Goal: Task Accomplishment & Management: Use online tool/utility

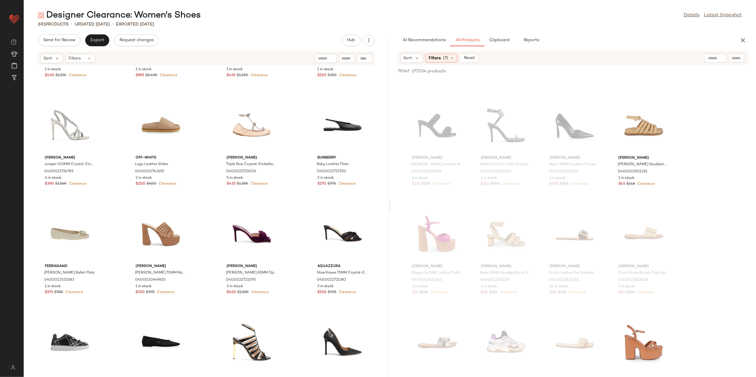
scroll to position [598, 0]
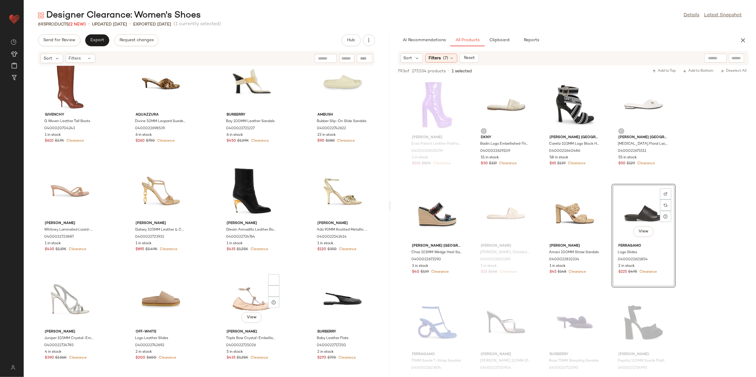
scroll to position [479, 0]
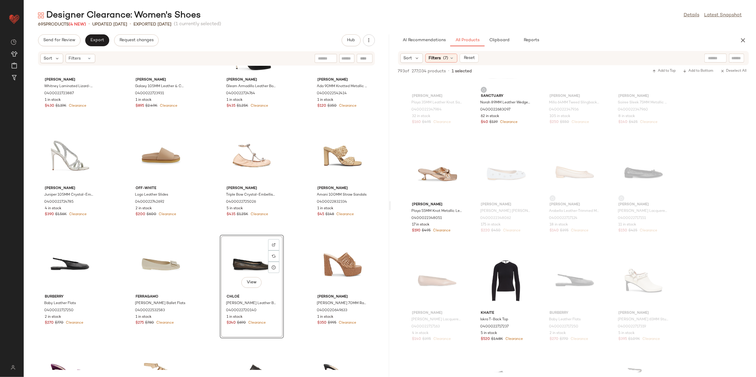
scroll to position [485, 0]
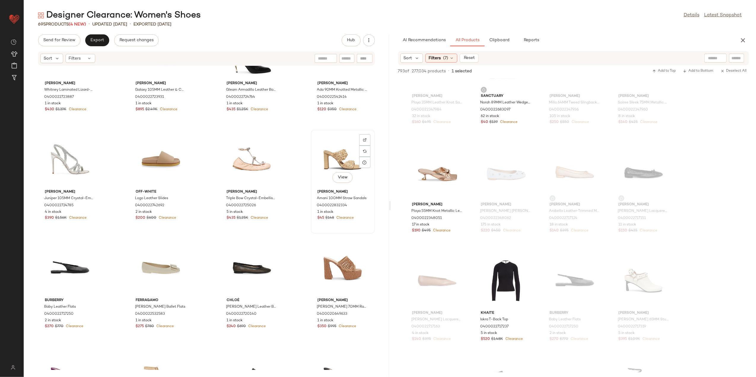
click at [327, 165] on div "View" at bounding box center [343, 159] width 60 height 55
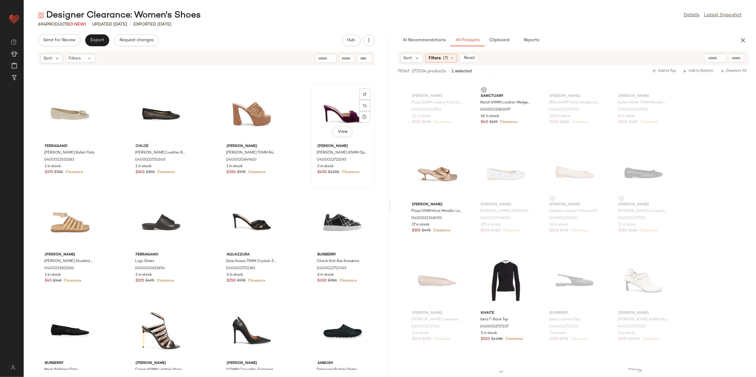
scroll to position [683, 0]
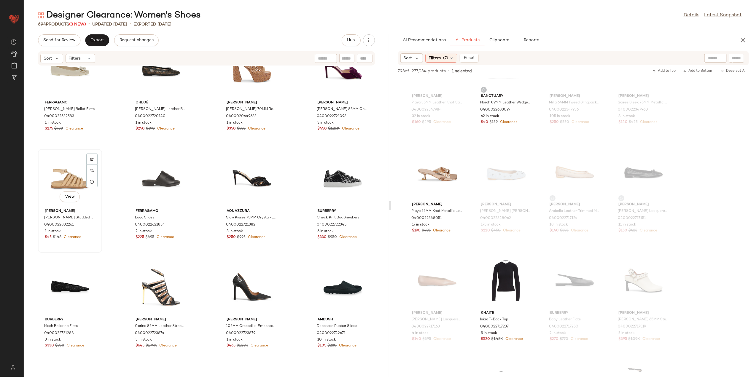
click at [62, 180] on div "View" at bounding box center [70, 178] width 60 height 55
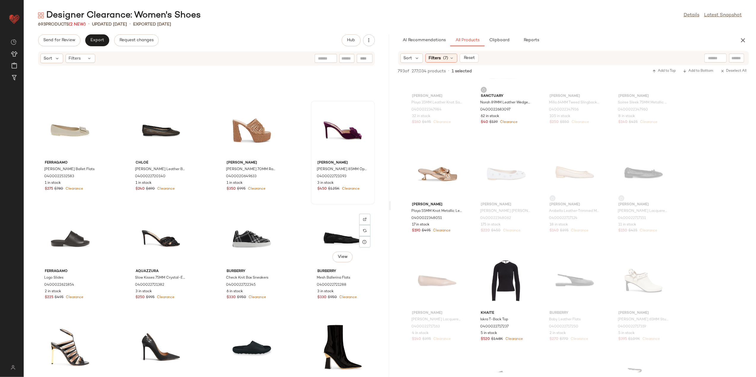
scroll to position [525, 0]
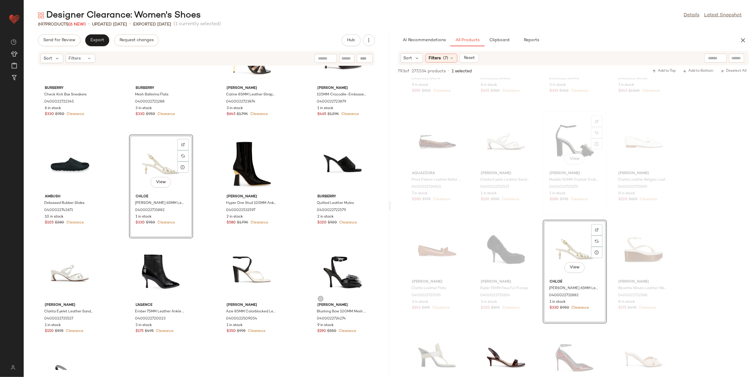
scroll to position [3561, 0]
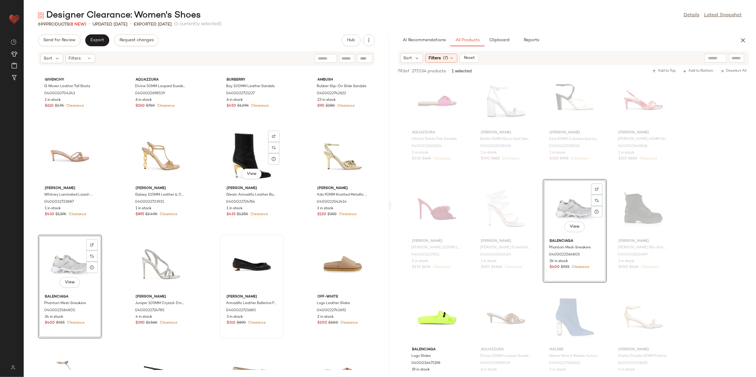
scroll to position [361, 0]
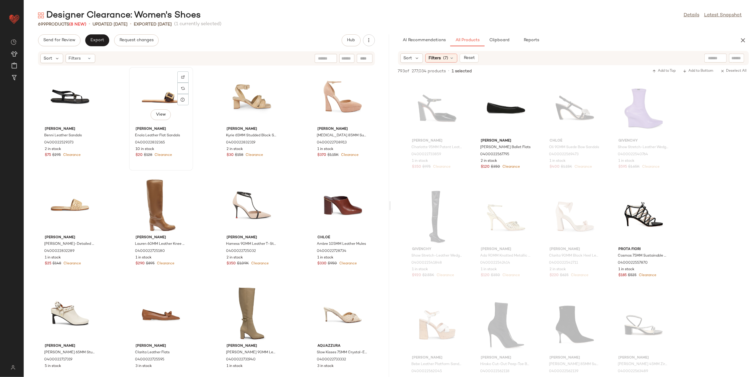
click at [167, 97] on div "View" at bounding box center [161, 96] width 60 height 55
click at [60, 202] on div "View" at bounding box center [70, 205] width 60 height 55
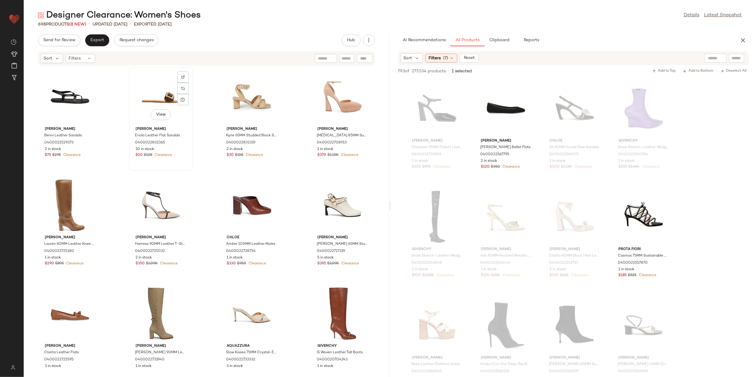
click at [174, 100] on div "View" at bounding box center [161, 96] width 60 height 55
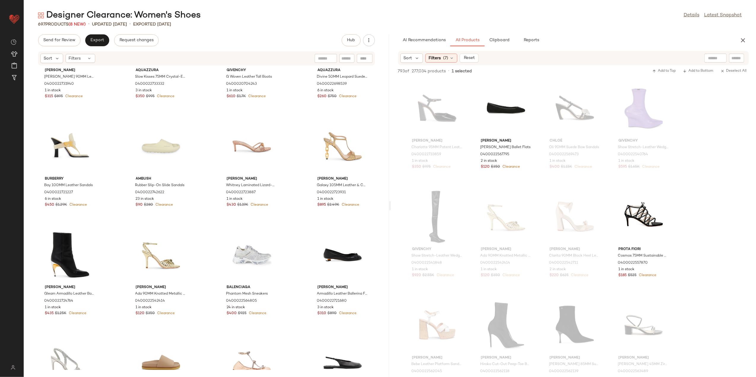
scroll to position [282, 0]
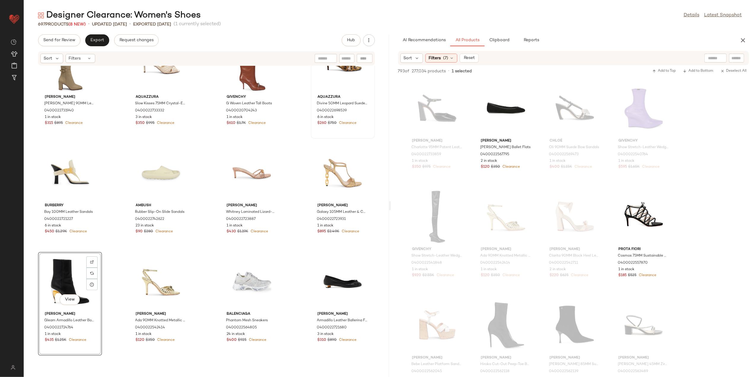
scroll to position [163, 0]
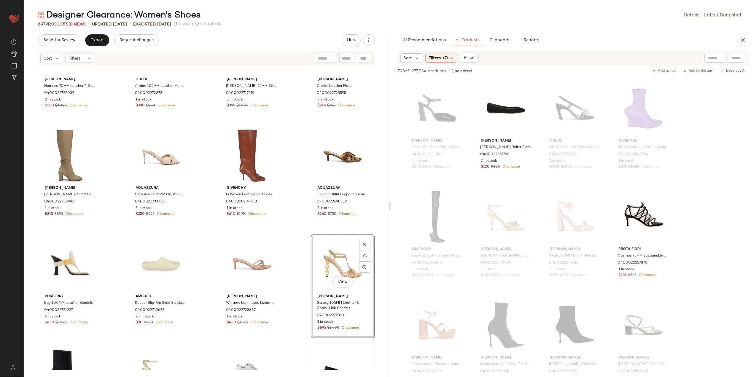
scroll to position [321, 0]
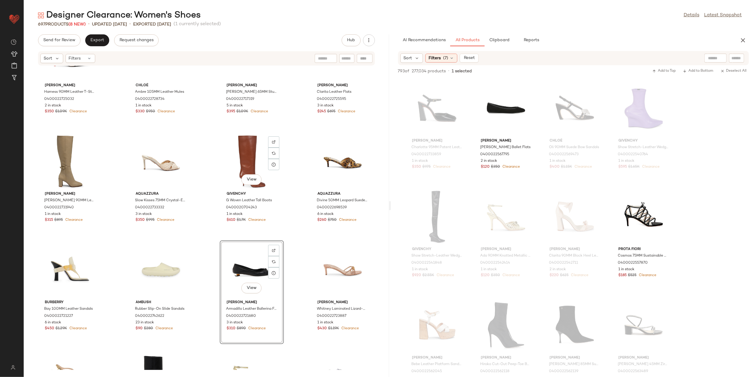
scroll to position [163, 0]
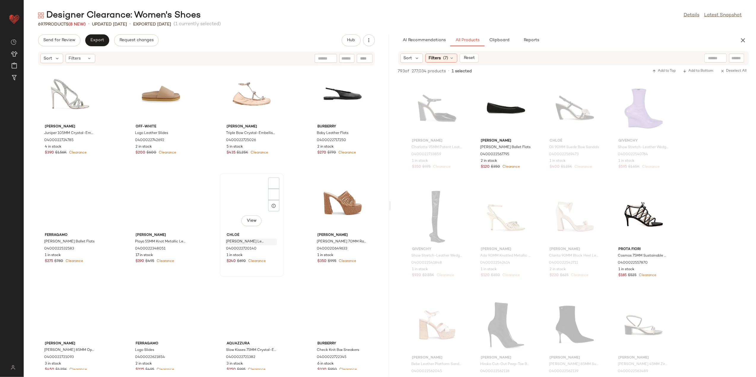
scroll to position [558, 0]
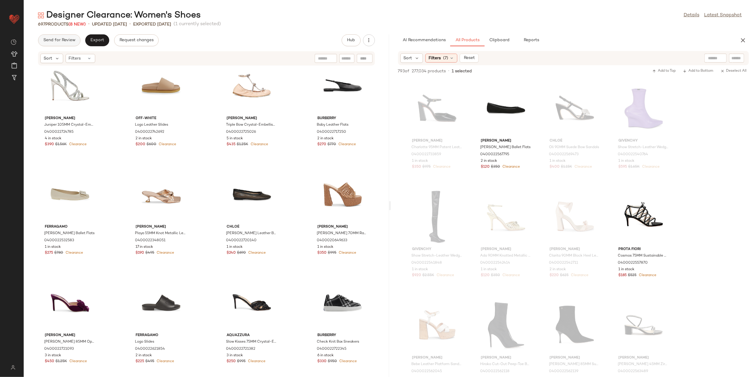
click at [58, 41] on span "Send for Review" at bounding box center [59, 40] width 32 height 5
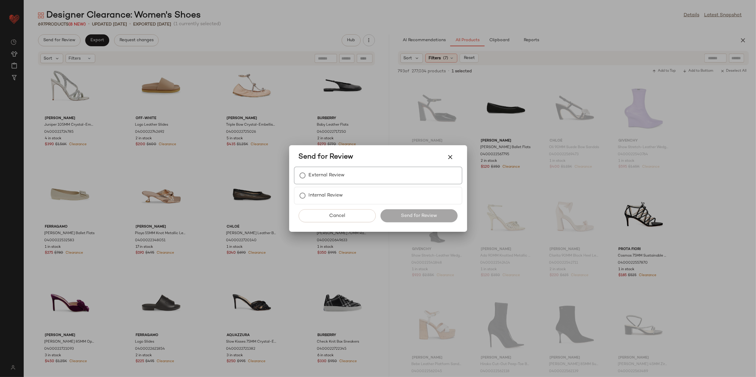
click at [359, 175] on div "External Review" at bounding box center [378, 176] width 169 height 18
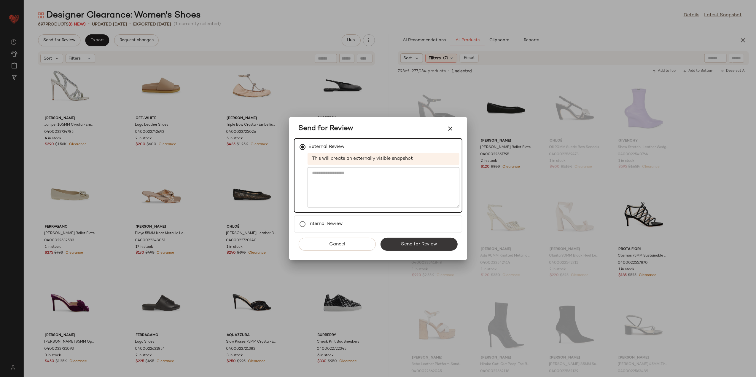
click at [399, 247] on button "Send for Review" at bounding box center [419, 244] width 77 height 13
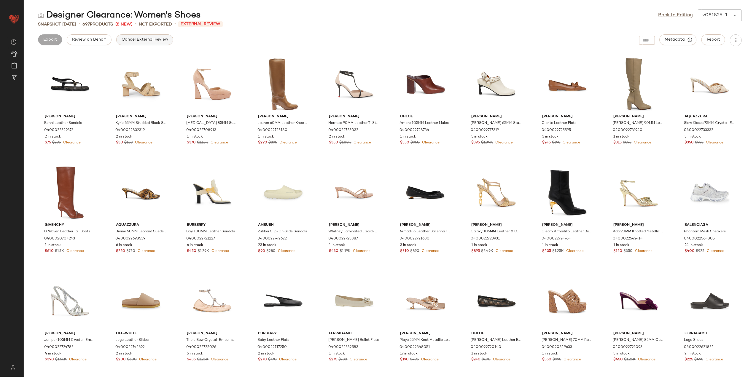
click at [153, 42] on span "Cancel External Review" at bounding box center [144, 39] width 47 height 5
click at [670, 14] on link "Back to Editing" at bounding box center [676, 15] width 35 height 7
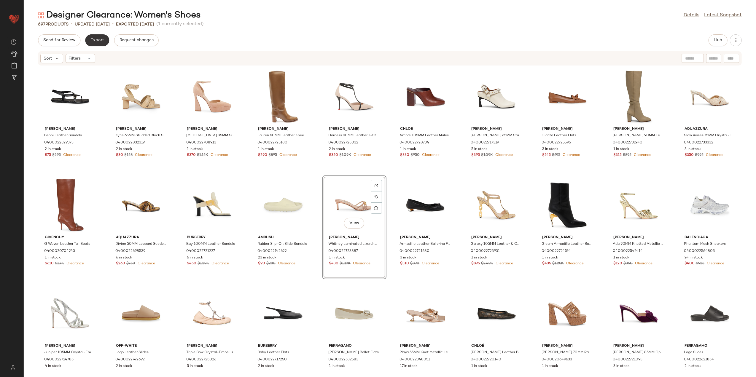
click at [95, 39] on span "Export" at bounding box center [97, 40] width 14 height 5
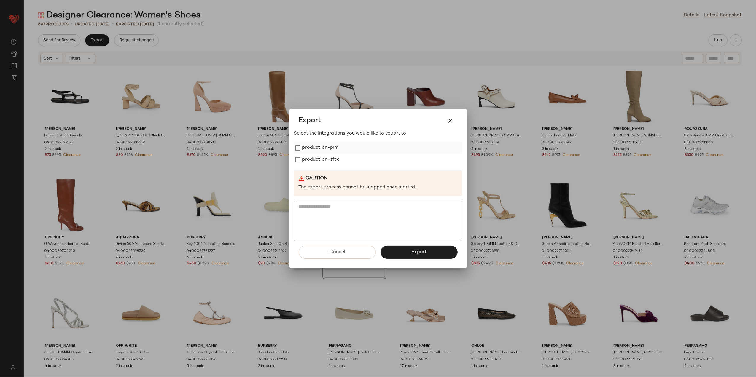
click at [323, 151] on label "production-pim" at bounding box center [320, 148] width 36 height 12
click at [323, 160] on label "production-sfcc" at bounding box center [321, 160] width 38 height 12
click at [416, 254] on span "Export" at bounding box center [419, 253] width 16 height 6
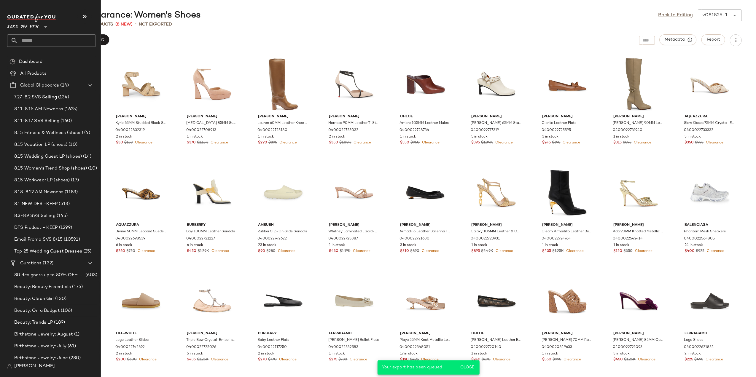
click at [31, 39] on input "text" at bounding box center [57, 40] width 78 height 12
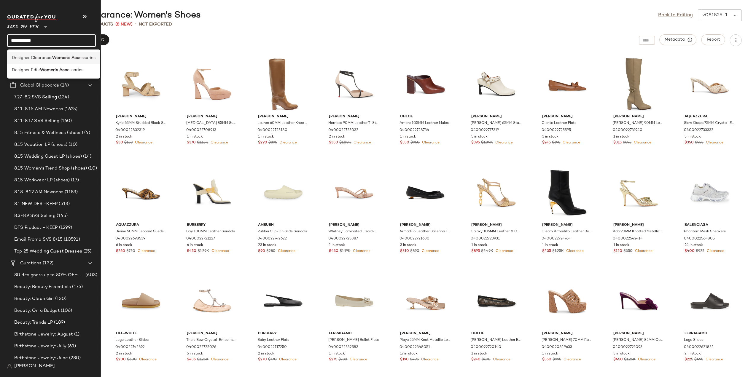
type input "**********"
click at [43, 56] on span "Designer Clearance:" at bounding box center [32, 58] width 40 height 6
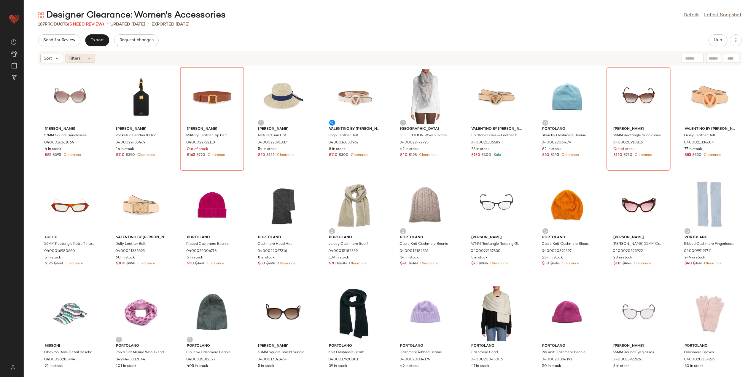
click at [90, 61] on icon at bounding box center [89, 58] width 5 height 5
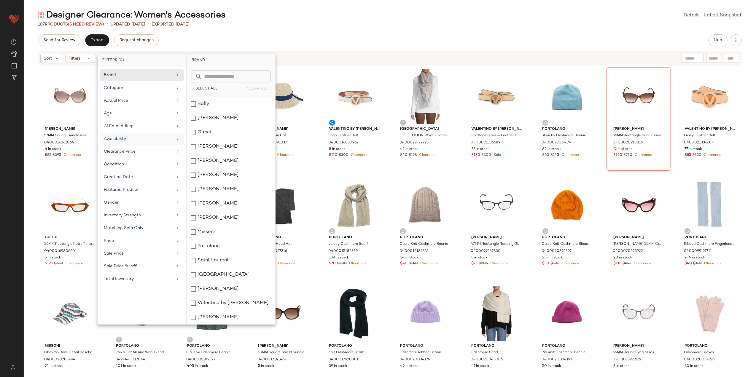
drag, startPoint x: 138, startPoint y: 142, endPoint x: 143, endPoint y: 139, distance: 5.9
click at [138, 142] on div "Availability" at bounding box center [138, 139] width 69 height 6
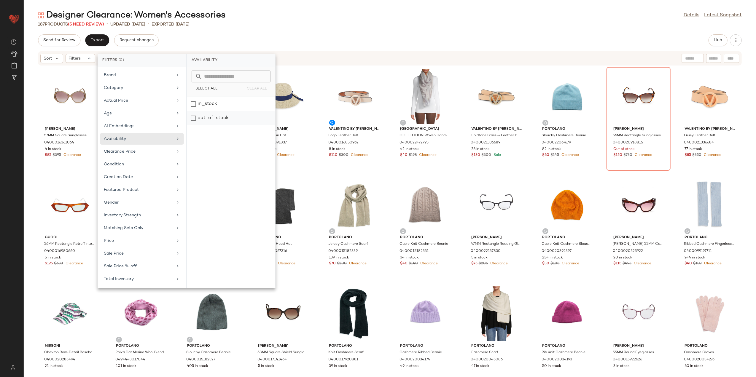
click at [219, 120] on div "out_of_stock" at bounding box center [231, 118] width 88 height 14
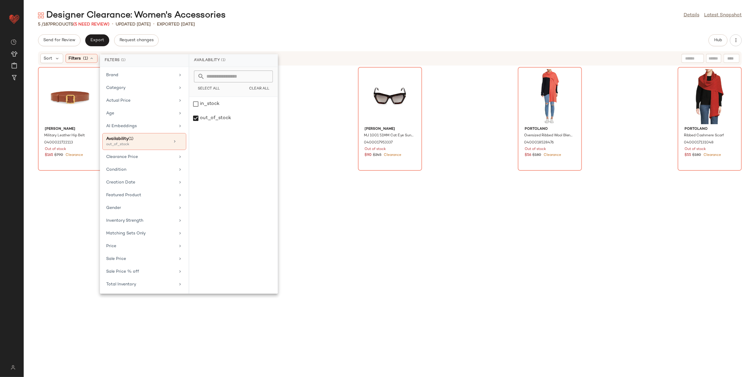
click at [334, 19] on div "Designer Clearance: Women's Accessories Details Latest Snapshot" at bounding box center [390, 15] width 733 height 12
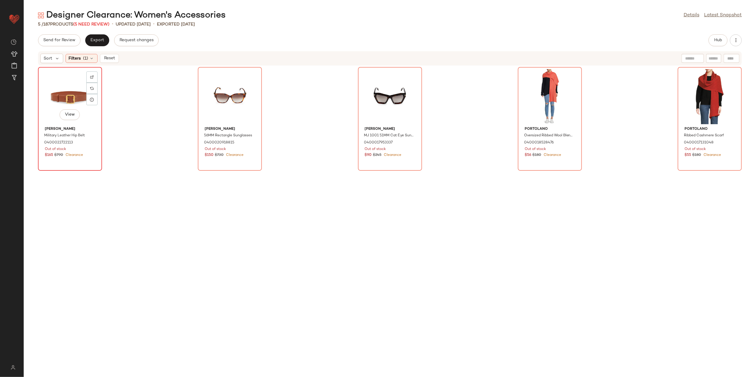
click at [80, 100] on div "View" at bounding box center [70, 96] width 60 height 55
click at [712, 94] on div "View" at bounding box center [710, 96] width 60 height 55
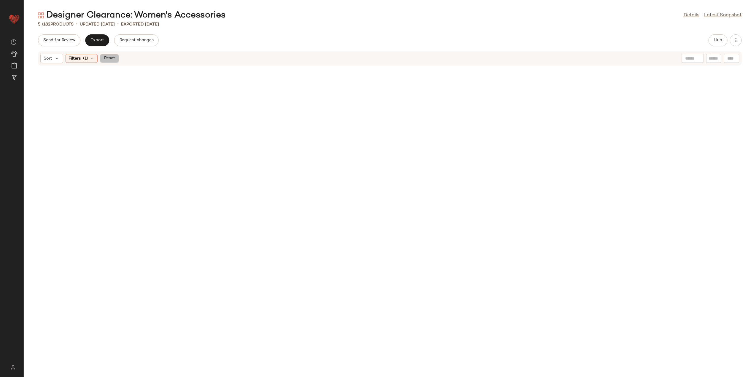
click at [116, 59] on button "Reset" at bounding box center [109, 58] width 19 height 9
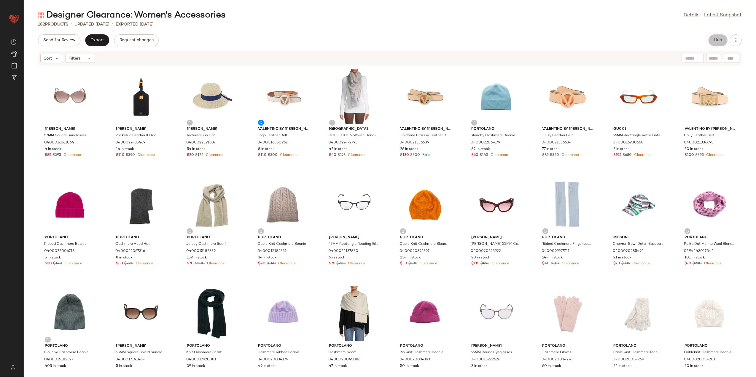
click at [722, 40] on span "Hub" at bounding box center [718, 40] width 8 height 5
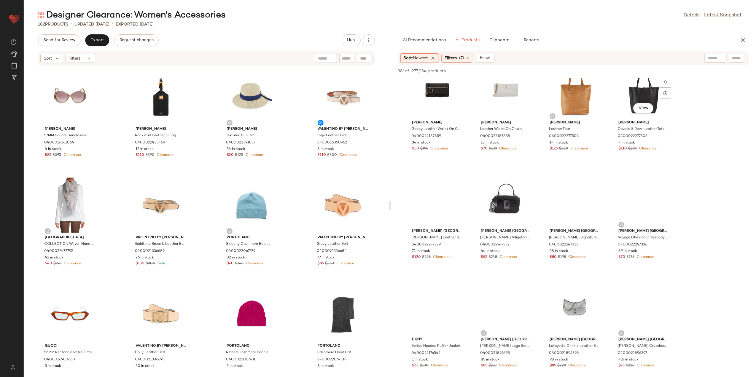
scroll to position [1543, 0]
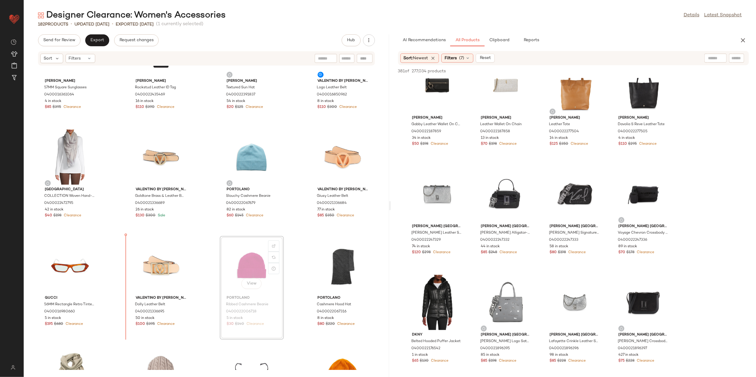
scroll to position [69, 0]
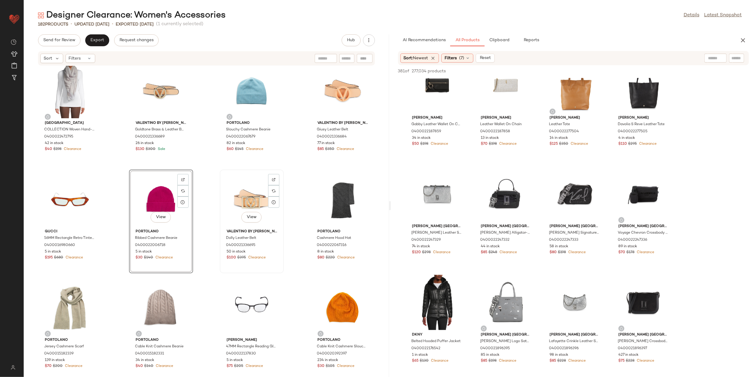
scroll to position [153, 0]
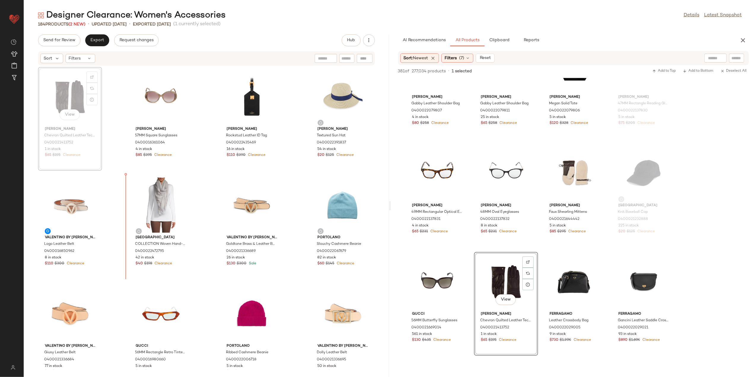
scroll to position [15, 0]
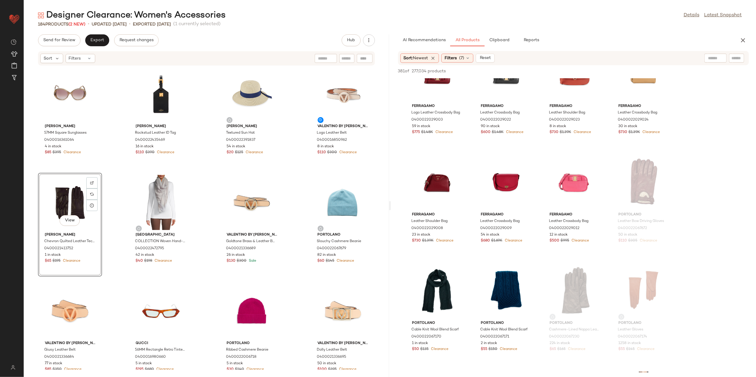
scroll to position [0, 0]
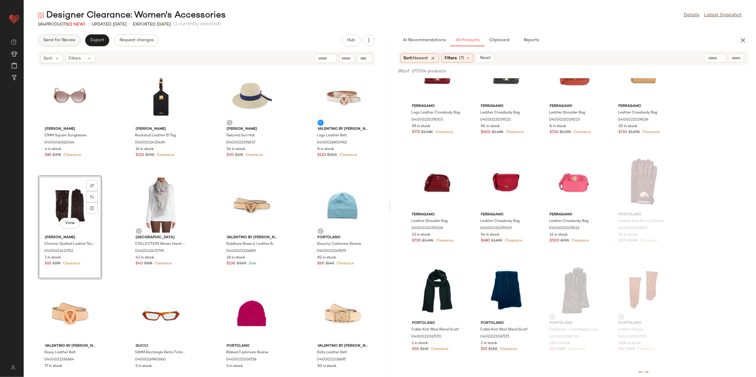
click at [52, 36] on button "Send for Review" at bounding box center [59, 40] width 42 height 12
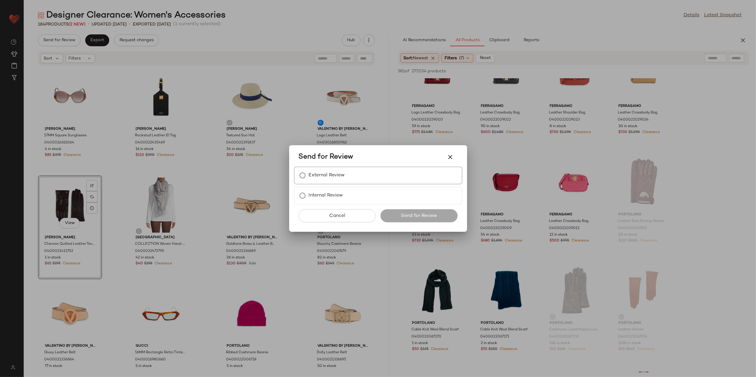
click at [338, 169] on div "External Review" at bounding box center [378, 176] width 169 height 18
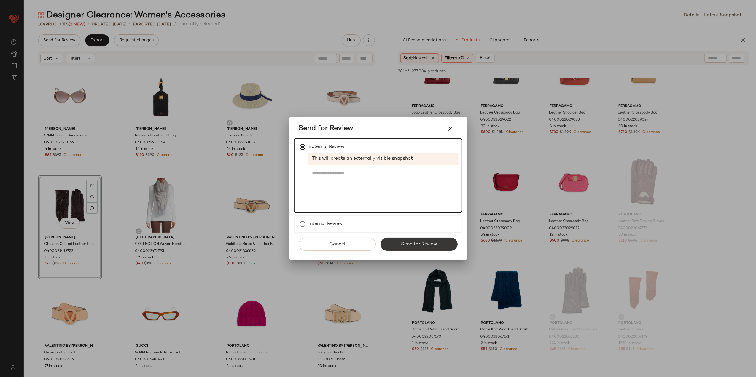
click at [414, 249] on button "Send for Review" at bounding box center [419, 244] width 77 height 13
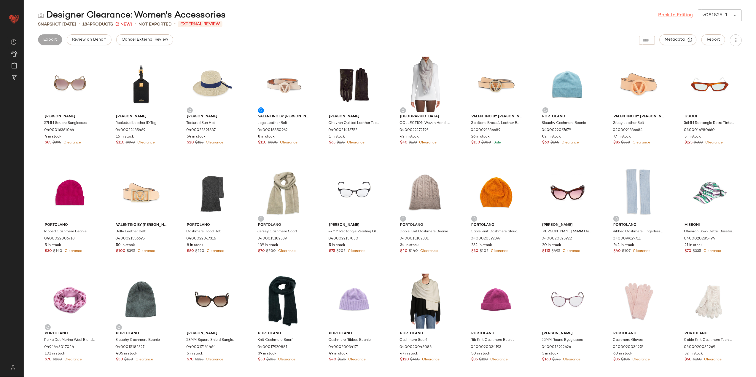
click at [663, 15] on link "Back to Editing" at bounding box center [676, 15] width 35 height 7
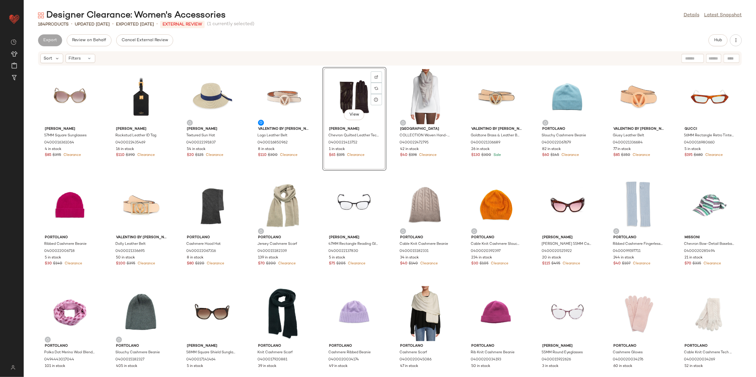
click at [153, 43] on button "Cancel External Review" at bounding box center [144, 40] width 57 height 12
click at [95, 43] on button "Export" at bounding box center [97, 40] width 24 height 12
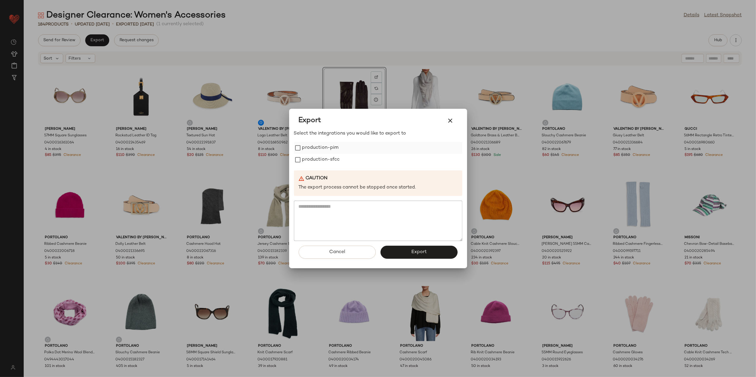
click at [309, 148] on label "production-pim" at bounding box center [320, 148] width 36 height 12
drag, startPoint x: 314, startPoint y: 157, endPoint x: 350, endPoint y: 201, distance: 56.5
click at [315, 159] on label "production-sfcc" at bounding box center [321, 160] width 38 height 12
click at [410, 251] on button "Export" at bounding box center [419, 252] width 77 height 13
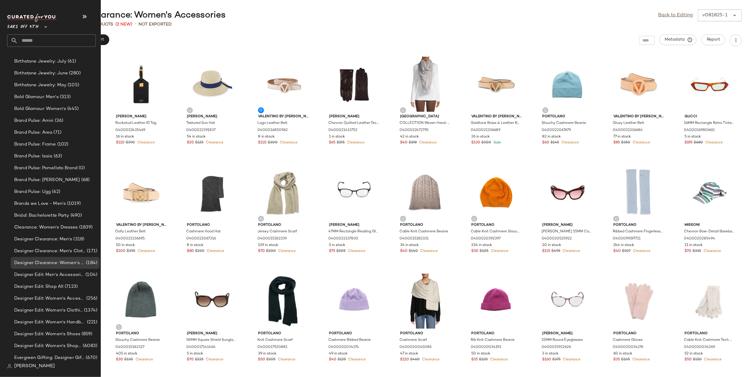
scroll to position [356, 0]
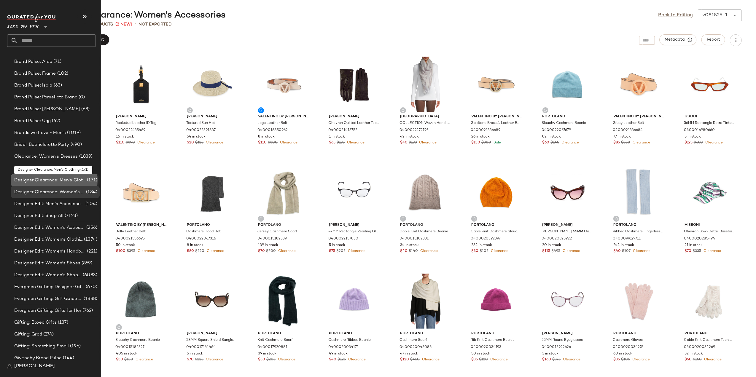
click at [53, 180] on span "Designer Clearance: Men's Clothing" at bounding box center [50, 180] width 72 height 7
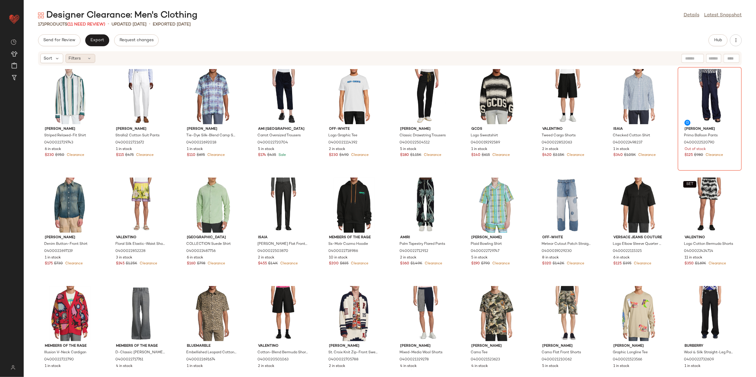
click at [89, 56] on icon at bounding box center [89, 58] width 5 height 5
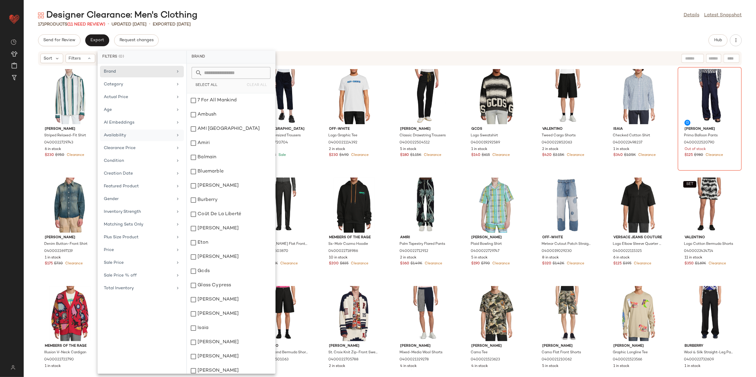
click at [149, 139] on div "Availability" at bounding box center [138, 135] width 69 height 6
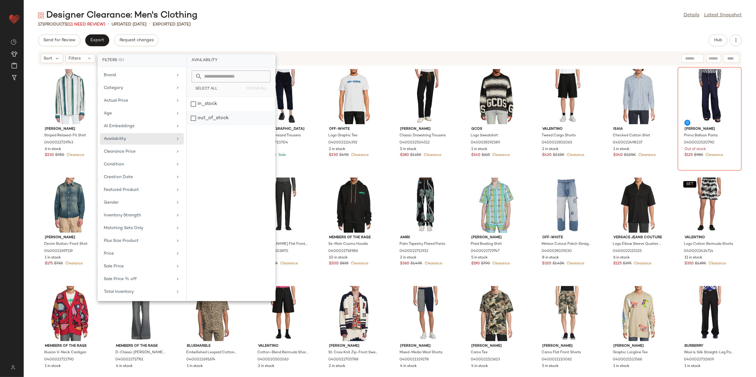
click at [204, 120] on div "out_of_stock" at bounding box center [231, 118] width 88 height 14
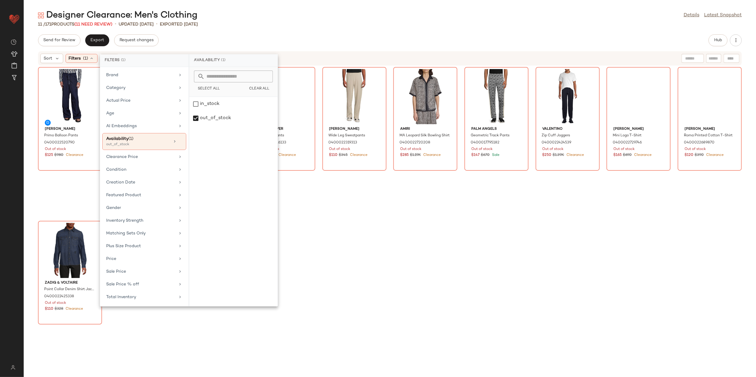
click at [237, 20] on div "Designer Clearance: Men's Clothing Details Latest Snapshot" at bounding box center [390, 15] width 733 height 12
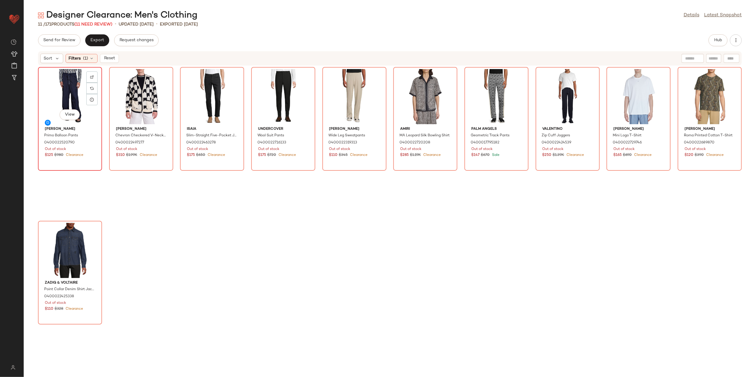
click at [75, 91] on div "View" at bounding box center [70, 96] width 60 height 55
click at [68, 237] on div "View" at bounding box center [70, 250] width 60 height 55
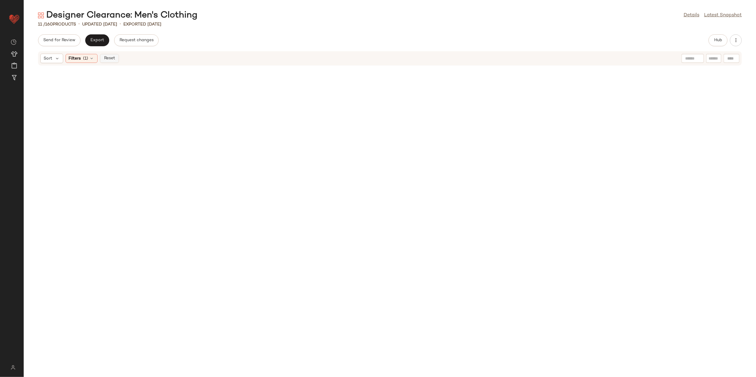
click at [109, 59] on span "Reset" at bounding box center [109, 58] width 11 height 5
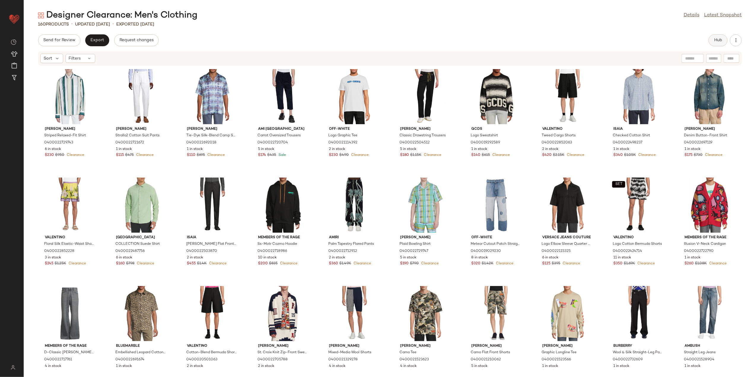
click at [714, 42] on button "Hub" at bounding box center [718, 40] width 19 height 12
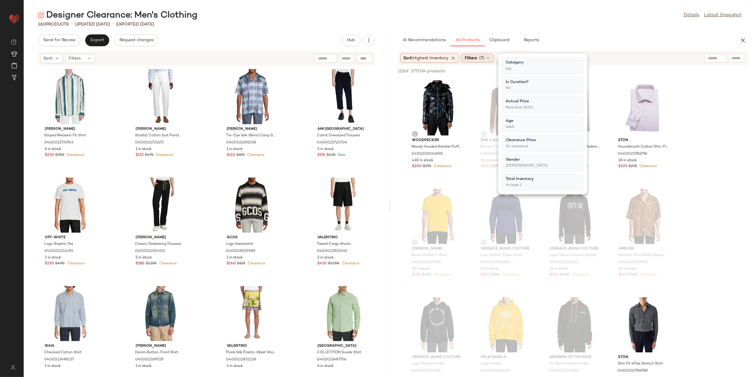
click at [471, 57] on span "Filters" at bounding box center [471, 58] width 12 height 6
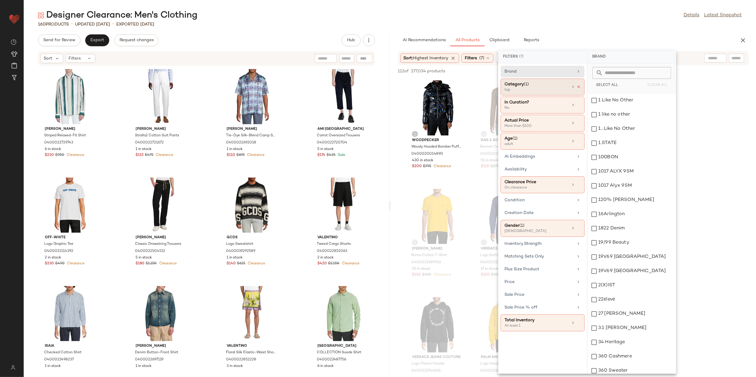
click at [578, 88] on icon at bounding box center [579, 87] width 4 height 4
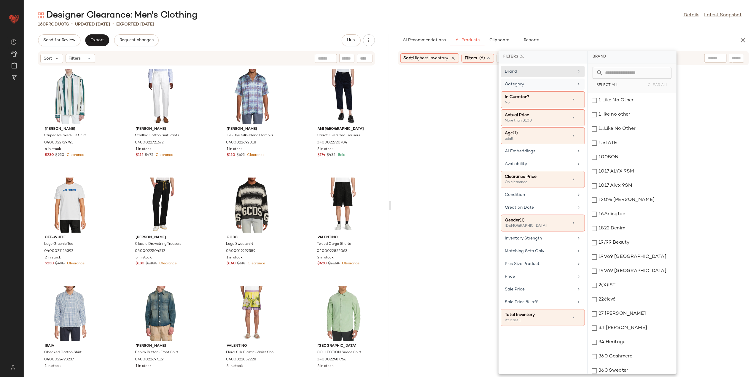
click at [572, 85] on div "Category" at bounding box center [539, 84] width 69 height 6
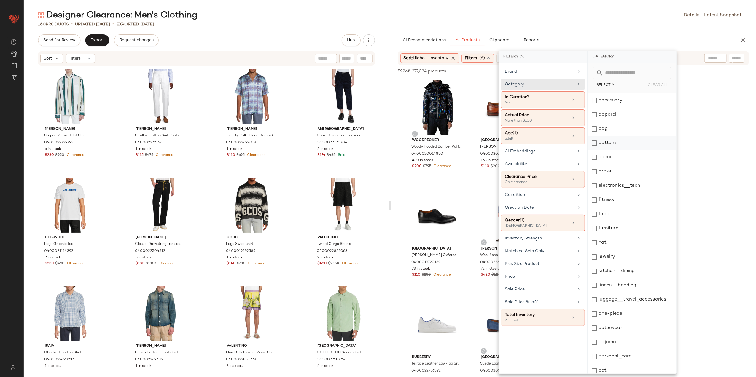
click at [609, 146] on div "bottom" at bounding box center [632, 143] width 88 height 14
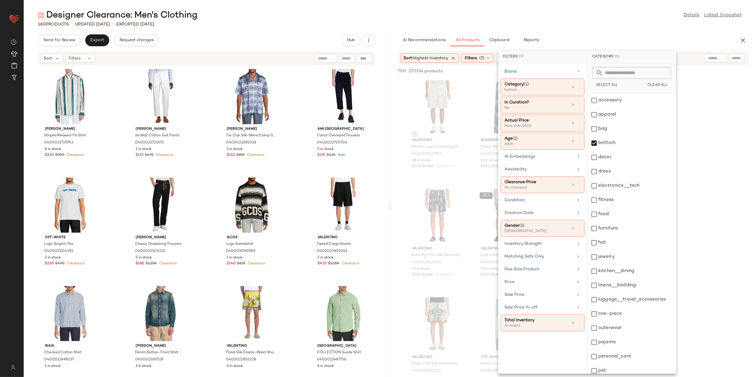
click at [613, 32] on div "Designer Clearance: Men's Clothing Details Latest Snapshot 160 Products • updat…" at bounding box center [390, 193] width 733 height 368
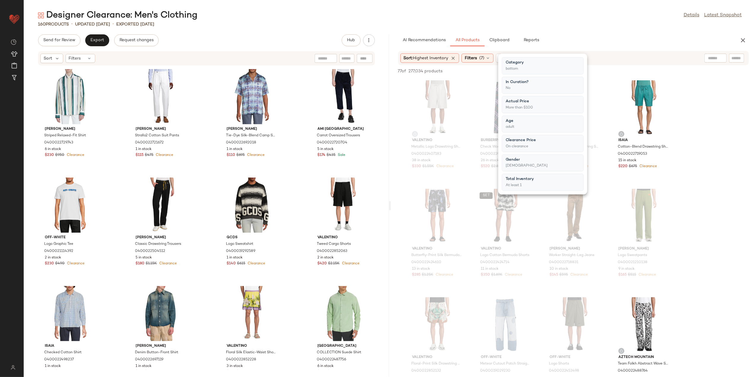
click at [615, 29] on div "Designer Clearance: Men's Clothing Details Latest Snapshot 160 Products • updat…" at bounding box center [390, 193] width 733 height 368
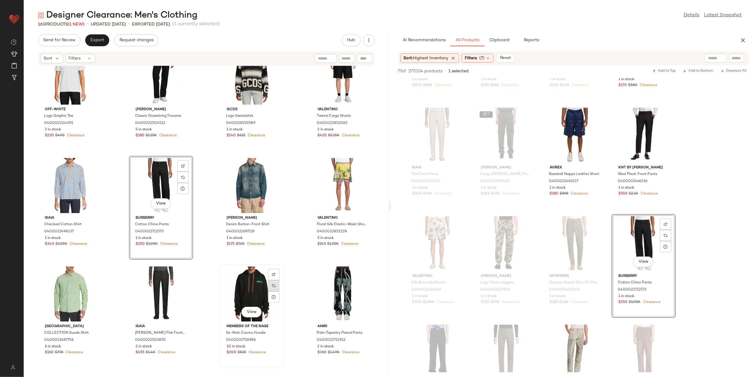
scroll to position [137, 0]
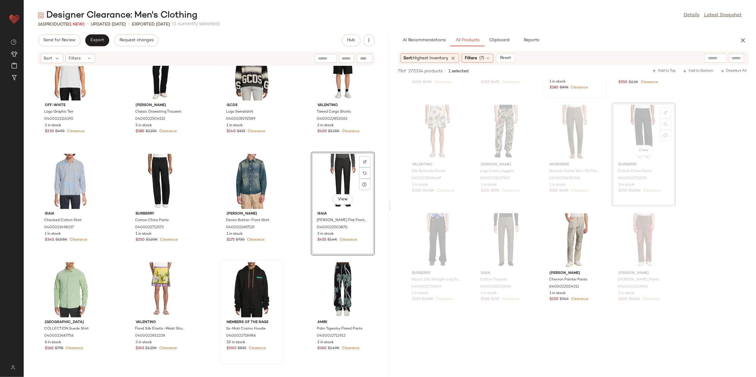
scroll to position [1503, 0]
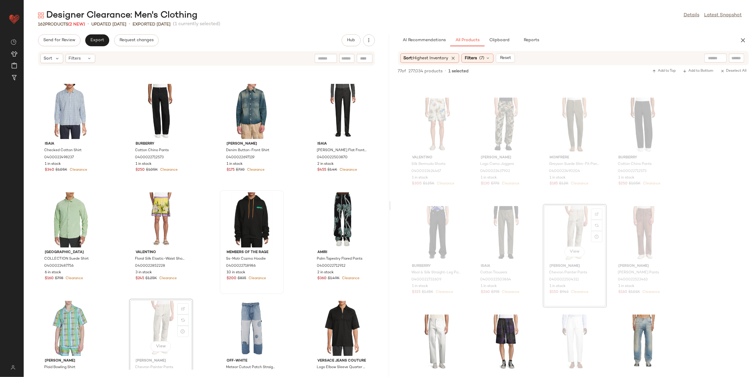
scroll to position [208, 0]
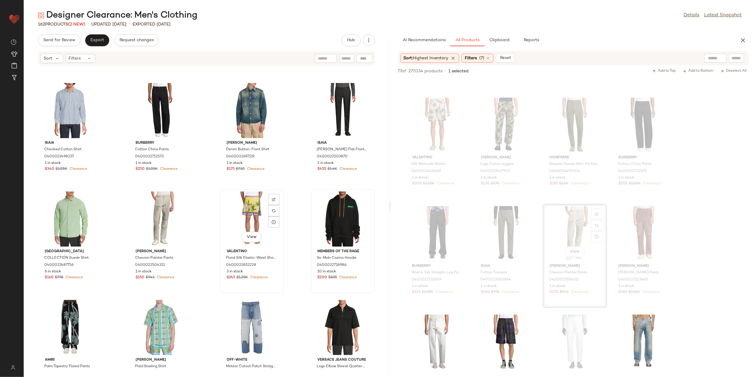
click at [246, 196] on div "View" at bounding box center [252, 219] width 60 height 55
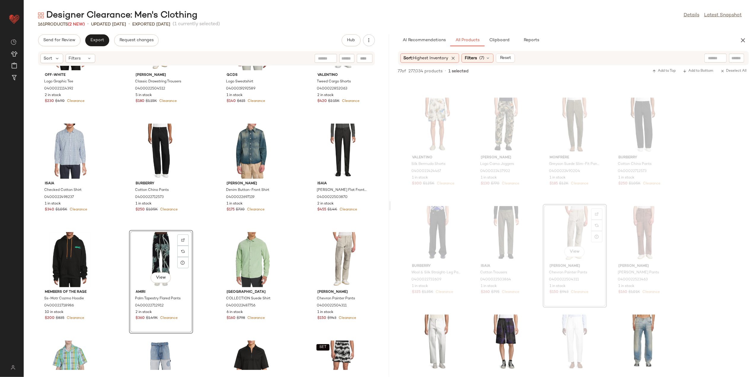
scroll to position [202, 0]
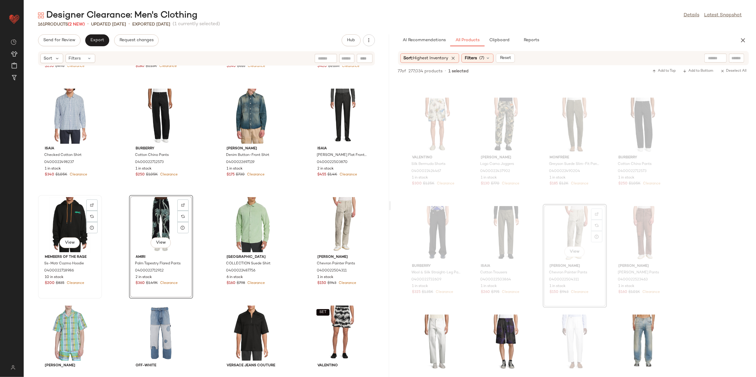
click at [61, 229] on div "View" at bounding box center [70, 224] width 60 height 55
click at [339, 316] on div "SET View" at bounding box center [343, 333] width 60 height 55
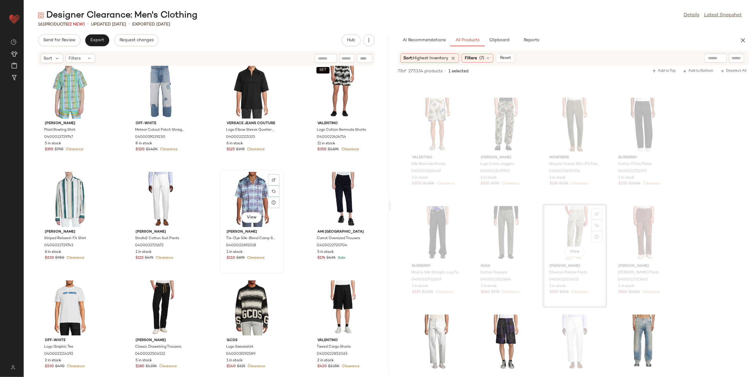
scroll to position [123, 0]
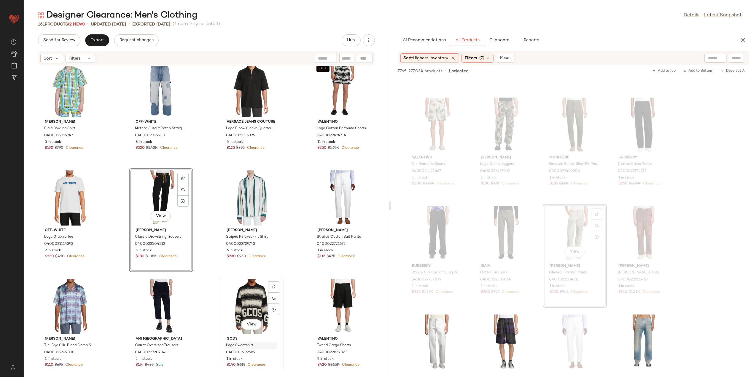
scroll to position [163, 0]
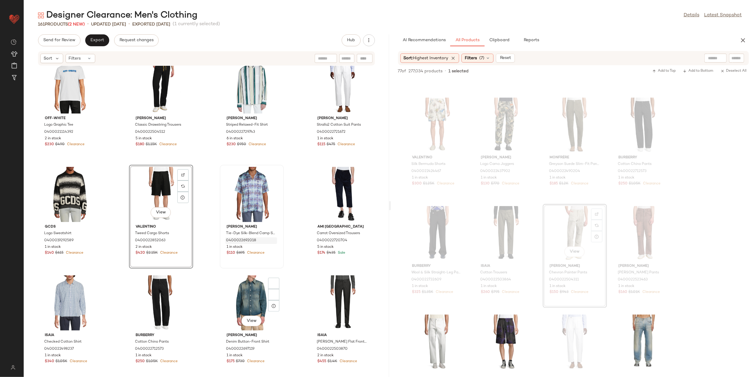
scroll to position [321, 0]
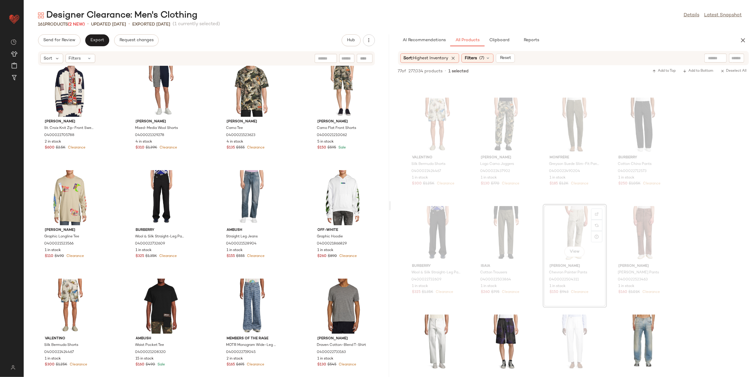
scroll to position [677, 0]
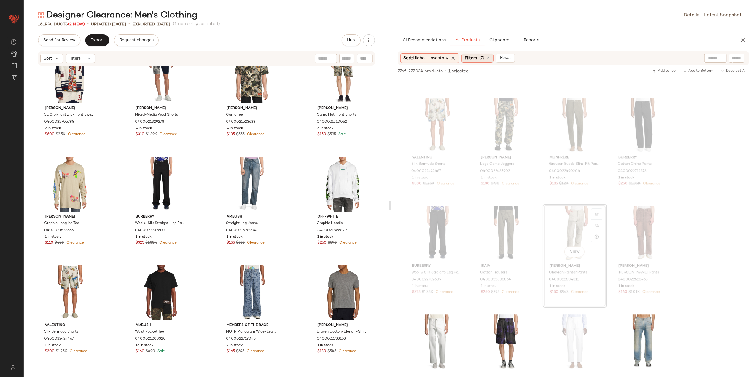
click at [477, 59] on span "Filters" at bounding box center [471, 58] width 12 height 6
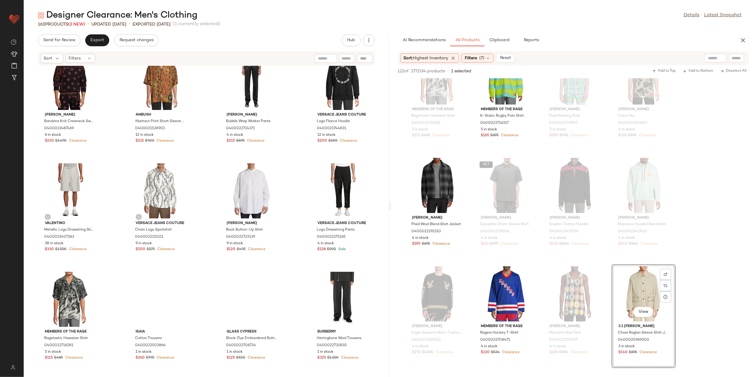
scroll to position [1112, 0]
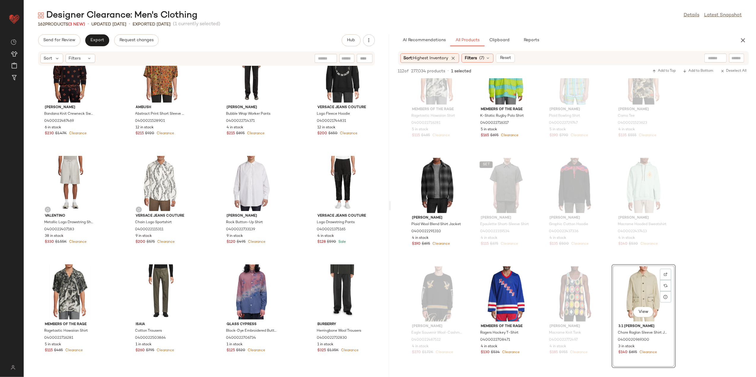
click at [471, 52] on div "Sort: Highest Inventory Filters (7) Reset" at bounding box center [573, 58] width 351 height 14
click at [490, 59] on icon at bounding box center [488, 58] width 5 height 5
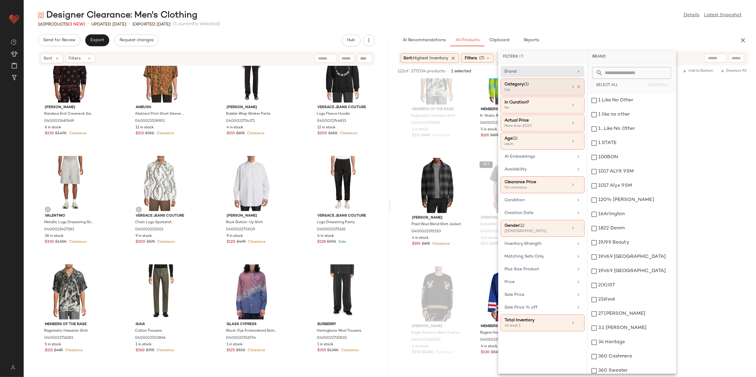
click at [579, 85] on icon at bounding box center [579, 87] width 4 height 4
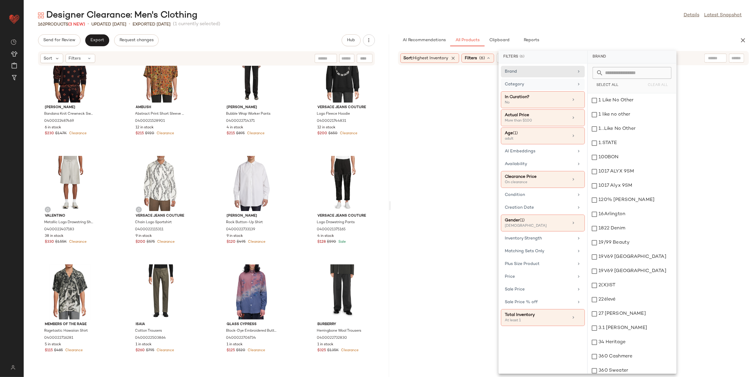
click at [569, 87] on div "Category" at bounding box center [539, 84] width 69 height 6
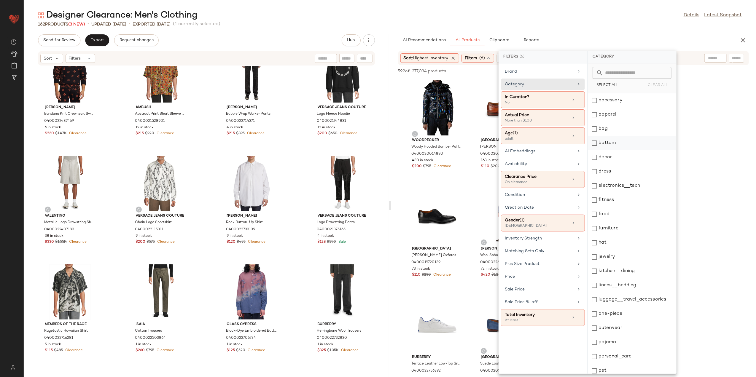
click at [619, 147] on div "bottom" at bounding box center [632, 143] width 88 height 14
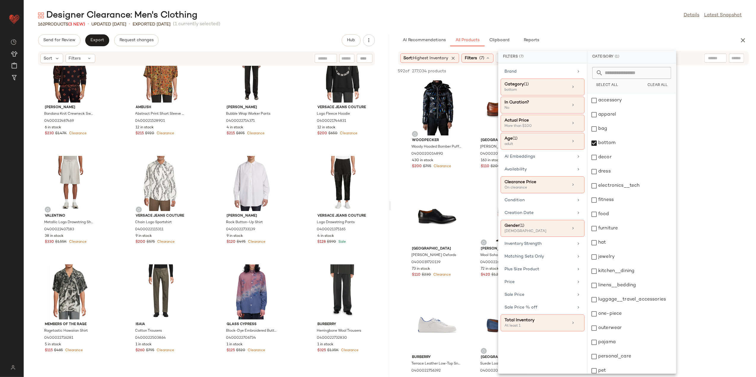
click at [597, 34] on div "Designer Clearance: Men's Clothing Details Latest Snapshot 162 Products (3 New)…" at bounding box center [390, 193] width 733 height 368
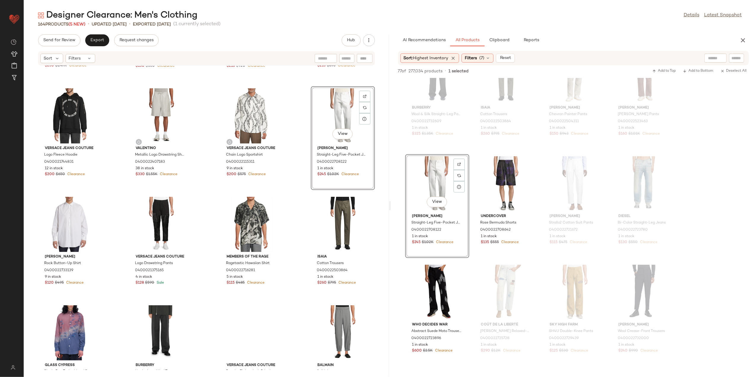
scroll to position [1192, 0]
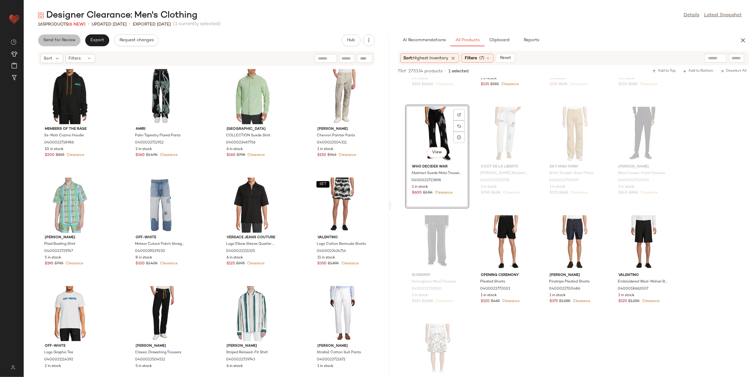
click at [61, 43] on span "Send for Review" at bounding box center [59, 40] width 32 height 5
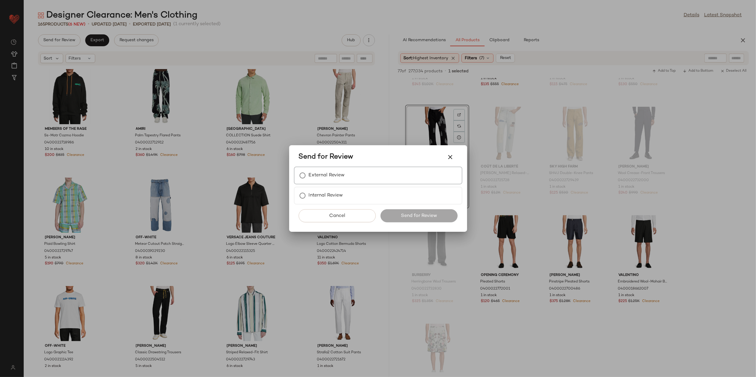
click at [323, 181] on label "External Review" at bounding box center [327, 176] width 36 height 12
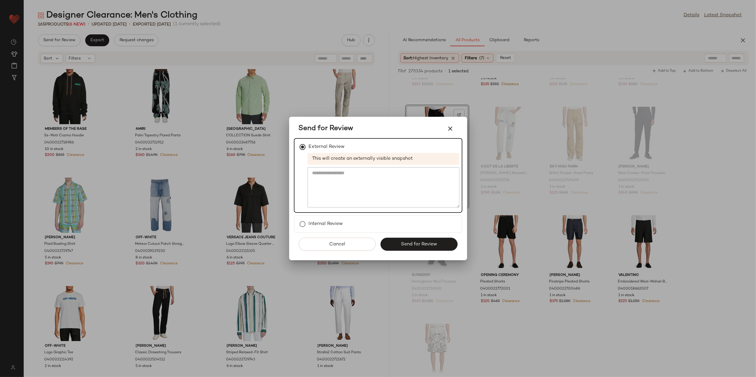
click at [409, 251] on div "Cancel Send for Review" at bounding box center [378, 246] width 169 height 27
click at [397, 240] on button "Send for Review" at bounding box center [419, 244] width 77 height 13
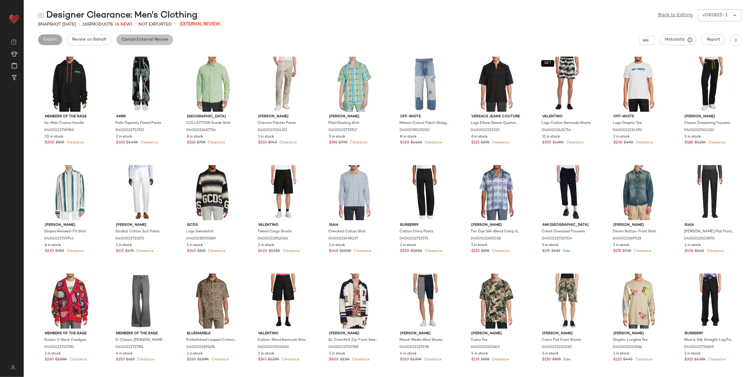
click at [164, 41] on span "Cancel External Review" at bounding box center [144, 39] width 47 height 5
drag, startPoint x: 687, startPoint y: 13, endPoint x: 680, endPoint y: 15, distance: 7.2
click at [687, 13] on link "Back to Editing" at bounding box center [676, 15] width 35 height 7
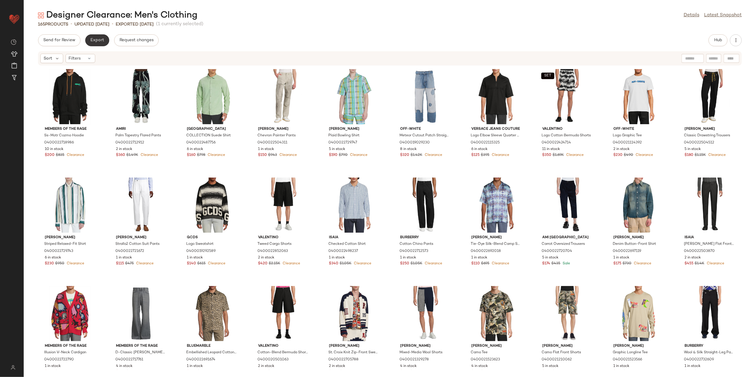
click at [98, 36] on button "Export" at bounding box center [97, 40] width 24 height 12
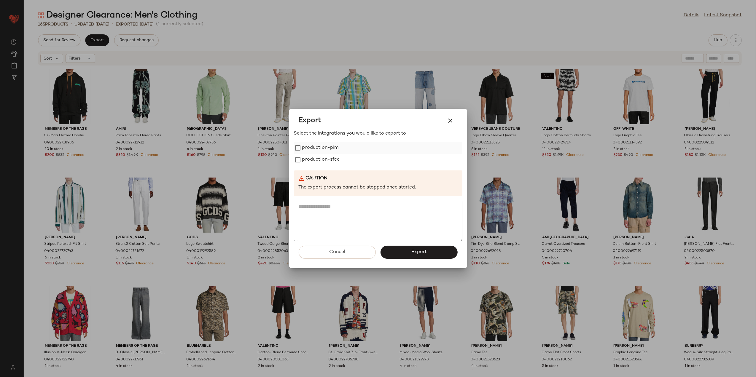
click at [323, 151] on label "production-pim" at bounding box center [320, 148] width 36 height 12
click at [321, 161] on label "production-sfcc" at bounding box center [321, 160] width 38 height 12
click at [398, 253] on button "Export" at bounding box center [419, 252] width 77 height 13
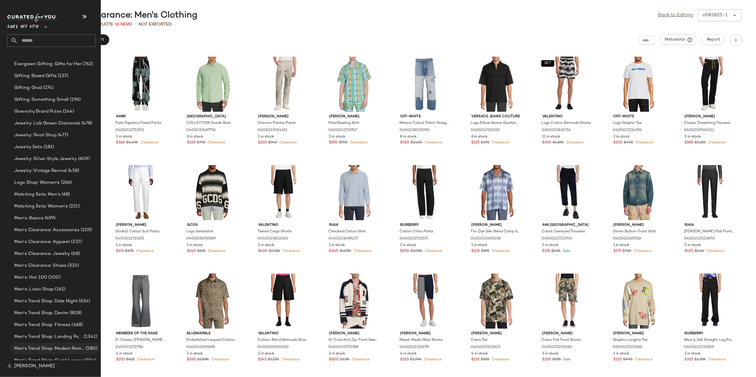
scroll to position [435, 0]
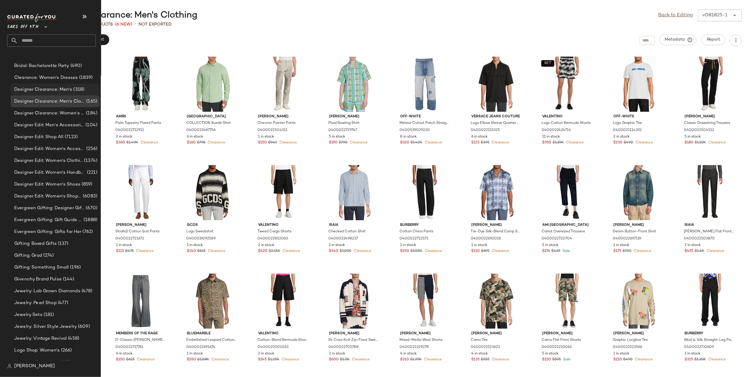
click at [58, 89] on span "Designer Clearance: Men's" at bounding box center [43, 89] width 58 height 7
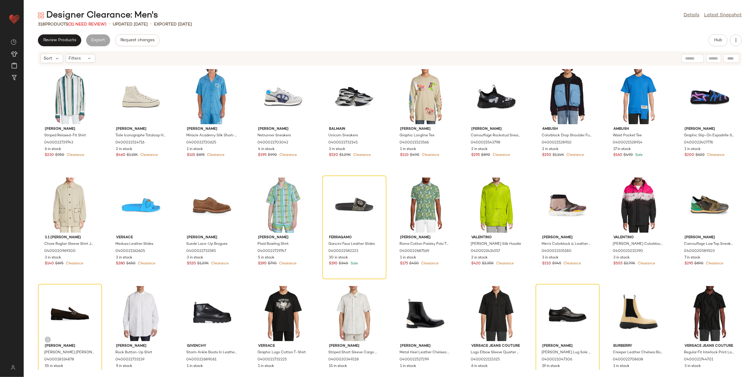
drag, startPoint x: 197, startPoint y: 38, endPoint x: 182, endPoint y: 41, distance: 15.1
click at [197, 38] on div "Review Products Export Request changes Hub" at bounding box center [390, 40] width 704 height 12
click at [88, 60] on icon at bounding box center [89, 58] width 5 height 5
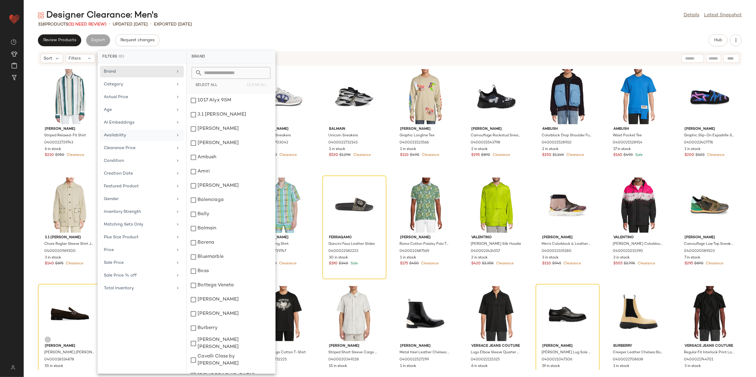
click at [148, 136] on div "Availability" at bounding box center [138, 135] width 69 height 6
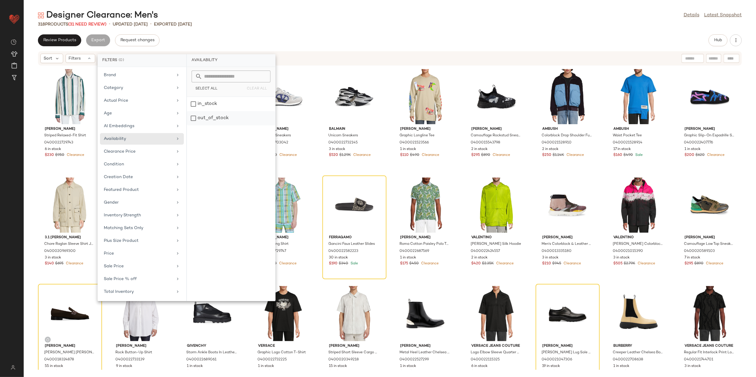
click at [207, 115] on div "out_of_stock" at bounding box center [231, 118] width 88 height 14
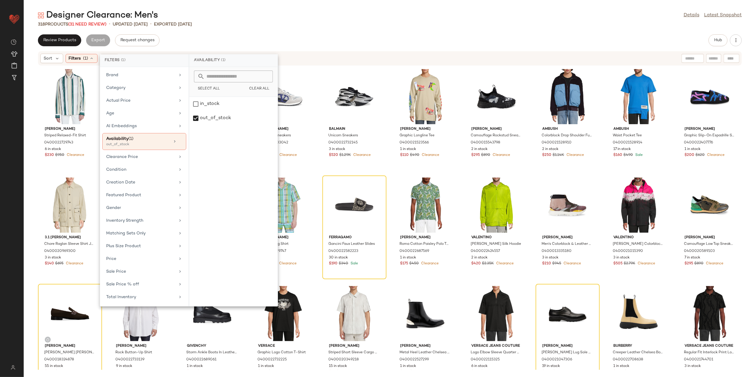
click at [233, 20] on div "Designer Clearance: Men's Details Latest Snapshot" at bounding box center [390, 15] width 733 height 12
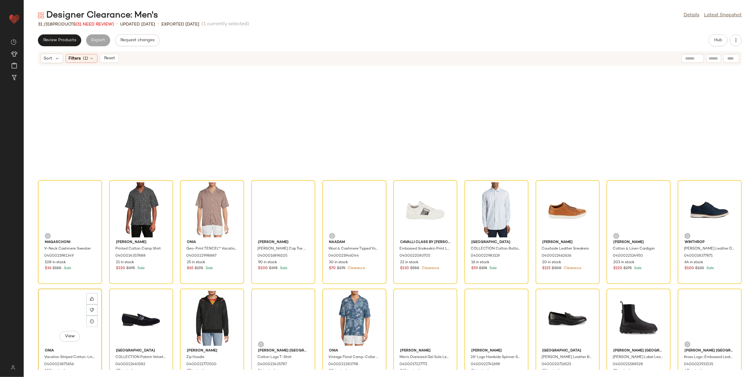
scroll to position [131, 0]
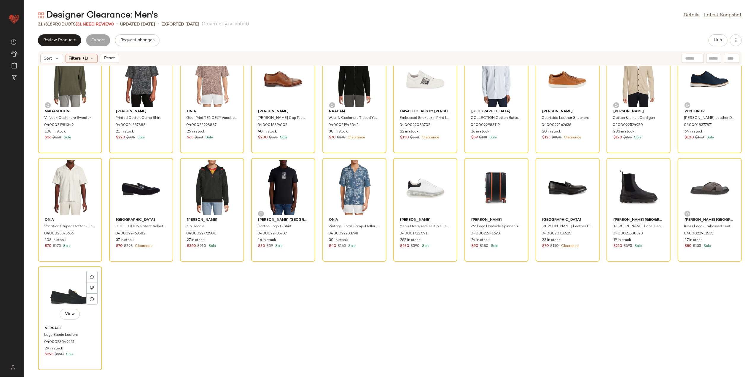
click at [69, 293] on div "View" at bounding box center [70, 296] width 60 height 55
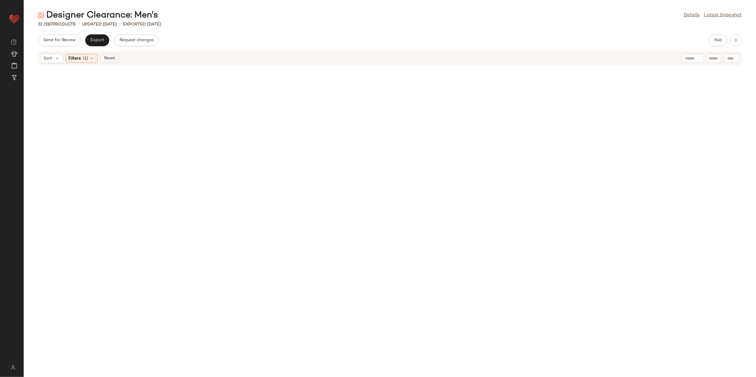
click at [107, 61] on span "Reset" at bounding box center [109, 58] width 11 height 5
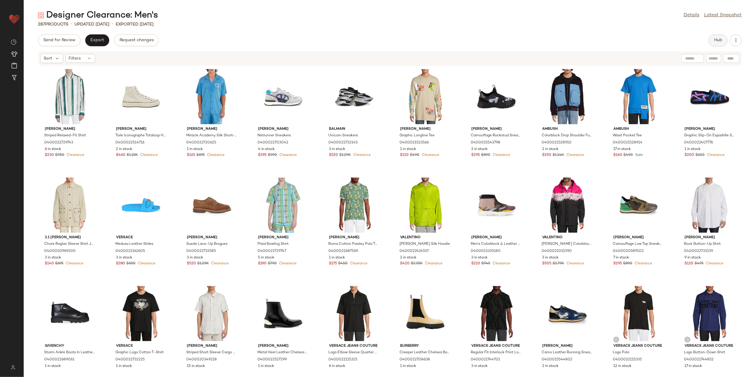
click at [717, 40] on span "Hub" at bounding box center [718, 40] width 8 height 5
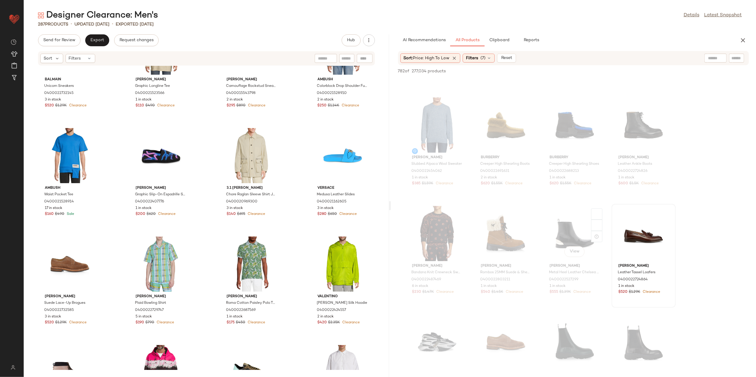
scroll to position [198, 0]
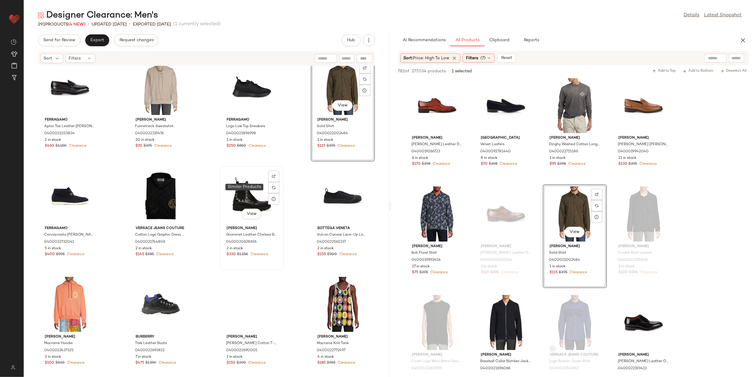
scroll to position [994, 0]
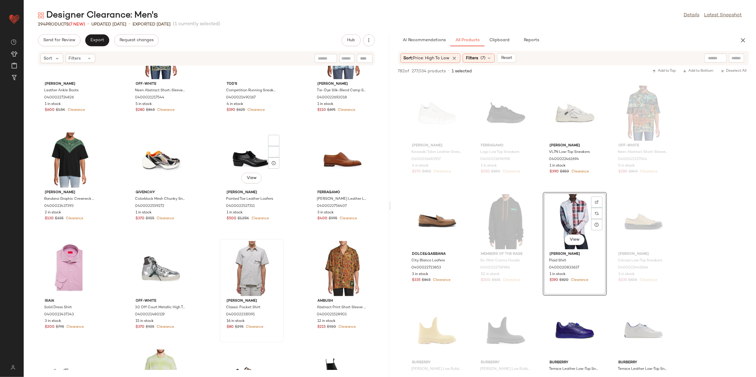
scroll to position [1627, 0]
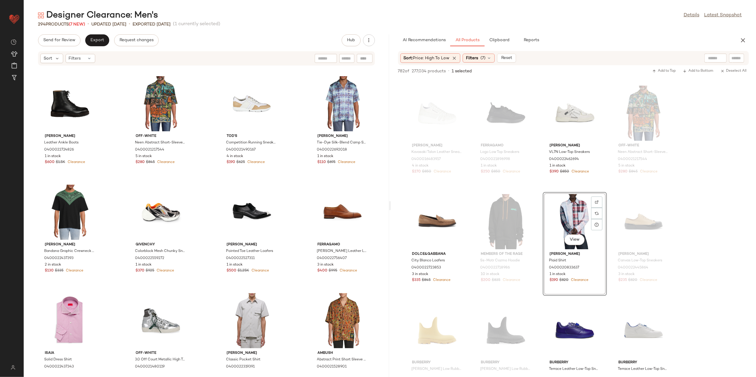
drag, startPoint x: 720, startPoint y: 228, endPoint x: 677, endPoint y: 242, distance: 45.8
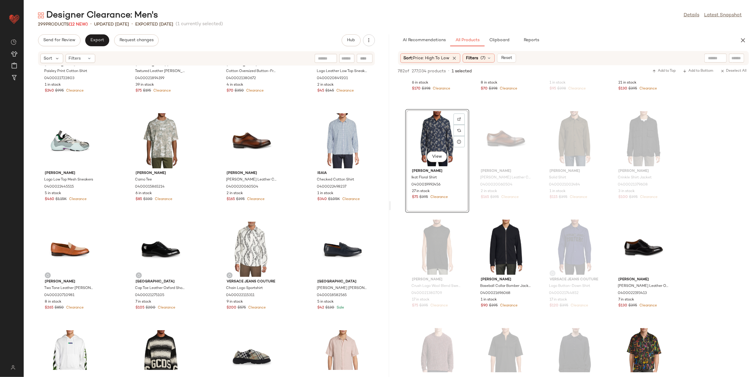
scroll to position [6975, 0]
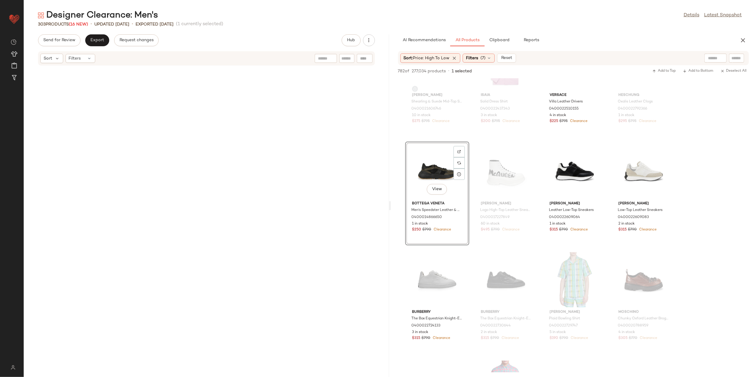
scroll to position [0, 0]
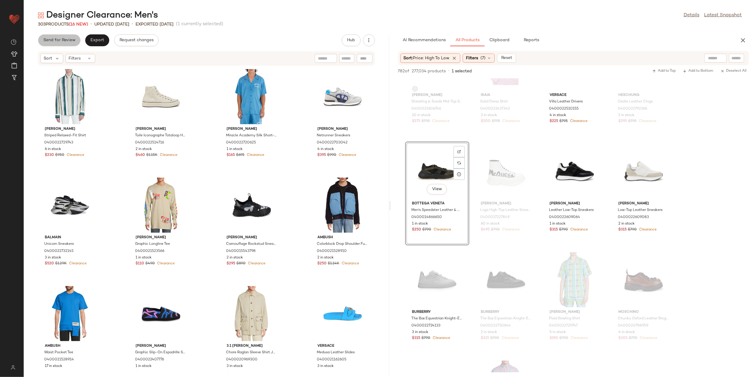
click at [75, 42] on button "Send for Review" at bounding box center [59, 40] width 42 height 12
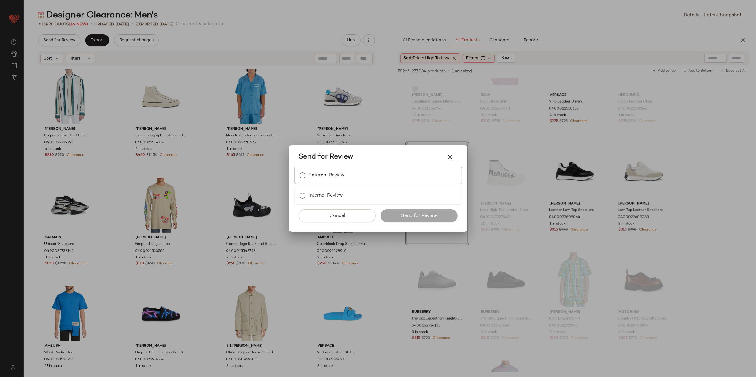
click at [331, 176] on label "External Review" at bounding box center [327, 176] width 36 height 12
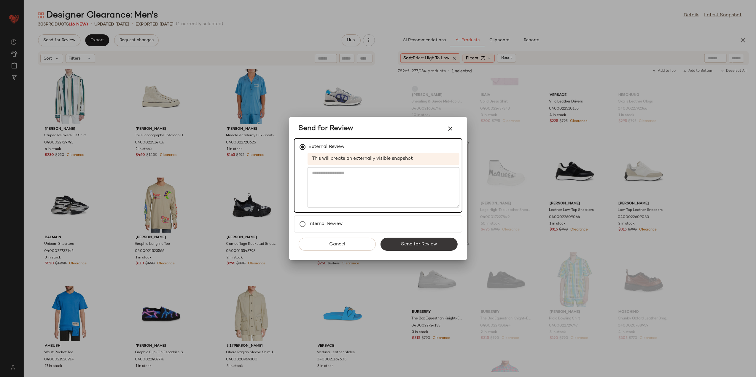
click at [420, 244] on span "Send for Review" at bounding box center [419, 245] width 36 height 6
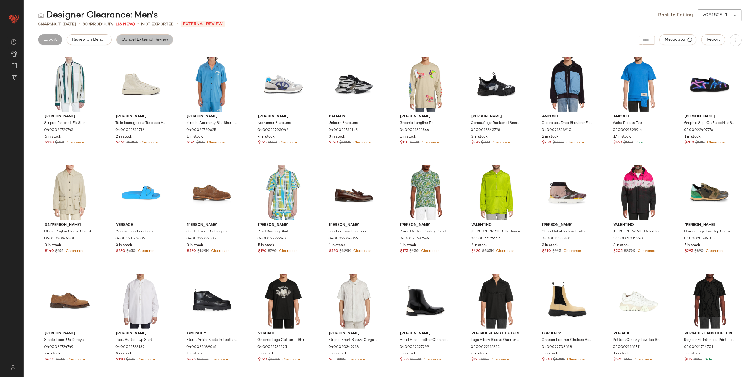
click at [129, 38] on span "Cancel External Review" at bounding box center [144, 39] width 47 height 5
click at [665, 17] on link "Back to Editing" at bounding box center [676, 15] width 35 height 7
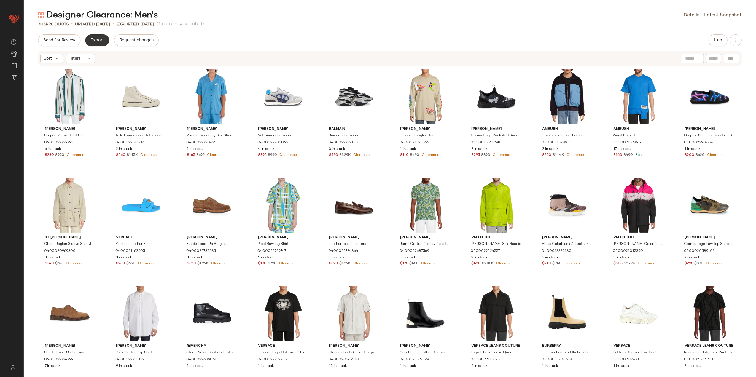
click at [104, 37] on button "Export" at bounding box center [97, 40] width 24 height 12
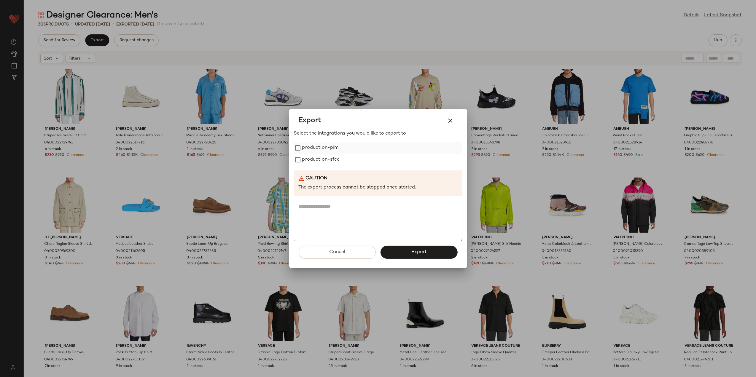
click at [342, 151] on div "production-pim" at bounding box center [378, 148] width 169 height 12
click at [336, 157] on label "production-sfcc" at bounding box center [321, 160] width 38 height 12
drag, startPoint x: 321, startPoint y: 145, endPoint x: 386, endPoint y: 201, distance: 85.6
click at [322, 146] on label "production-pim" at bounding box center [320, 148] width 36 height 12
click at [407, 250] on button "Export" at bounding box center [419, 252] width 77 height 13
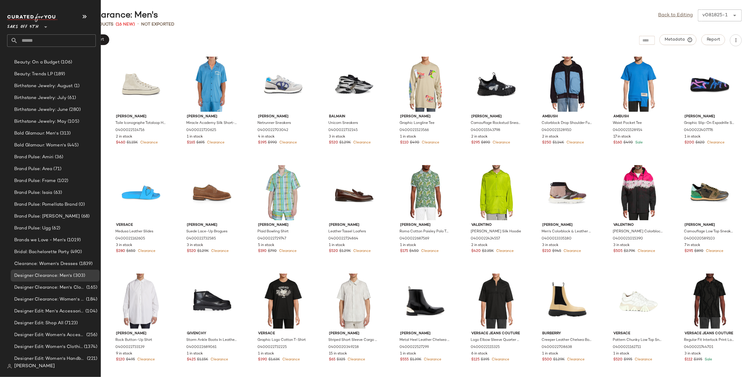
scroll to position [435, 0]
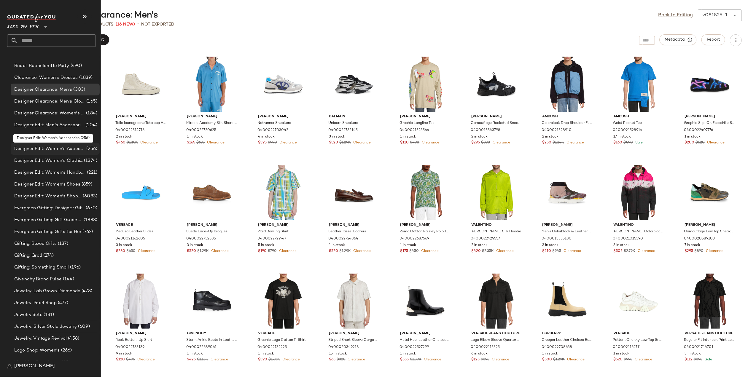
click at [66, 149] on span "Designer Edit: Women's Accessories" at bounding box center [49, 149] width 71 height 7
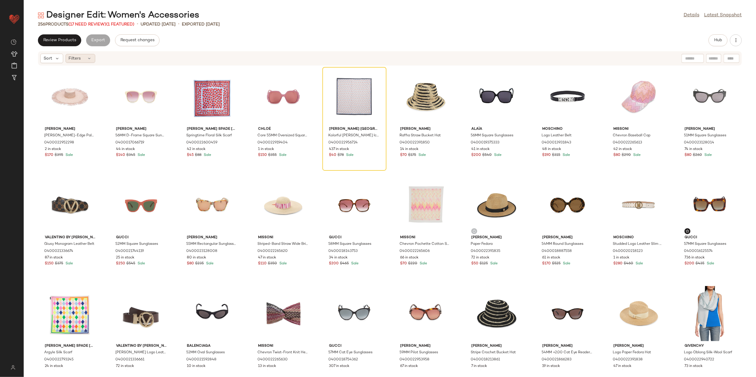
click at [75, 60] on span "Filters" at bounding box center [75, 58] width 12 height 6
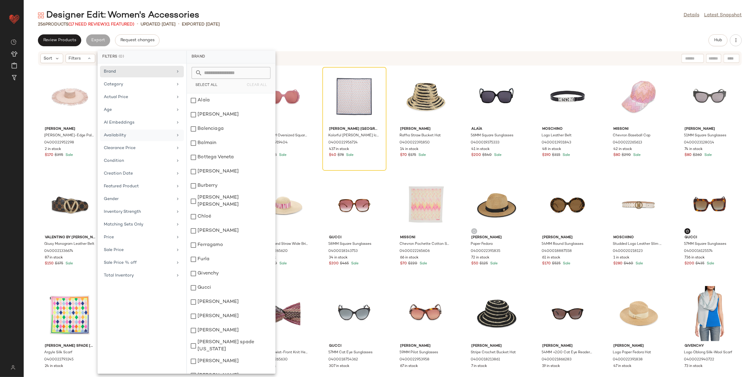
click at [134, 142] on div "Availability" at bounding box center [142, 148] width 84 height 12
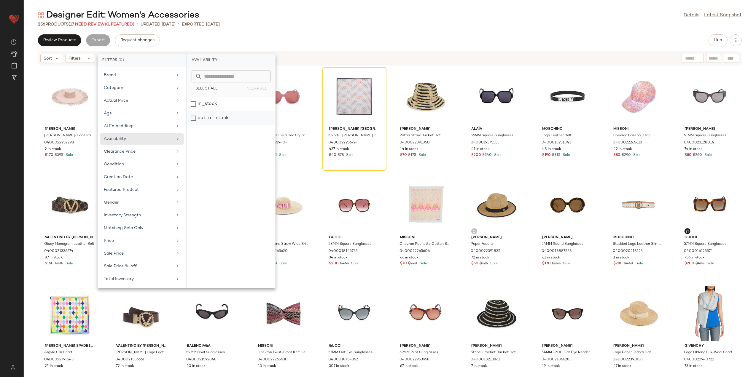
click at [209, 119] on div "out_of_stock" at bounding box center [231, 118] width 88 height 14
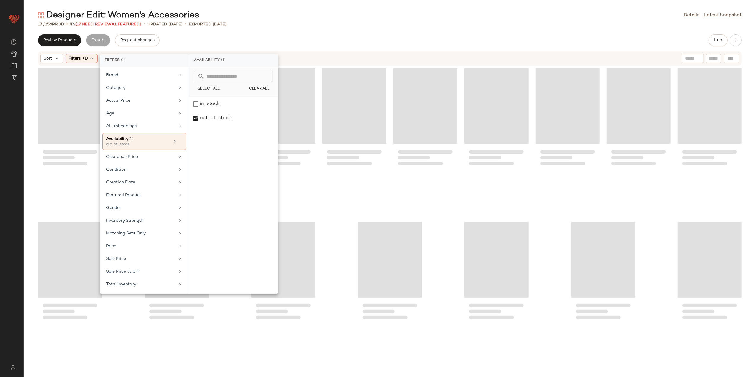
click at [266, 26] on div "17 / 256 Products (17 Need Review) (1 Featured) • updated Aug 13th • Exported A…" at bounding box center [390, 24] width 733 height 6
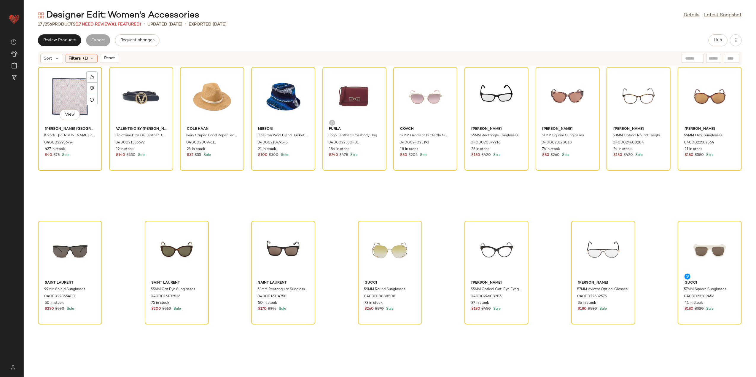
drag, startPoint x: 69, startPoint y: 96, endPoint x: 74, endPoint y: 99, distance: 5.7
click at [69, 97] on div "View" at bounding box center [70, 96] width 60 height 55
click at [712, 252] on div "View" at bounding box center [710, 250] width 60 height 55
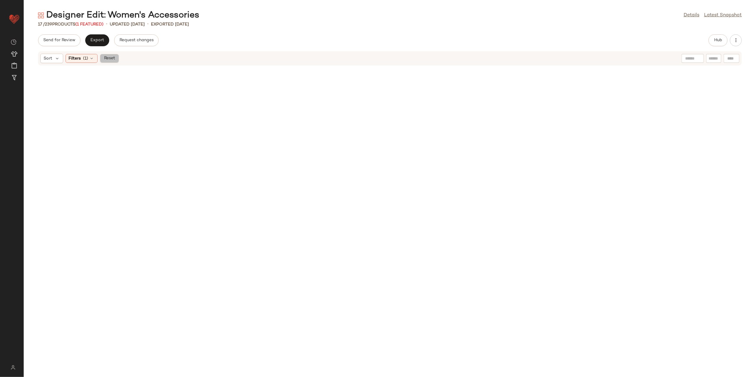
click at [105, 61] on button "Reset" at bounding box center [109, 58] width 19 height 9
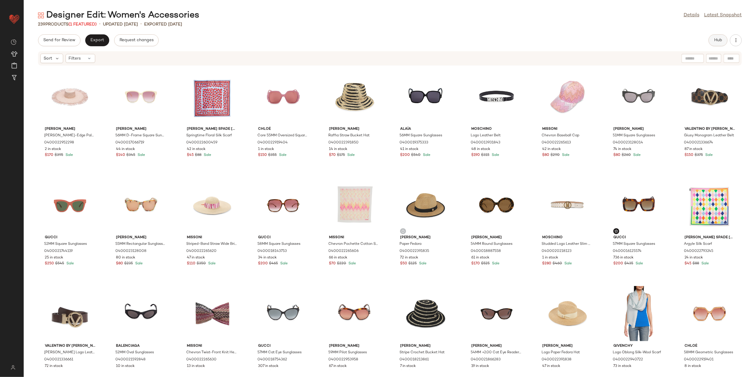
click at [724, 39] on button "Hub" at bounding box center [718, 40] width 19 height 12
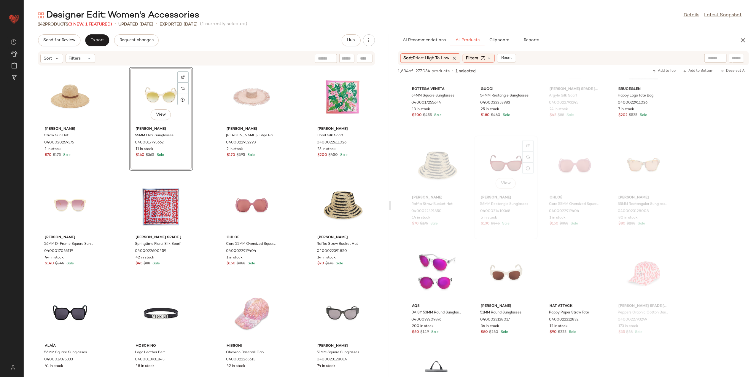
scroll to position [1187, 0]
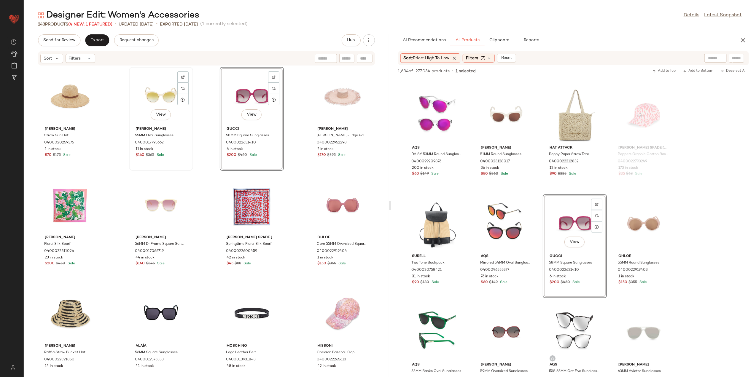
click at [165, 103] on div "View" at bounding box center [161, 96] width 60 height 55
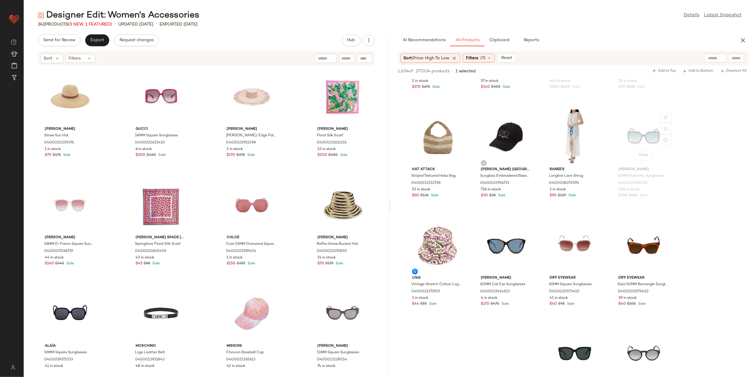
scroll to position [1741, 0]
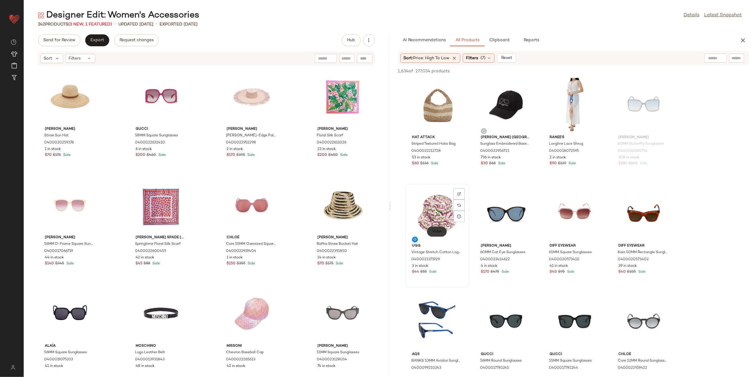
click at [436, 230] on span "View" at bounding box center [437, 231] width 10 height 5
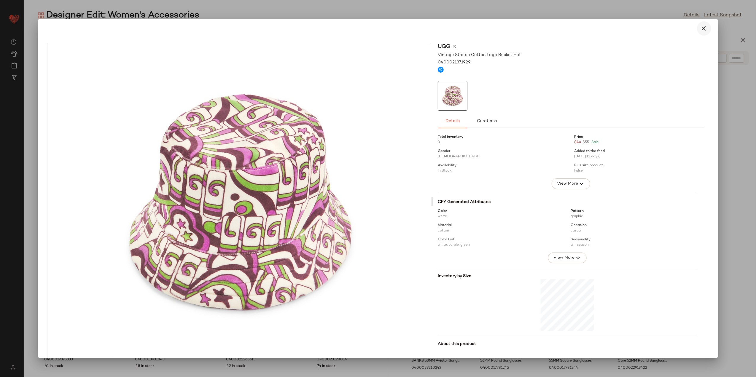
click at [706, 28] on button "button" at bounding box center [704, 28] width 14 height 14
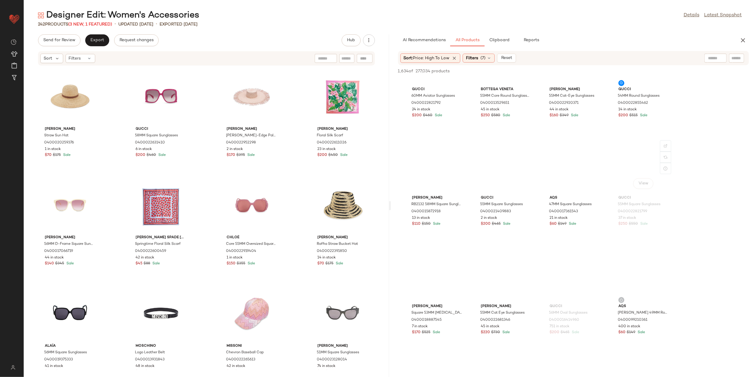
scroll to position [6274, 0]
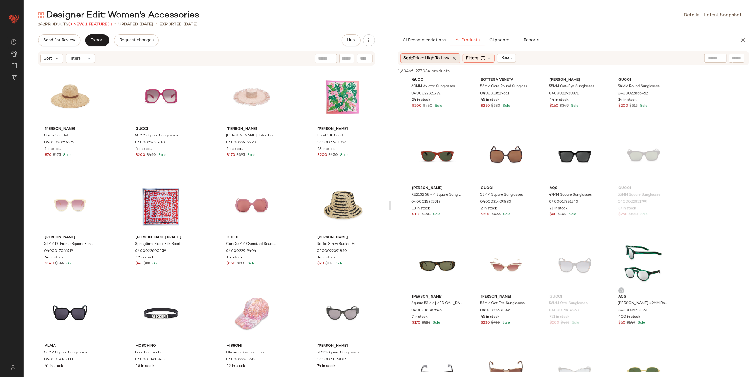
click at [453, 57] on div "Sort: Price: High to Low" at bounding box center [431, 57] width 60 height 9
click at [436, 74] on label "Newest" at bounding box center [436, 74] width 48 height 8
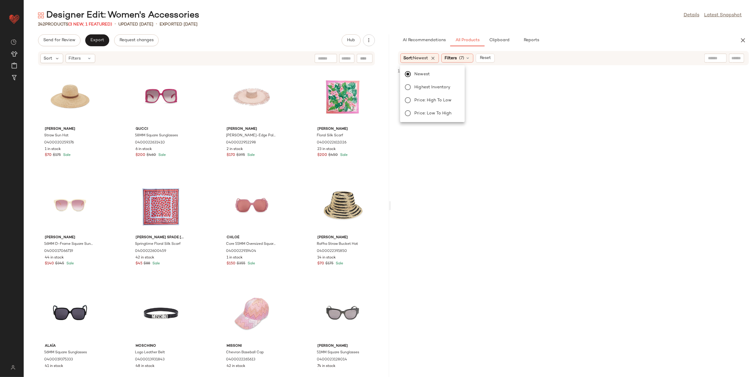
click at [586, 29] on div "Designer Edit: Women's Accessories Details Latest Snapshot 242 Products (3 New,…" at bounding box center [390, 193] width 733 height 368
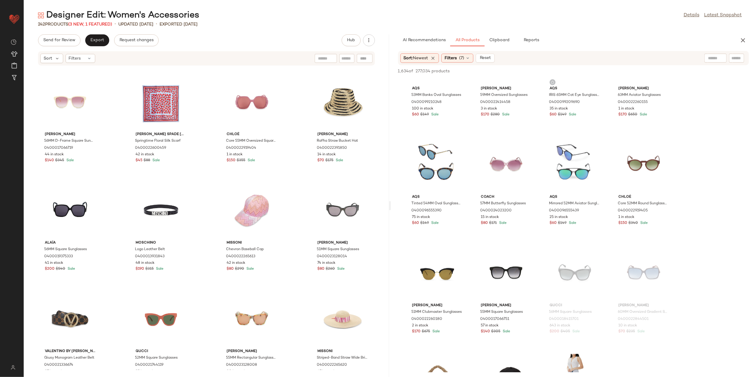
scroll to position [0, 0]
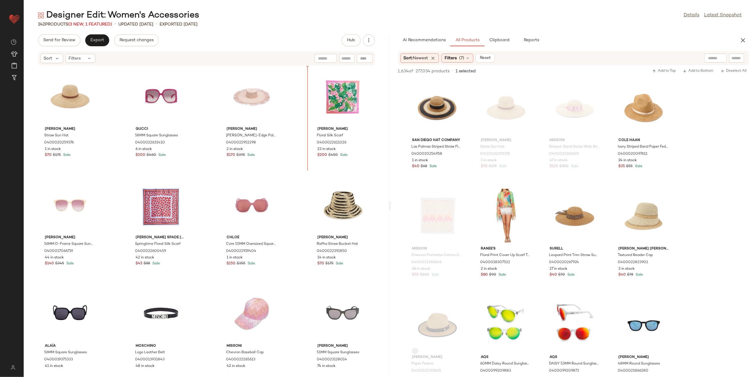
scroll to position [1464, 0]
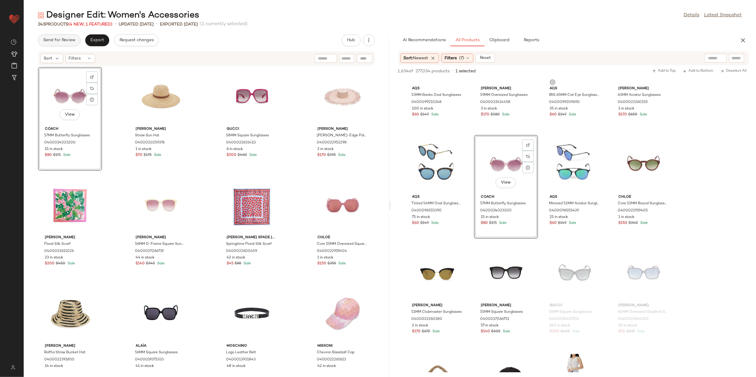
click at [65, 41] on span "Send for Review" at bounding box center [59, 40] width 32 height 5
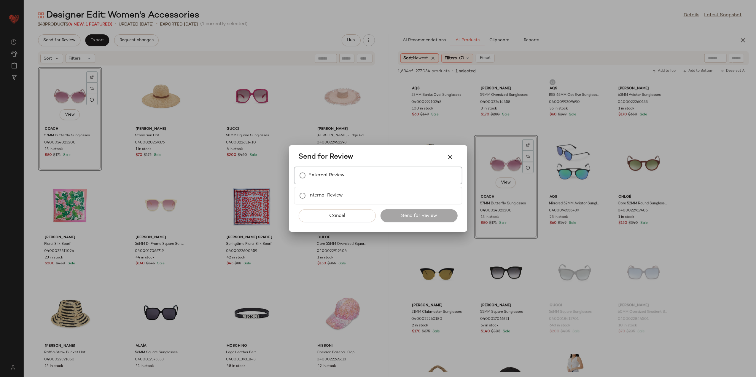
click at [329, 183] on div "External Review" at bounding box center [378, 176] width 169 height 18
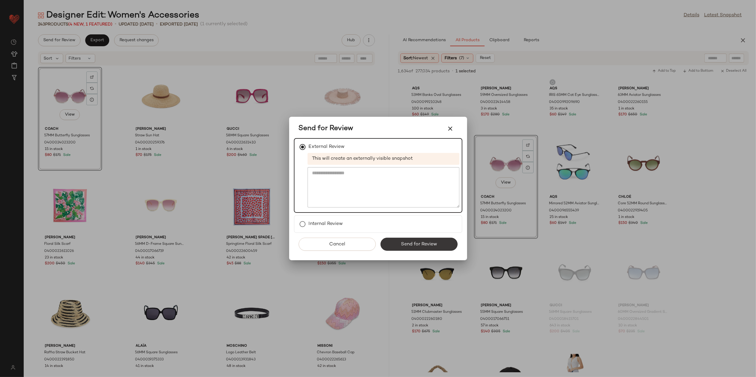
click at [396, 244] on button "Send for Review" at bounding box center [419, 244] width 77 height 13
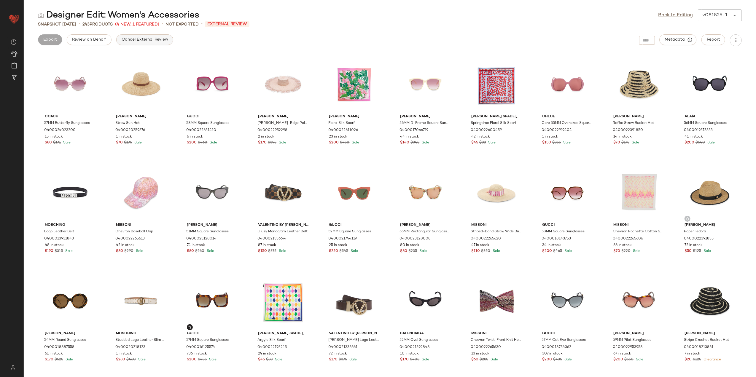
click at [154, 43] on button "Cancel External Review" at bounding box center [144, 39] width 57 height 11
click at [674, 11] on div "Back to Editing v081825-1 ******" at bounding box center [700, 15] width 83 height 12
click at [673, 14] on link "Back to Editing" at bounding box center [676, 15] width 35 height 7
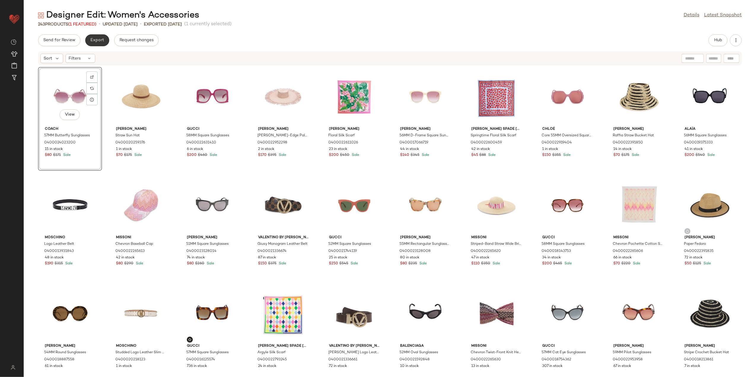
click at [88, 40] on button "Export" at bounding box center [97, 40] width 24 height 12
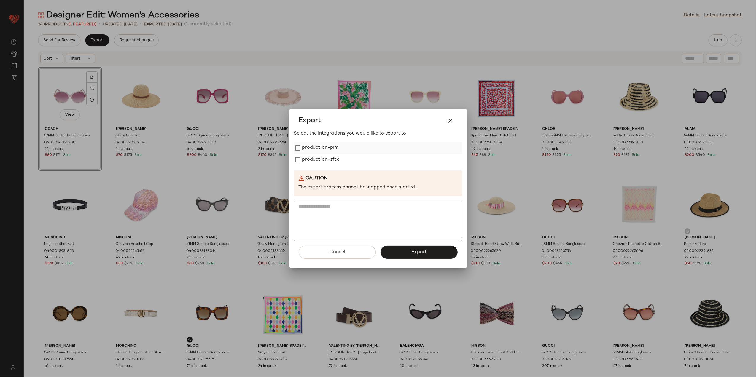
click at [329, 149] on label "production-pim" at bounding box center [320, 148] width 36 height 12
click at [327, 158] on label "production-sfcc" at bounding box center [321, 160] width 38 height 12
click at [405, 250] on button "Export" at bounding box center [419, 252] width 77 height 13
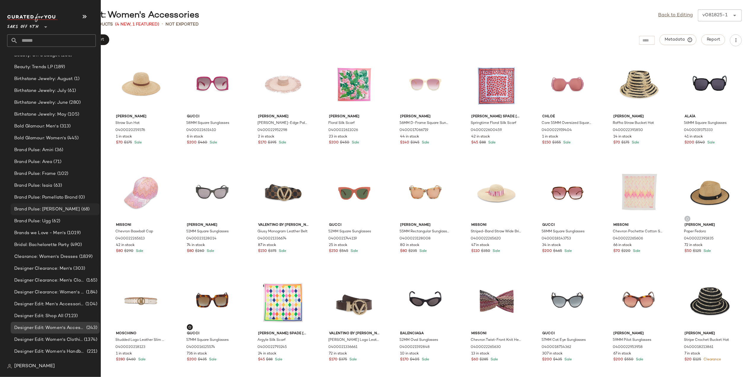
scroll to position [356, 0]
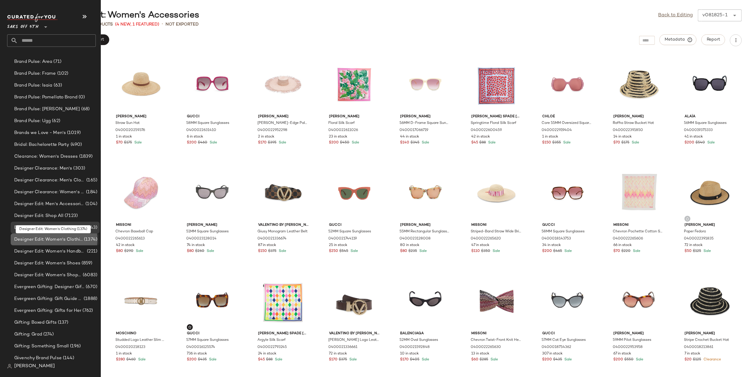
click at [50, 237] on span "Designer Edit: Women's Clothing" at bounding box center [48, 239] width 69 height 7
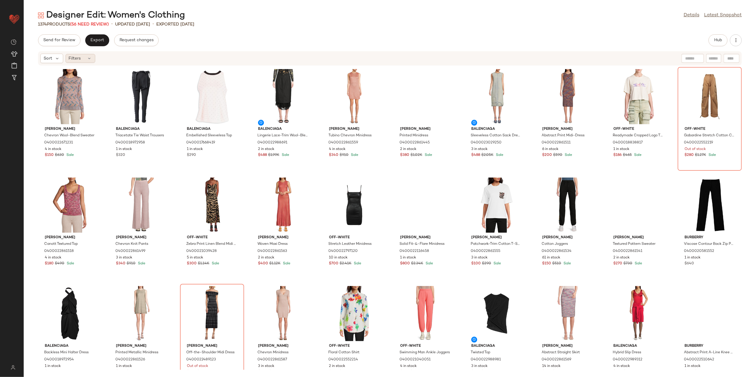
click at [75, 59] on span "Filters" at bounding box center [75, 58] width 12 height 6
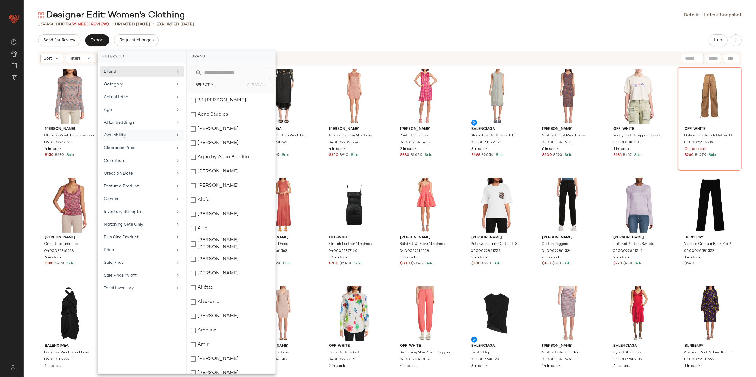
click at [135, 142] on div "Availability" at bounding box center [142, 148] width 84 height 12
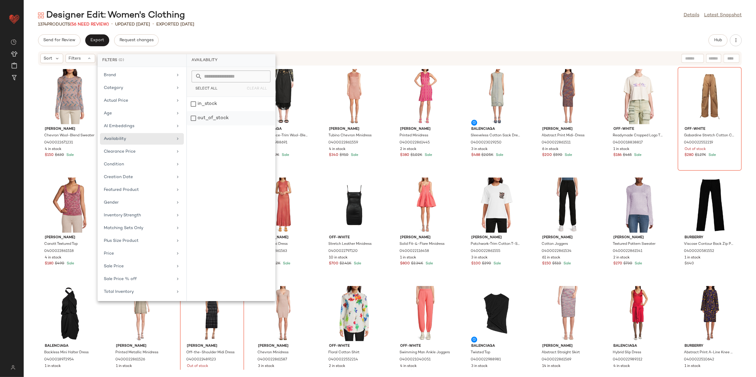
click at [223, 121] on div "out_of_stock" at bounding box center [231, 118] width 88 height 14
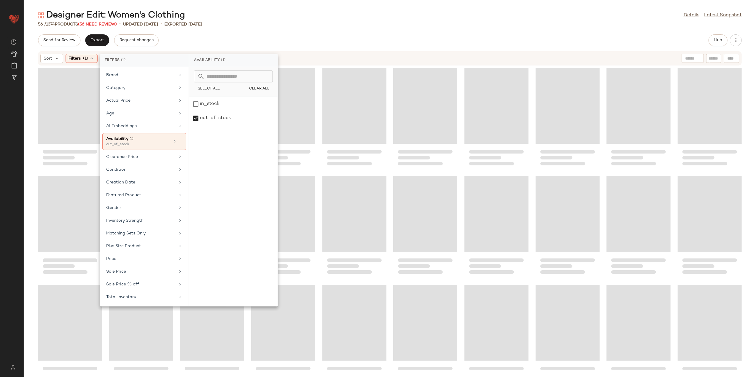
click at [269, 19] on div "Designer Edit: Women's Clothing Details Latest Snapshot" at bounding box center [390, 15] width 733 height 12
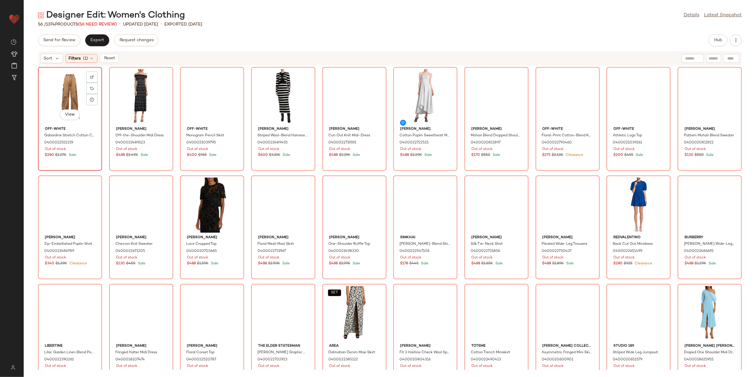
click at [57, 90] on div "View" at bounding box center [70, 96] width 60 height 55
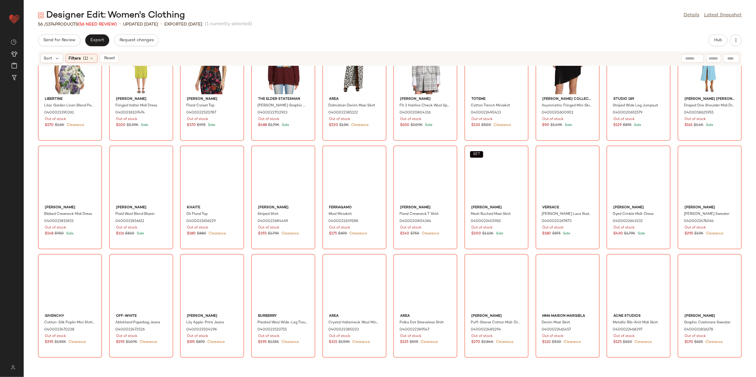
scroll to position [348, 0]
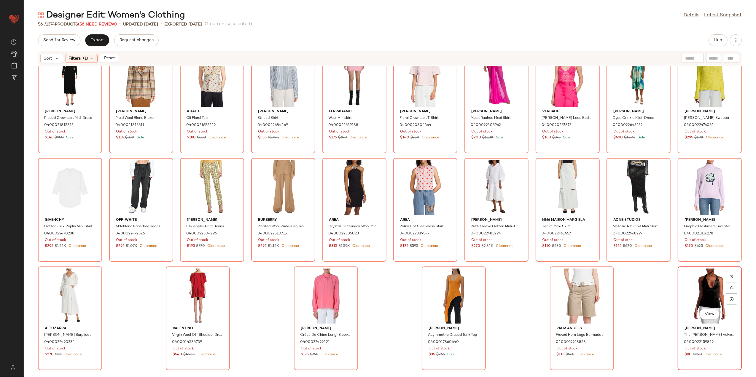
click at [702, 303] on div "View" at bounding box center [710, 296] width 60 height 55
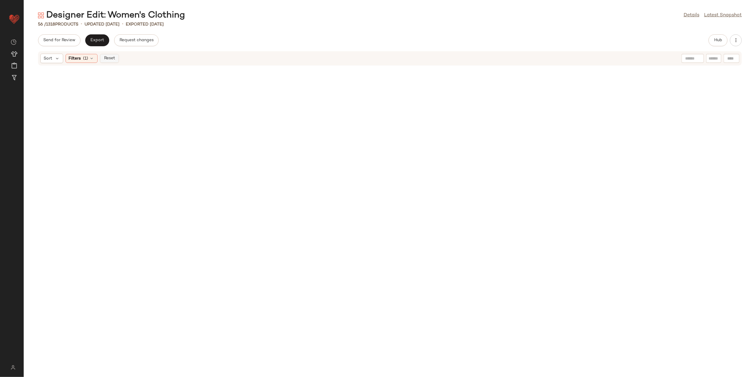
click at [105, 58] on span "Reset" at bounding box center [109, 58] width 11 height 5
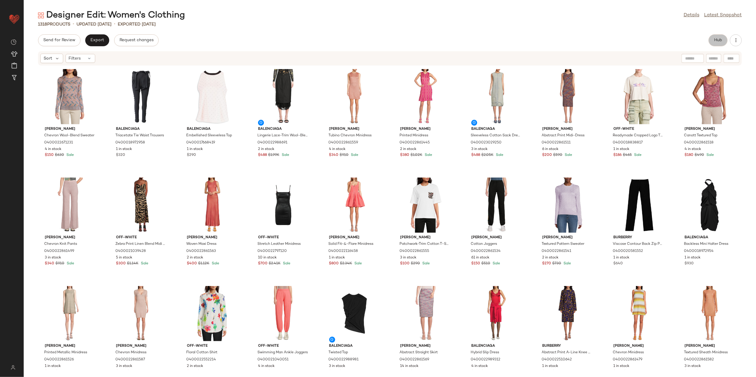
click at [723, 37] on button "Hub" at bounding box center [718, 40] width 19 height 12
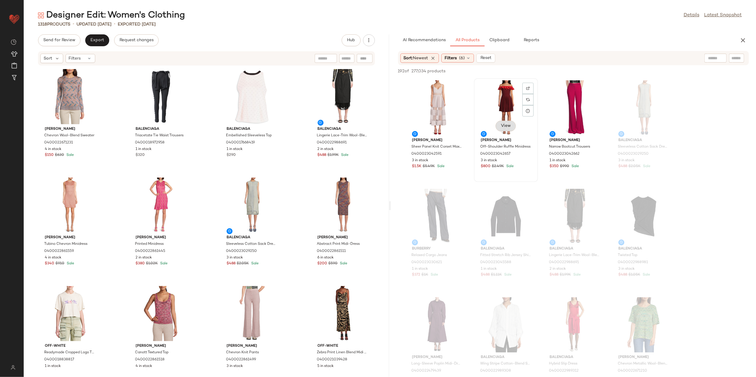
click at [506, 126] on span "View" at bounding box center [506, 126] width 10 height 5
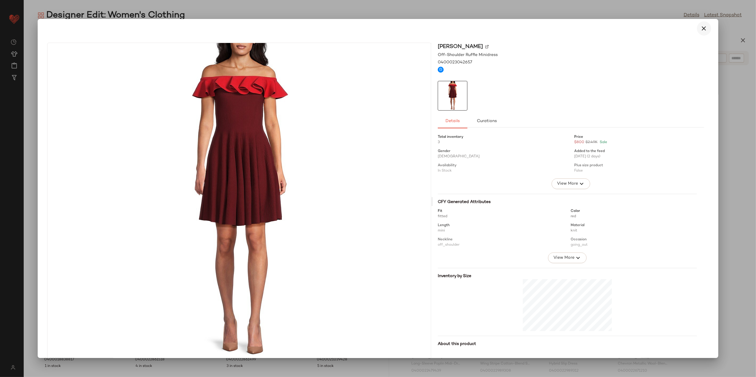
click at [701, 26] on icon "button" at bounding box center [704, 28] width 7 height 7
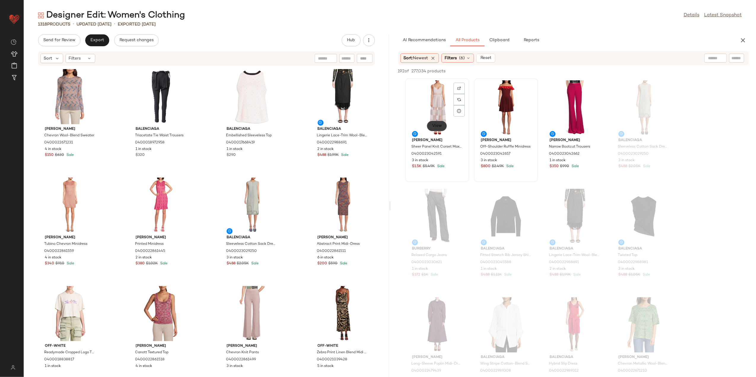
click at [433, 124] on span "View" at bounding box center [437, 126] width 10 height 5
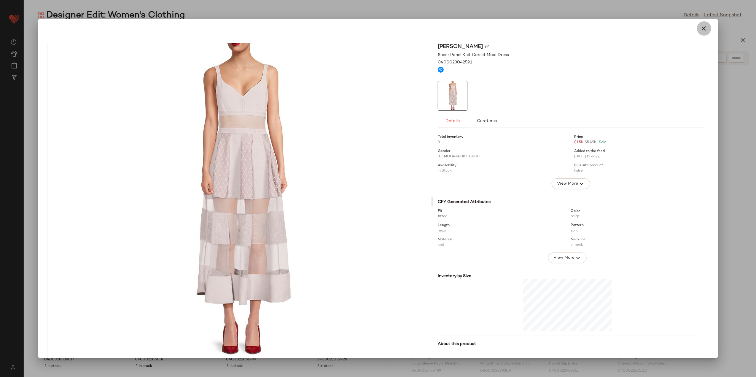
click at [702, 24] on button "button" at bounding box center [704, 28] width 14 height 14
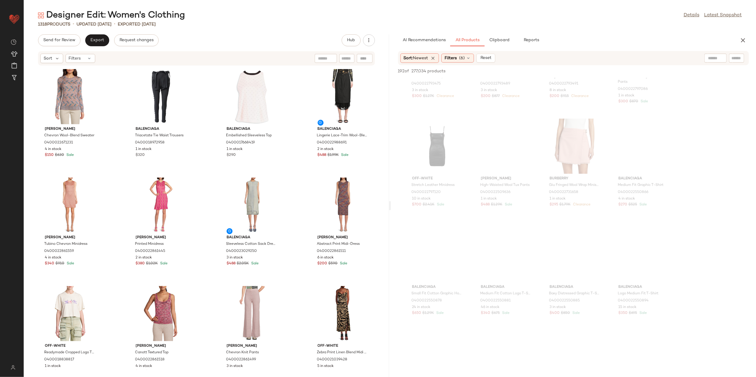
scroll to position [1820, 0]
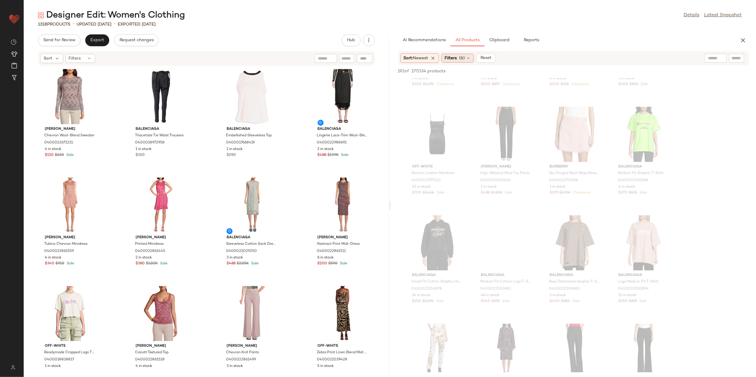
click at [468, 61] on div "Filters (6)" at bounding box center [458, 58] width 33 height 9
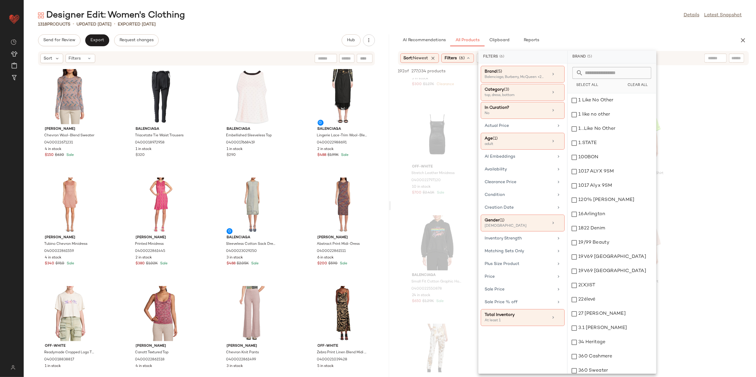
click at [607, 17] on div "Designer Edit: Women's Clothing Details Latest Snapshot" at bounding box center [390, 15] width 733 height 12
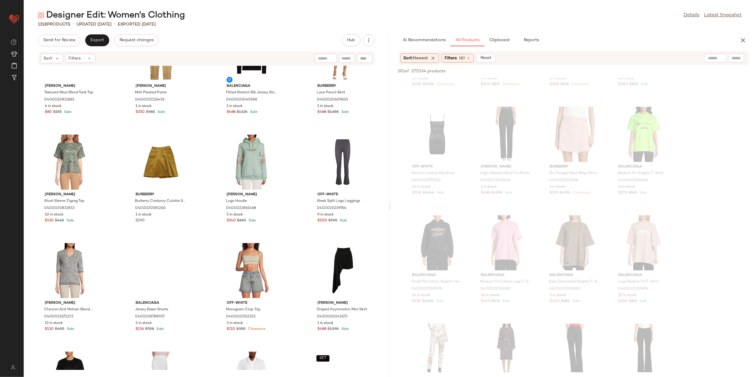
scroll to position [1310, 0]
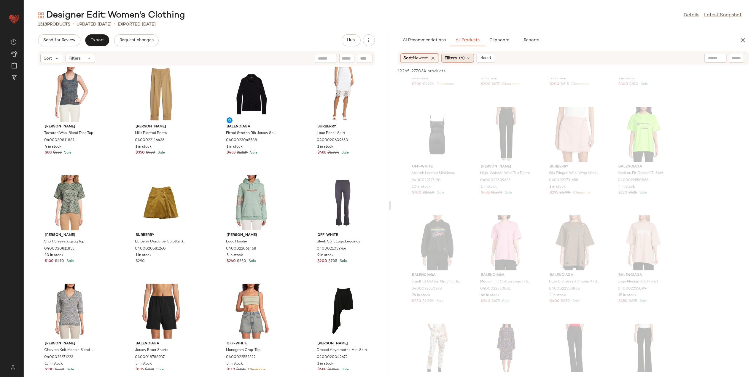
click at [454, 59] on span "Filters" at bounding box center [451, 58] width 12 height 6
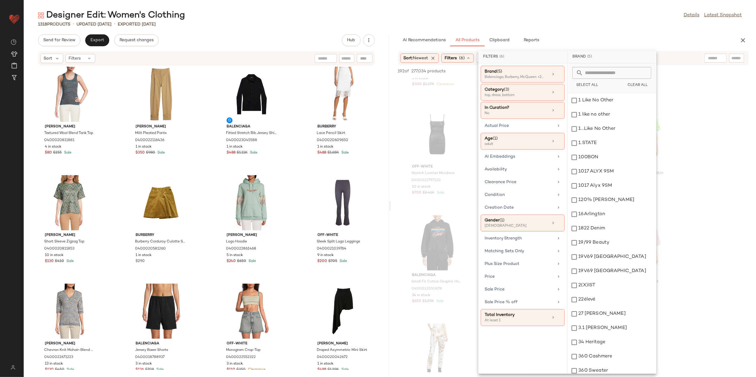
click at [560, 26] on div "1318 Products • updated Aug 18th • Exported Aug 15th" at bounding box center [390, 24] width 733 height 6
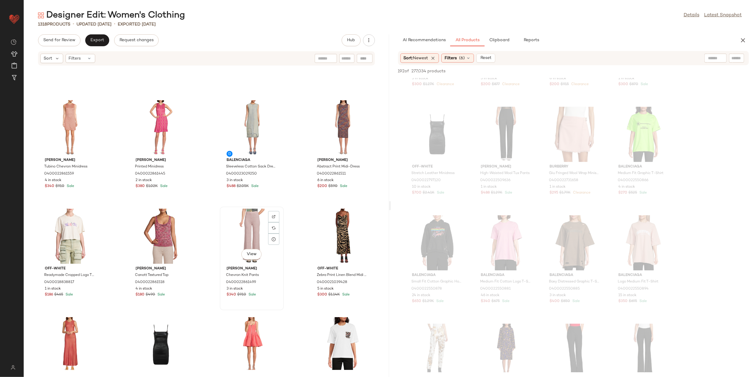
scroll to position [79, 0]
click at [471, 57] on icon at bounding box center [468, 58] width 5 height 5
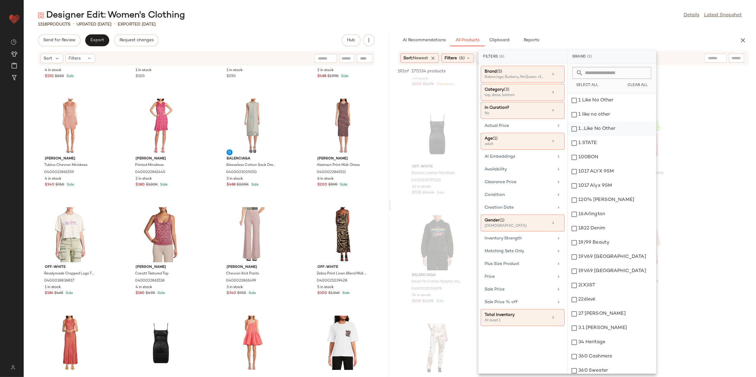
click at [589, 34] on div "Designer Edit: Women's Clothing Details Latest Snapshot 1318 Products • updated…" at bounding box center [390, 193] width 733 height 368
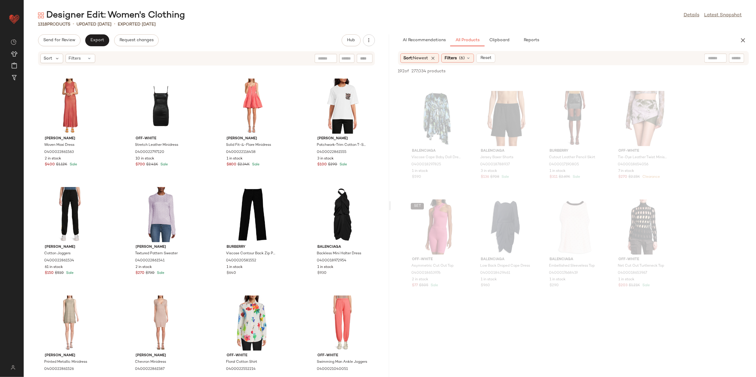
scroll to position [84, 0]
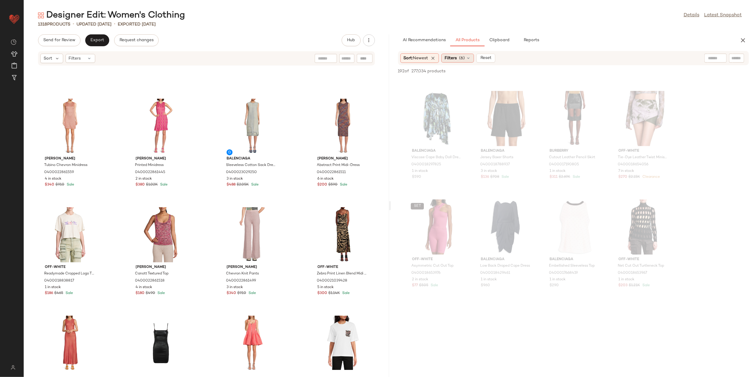
click at [469, 62] on div "Filters (6)" at bounding box center [458, 58] width 33 height 9
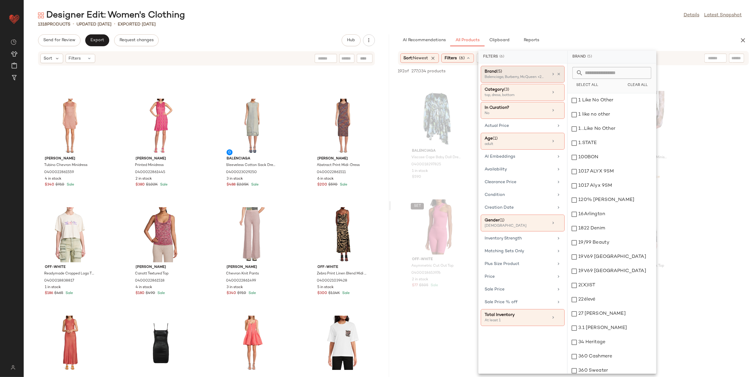
click at [557, 73] on icon at bounding box center [559, 74] width 4 height 4
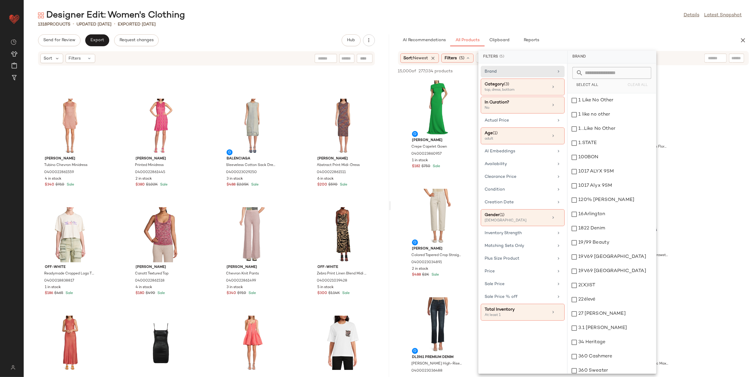
click at [581, 13] on div "Designer Edit: Women's Clothing Details Latest Snapshot" at bounding box center [390, 15] width 733 height 12
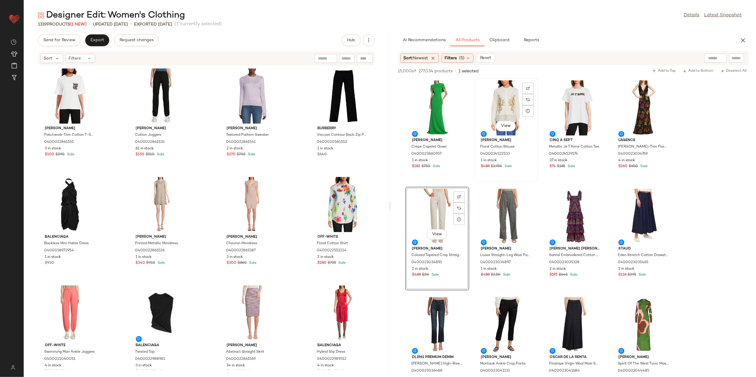
scroll to position [39, 0]
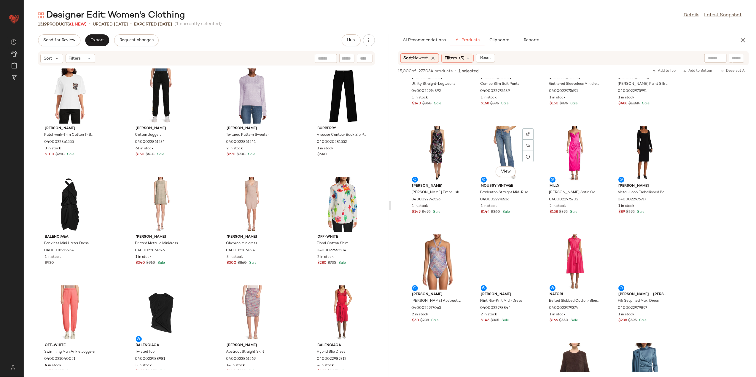
scroll to position [2215, 0]
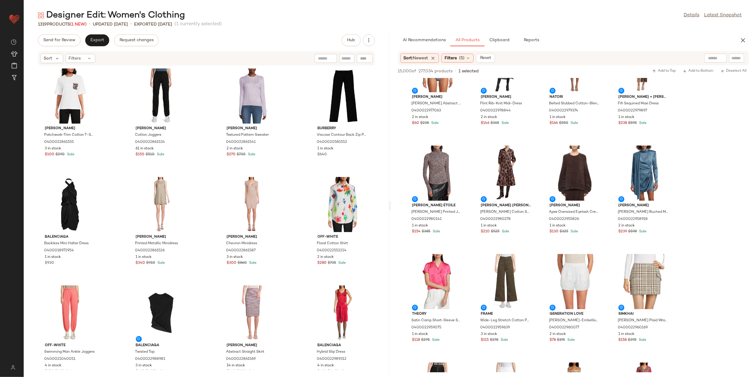
click at [413, 53] on div "Sort: Newest Filters (5) Reset" at bounding box center [573, 58] width 351 height 14
click at [410, 59] on span "Sort: Newest" at bounding box center [416, 58] width 25 height 6
click at [429, 99] on span "Price: High to Low" at bounding box center [433, 100] width 37 height 6
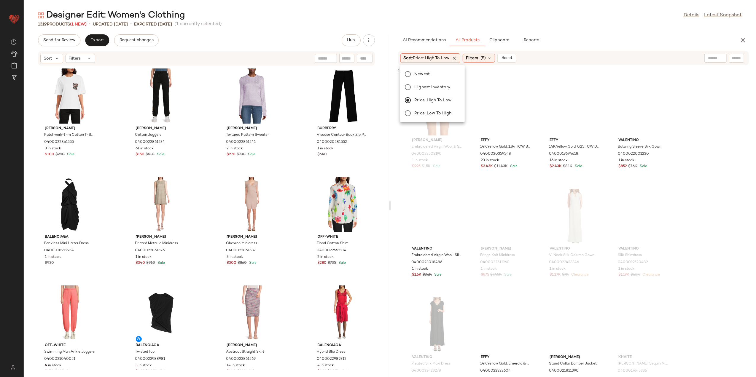
click at [601, 23] on div "1319 Products (1 New) • updated Aug 18th • Exported Aug 15th (1 currently selec…" at bounding box center [390, 24] width 733 height 6
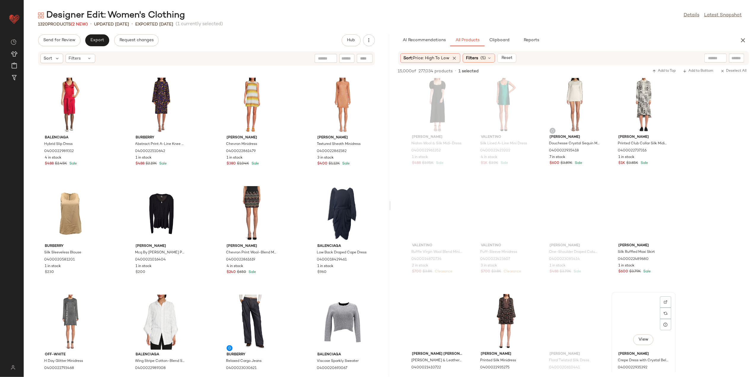
scroll to position [2136, 0]
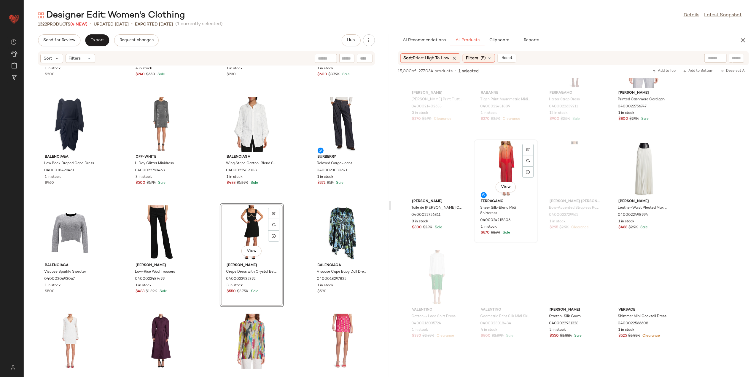
scroll to position [4193, 0]
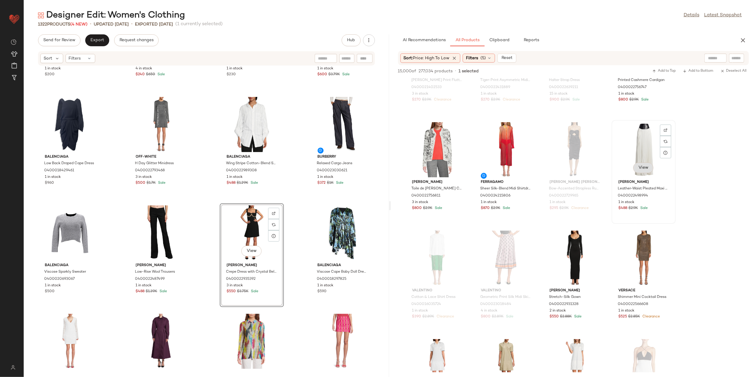
click at [643, 171] on button "View" at bounding box center [643, 168] width 20 height 11
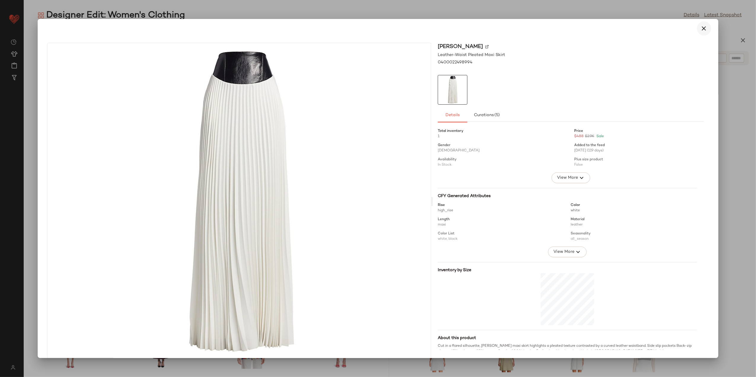
click at [704, 28] on icon "button" at bounding box center [704, 28] width 7 height 7
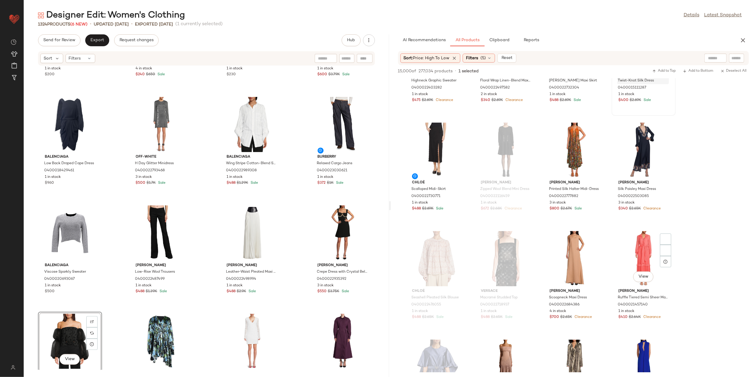
scroll to position [5182, 0]
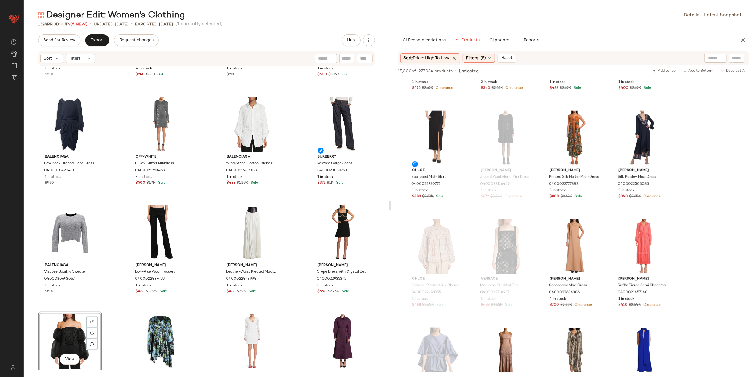
click at [61, 331] on div "View" at bounding box center [70, 341] width 60 height 55
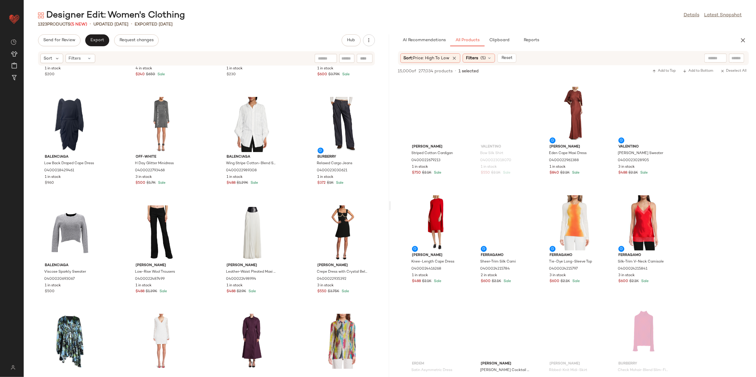
scroll to position [9494, 0]
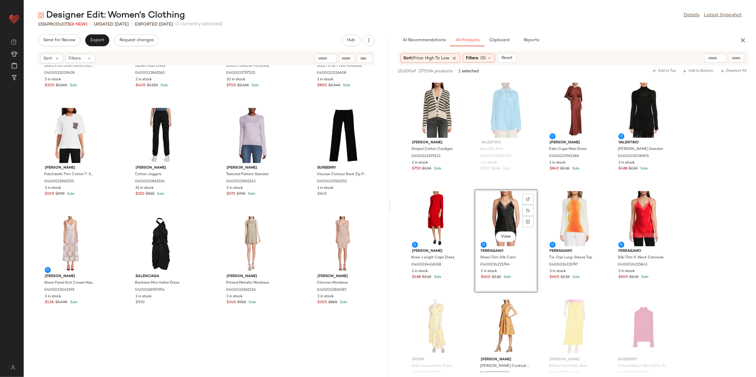
scroll to position [84, 0]
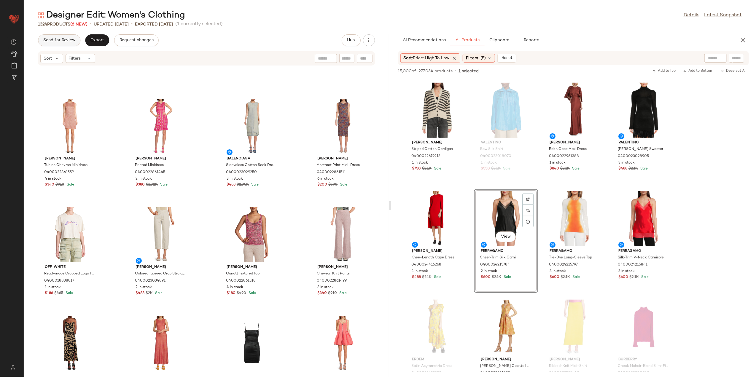
click at [68, 35] on button "Send for Review" at bounding box center [59, 40] width 42 height 12
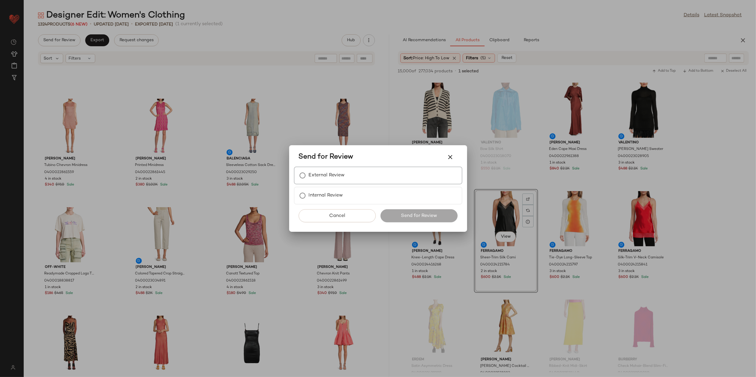
click at [328, 181] on label "External Review" at bounding box center [327, 176] width 36 height 12
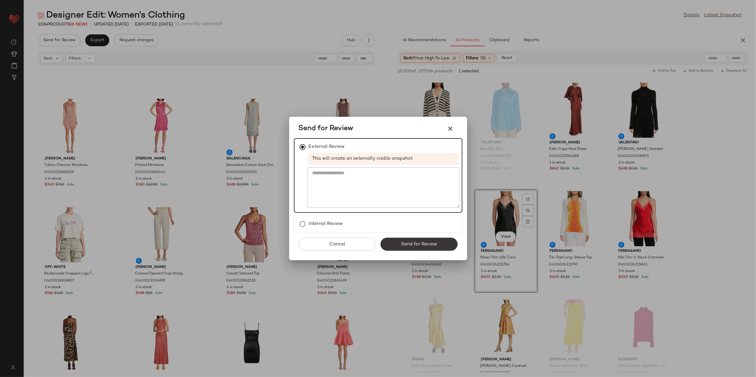
click at [397, 242] on button "Send for Review" at bounding box center [419, 244] width 77 height 13
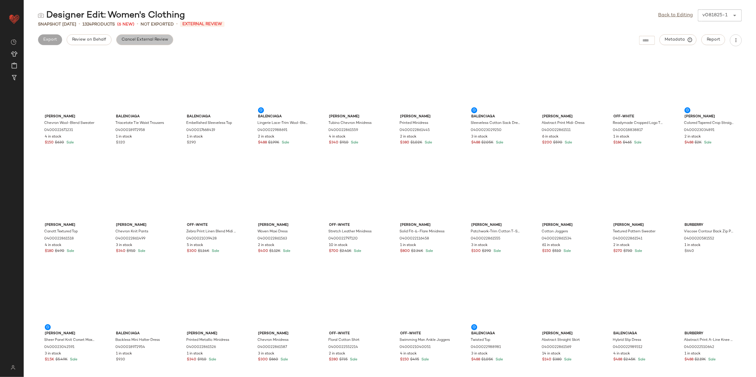
click at [135, 40] on span "Cancel External Review" at bounding box center [144, 39] width 47 height 5
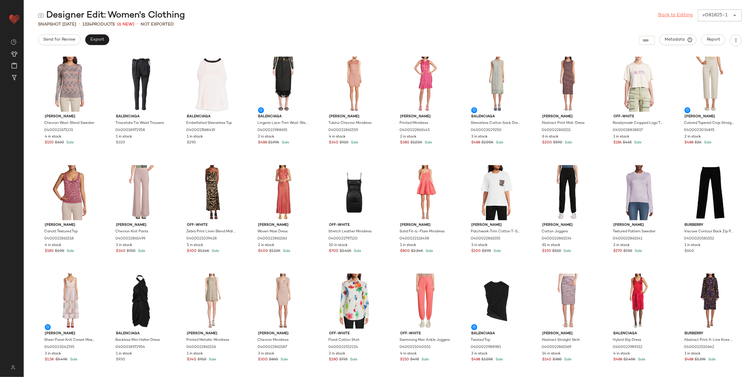
click at [683, 15] on link "Back to Editing" at bounding box center [676, 15] width 35 height 7
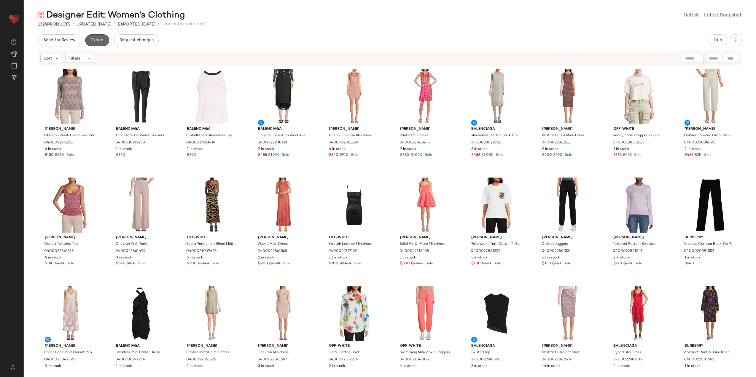
click at [104, 41] on button "Export" at bounding box center [97, 40] width 24 height 12
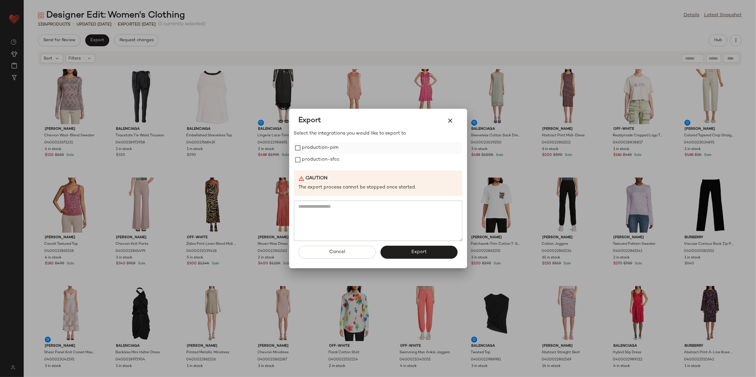
click at [320, 144] on label "production-pim" at bounding box center [320, 148] width 36 height 12
click at [315, 157] on label "production-sfcc" at bounding box center [321, 160] width 38 height 12
click at [404, 250] on button "Export" at bounding box center [419, 252] width 77 height 13
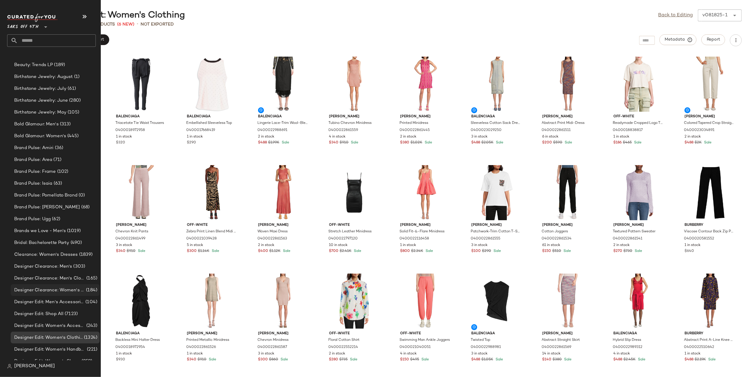
scroll to position [356, 0]
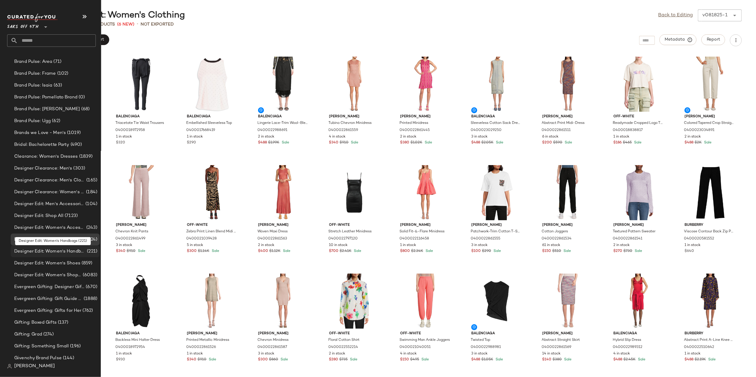
click at [58, 251] on span "Designer Edit: Women's Handbags" at bounding box center [50, 251] width 72 height 7
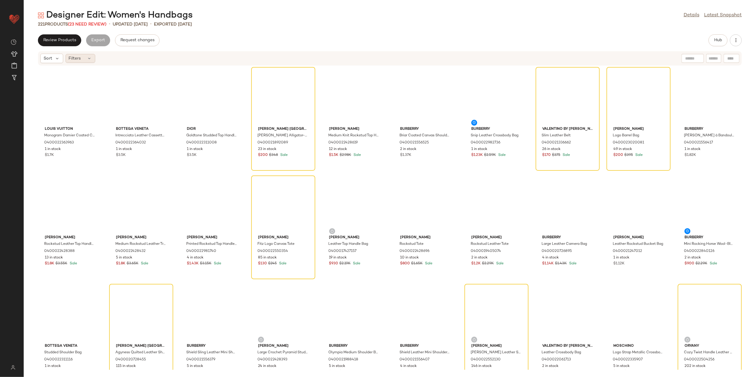
click at [87, 61] on div "Filters" at bounding box center [81, 58] width 30 height 9
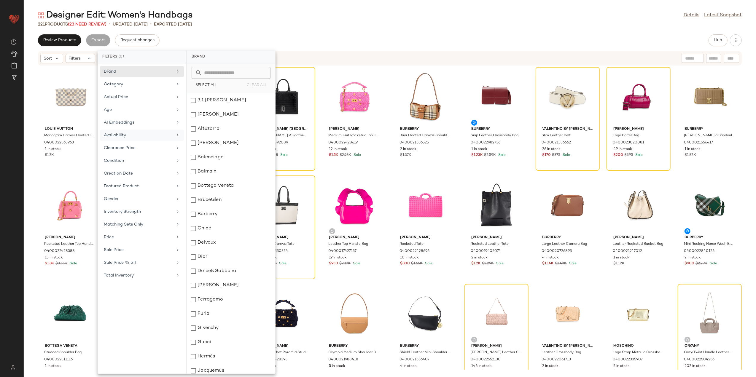
click at [153, 139] on div "Availability" at bounding box center [138, 135] width 69 height 6
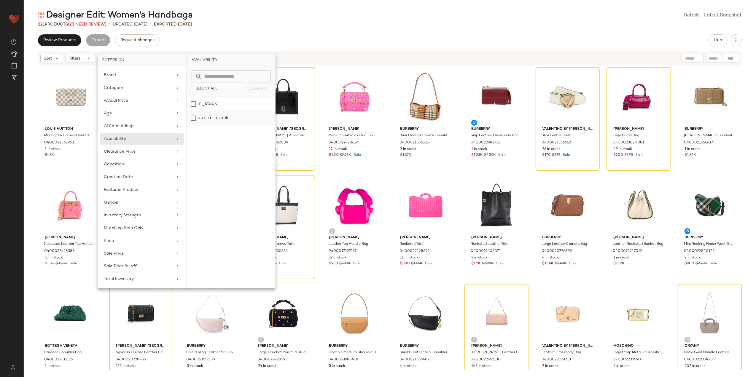
click at [223, 118] on div "out_of_stock" at bounding box center [231, 118] width 88 height 14
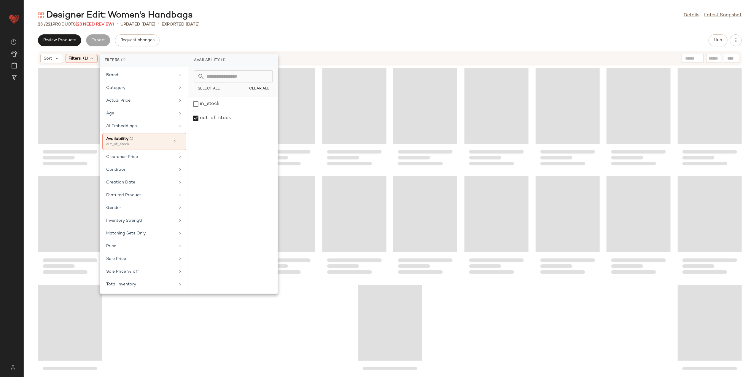
click at [283, 33] on div "Designer Edit: Women's Handbags Details Latest Snapshot 23 / 221 Products (23 N…" at bounding box center [390, 193] width 733 height 368
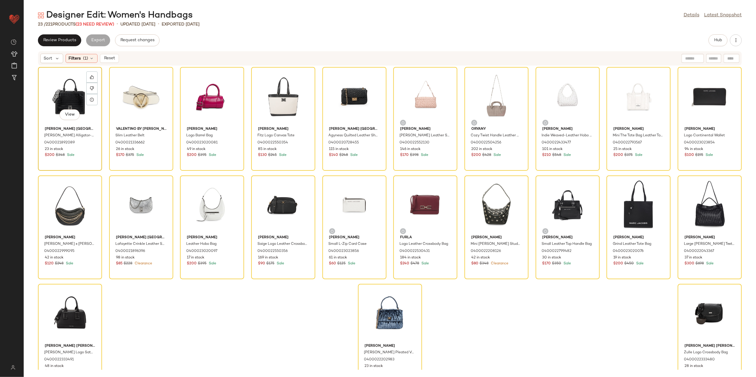
drag, startPoint x: 66, startPoint y: 86, endPoint x: 76, endPoint y: 95, distance: 13.7
click at [67, 86] on div "View" at bounding box center [70, 96] width 60 height 55
click at [697, 298] on div "View" at bounding box center [710, 313] width 60 height 55
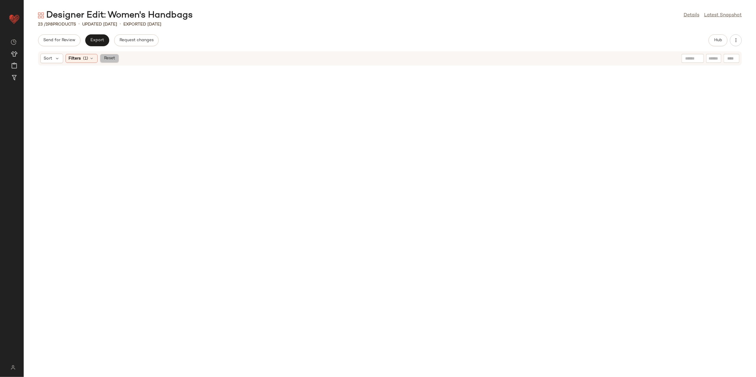
click at [116, 62] on button "Reset" at bounding box center [109, 58] width 19 height 9
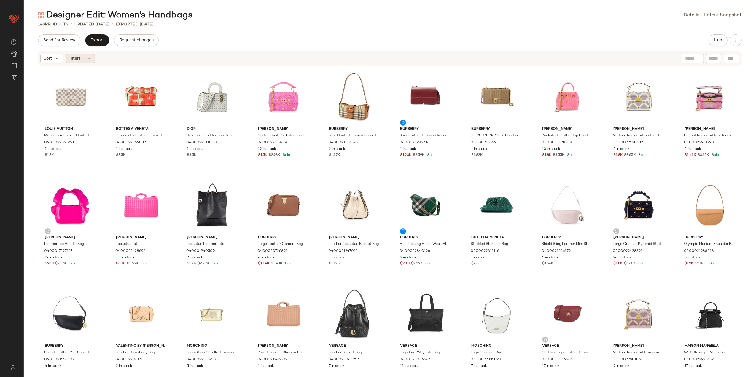
click at [88, 56] on icon at bounding box center [89, 58] width 5 height 5
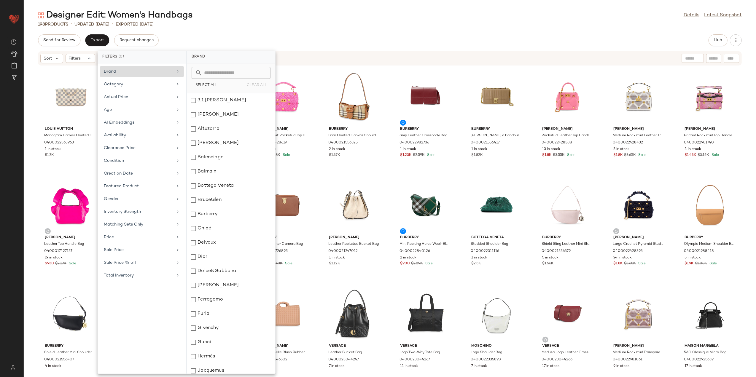
click at [144, 71] on div "Brand" at bounding box center [138, 72] width 69 height 6
click at [212, 73] on input "text" at bounding box center [234, 73] width 65 height 12
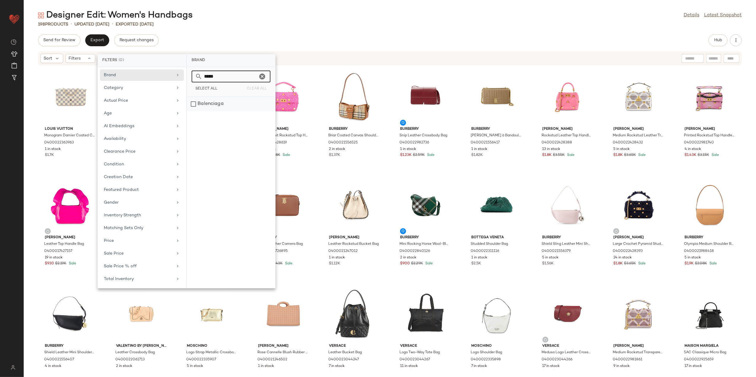
type input "*****"
click at [216, 107] on div "Balenciaga" at bounding box center [231, 104] width 88 height 14
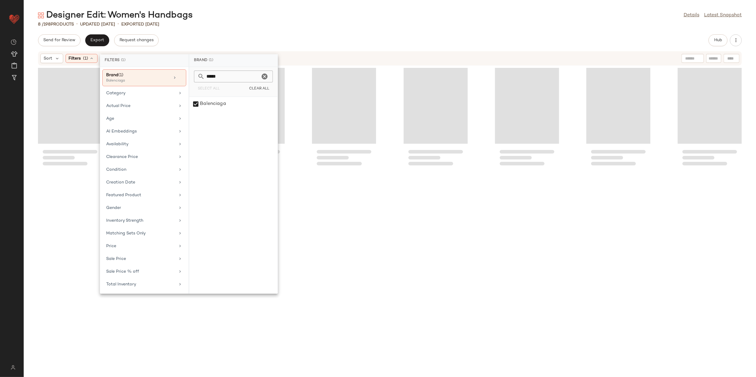
click at [264, 77] on icon "Clear" at bounding box center [264, 76] width 7 height 7
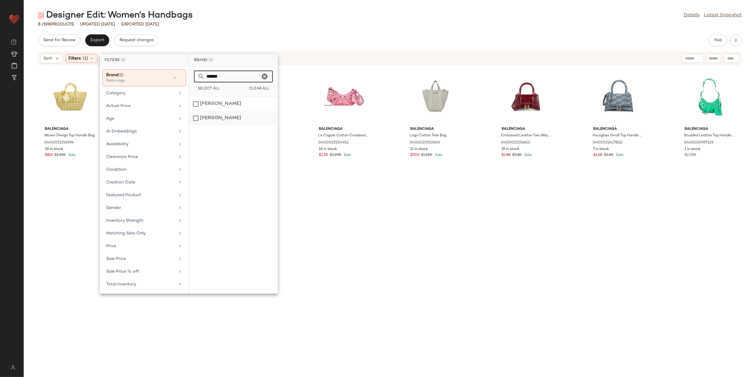
type input "******"
click at [221, 120] on div "[PERSON_NAME]" at bounding box center [233, 118] width 88 height 14
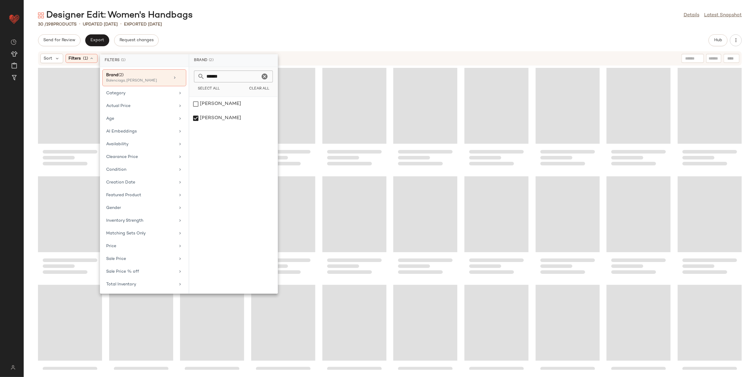
click at [266, 77] on icon "Clear" at bounding box center [264, 76] width 7 height 7
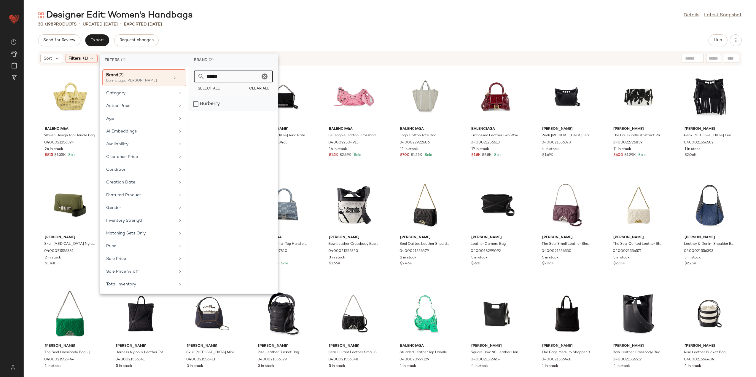
type input "******"
click at [242, 108] on div "Burberry" at bounding box center [233, 104] width 88 height 14
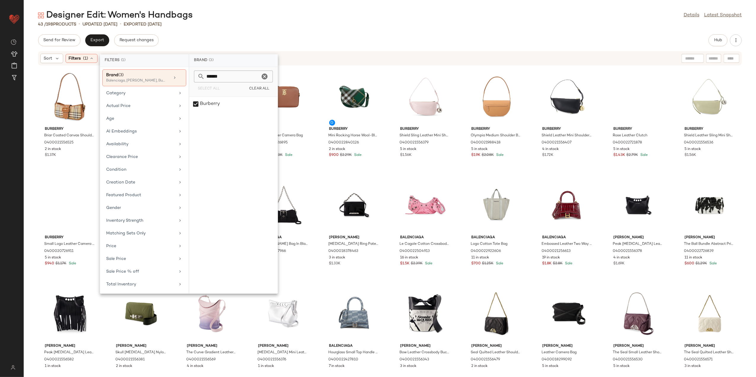
click at [266, 77] on icon "Clear" at bounding box center [264, 76] width 7 height 7
type input "****"
click at [240, 104] on div "Ferragamo" at bounding box center [233, 104] width 88 height 14
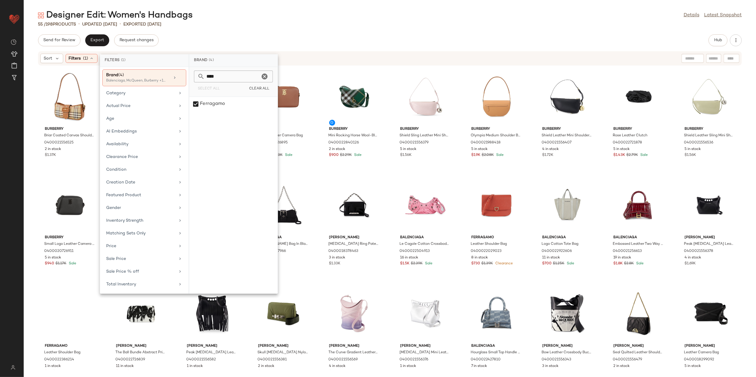
click at [264, 76] on icon "Clear" at bounding box center [264, 76] width 7 height 7
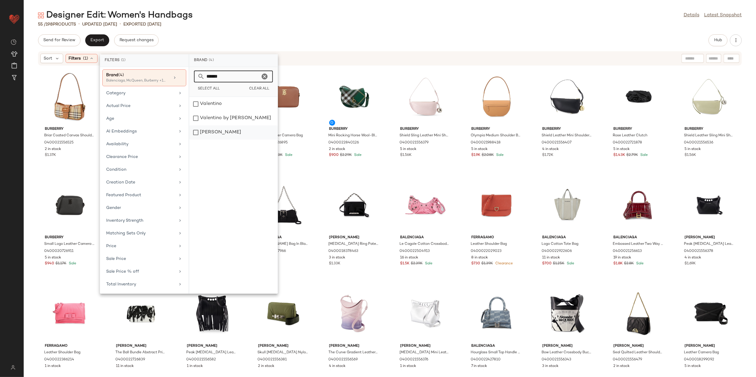
type input "******"
drag, startPoint x: 233, startPoint y: 132, endPoint x: 238, endPoint y: 117, distance: 16.3
click at [232, 132] on div "[PERSON_NAME]" at bounding box center [233, 133] width 88 height 14
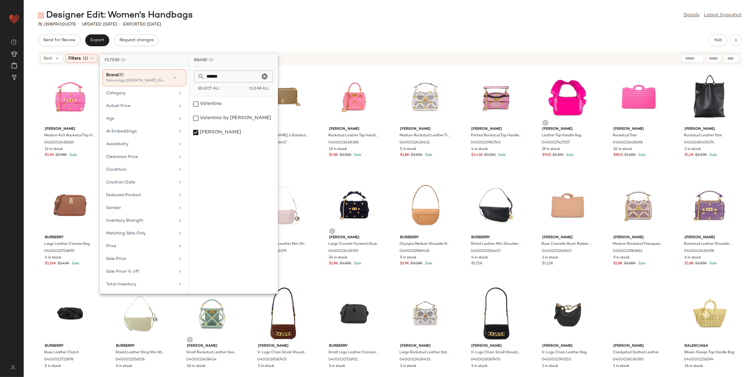
click at [265, 78] on icon "Clear" at bounding box center [264, 76] width 7 height 7
type input "****"
click at [215, 103] on div "Moschino" at bounding box center [233, 104] width 88 height 14
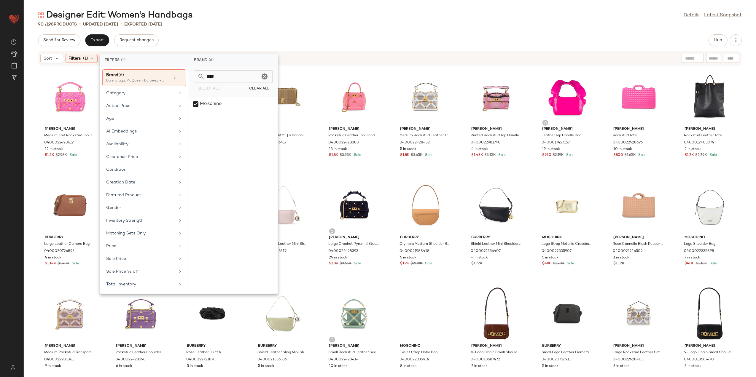
click at [266, 22] on div "90 / 198 Products • updated Aug 18th • Exported Aug 13th" at bounding box center [390, 24] width 733 height 6
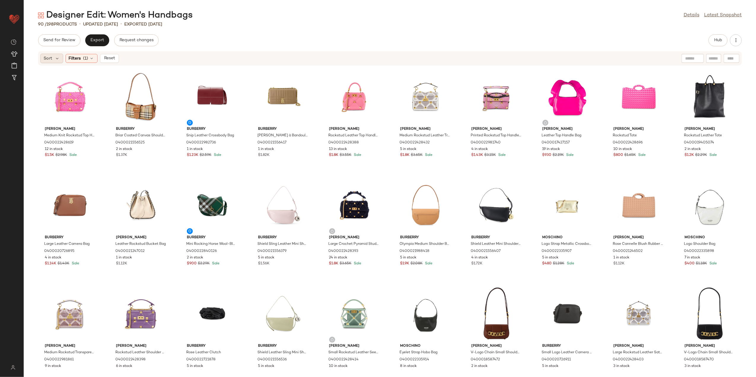
click at [44, 59] on span "Sort" at bounding box center [48, 58] width 9 height 6
click at [82, 77] on label "Newest" at bounding box center [76, 74] width 48 height 8
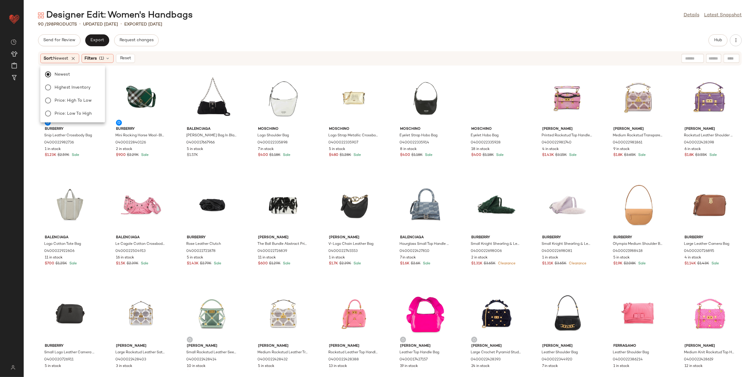
click at [231, 39] on div "Send for Review Export Request changes Hub" at bounding box center [390, 40] width 704 height 12
click at [64, 92] on div "View" at bounding box center [70, 96] width 60 height 55
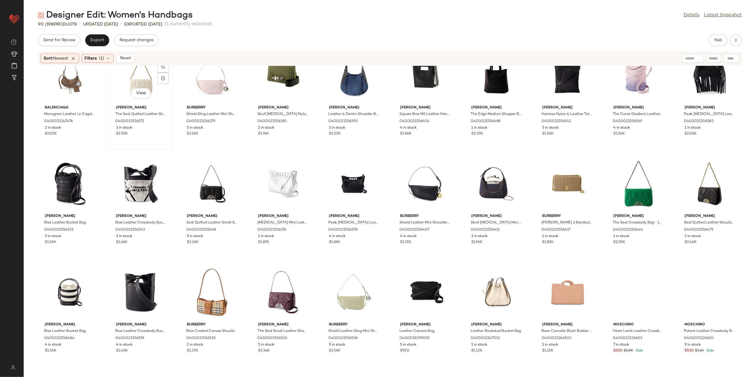
scroll to position [598, 0]
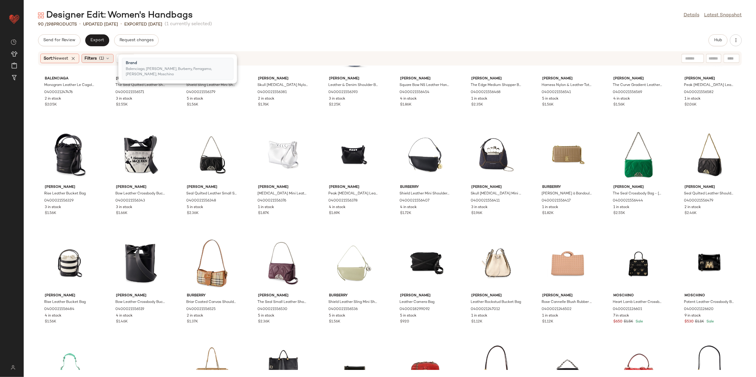
click at [97, 58] on span "Filters" at bounding box center [91, 58] width 12 height 6
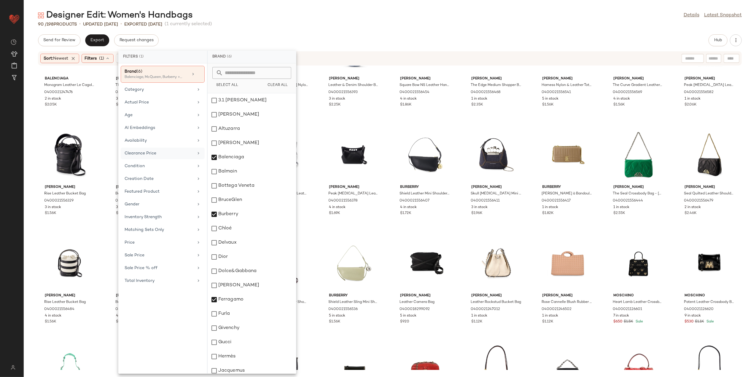
click at [163, 156] on div "Clearance Price" at bounding box center [159, 153] width 69 height 6
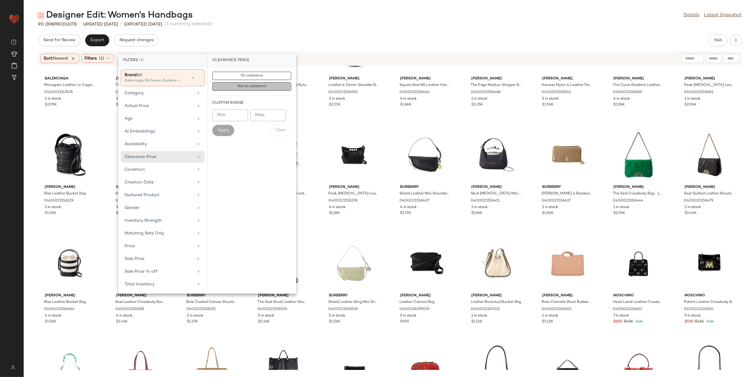
click at [223, 85] on button "Not on clearance" at bounding box center [251, 86] width 79 height 8
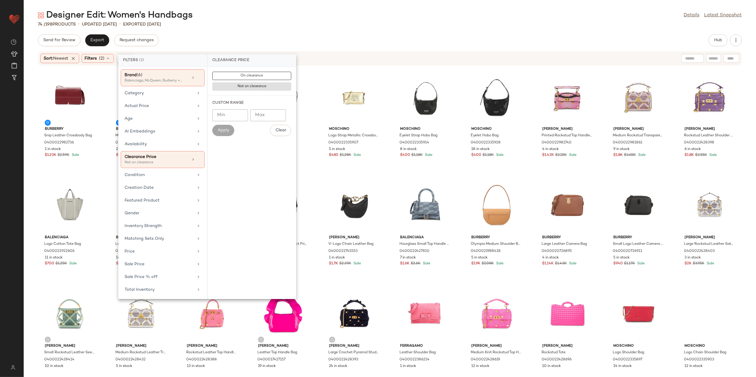
click at [231, 15] on div "Designer Edit: Women's Handbags Details Latest Snapshot" at bounding box center [390, 15] width 733 height 12
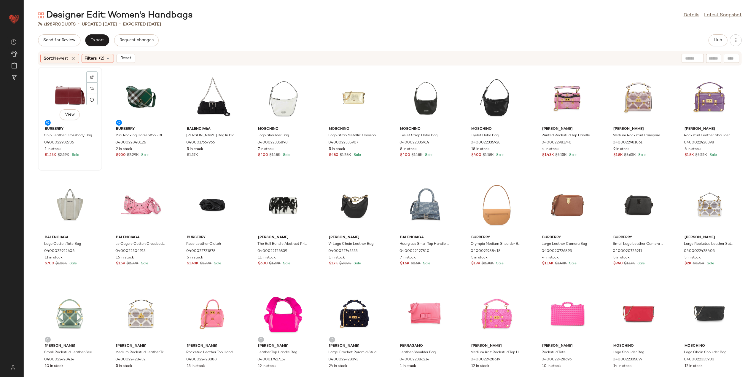
click at [62, 87] on div "View" at bounding box center [70, 96] width 60 height 55
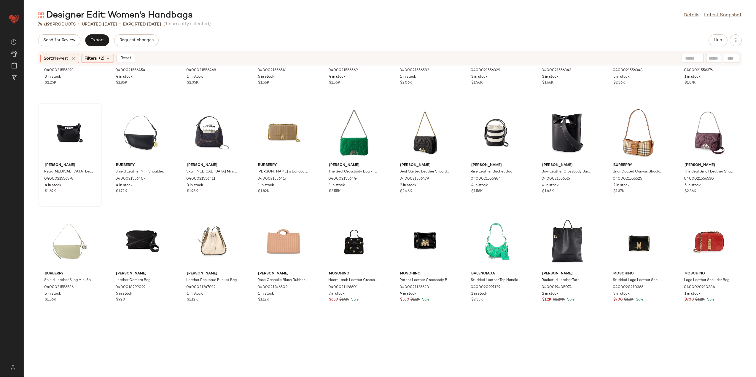
scroll to position [565, 0]
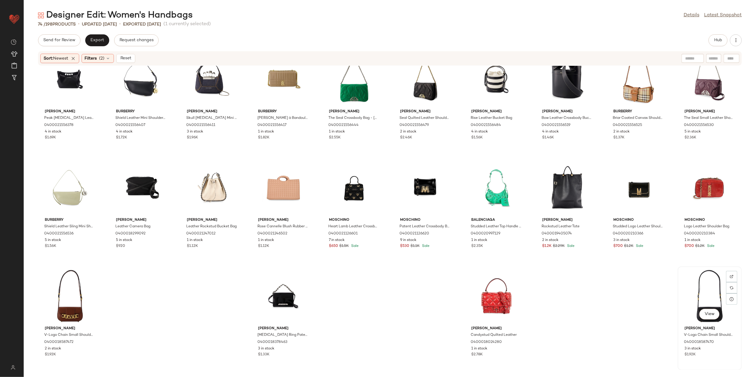
click at [712, 292] on div "View" at bounding box center [710, 296] width 60 height 55
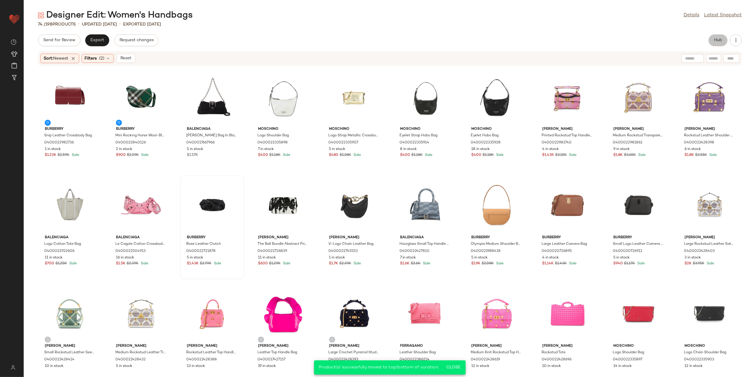
click at [714, 37] on button "Hub" at bounding box center [718, 40] width 19 height 12
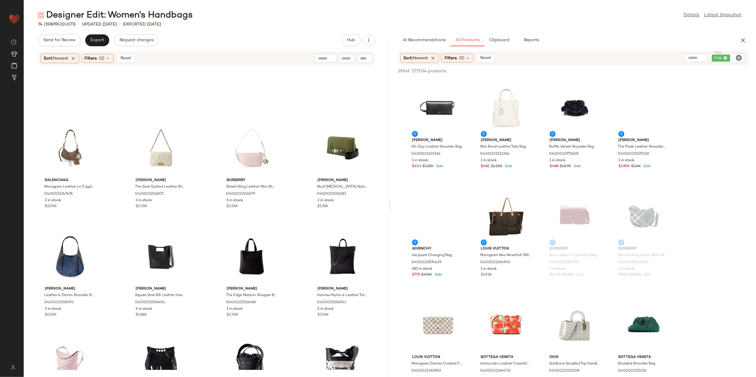
scroll to position [850, 0]
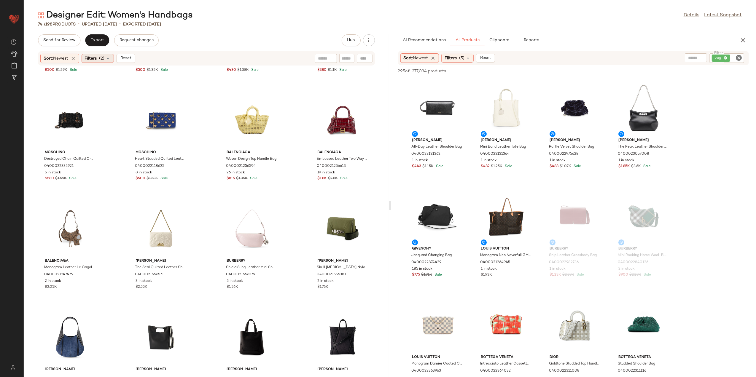
click at [104, 60] on span "(2)" at bounding box center [101, 58] width 5 height 6
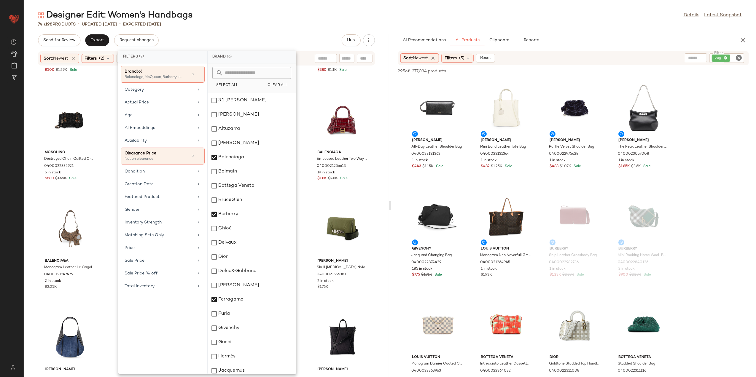
drag, startPoint x: 250, startPoint y: 26, endPoint x: 207, endPoint y: 30, distance: 42.6
click at [250, 26] on div "74 / 198 Products • updated Aug 18th • Exported Aug 13th" at bounding box center [390, 24] width 733 height 6
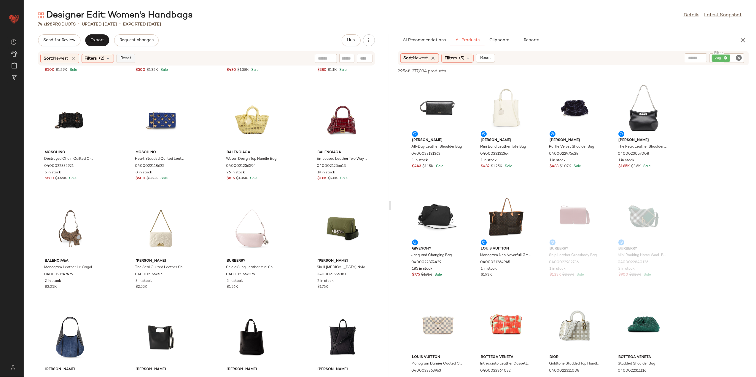
click at [131, 57] on span "Reset" at bounding box center [125, 58] width 11 height 5
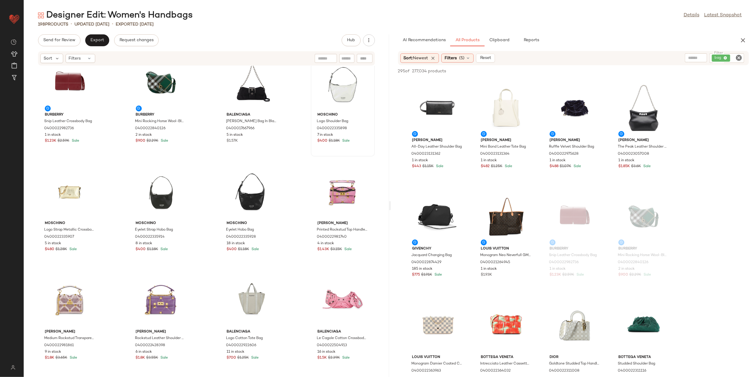
scroll to position [0, 0]
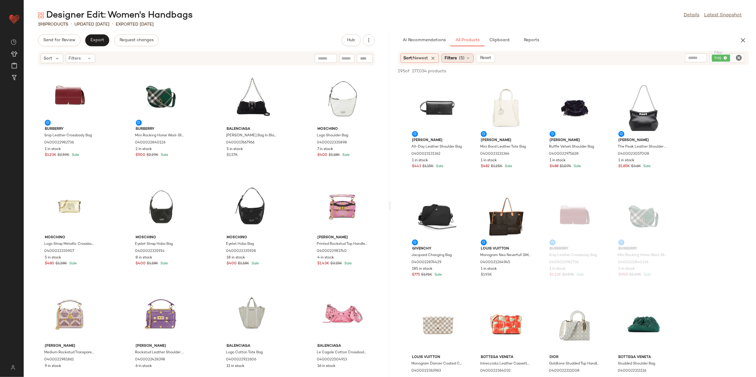
click at [455, 55] on span "Filters" at bounding box center [451, 58] width 12 height 6
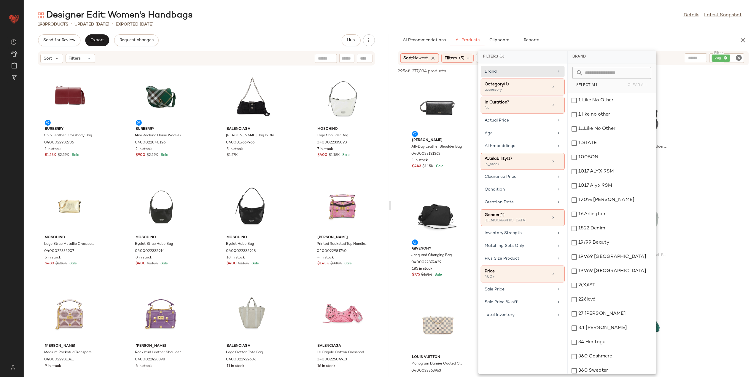
click at [596, 70] on input "text" at bounding box center [615, 73] width 65 height 12
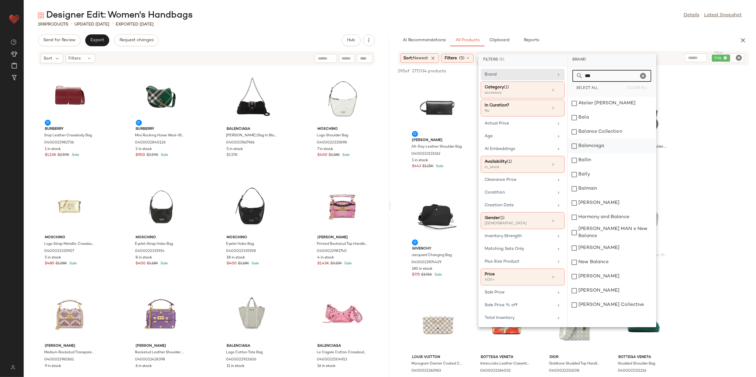
type input "***"
click at [605, 153] on div "Balenciaga" at bounding box center [612, 160] width 88 height 14
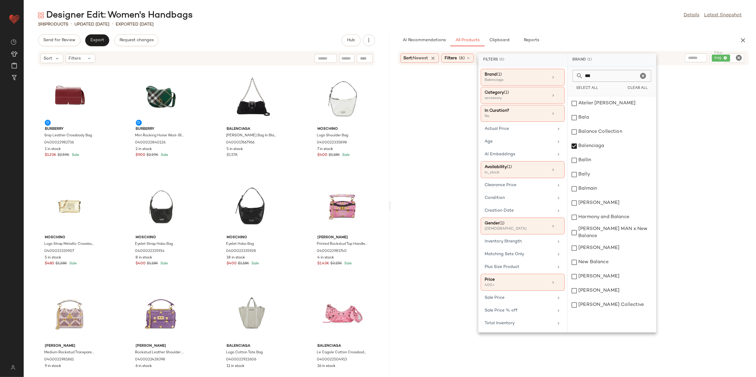
click at [641, 74] on icon "Clear" at bounding box center [643, 75] width 7 height 7
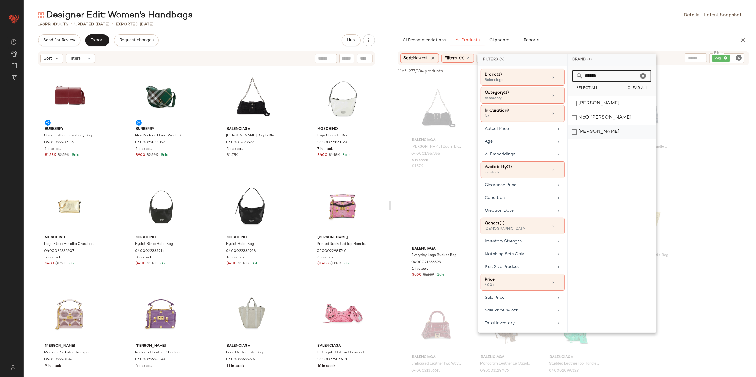
type input "******"
click at [621, 131] on div "[PERSON_NAME]" at bounding box center [612, 132] width 88 height 14
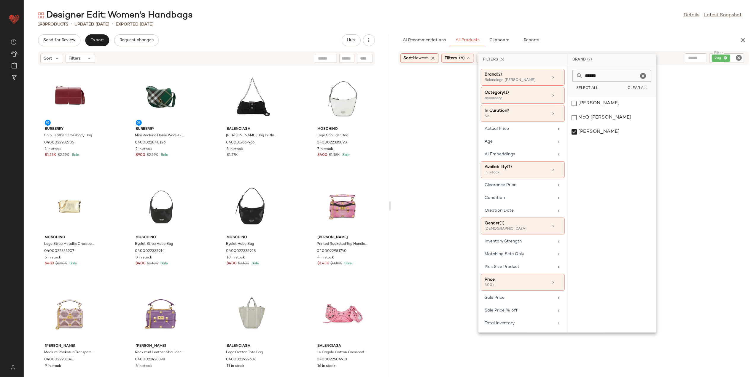
click at [642, 77] on icon "Clear" at bounding box center [643, 75] width 7 height 7
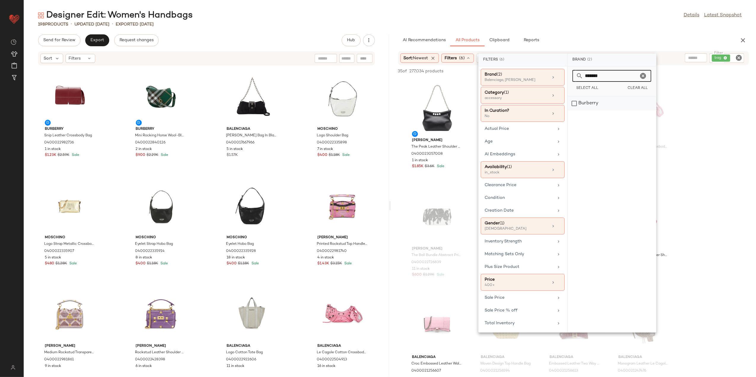
type input "*******"
click at [614, 104] on div "Burberry" at bounding box center [612, 103] width 88 height 14
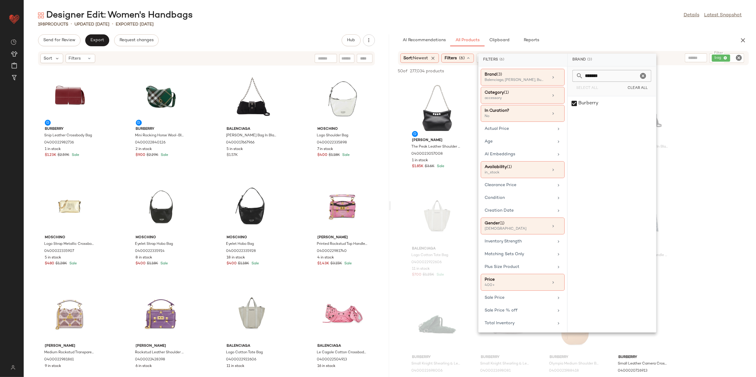
click at [644, 75] on icon "Clear" at bounding box center [643, 75] width 7 height 7
type input "*****"
click at [623, 111] on div "FERRAGAMO" at bounding box center [612, 118] width 88 height 14
click at [612, 125] on div "Ferragamo" at bounding box center [612, 132] width 88 height 14
click at [644, 74] on icon "Clear" at bounding box center [643, 75] width 7 height 7
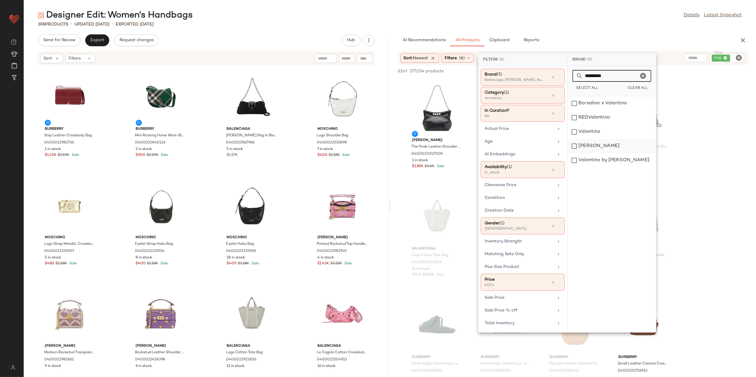
type input "*********"
click at [606, 153] on div "[PERSON_NAME]" at bounding box center [612, 160] width 88 height 14
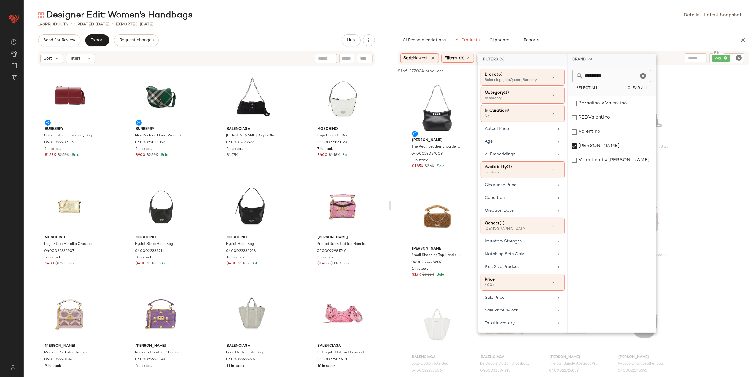
click at [644, 77] on icon "Clear" at bounding box center [643, 75] width 7 height 7
type input "********"
click at [595, 139] on div "Moschino" at bounding box center [612, 146] width 88 height 14
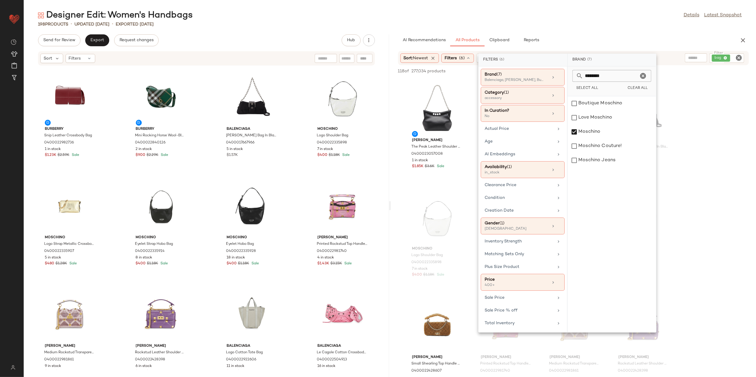
click at [602, 37] on div "AI Recommendations All Products Clipboard Reports" at bounding box center [564, 40] width 332 height 12
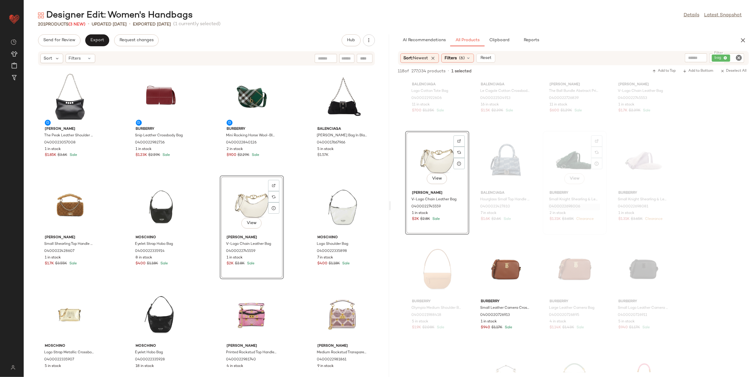
scroll to position [396, 0]
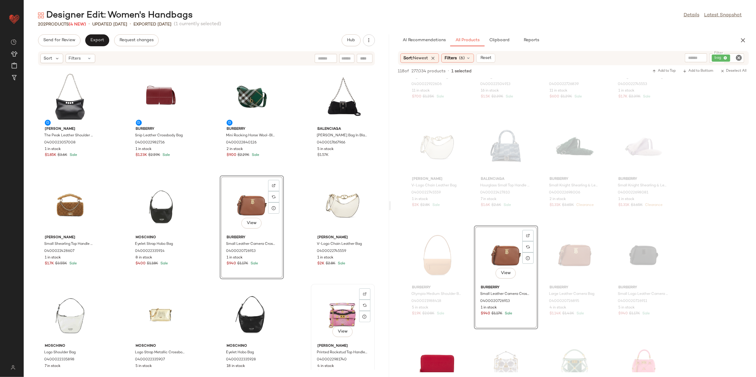
click at [307, 295] on div "McQueen The Peak Leather Shoulder Bag 0400023057008 1 in stock $1.85K $3.6K Sal…" at bounding box center [207, 218] width 366 height 304
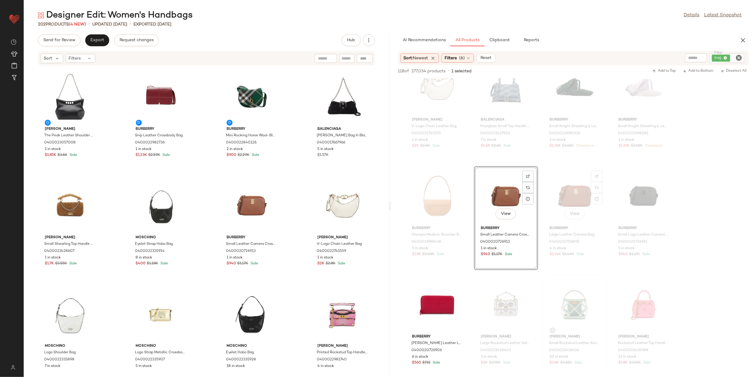
scroll to position [475, 0]
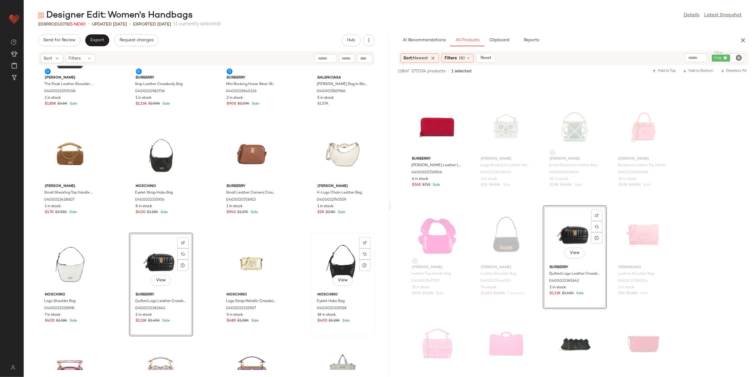
scroll to position [91, 0]
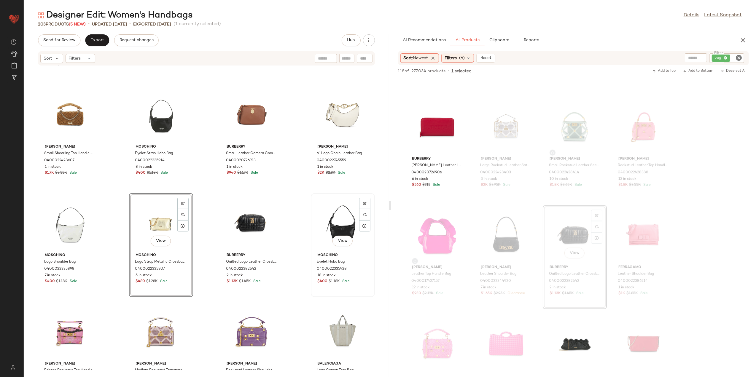
scroll to position [135, 0]
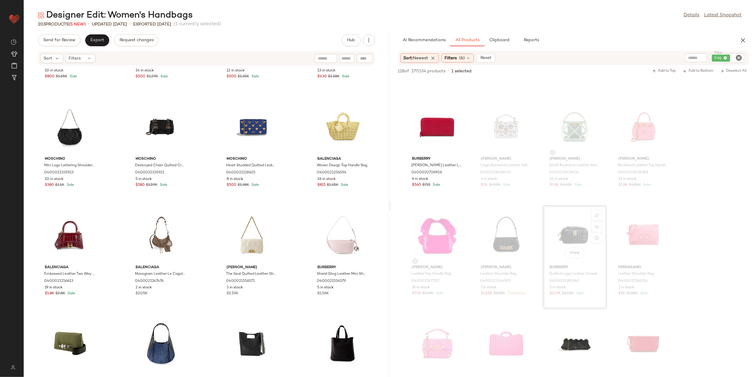
scroll to position [966, 0]
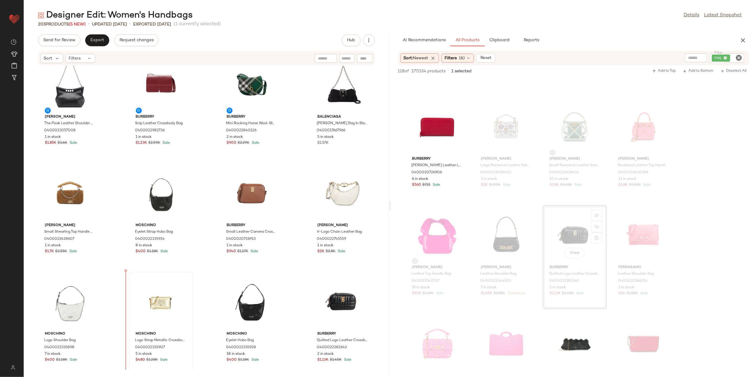
scroll to position [12, 0]
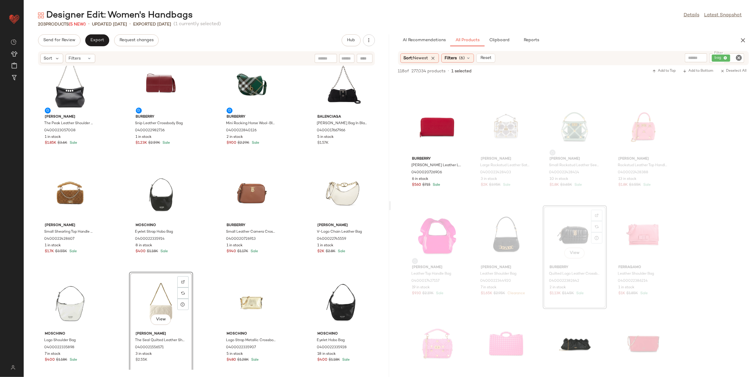
click at [294, 314] on div "McQueen The Peak Leather Shoulder Bag 0400023057008 1 in stock $1.85K $3.6K Sal…" at bounding box center [207, 218] width 366 height 304
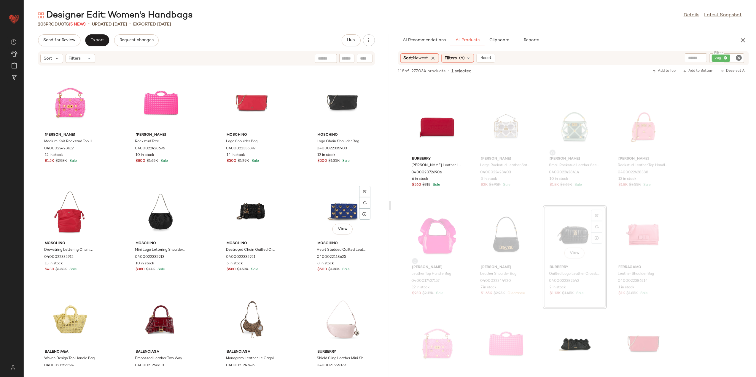
scroll to position [875, 0]
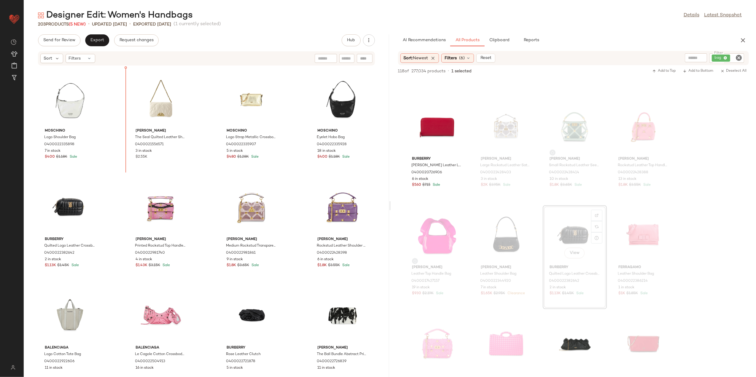
scroll to position [214, 0]
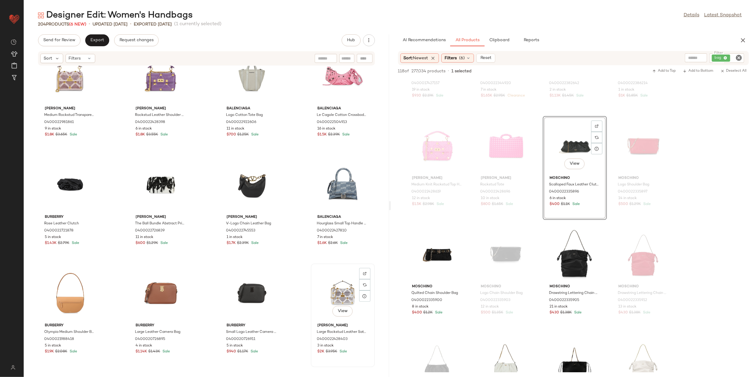
scroll to position [531, 0]
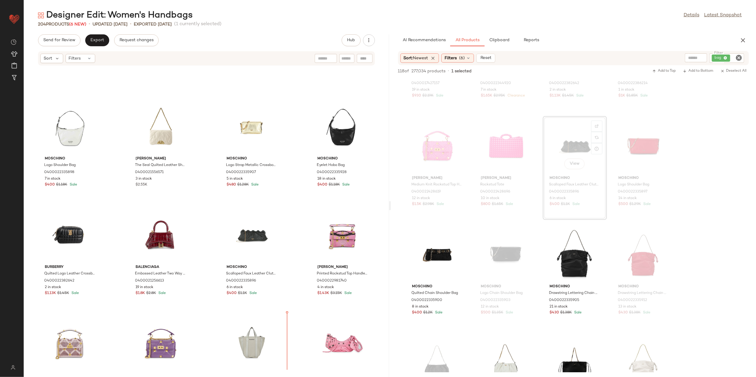
scroll to position [188, 0]
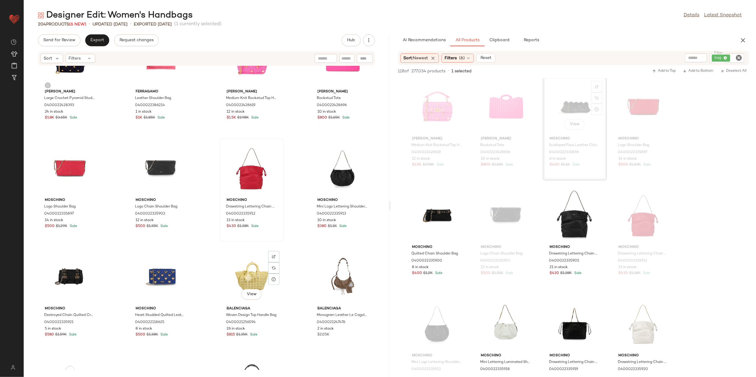
scroll to position [914, 0]
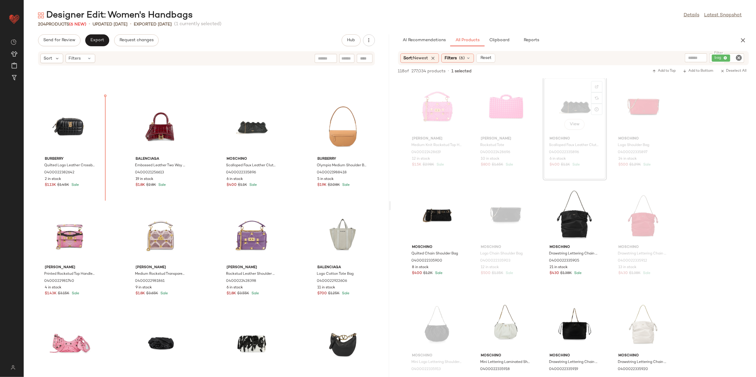
scroll to position [298, 0]
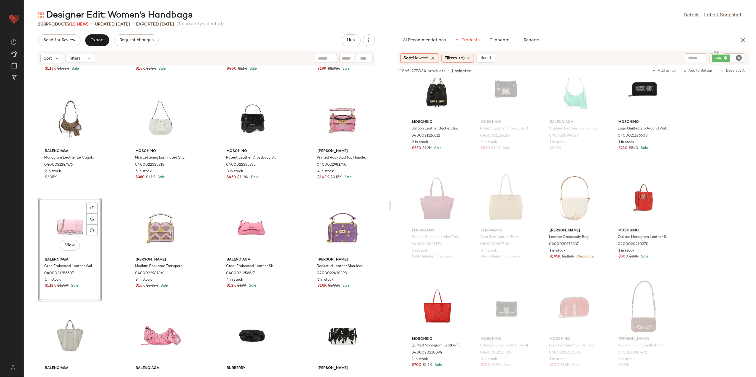
scroll to position [2848, 0]
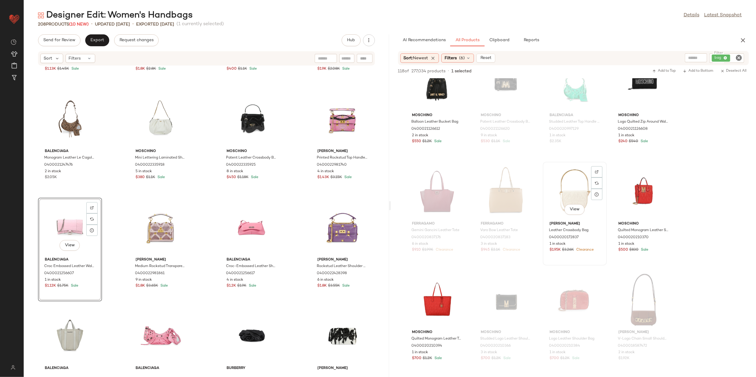
click at [565, 197] on div "View" at bounding box center [575, 191] width 60 height 55
click at [688, 71] on span "Add to Bottom" at bounding box center [698, 71] width 31 height 4
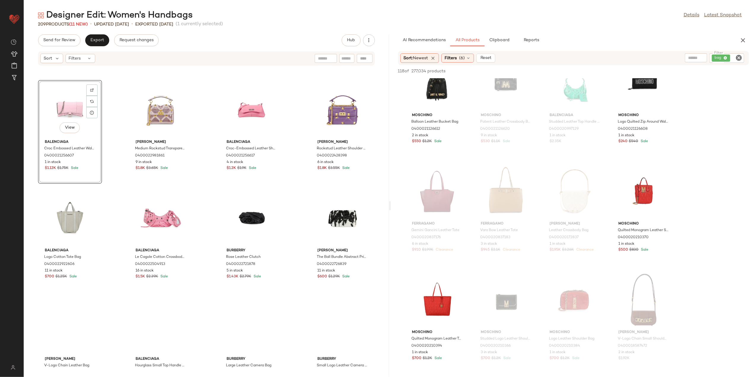
scroll to position [536, 0]
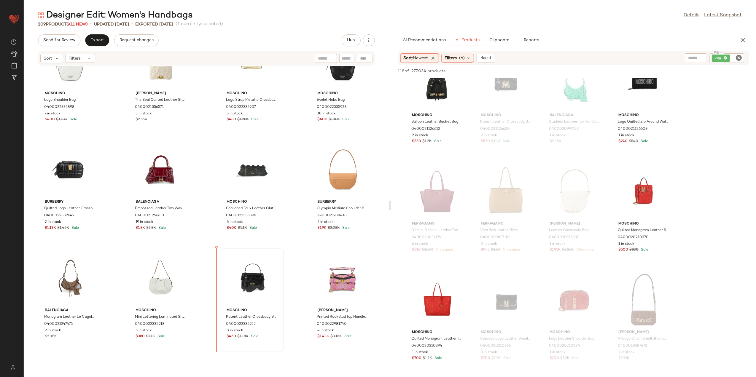
scroll to position [261, 0]
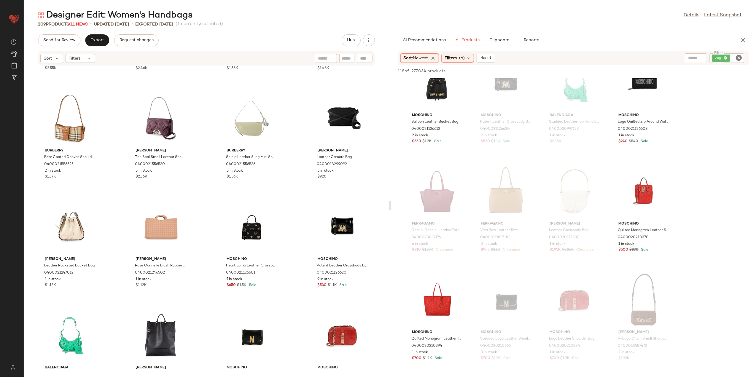
scroll to position [1843, 0]
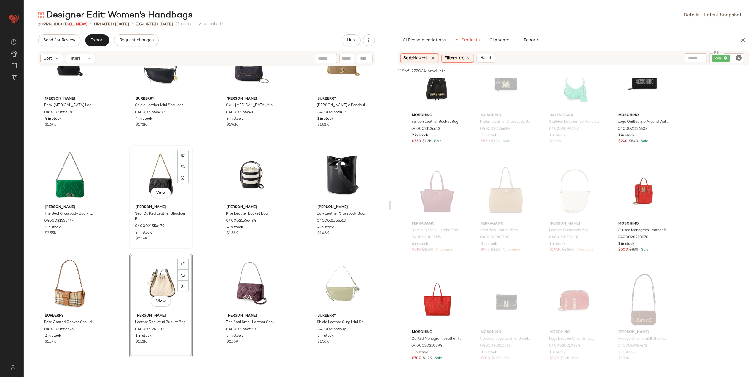
scroll to position [1645, 0]
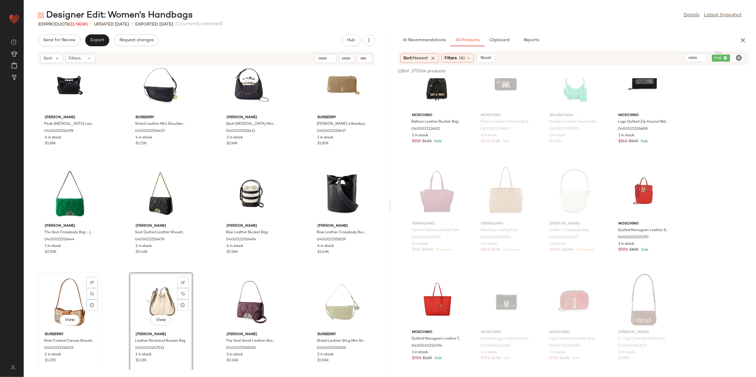
click at [63, 309] on div "View" at bounding box center [70, 302] width 60 height 55
click at [328, 305] on div "View" at bounding box center [343, 302] width 60 height 55
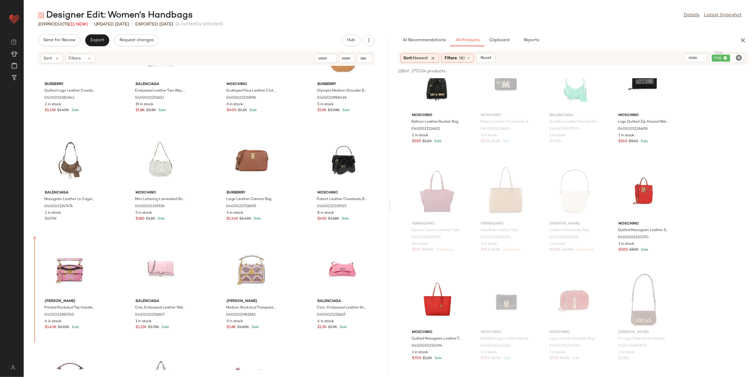
scroll to position [378, 0]
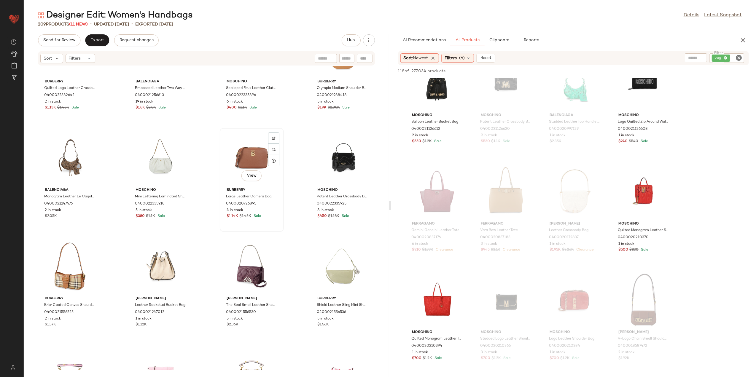
click at [279, 225] on div "View Burberry Large Leather Camera Bag 0400020726895 4 in stock $1.14K $1.43K S…" at bounding box center [251, 180] width 63 height 103
click at [247, 274] on div "View" at bounding box center [252, 266] width 60 height 55
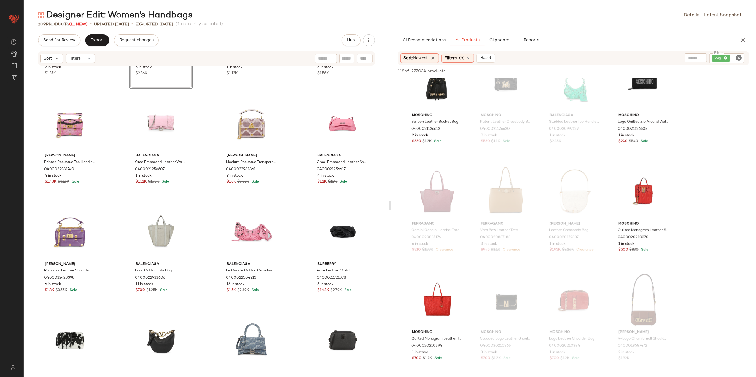
scroll to position [615, 0]
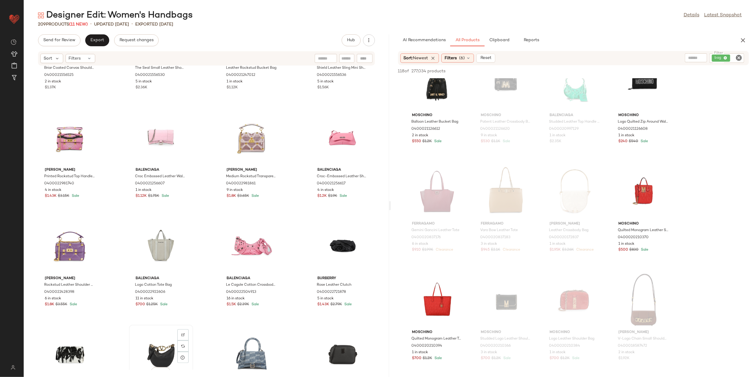
scroll to position [616, 0]
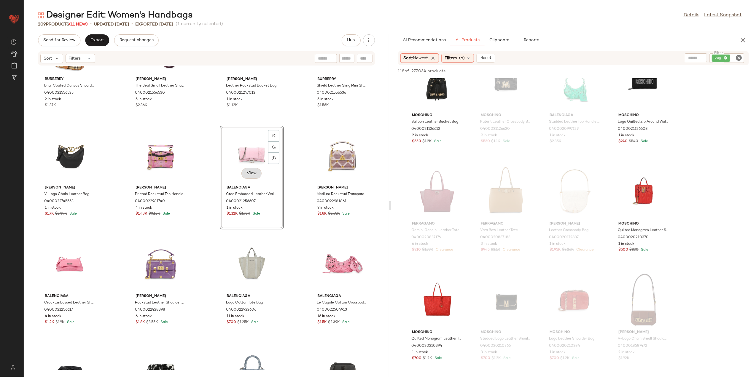
scroll to position [655, 0]
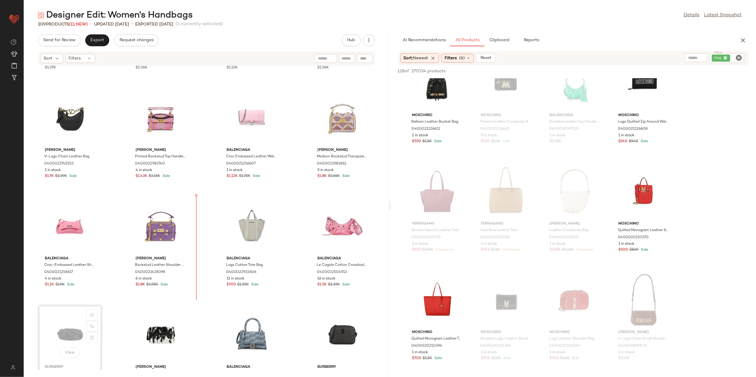
scroll to position [623, 0]
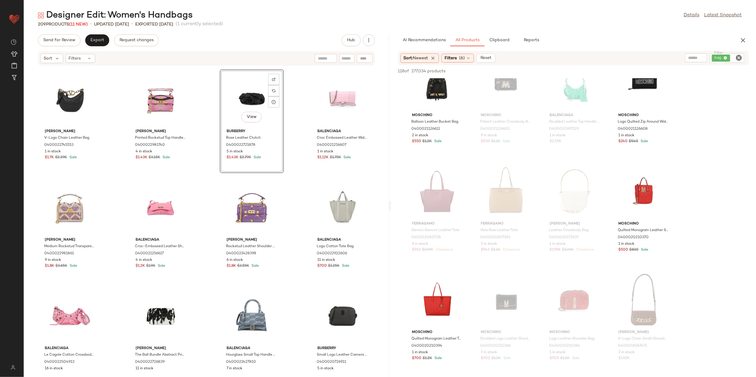
scroll to position [702, 0]
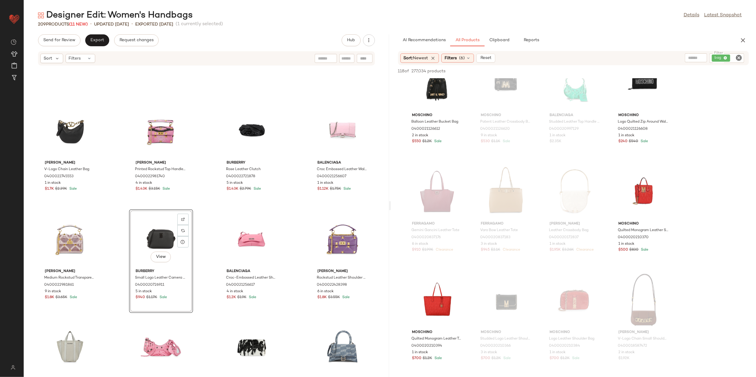
scroll to position [662, 0]
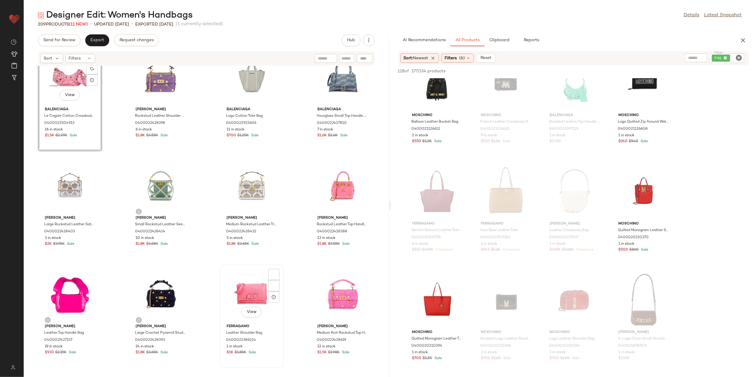
scroll to position [900, 0]
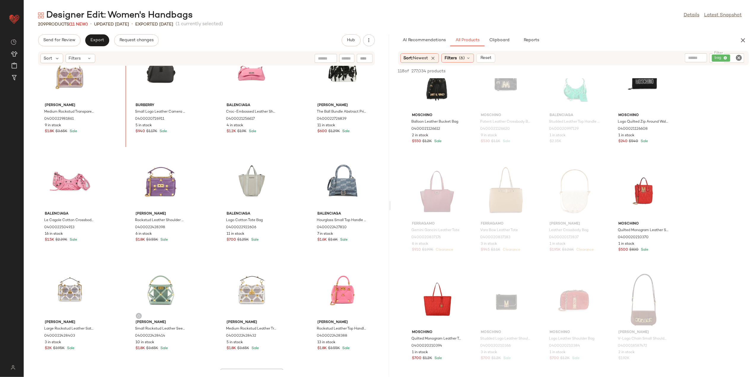
scroll to position [781, 0]
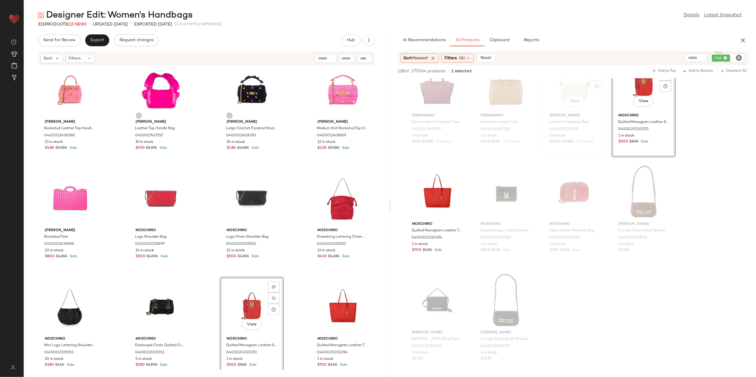
scroll to position [2967, 0]
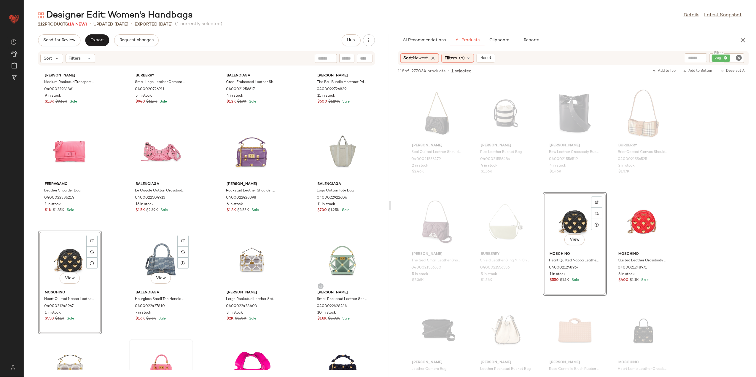
scroll to position [781, 0]
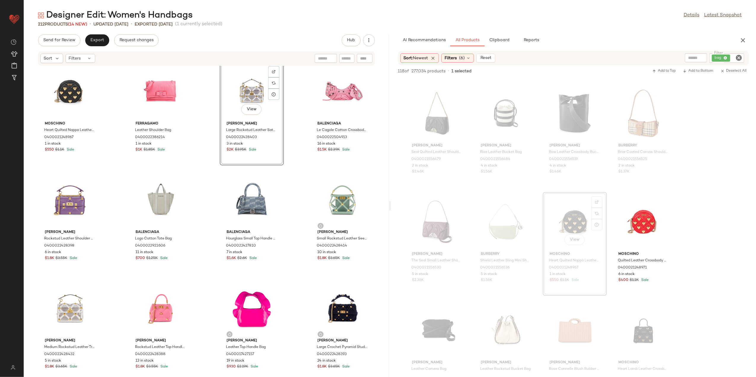
scroll to position [900, 0]
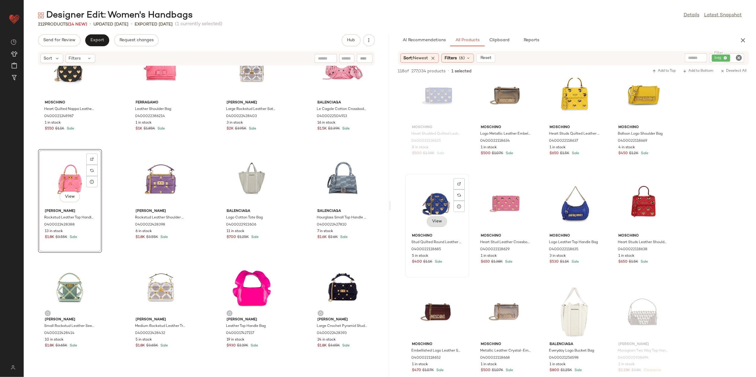
scroll to position [1543, 0]
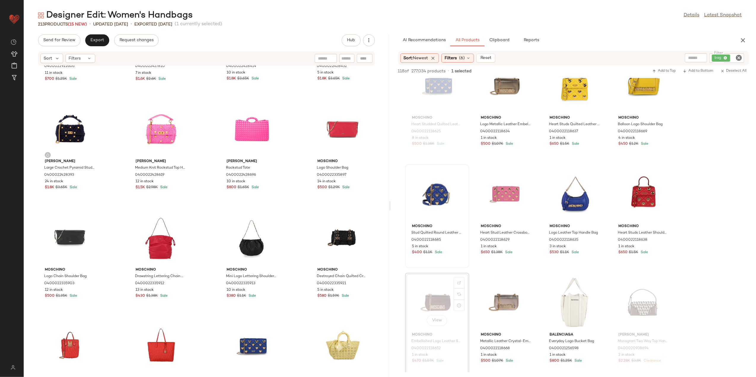
scroll to position [1177, 0]
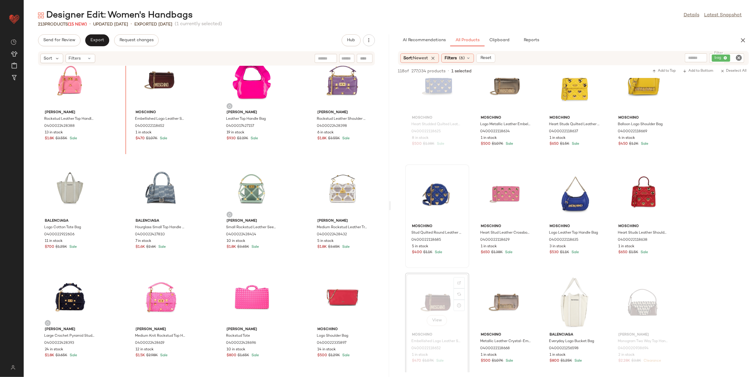
scroll to position [986, 0]
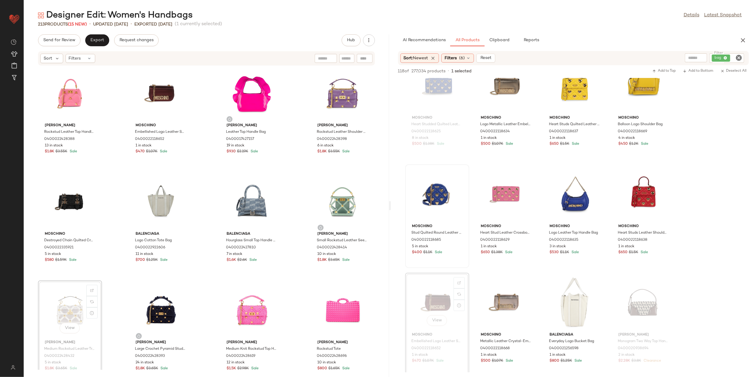
scroll to position [986, 0]
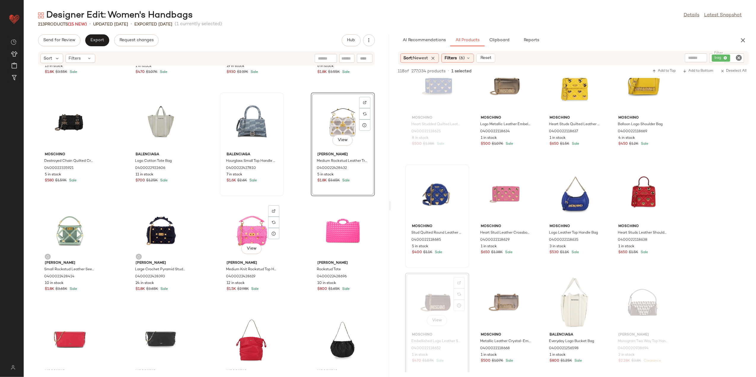
scroll to position [1105, 0]
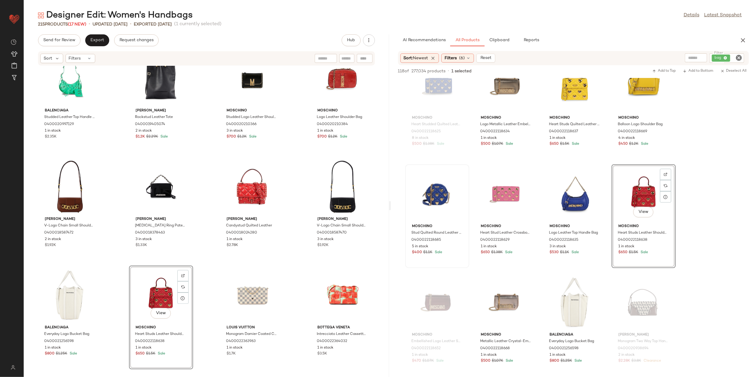
scroll to position [1503, 0]
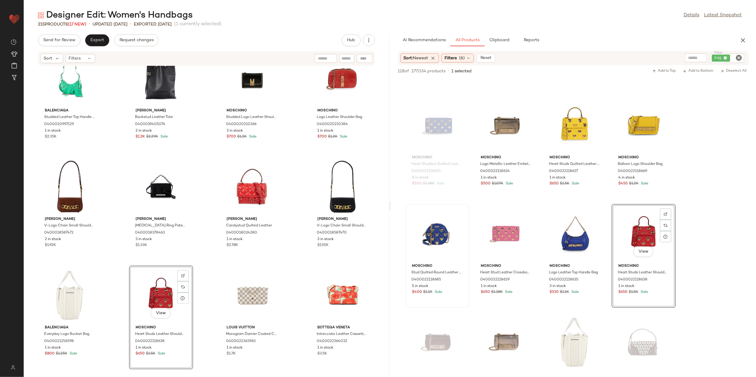
click at [731, 211] on div "McQueen The Peak Leather Shoulder Bag 0400023057008 1 in stock $1.85K $3.6K Sal…" at bounding box center [574, 201] width 366 height 3253
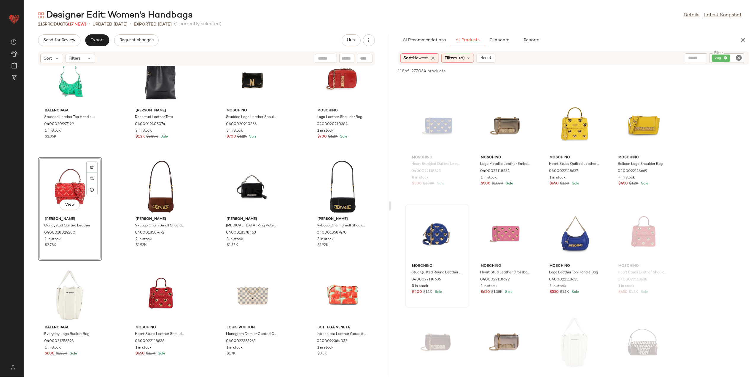
scroll to position [2076, 0]
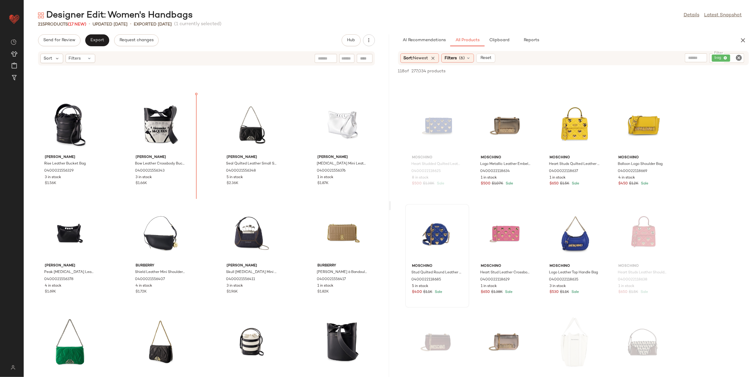
scroll to position [1714, 0]
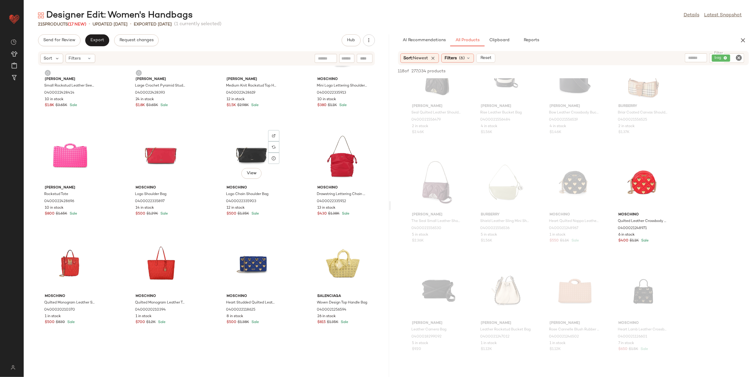
scroll to position [1279, 0]
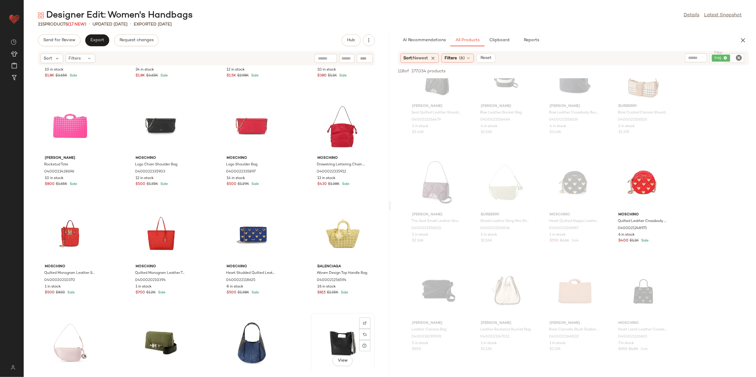
scroll to position [1279, 0]
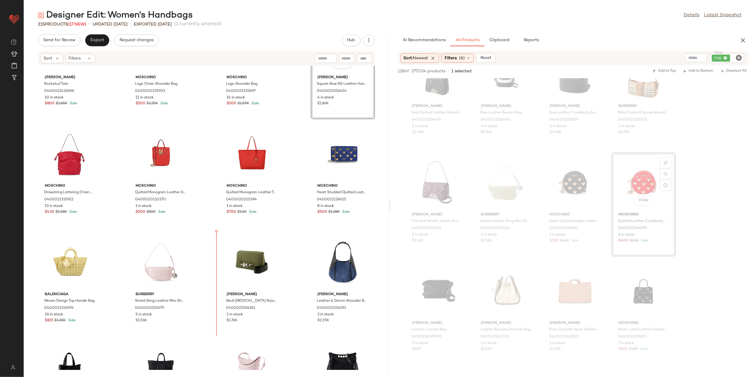
scroll to position [1367, 0]
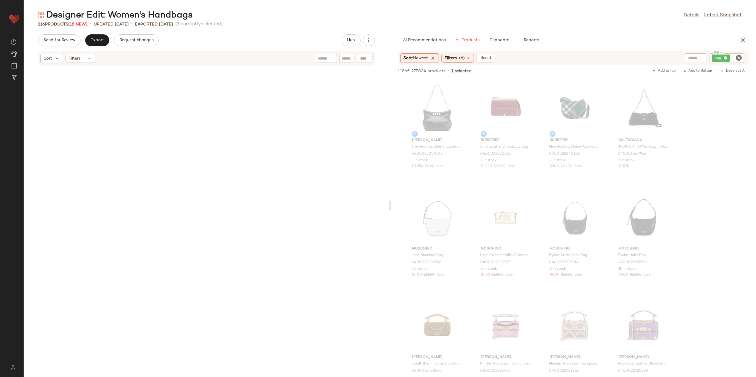
scroll to position [2532, 0]
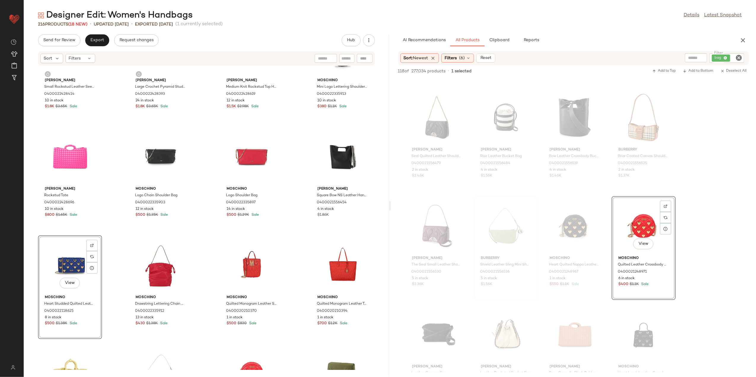
scroll to position [2334, 0]
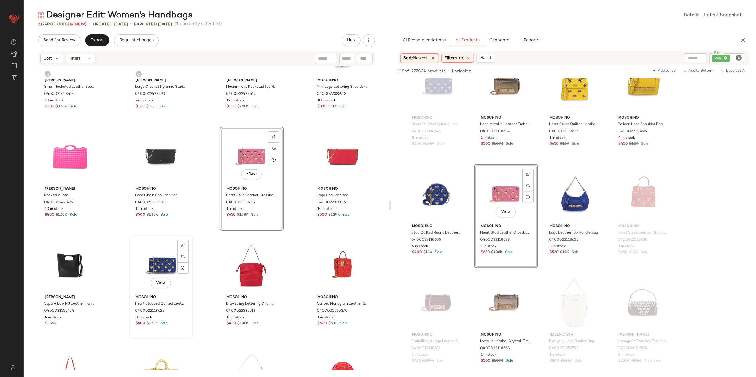
scroll to position [1090, 0]
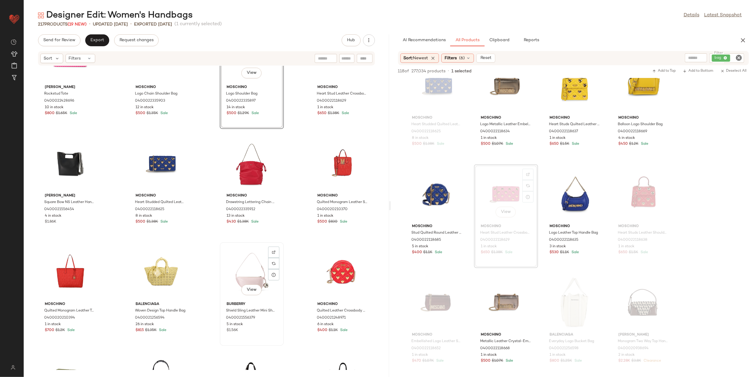
scroll to position [1231, 0]
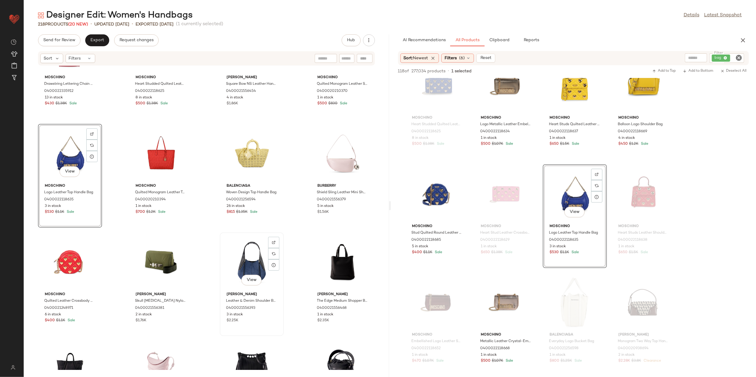
scroll to position [1468, 0]
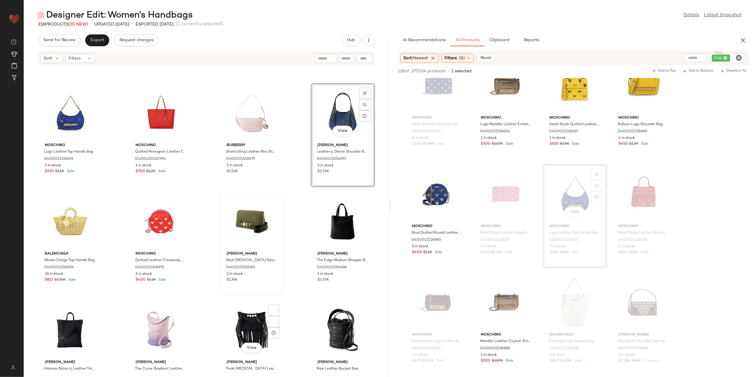
scroll to position [1548, 0]
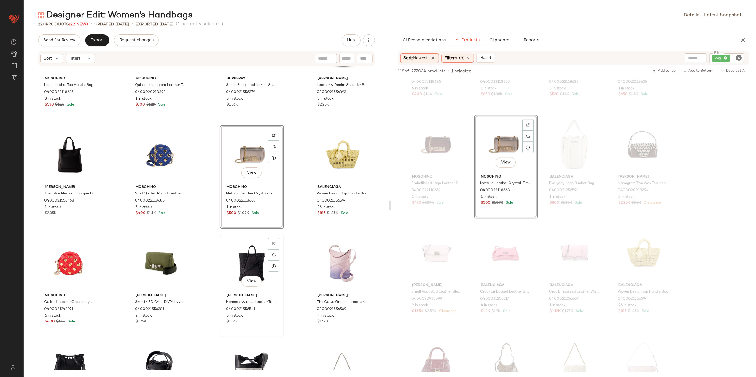
scroll to position [1587, 0]
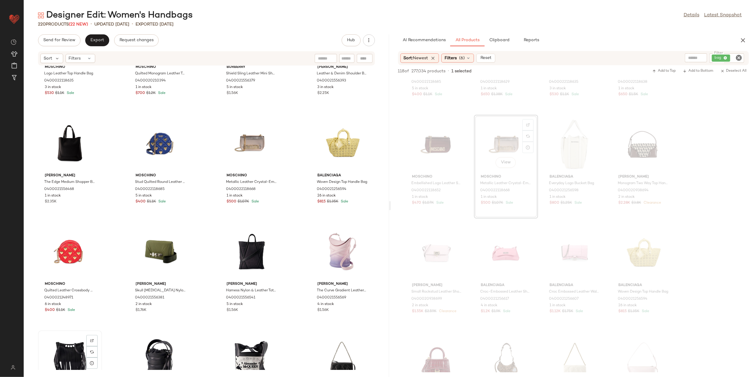
scroll to position [1589, 0]
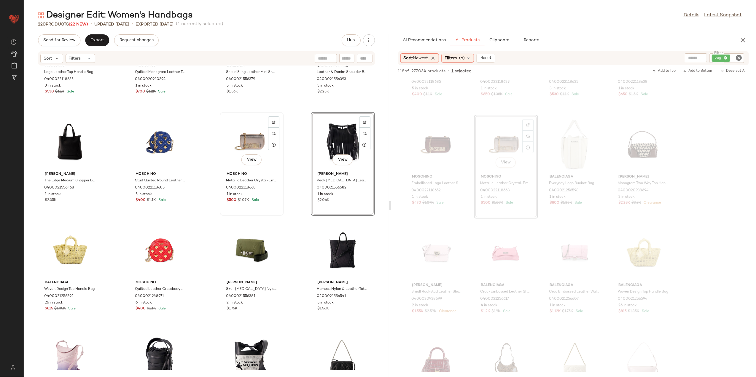
scroll to position [1668, 0]
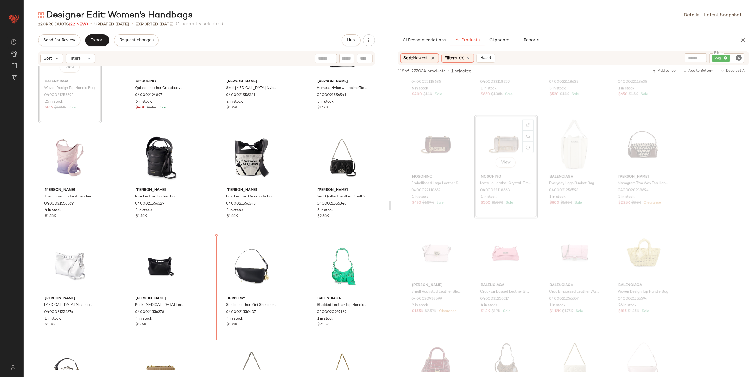
scroll to position [1790, 0]
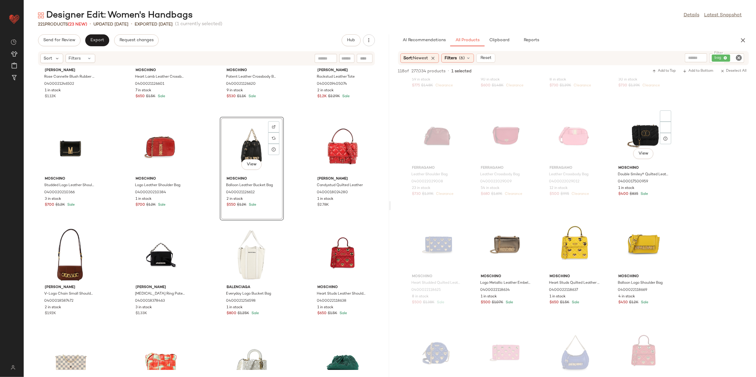
scroll to position [1384, 0]
click at [301, 232] on div "[PERSON_NAME] [PERSON_NAME] Cannelle Blush Rubber Le Troisième Tote Bag 0400021…" at bounding box center [207, 218] width 366 height 304
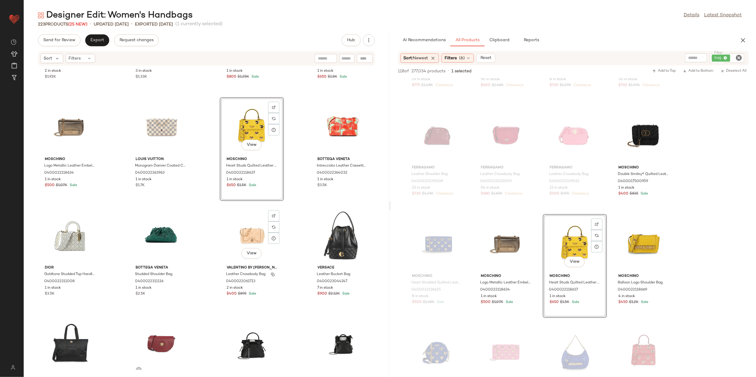
scroll to position [2581, 0]
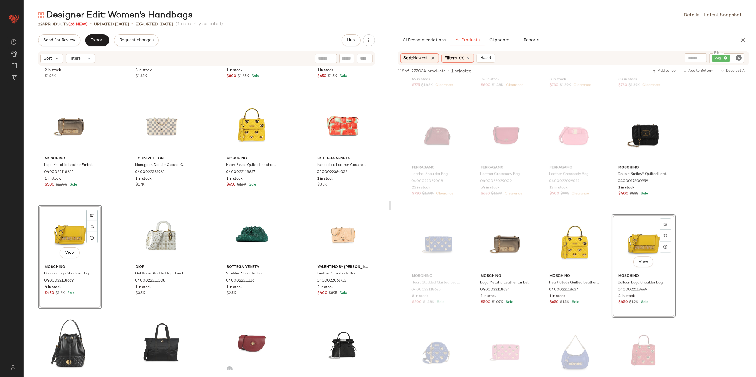
click at [699, 179] on div "McQueen The Peak Leather Shoulder Bag 0400023057008 1 in stock $1.85K $3.6K Sal…" at bounding box center [574, 320] width 366 height 3253
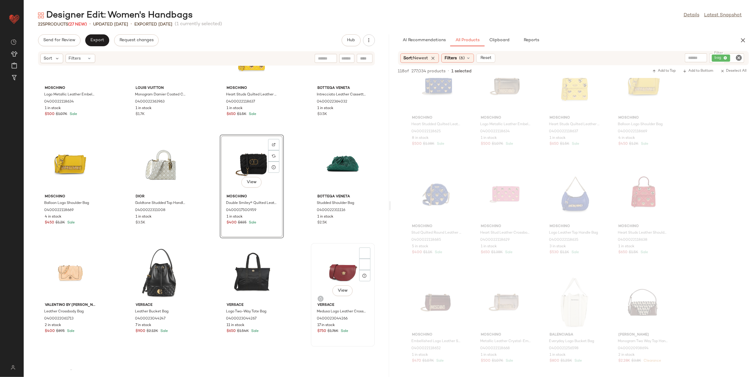
scroll to position [2660, 0]
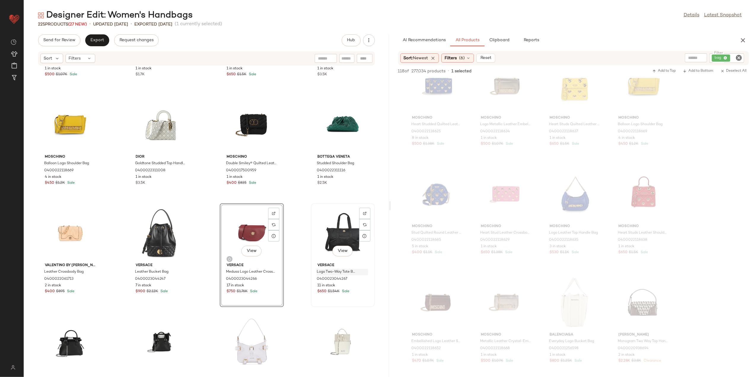
scroll to position [2819, 0]
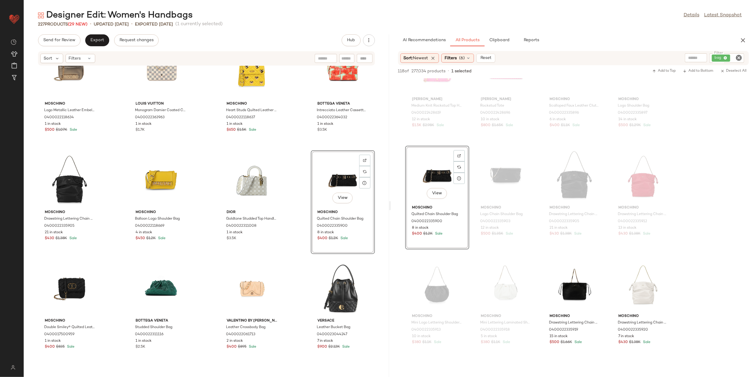
scroll to position [2695, 0]
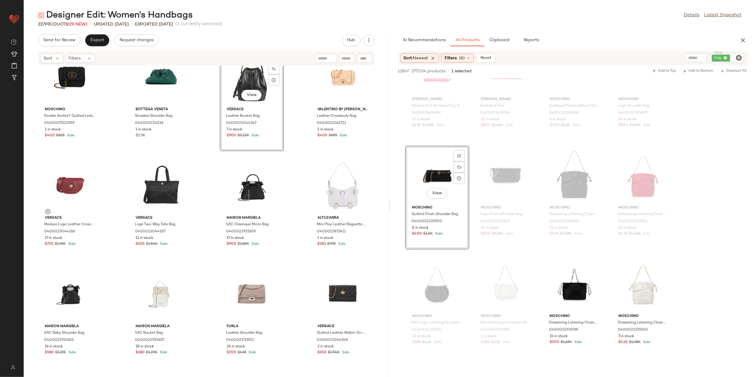
scroll to position [2853, 0]
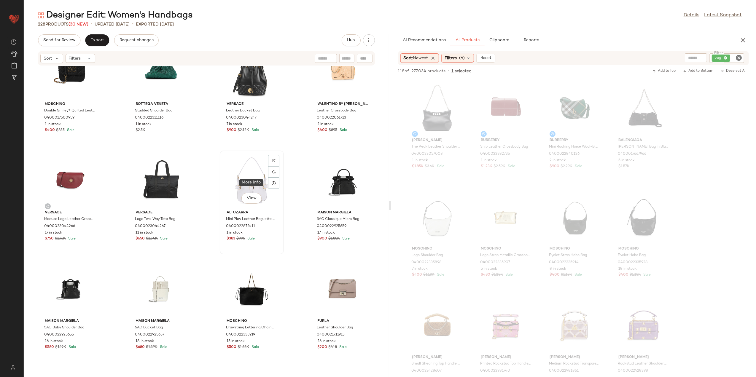
drag, startPoint x: 327, startPoint y: 295, endPoint x: 277, endPoint y: 180, distance: 125.6
click at [268, 182] on div at bounding box center [273, 183] width 11 height 11
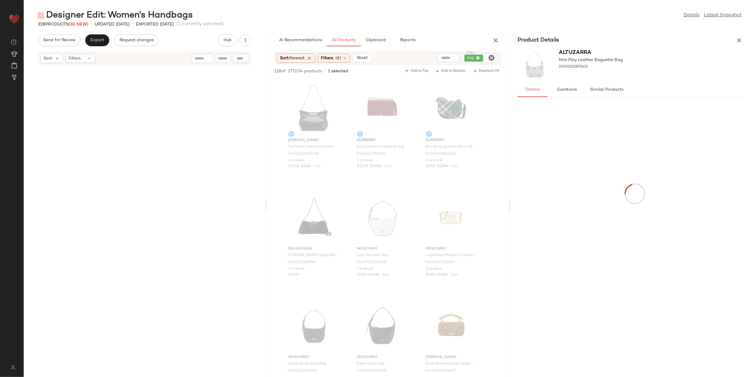
scroll to position [3801, 0]
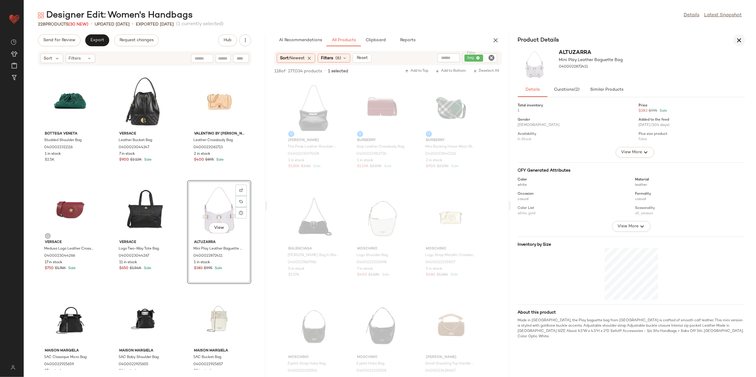
click at [740, 39] on icon "button" at bounding box center [739, 40] width 7 height 7
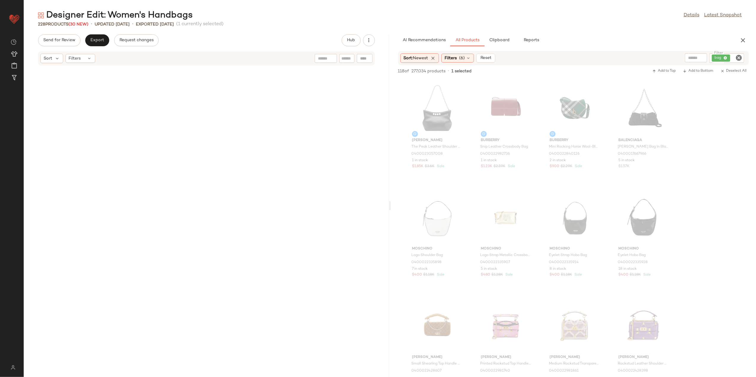
scroll to position [2824, 0]
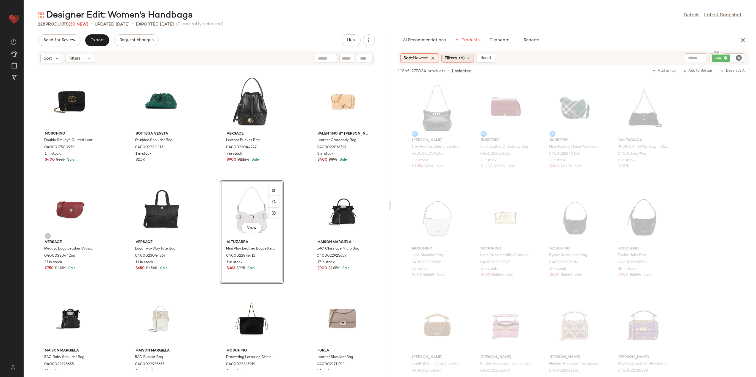
click at [460, 56] on div "Filters (6)" at bounding box center [458, 58] width 33 height 9
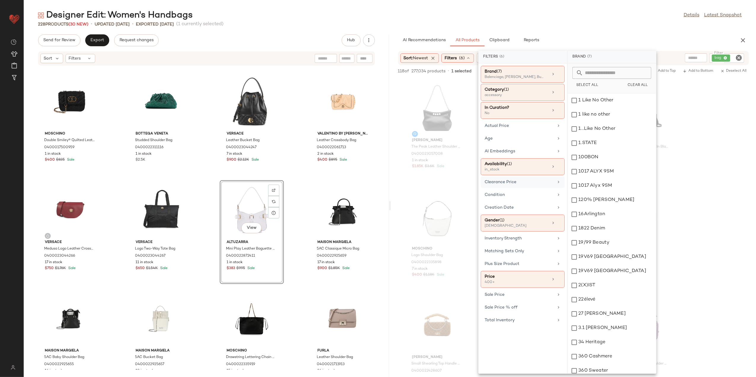
click at [542, 182] on div "Clearance Price" at bounding box center [519, 182] width 69 height 6
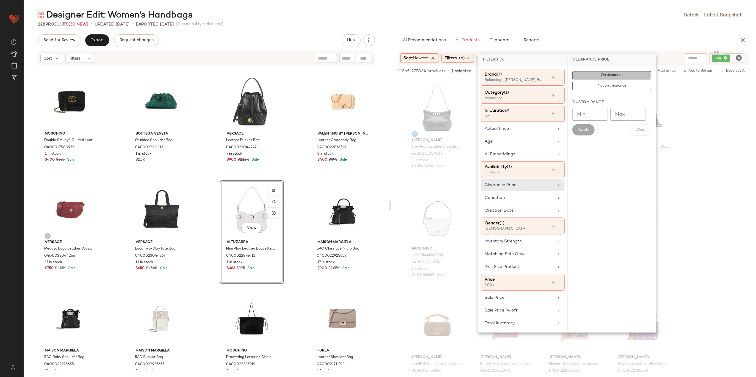
click at [614, 74] on span "On clearance" at bounding box center [612, 75] width 23 height 4
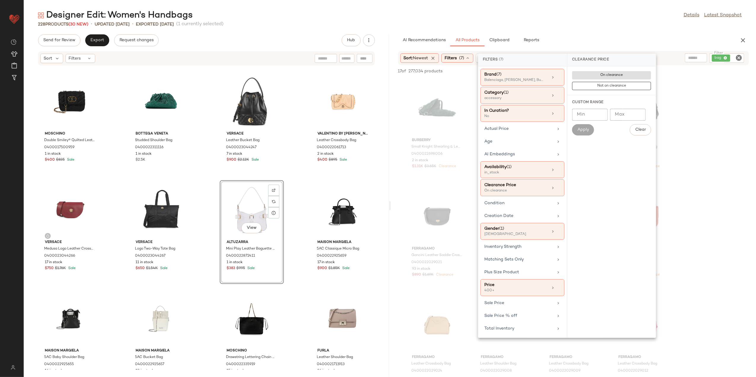
click at [718, 113] on div "Burberry Small Knight Shearling & Leather Shoulder Bag 0400022698006 2 in stock…" at bounding box center [574, 347] width 366 height 538
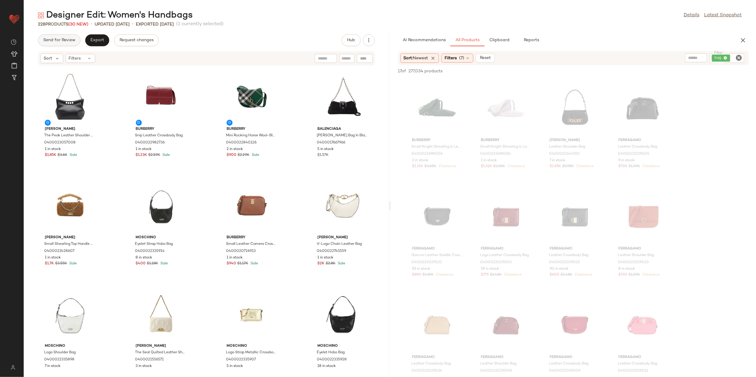
click at [67, 40] on span "Send for Review" at bounding box center [59, 40] width 32 height 5
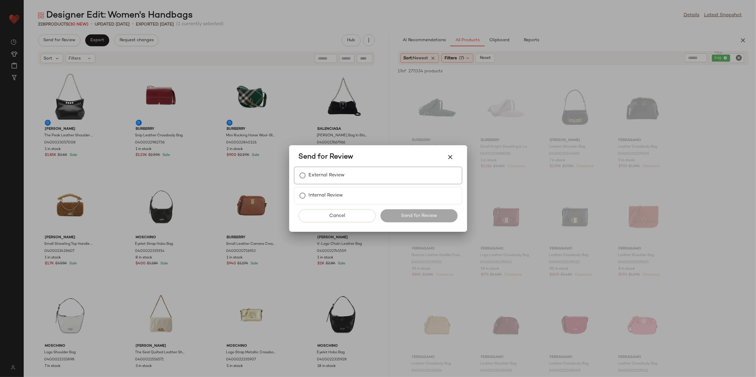
click at [318, 170] on label "External Review" at bounding box center [327, 176] width 36 height 12
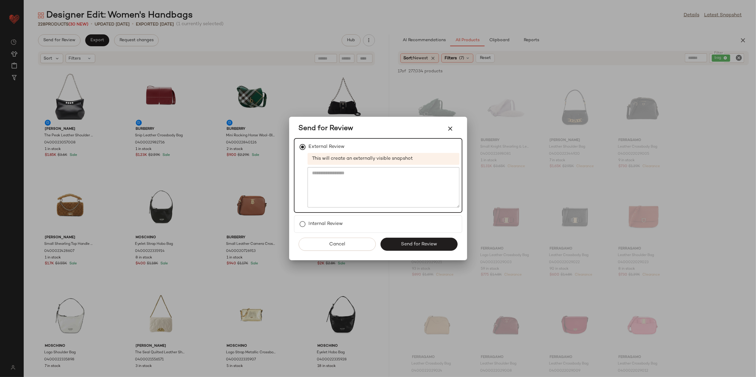
click at [236, 264] on div at bounding box center [378, 188] width 756 height 377
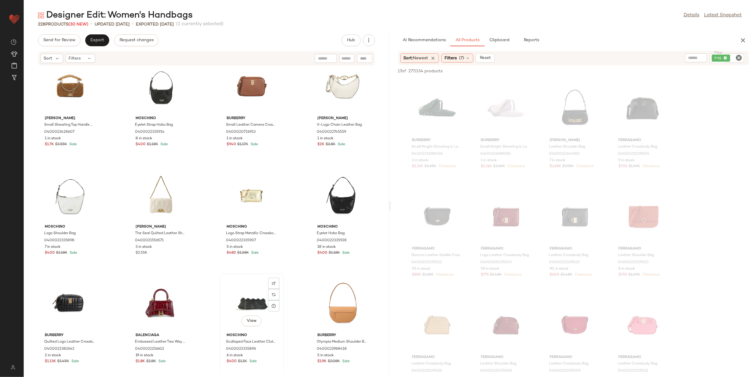
scroll to position [123, 0]
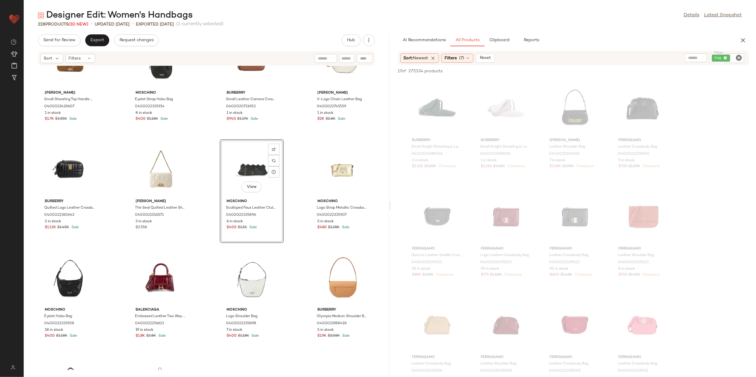
scroll to position [163, 0]
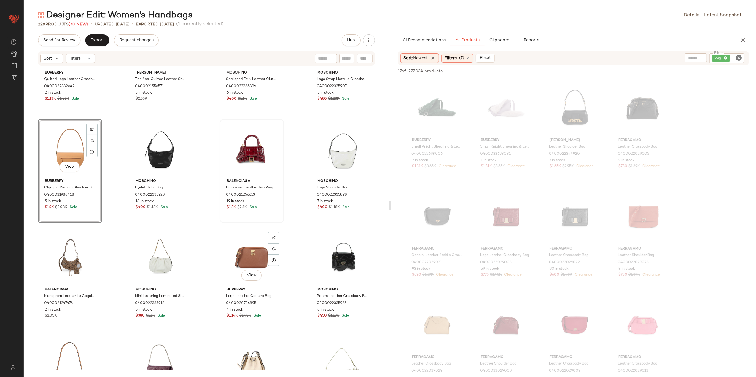
scroll to position [282, 0]
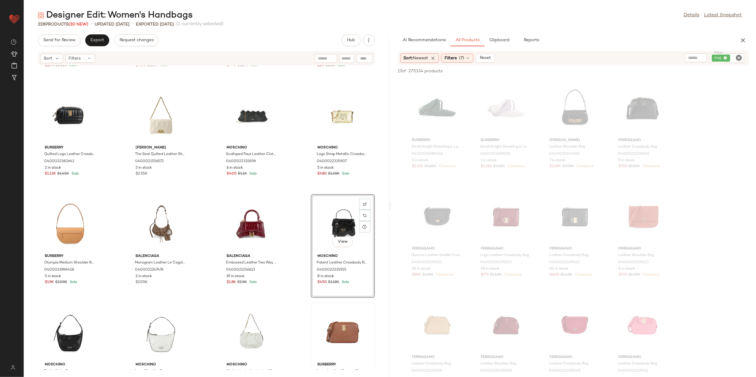
scroll to position [202, 0]
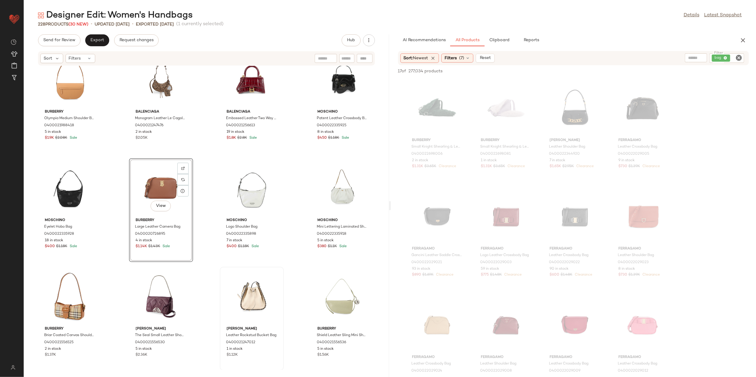
scroll to position [348, 0]
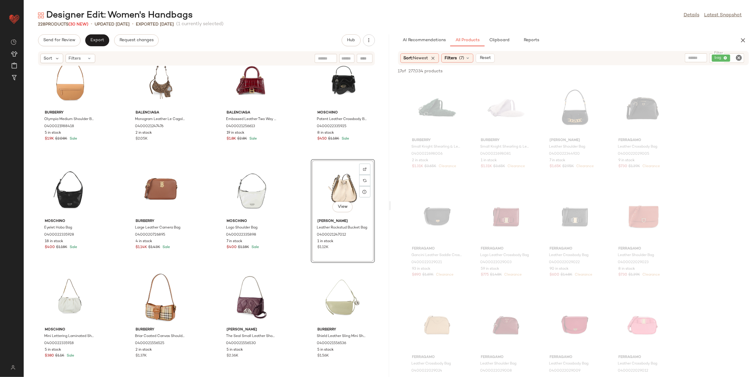
scroll to position [348, 0]
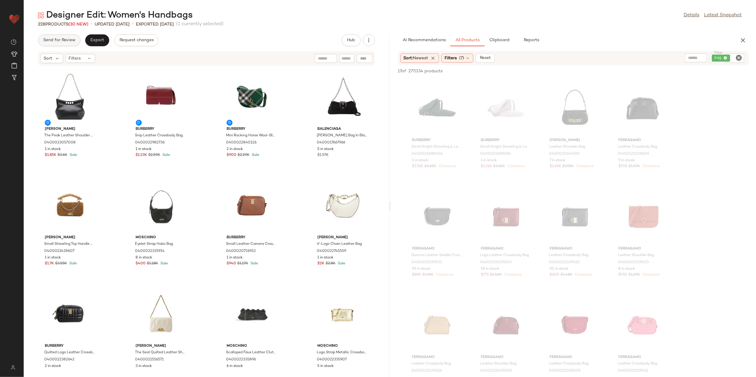
click at [63, 39] on span "Send for Review" at bounding box center [59, 40] width 32 height 5
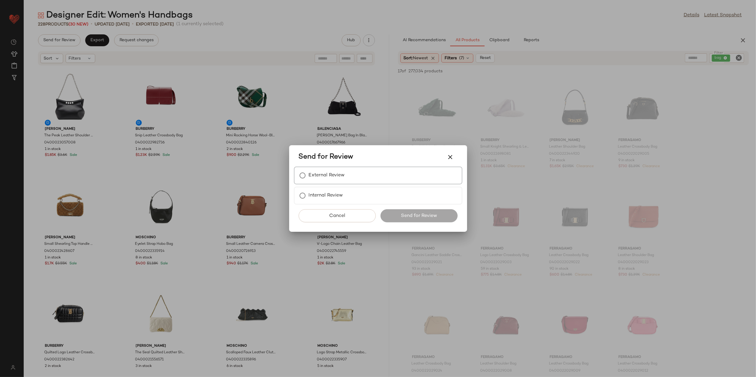
click at [309, 177] on label "External Review" at bounding box center [327, 176] width 36 height 12
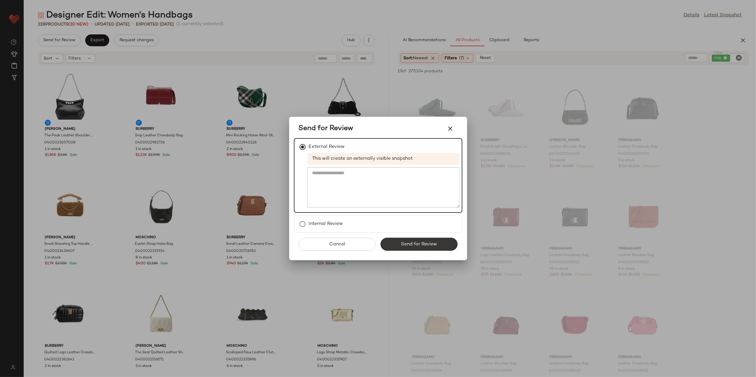
click at [412, 242] on span "Send for Review" at bounding box center [419, 245] width 36 height 6
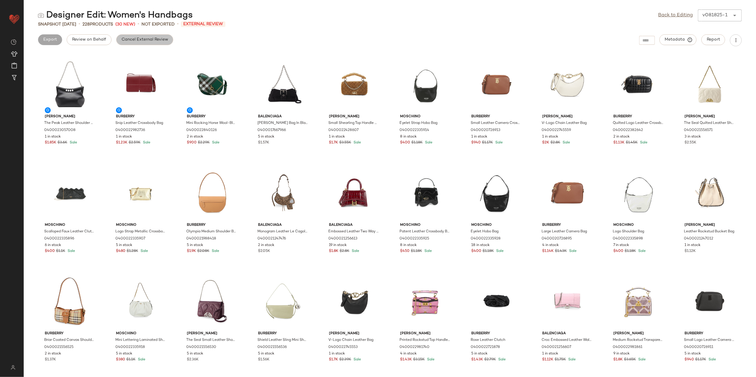
click at [132, 40] on span "Cancel External Review" at bounding box center [144, 39] width 47 height 5
click at [674, 18] on link "Back to Editing" at bounding box center [676, 15] width 35 height 7
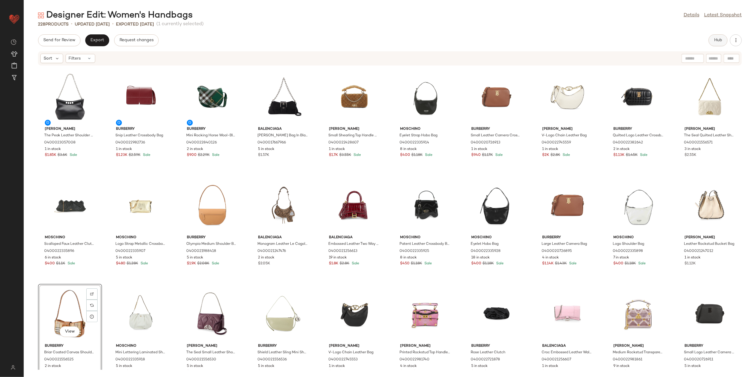
click at [716, 38] on span "Hub" at bounding box center [718, 40] width 8 height 5
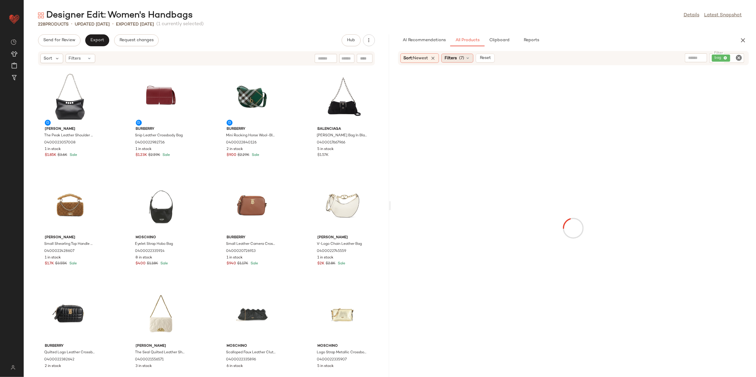
click at [464, 56] on span "(7)" at bounding box center [461, 58] width 5 height 6
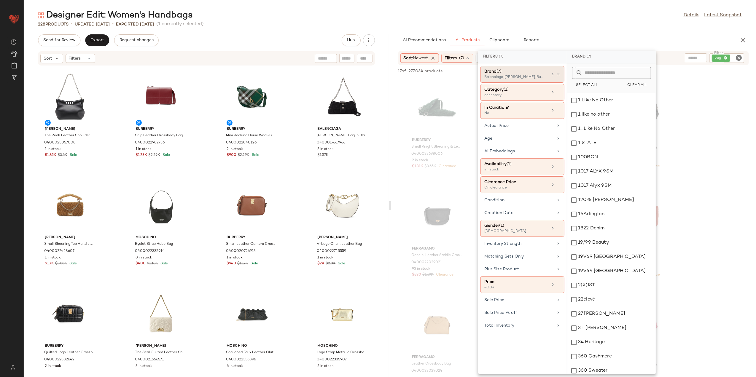
click at [557, 72] on div "Brand (7) Balenciaga, McQueen, Burberry +4 more" at bounding box center [523, 74] width 84 height 17
click at [557, 74] on icon at bounding box center [559, 74] width 4 height 4
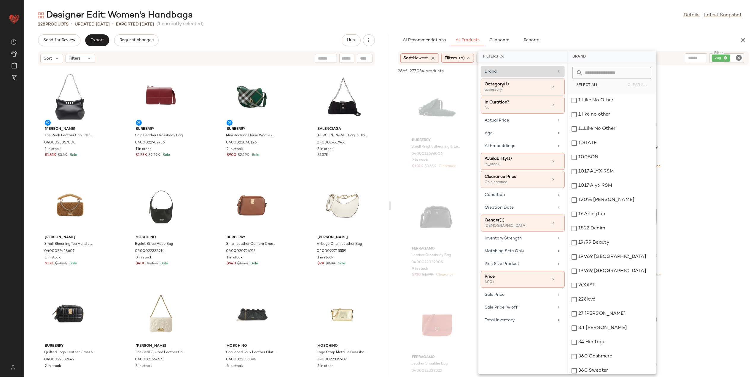
click at [585, 24] on div "228 Products • updated Aug 18th • Exported Aug 13th (1 currently selected)" at bounding box center [390, 24] width 733 height 6
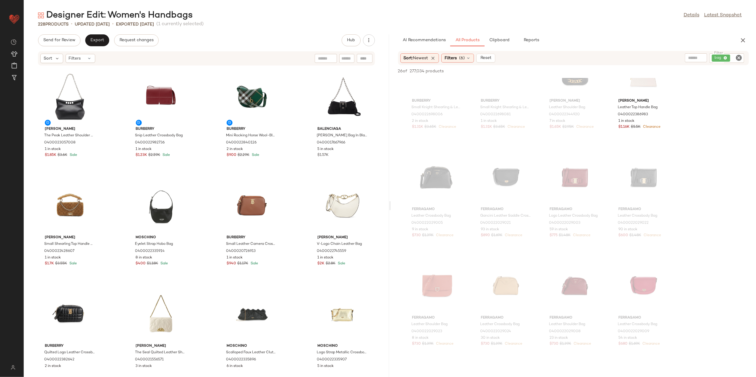
scroll to position [158, 0]
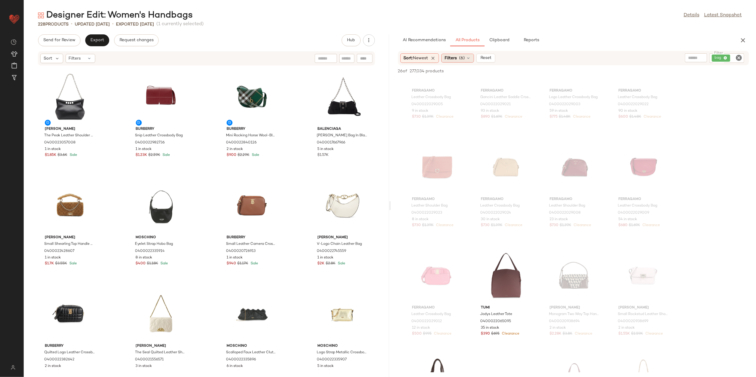
click at [455, 56] on span "Filters" at bounding box center [451, 58] width 12 height 6
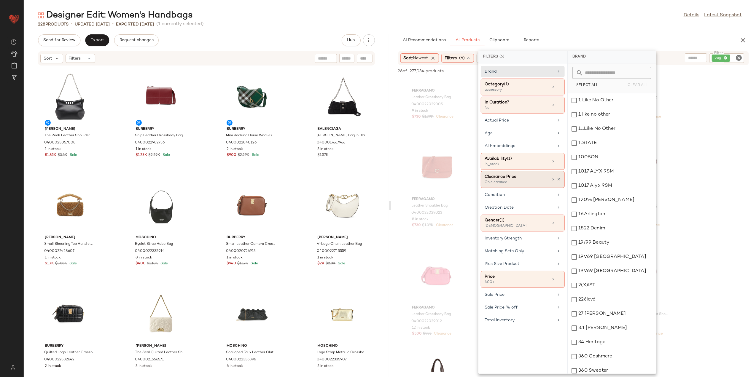
click at [546, 183] on div "Clearance Price On clearance" at bounding box center [517, 180] width 64 height 12
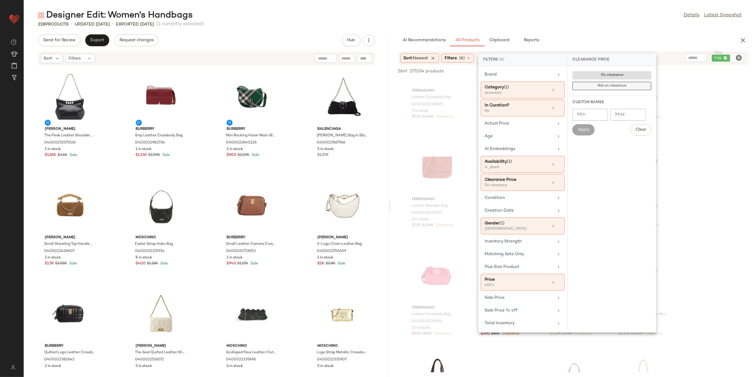
click at [626, 84] on span "Not on clearance" at bounding box center [612, 86] width 29 height 4
click at [622, 25] on div "228 Products • updated Aug 18th • Exported Aug 13th (1 currently selected)" at bounding box center [390, 24] width 733 height 6
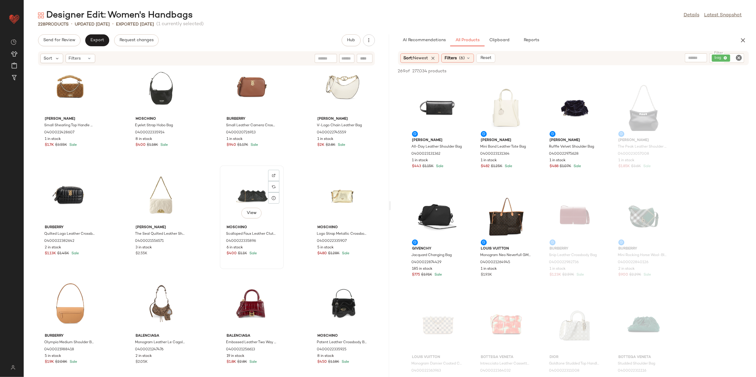
scroll to position [0, 0]
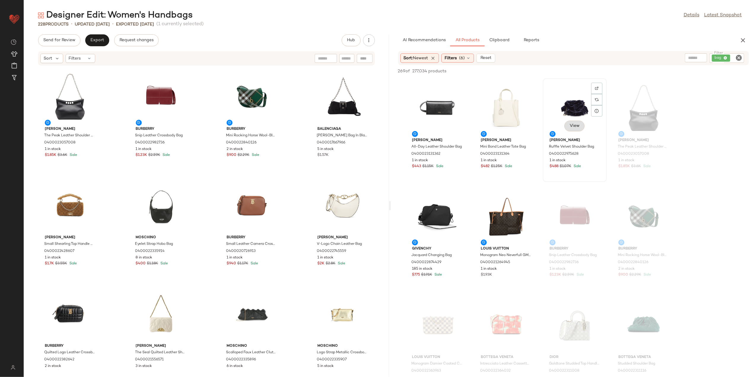
click at [576, 124] on span "View" at bounding box center [575, 126] width 10 height 5
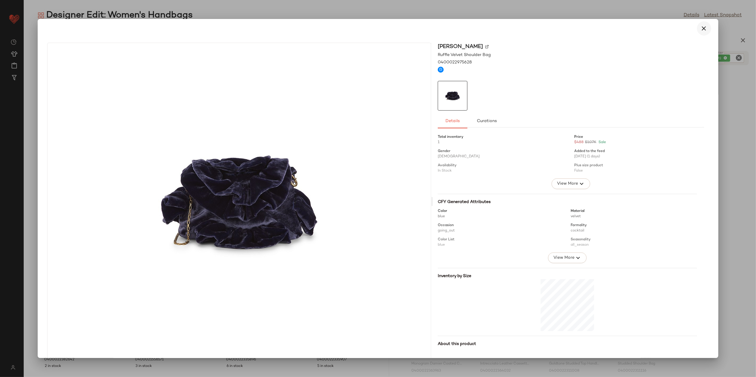
click at [704, 30] on icon "button" at bounding box center [704, 28] width 7 height 7
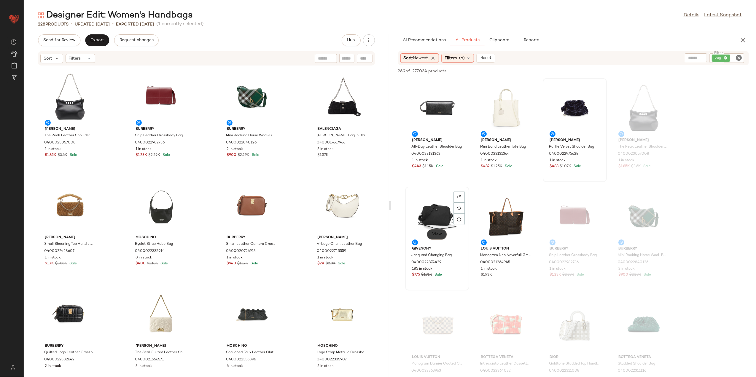
click at [441, 234] on span "View" at bounding box center [437, 234] width 10 height 5
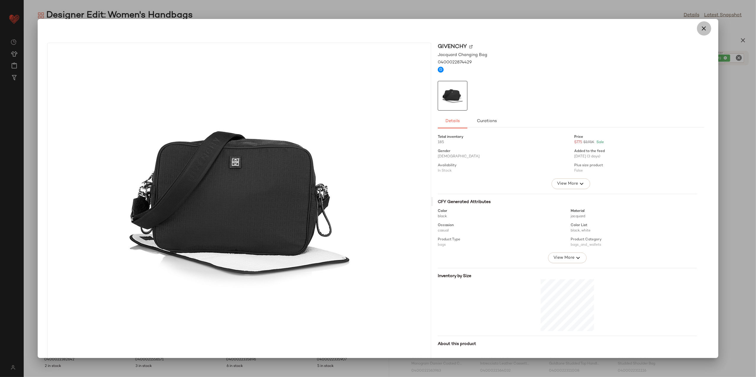
click at [701, 29] on icon "button" at bounding box center [704, 28] width 7 height 7
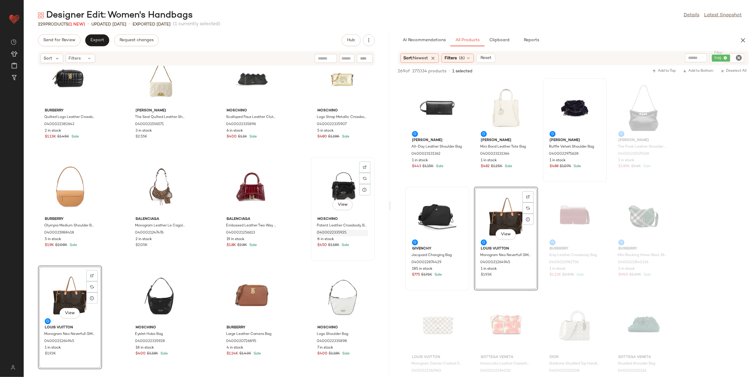
scroll to position [242, 0]
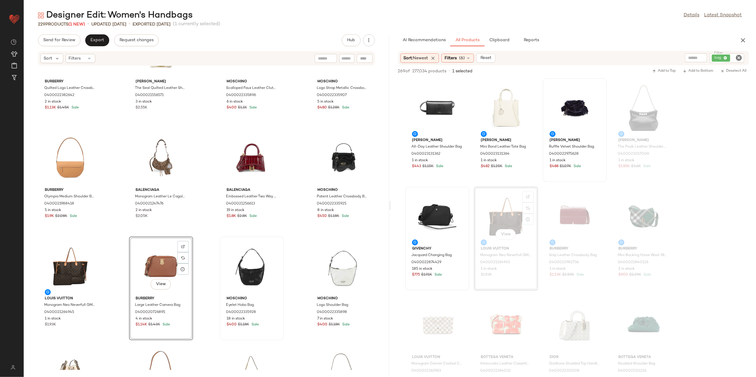
scroll to position [321, 0]
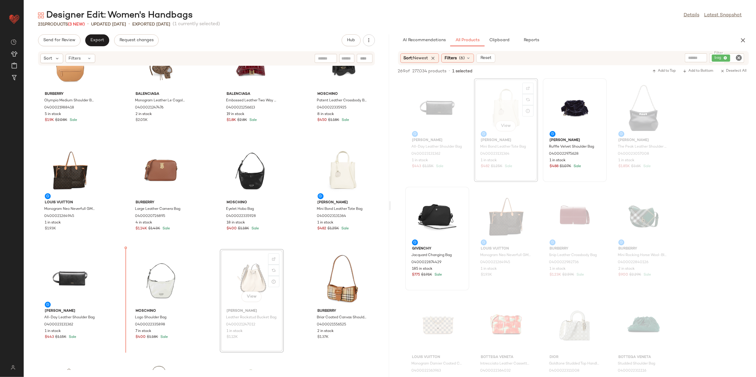
scroll to position [366, 0]
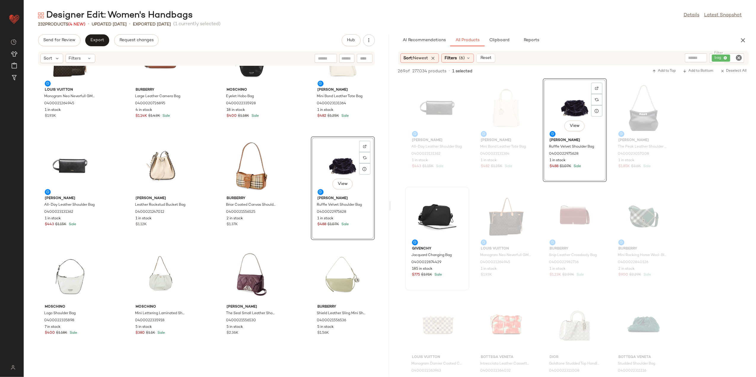
scroll to position [524, 0]
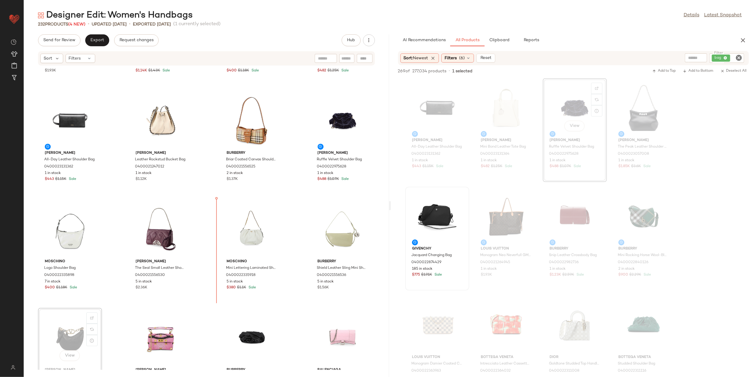
scroll to position [524, 0]
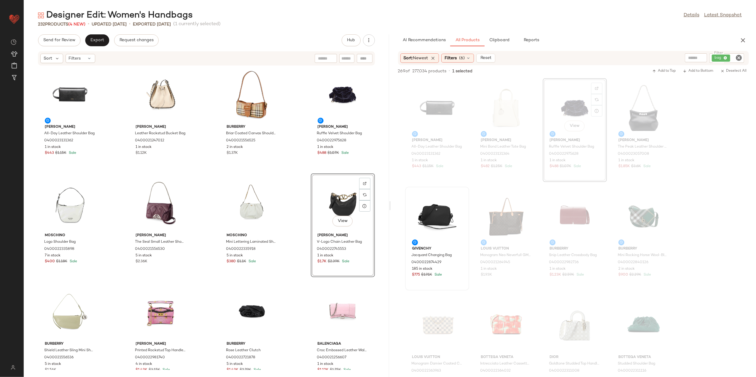
scroll to position [564, 0]
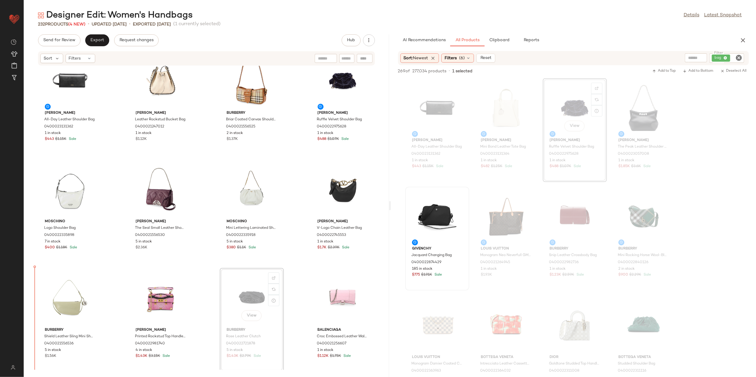
scroll to position [566, 0]
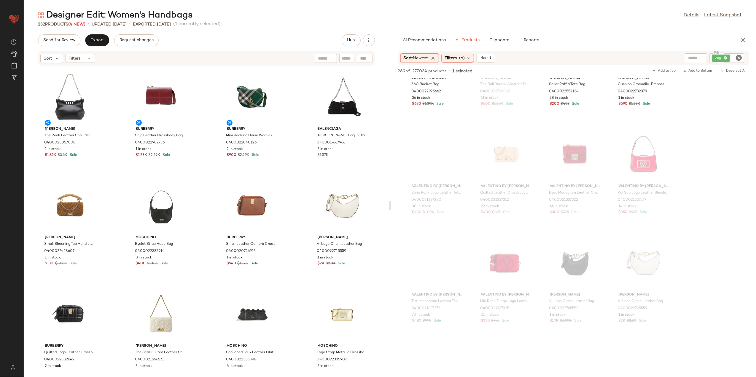
scroll to position [1503, 0]
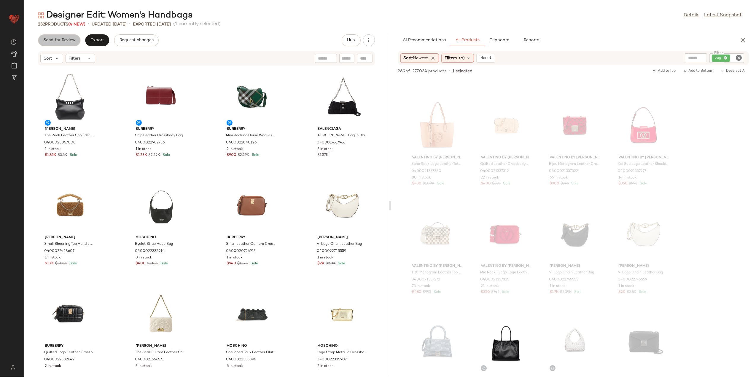
click at [66, 38] on span "Send for Review" at bounding box center [59, 40] width 32 height 5
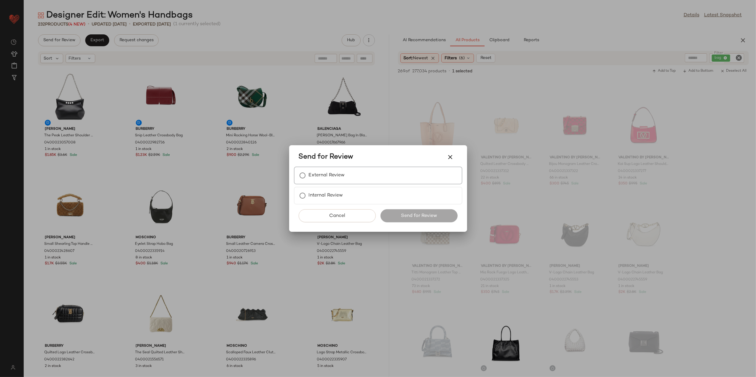
click at [327, 173] on label "External Review" at bounding box center [327, 176] width 36 height 12
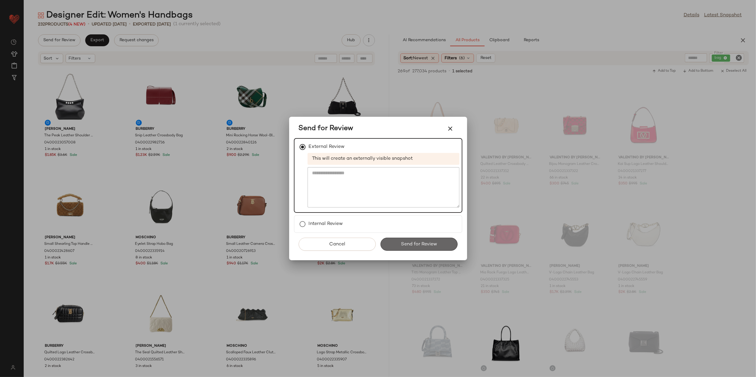
click at [396, 246] on button "Send for Review" at bounding box center [419, 244] width 77 height 13
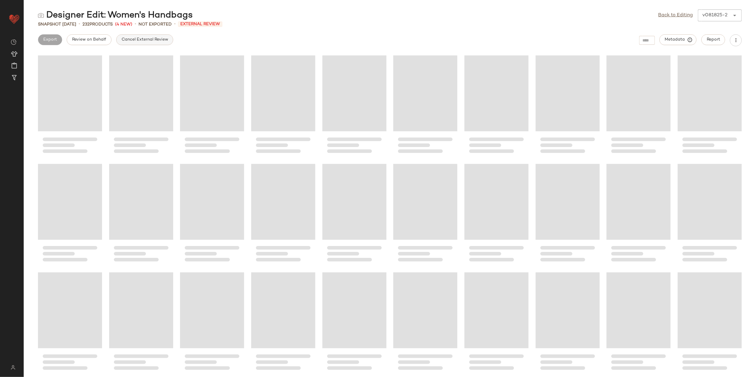
click at [140, 43] on button "Cancel External Review" at bounding box center [144, 39] width 57 height 11
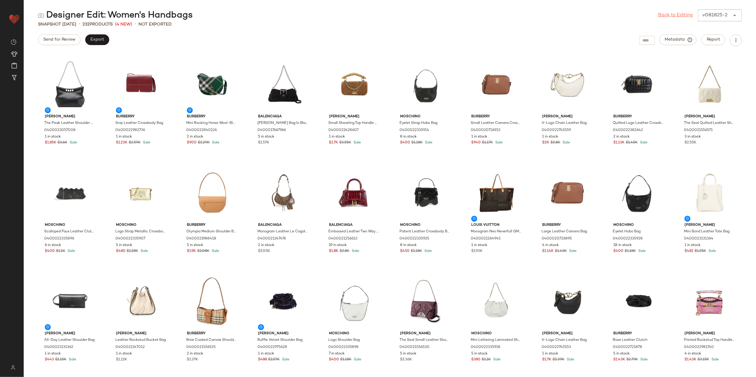
click at [667, 15] on link "Back to Editing" at bounding box center [676, 15] width 35 height 7
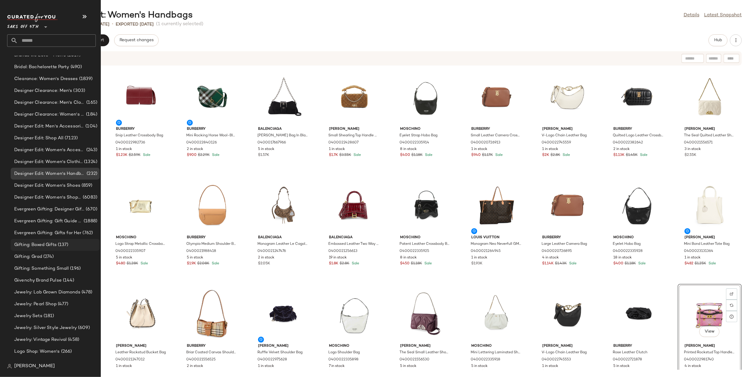
scroll to position [435, 0]
click at [55, 182] on span "Designer Edit: Women's Shoes" at bounding box center [47, 184] width 66 height 7
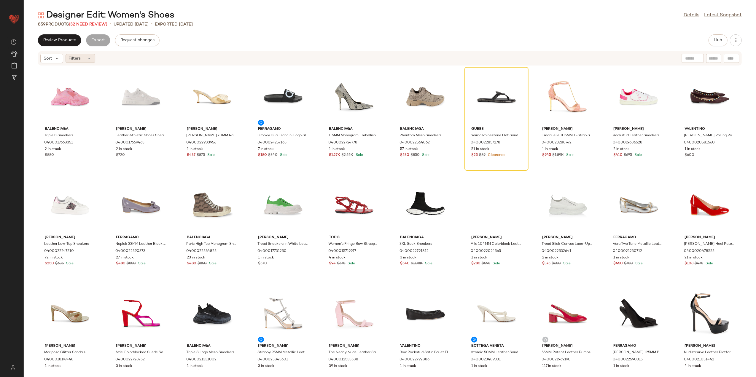
drag, startPoint x: 87, startPoint y: 58, endPoint x: 104, endPoint y: 78, distance: 26.1
click at [87, 58] on div "Filters" at bounding box center [81, 58] width 30 height 9
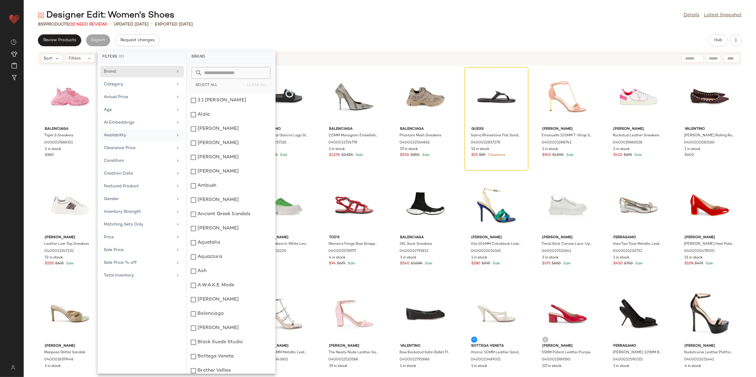
click at [151, 142] on div "Availability" at bounding box center [142, 148] width 84 height 12
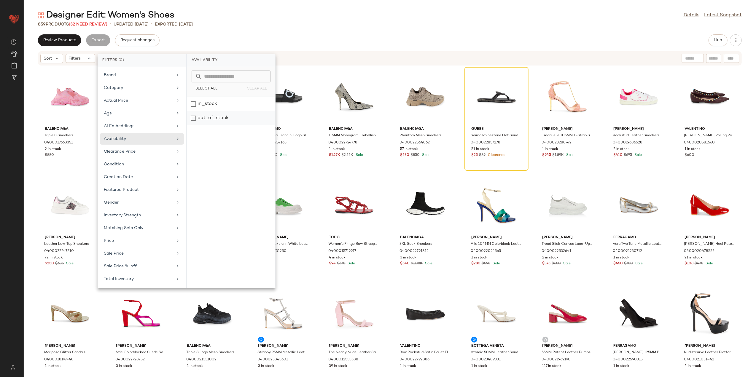
click at [203, 116] on div "out_of_stock" at bounding box center [231, 118] width 88 height 14
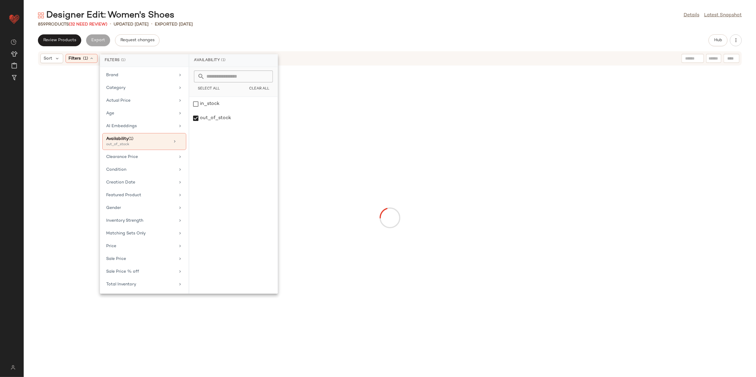
click at [282, 20] on div "Designer Edit: Women's Shoes Details Latest Snapshot" at bounding box center [390, 15] width 733 height 12
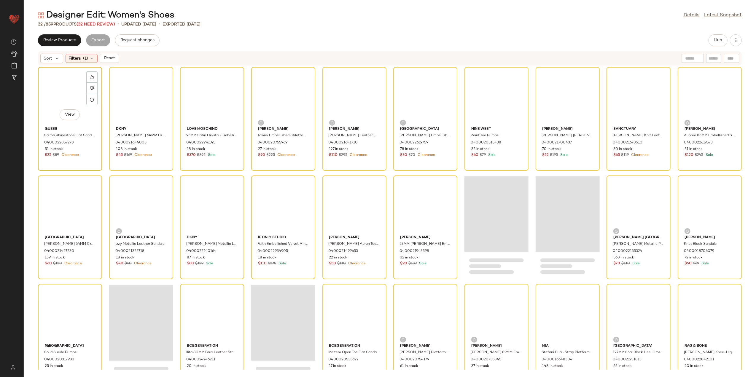
click at [73, 89] on div "View" at bounding box center [70, 96] width 60 height 55
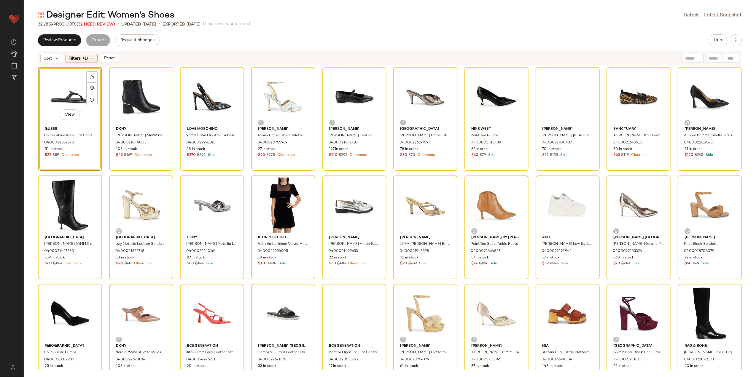
scroll to position [126, 0]
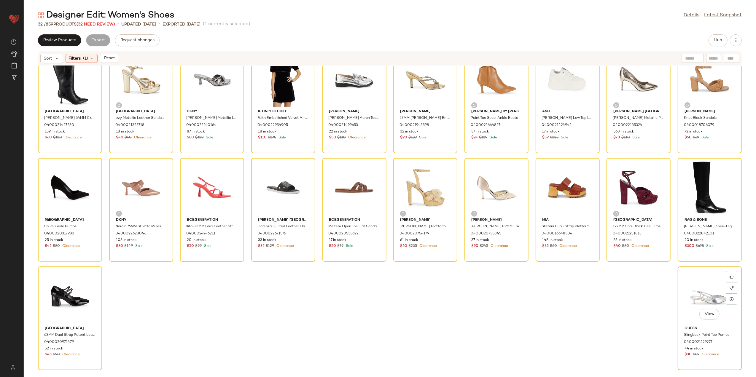
click at [695, 286] on div "View" at bounding box center [710, 296] width 60 height 55
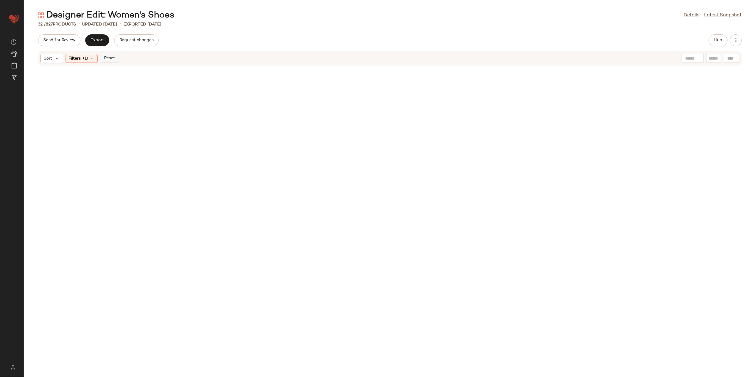
click at [112, 60] on span "Reset" at bounding box center [109, 58] width 11 height 5
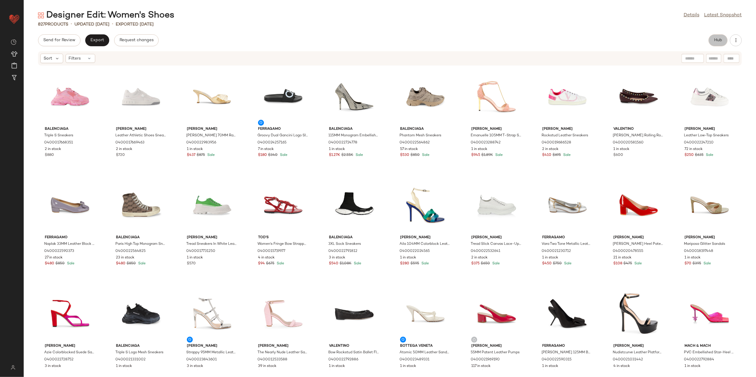
click at [714, 39] on span "Hub" at bounding box center [718, 40] width 8 height 5
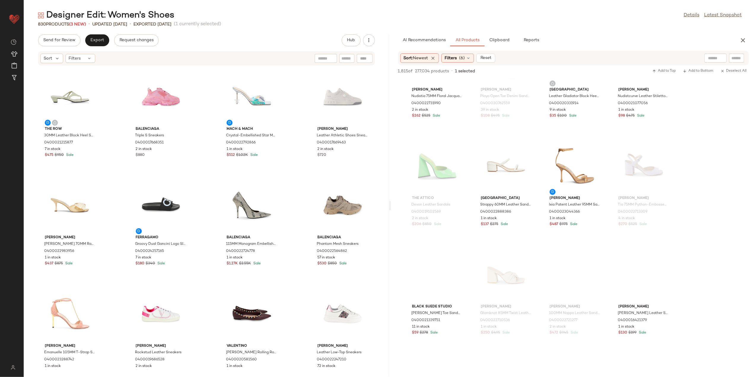
scroll to position [1306, 0]
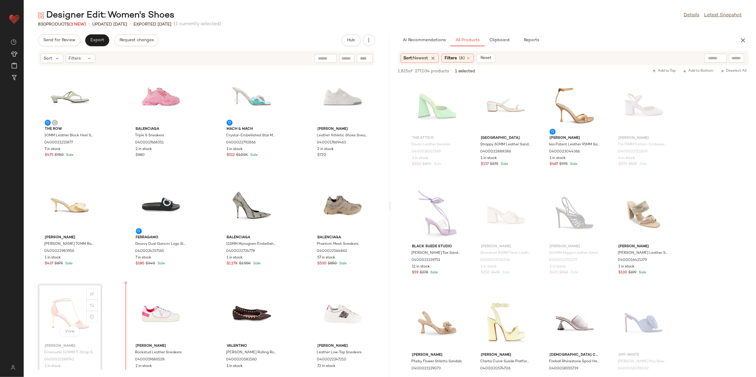
scroll to position [0, 0]
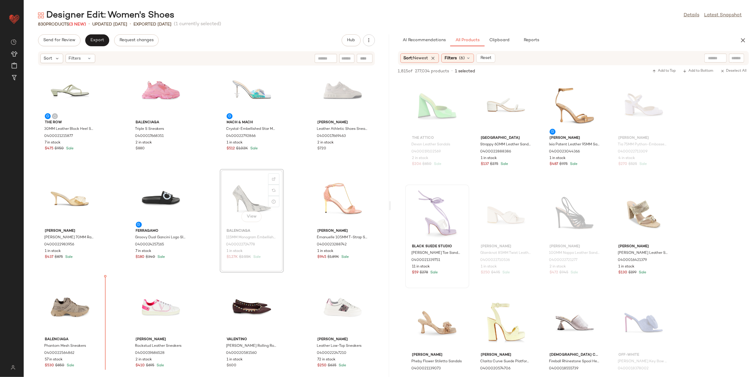
scroll to position [7, 0]
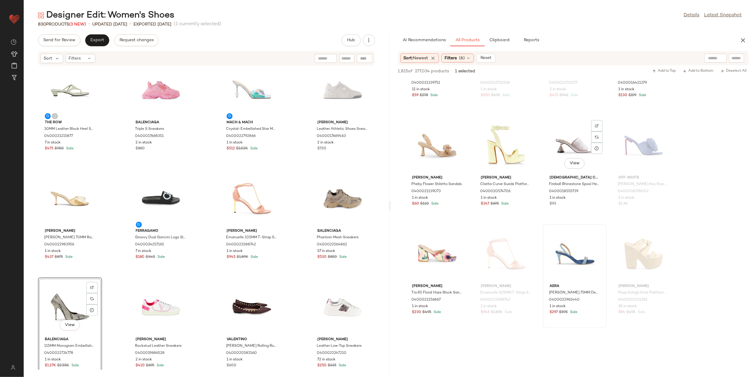
scroll to position [1543, 0]
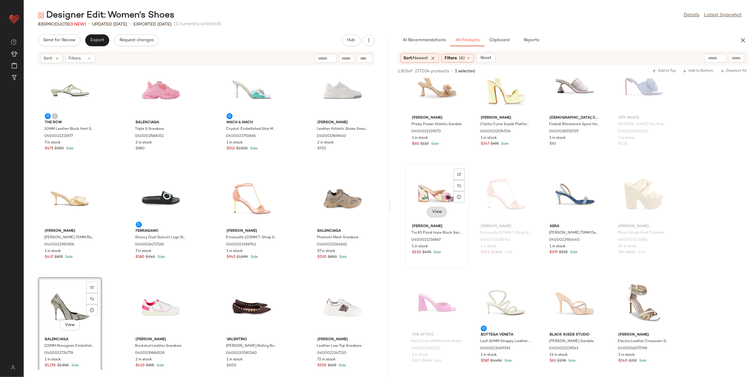
click at [442, 215] on button "View" at bounding box center [437, 212] width 20 height 11
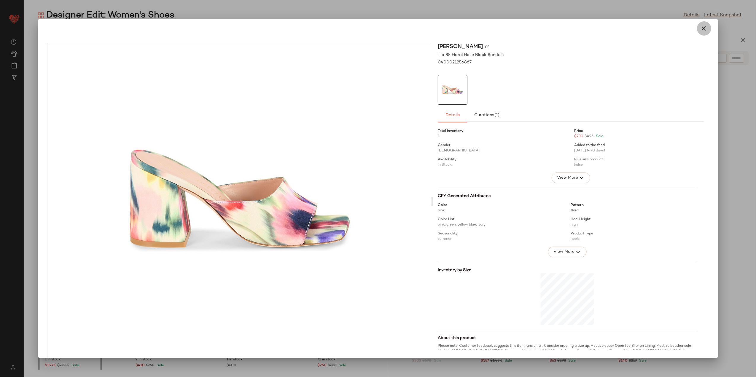
click at [701, 29] on icon "button" at bounding box center [704, 28] width 7 height 7
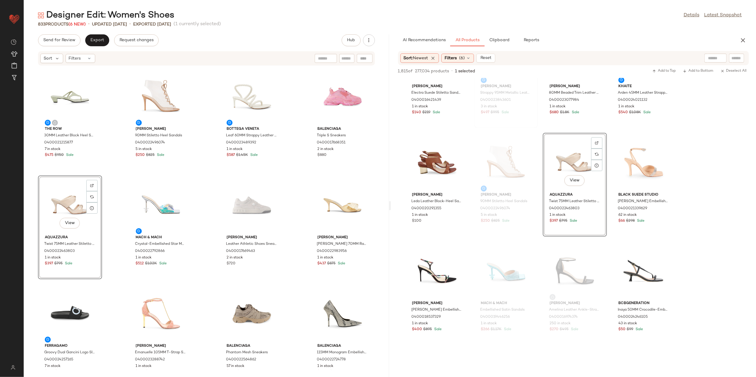
scroll to position [2018, 0]
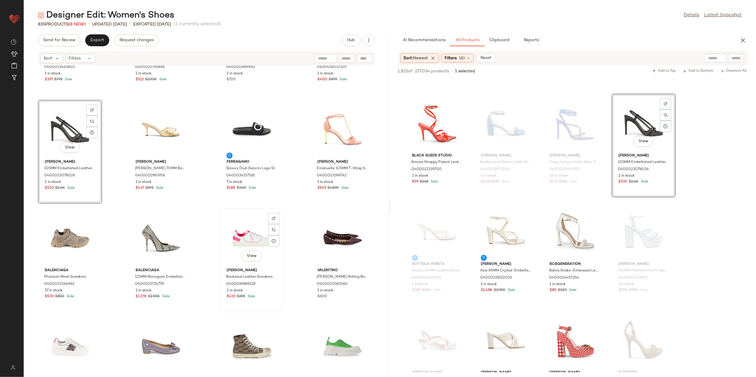
scroll to position [202, 0]
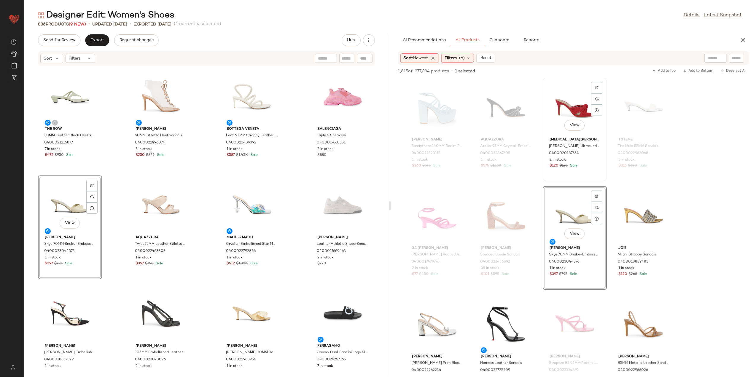
scroll to position [2730, 0]
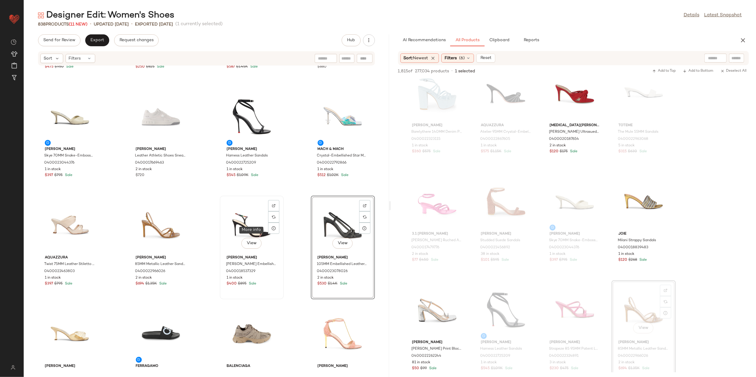
scroll to position [89, 0]
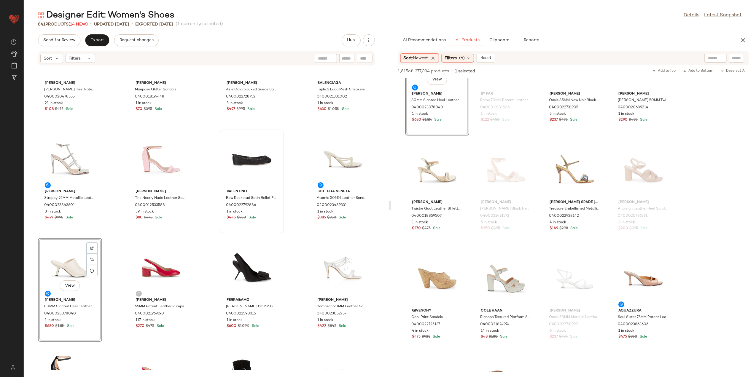
scroll to position [806, 0]
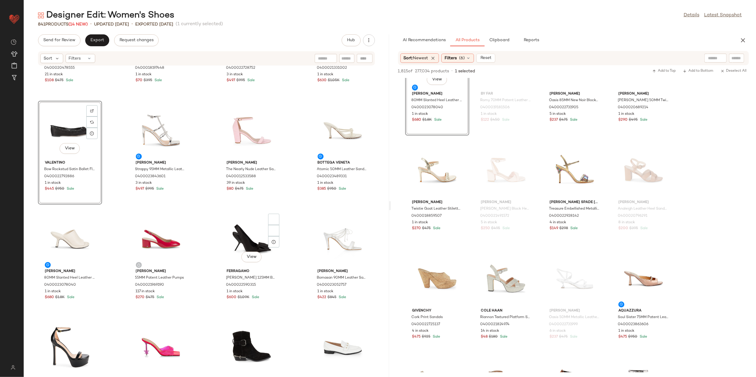
scroll to position [925, 0]
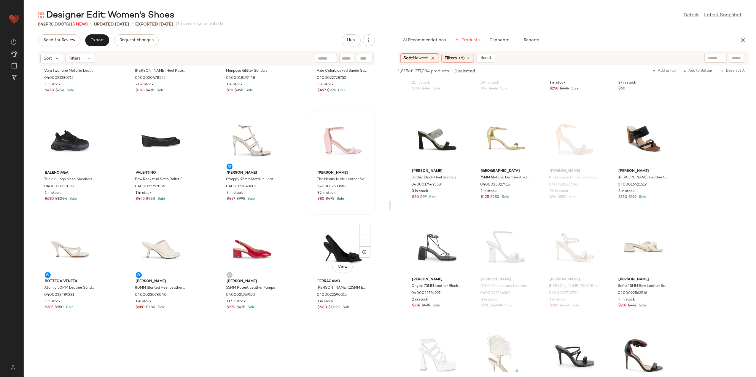
scroll to position [836, 0]
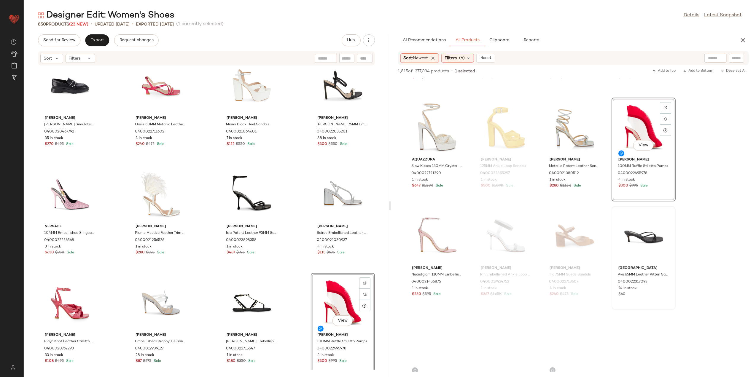
scroll to position [5736, 0]
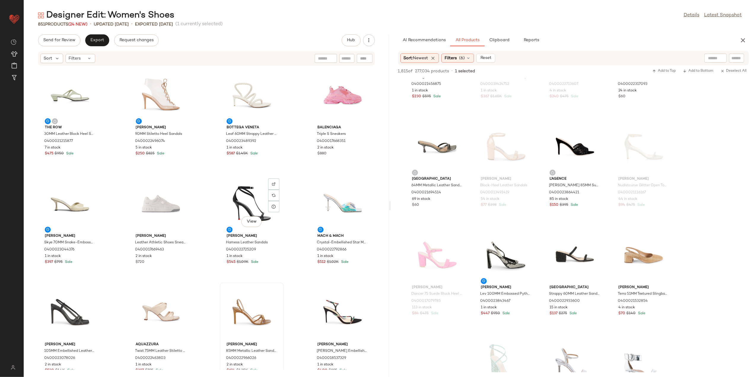
scroll to position [0, 0]
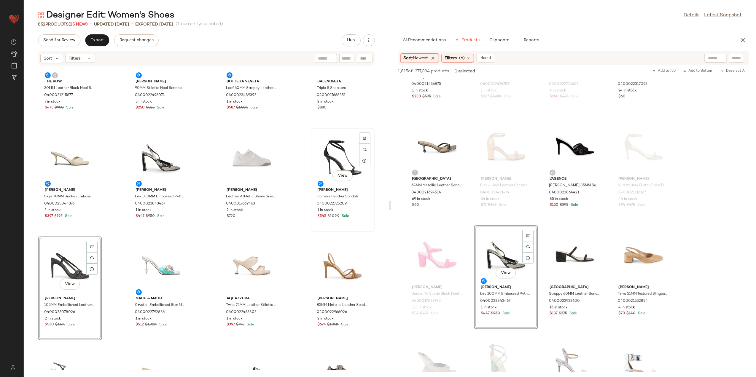
scroll to position [119, 0]
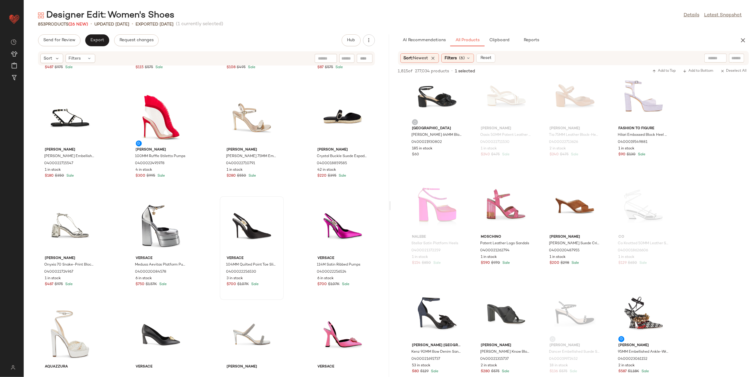
scroll to position [1627, 0]
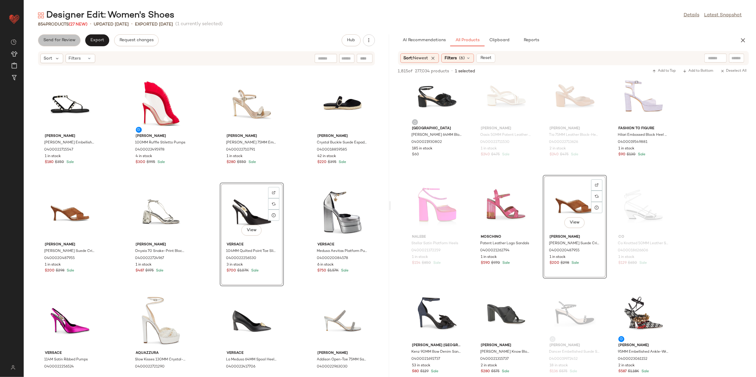
click at [69, 43] on button "Send for Review" at bounding box center [59, 40] width 42 height 12
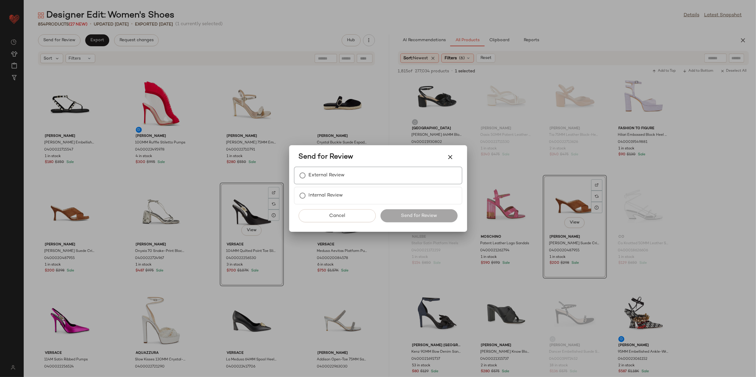
click at [351, 180] on div "External Review" at bounding box center [378, 176] width 169 height 18
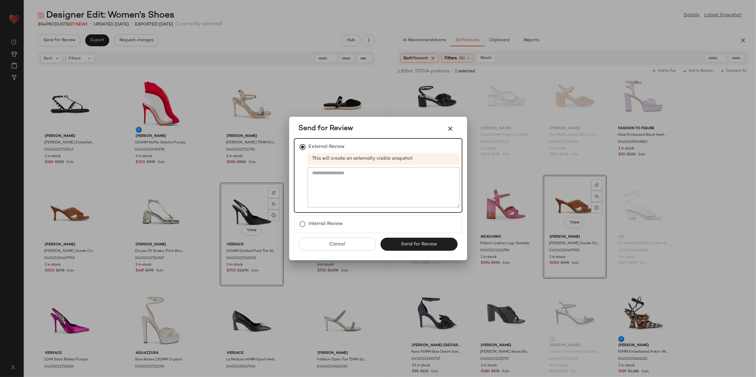
drag, startPoint x: 398, startPoint y: 239, endPoint x: 398, endPoint y: 235, distance: 3.6
click at [398, 239] on button "Send for Review" at bounding box center [419, 244] width 77 height 13
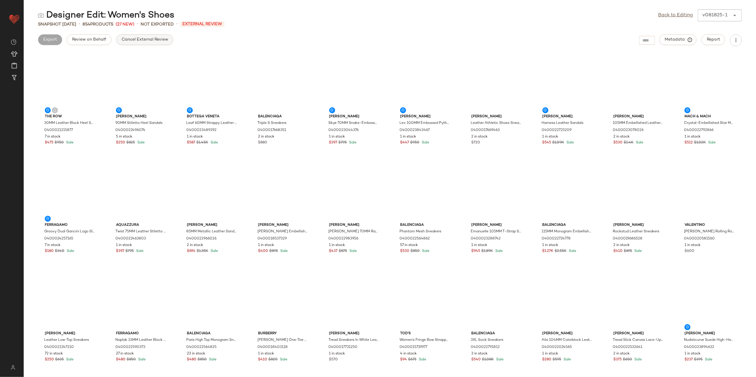
click at [137, 37] on button "Cancel External Review" at bounding box center [144, 39] width 57 height 11
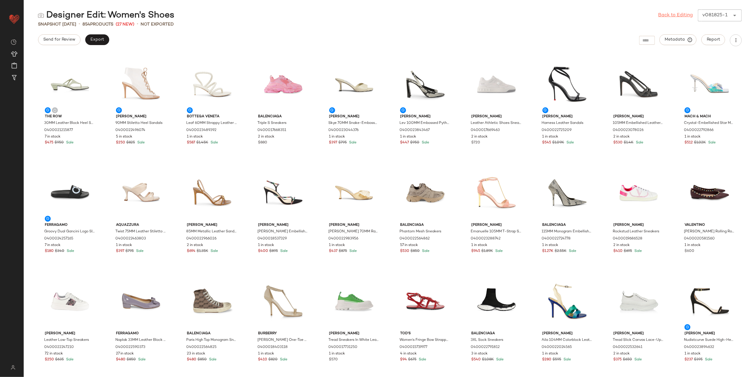
click at [683, 17] on link "Back to Editing" at bounding box center [676, 15] width 35 height 7
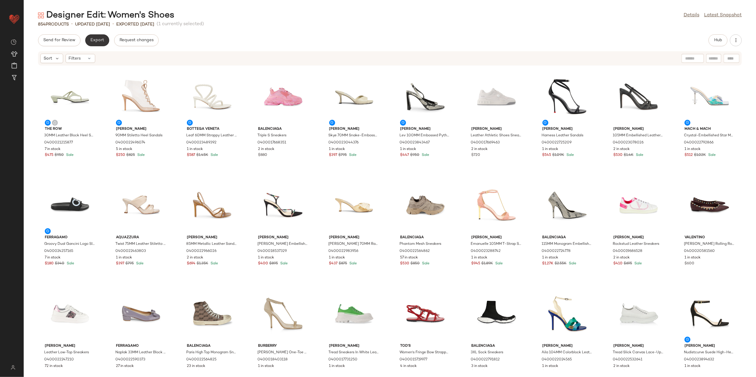
click at [104, 42] on button "Export" at bounding box center [97, 40] width 24 height 12
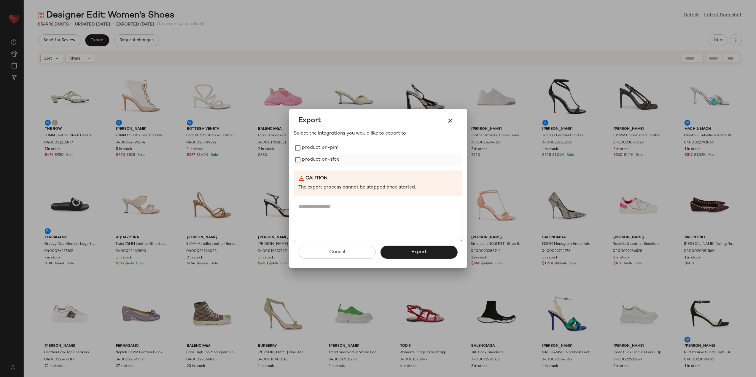
click at [312, 155] on label "production-sfcc" at bounding box center [321, 160] width 38 height 12
click at [308, 145] on label "production-pim" at bounding box center [320, 148] width 36 height 12
click at [418, 256] on button "Export" at bounding box center [419, 252] width 77 height 13
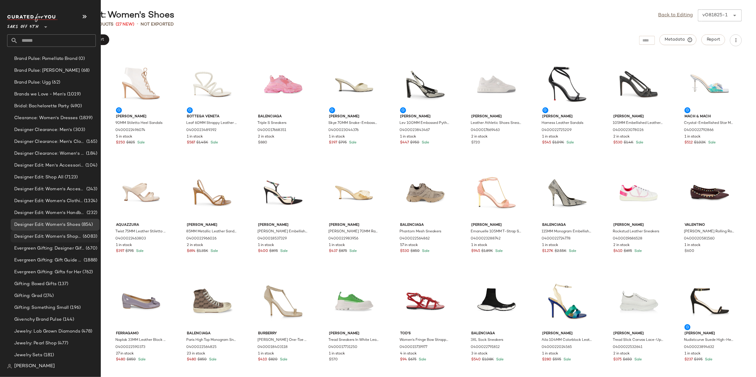
scroll to position [396, 0]
click at [61, 237] on span "Designer Edit: Women's Shop All" at bounding box center [47, 236] width 67 height 7
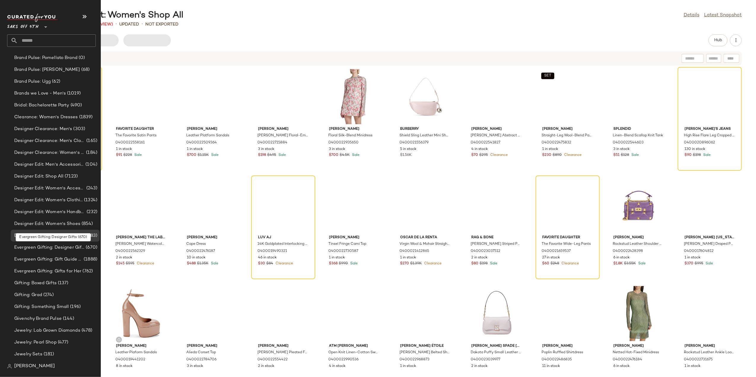
drag, startPoint x: 223, startPoint y: 42, endPoint x: 165, endPoint y: 61, distance: 60.3
click at [223, 42] on div "Hub" at bounding box center [390, 40] width 704 height 12
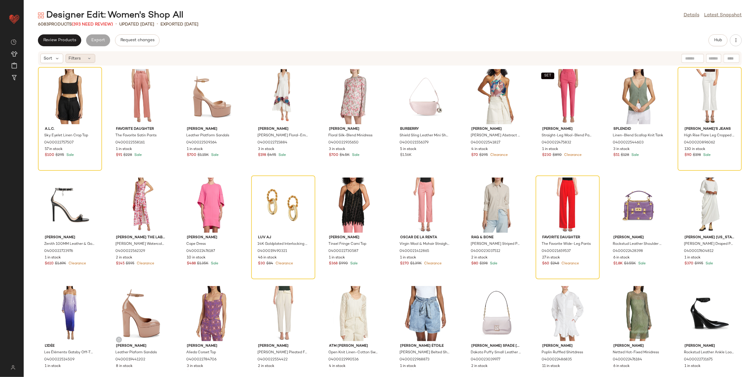
click at [78, 61] on span "Filters" at bounding box center [75, 58] width 12 height 6
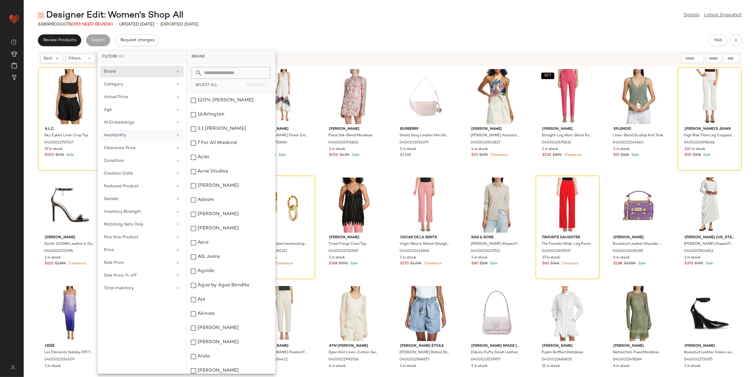
click at [151, 138] on div "Availability" at bounding box center [138, 135] width 69 height 6
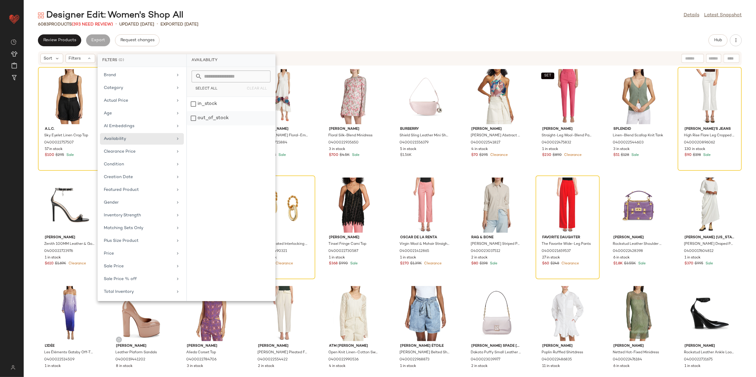
click at [209, 116] on div "out_of_stock" at bounding box center [231, 118] width 88 height 14
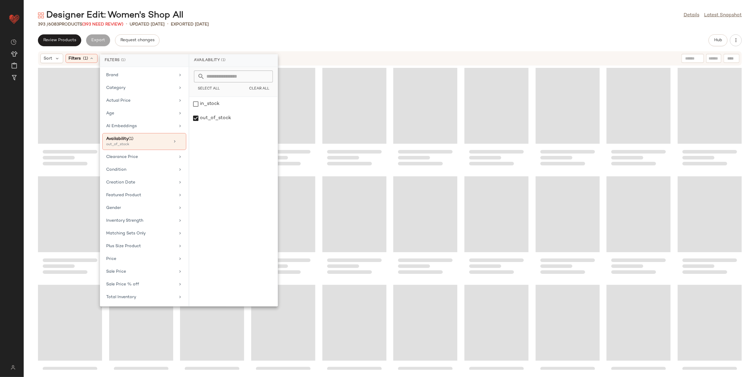
click at [269, 33] on div "Designer Edit: Women's Shop All Details Latest Snapshot 393 / 6083 Products (39…" at bounding box center [390, 193] width 733 height 368
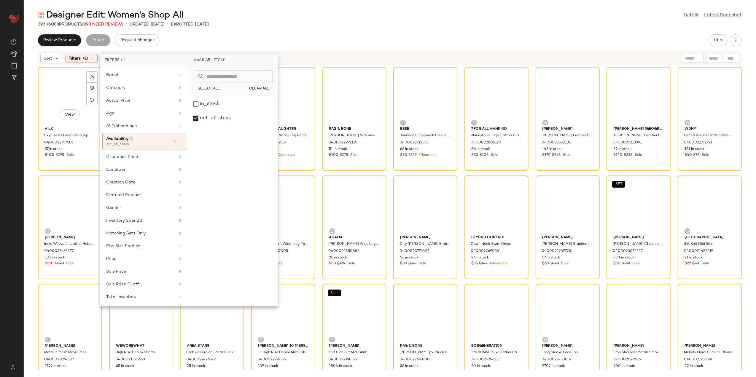
click at [297, 17] on div "Designer Edit: Women's Shop All Details Latest Snapshot" at bounding box center [390, 15] width 733 height 12
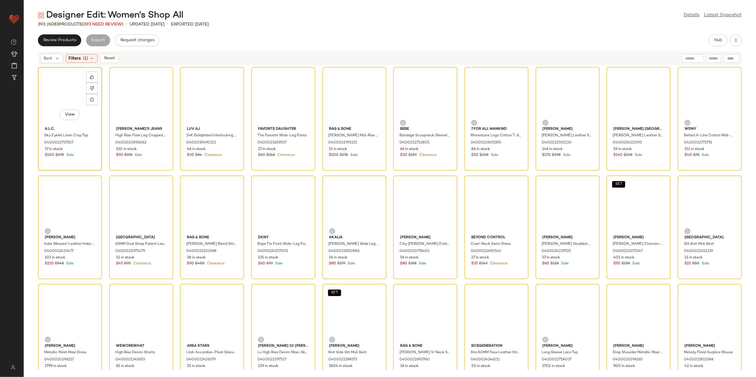
click at [77, 96] on div "View" at bounding box center [70, 96] width 60 height 55
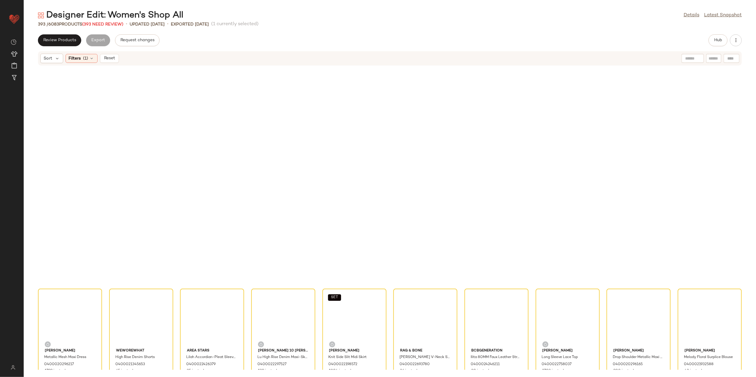
scroll to position [924, 0]
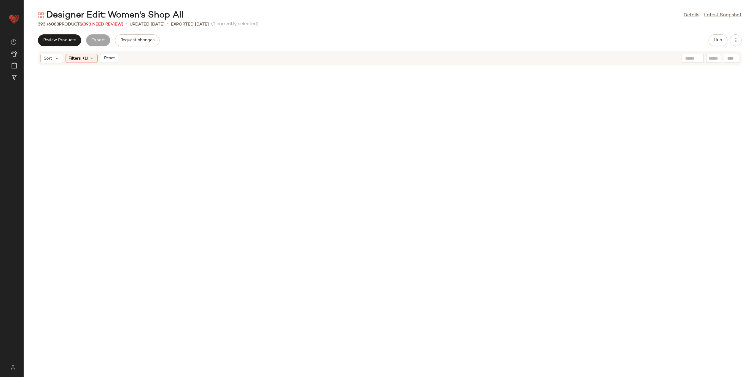
scroll to position [4040, 0]
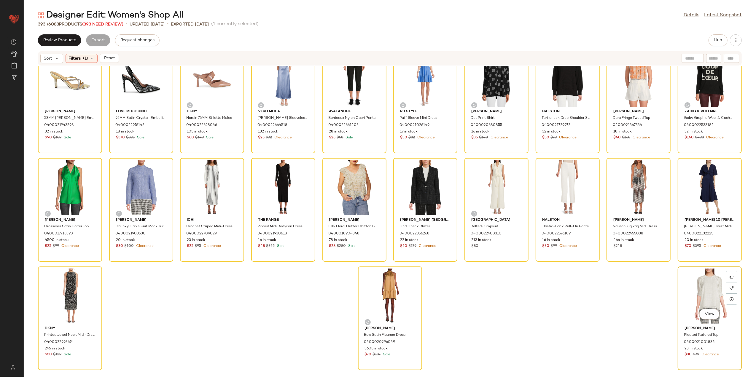
click at [701, 290] on div "View" at bounding box center [710, 296] width 60 height 55
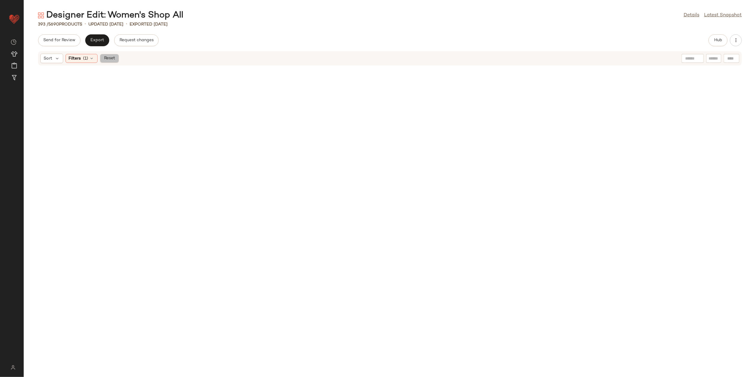
click at [113, 56] on span "Reset" at bounding box center [109, 58] width 11 height 5
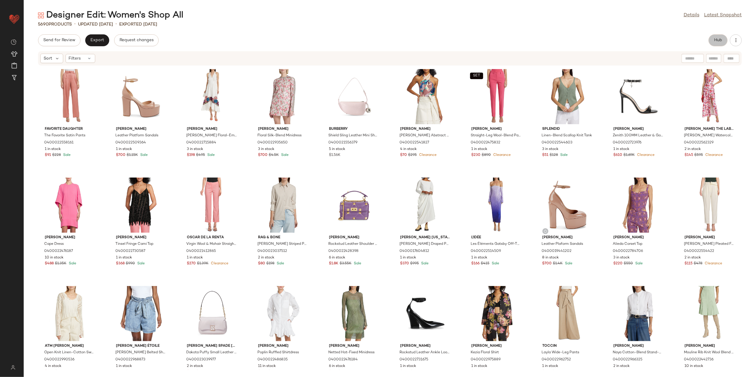
click at [718, 42] on span "Hub" at bounding box center [718, 40] width 8 height 5
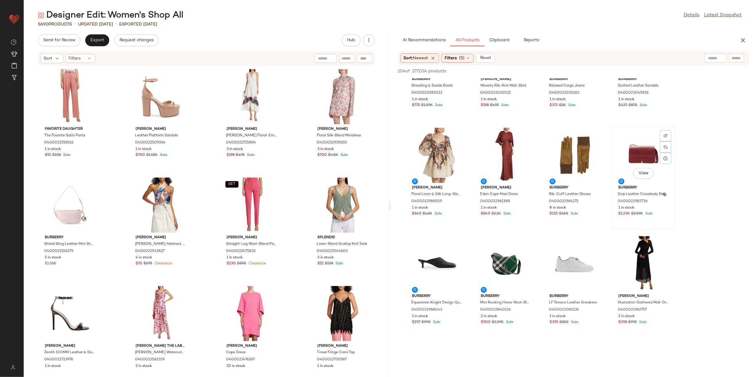
scroll to position [237, 0]
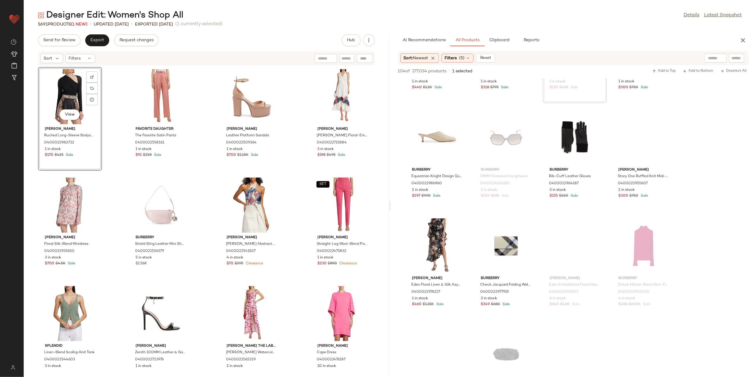
scroll to position [514, 0]
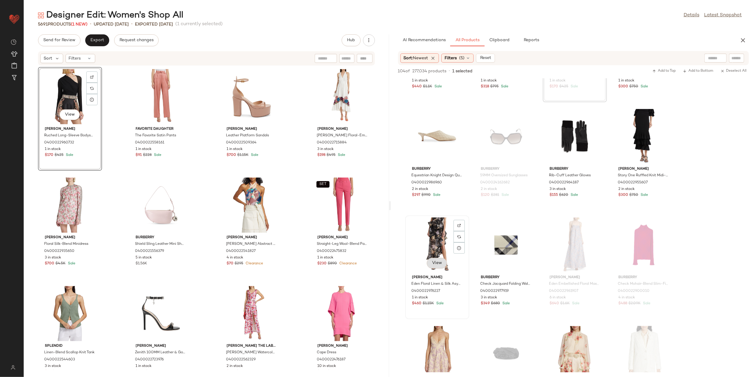
click at [439, 263] on span "View" at bounding box center [437, 263] width 10 height 5
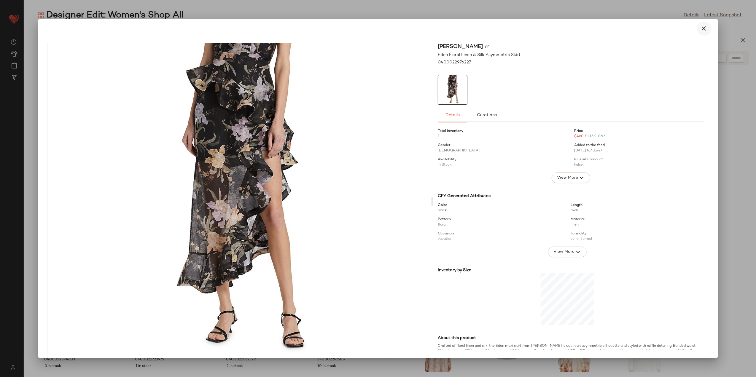
click at [702, 29] on icon "button" at bounding box center [704, 28] width 7 height 7
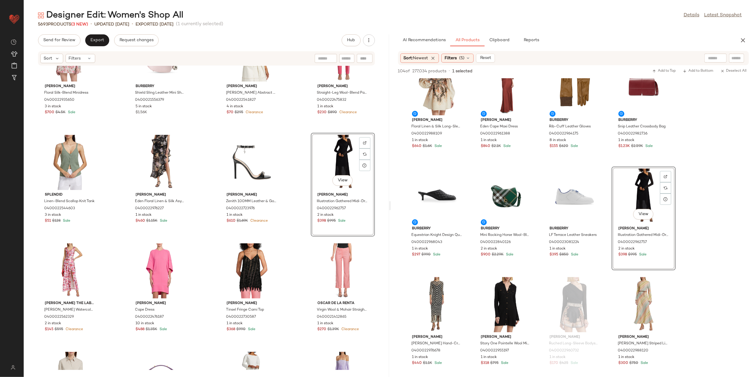
scroll to position [163, 0]
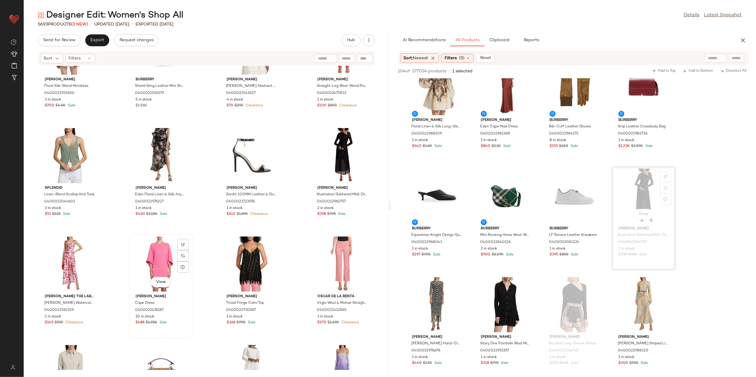
click at [157, 257] on div "View" at bounding box center [161, 264] width 60 height 55
click at [69, 267] on div "View" at bounding box center [70, 264] width 60 height 55
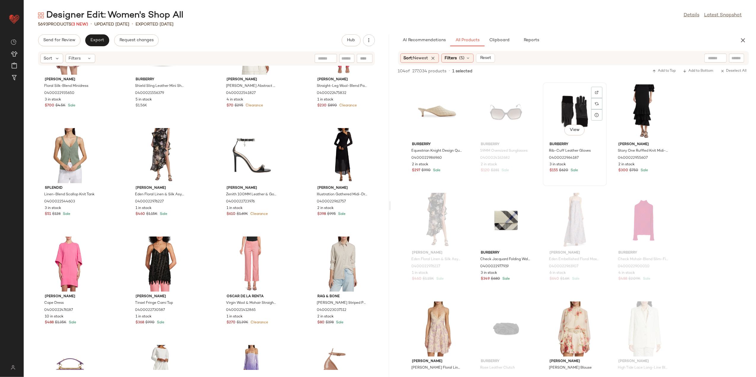
scroll to position [593, 0]
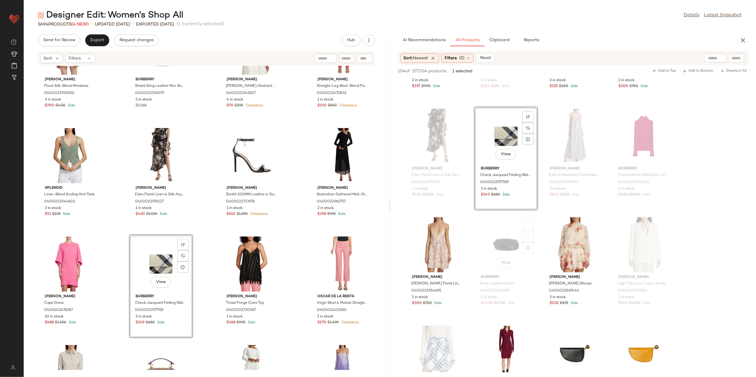
scroll to position [672, 0]
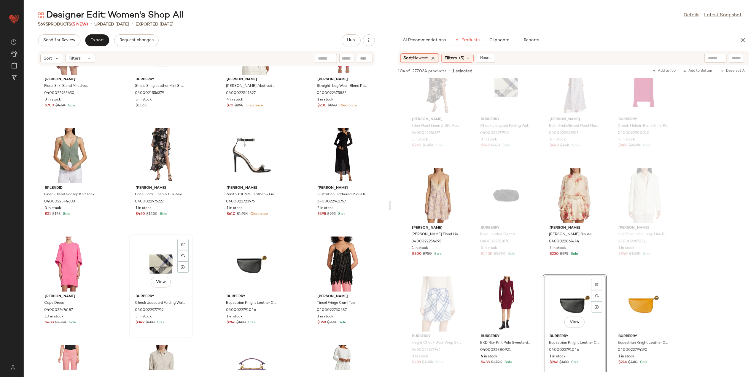
click at [153, 263] on div "View" at bounding box center [161, 264] width 60 height 55
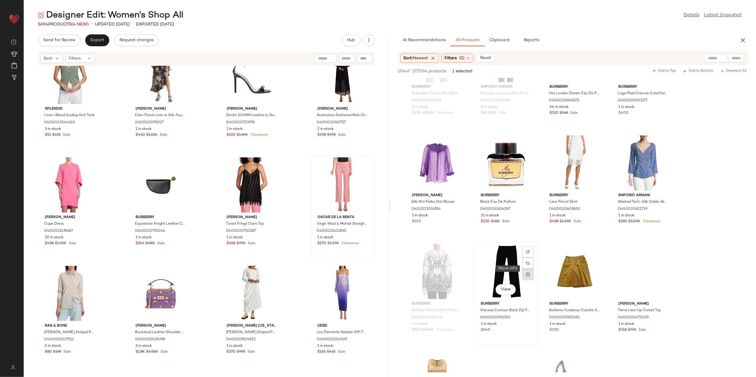
scroll to position [2413, 0]
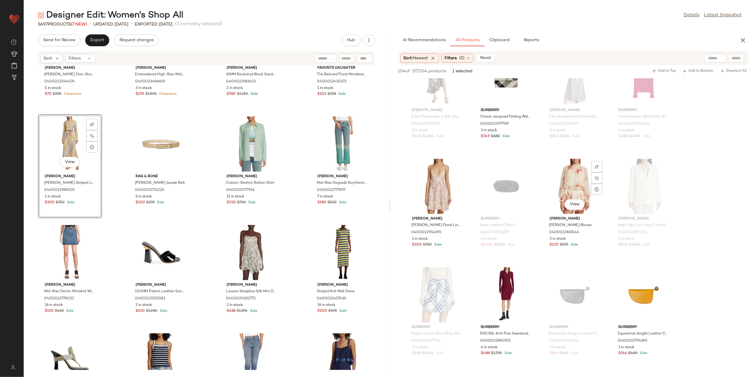
scroll to position [712, 0]
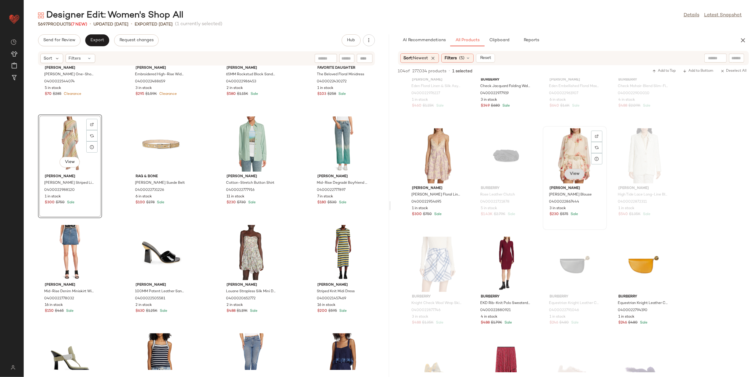
click at [573, 170] on button "View" at bounding box center [575, 174] width 20 height 11
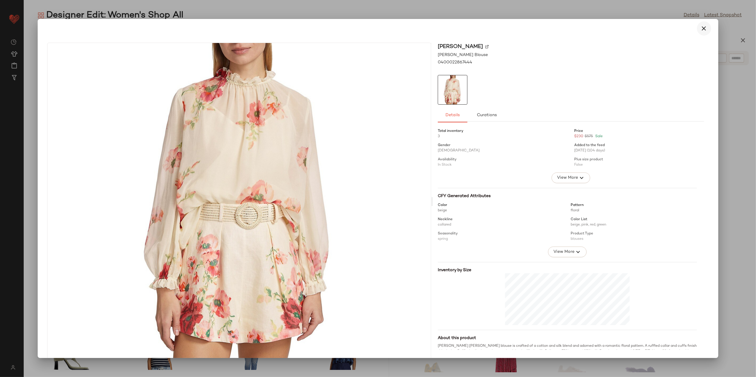
click at [701, 33] on button "button" at bounding box center [704, 28] width 14 height 14
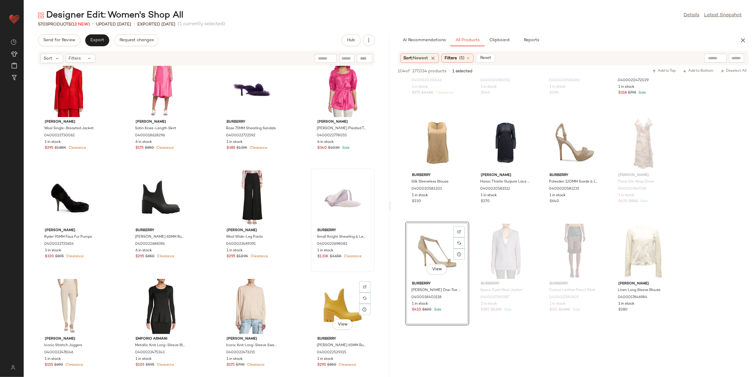
scroll to position [2181, 0]
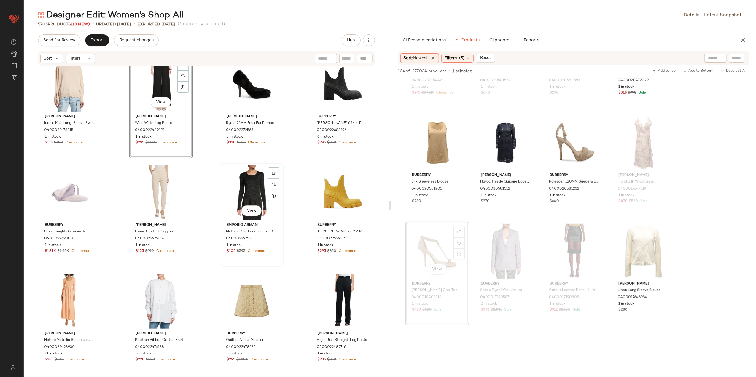
scroll to position [2299, 0]
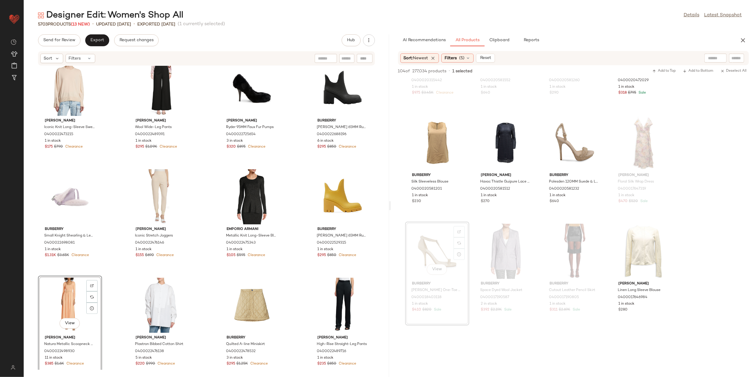
scroll to position [2292, 0]
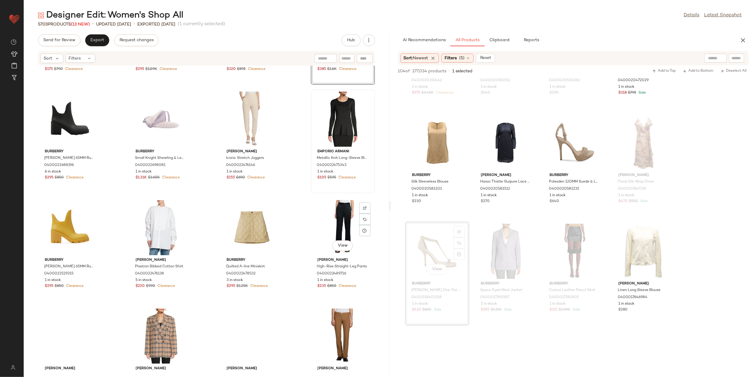
scroll to position [2411, 0]
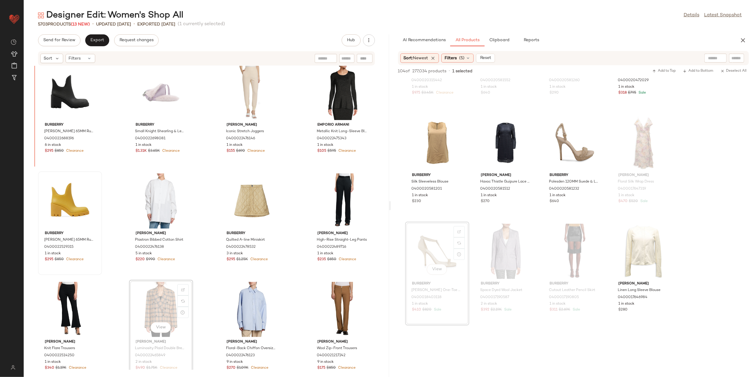
scroll to position [2397, 0]
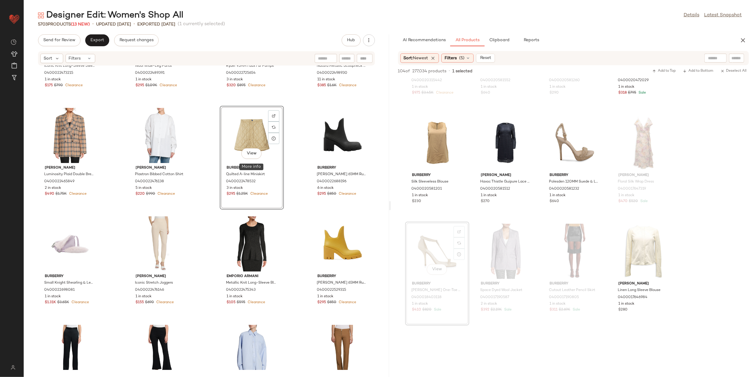
scroll to position [2318, 0]
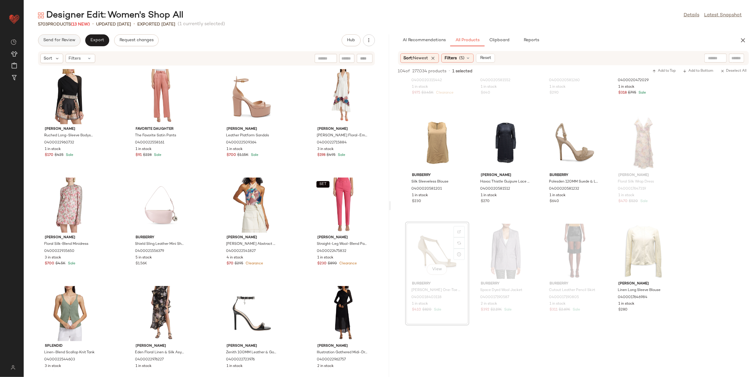
click at [56, 37] on button "Send for Review" at bounding box center [59, 40] width 42 height 12
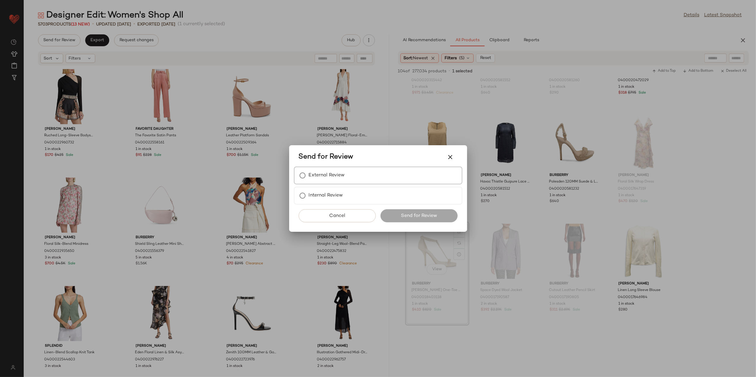
click at [325, 174] on label "External Review" at bounding box center [327, 176] width 36 height 12
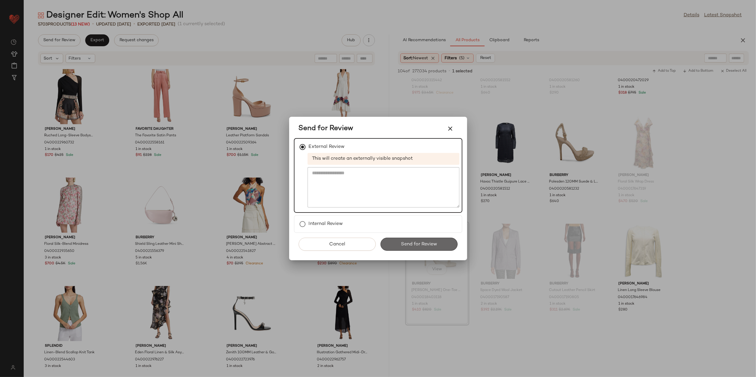
click at [397, 242] on button "Send for Review" at bounding box center [419, 244] width 77 height 13
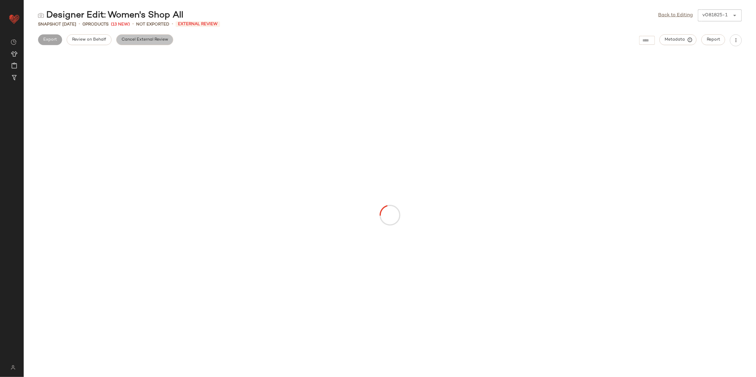
click at [124, 39] on span "Cancel External Review" at bounding box center [144, 39] width 47 height 5
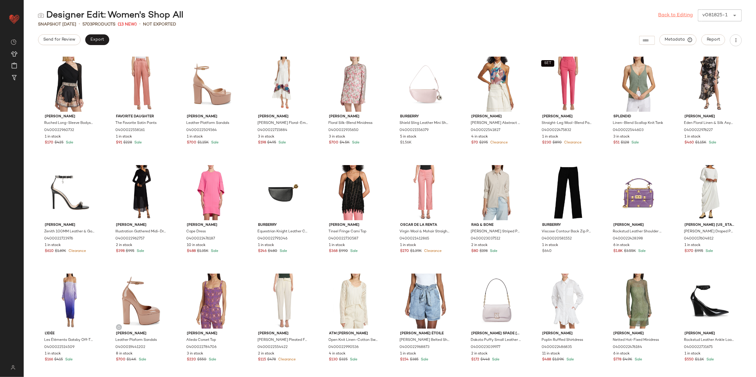
click at [677, 17] on link "Back to Editing" at bounding box center [676, 15] width 35 height 7
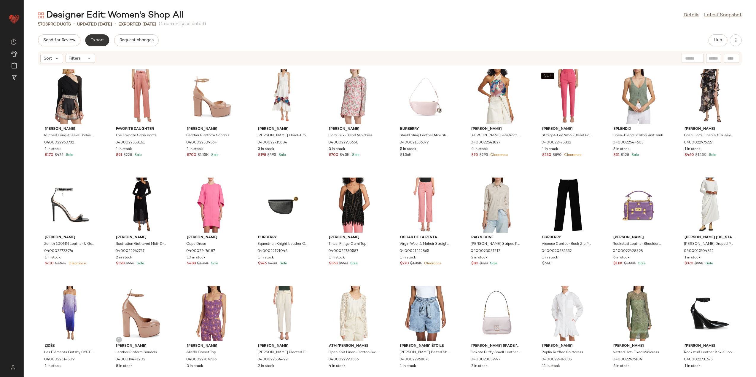
click at [104, 39] on span "Export" at bounding box center [97, 40] width 14 height 5
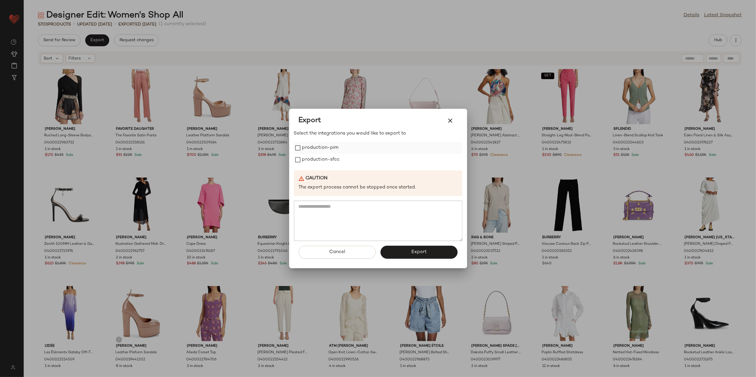
click at [328, 152] on label "production-pim" at bounding box center [320, 148] width 36 height 12
click at [325, 160] on label "production-sfcc" at bounding box center [321, 160] width 38 height 12
click at [413, 254] on span "Export" at bounding box center [419, 253] width 16 height 6
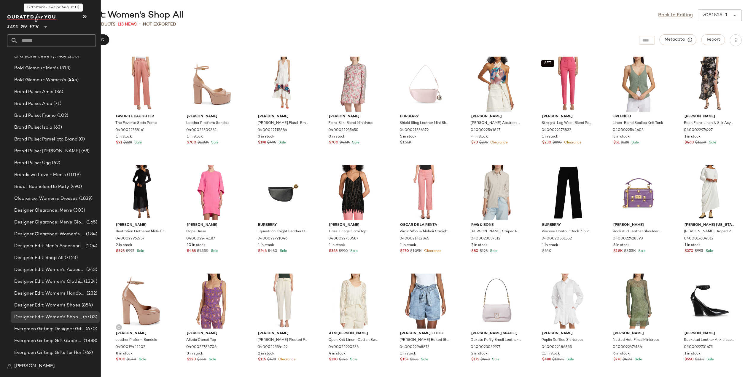
scroll to position [396, 0]
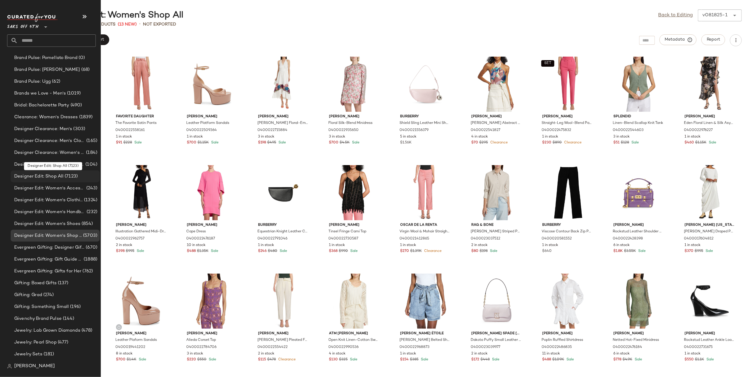
click at [46, 177] on span "Designer Edit: Shop All" at bounding box center [38, 176] width 49 height 7
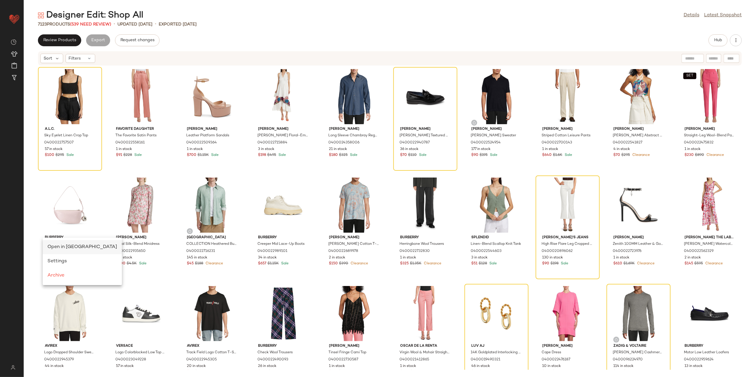
click at [78, 248] on span "Open in [GEOGRAPHIC_DATA]" at bounding box center [82, 247] width 70 height 5
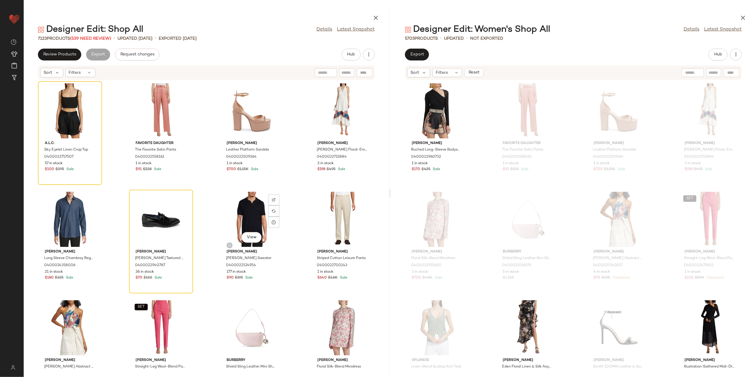
click at [251, 50] on div "Review Products Export Request changes Hub" at bounding box center [206, 55] width 337 height 12
click at [79, 73] on span "Filters" at bounding box center [75, 73] width 12 height 6
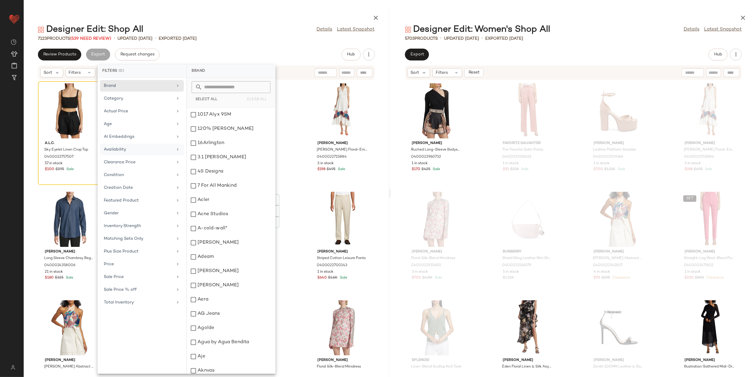
click at [144, 151] on div "Availability" at bounding box center [138, 150] width 69 height 6
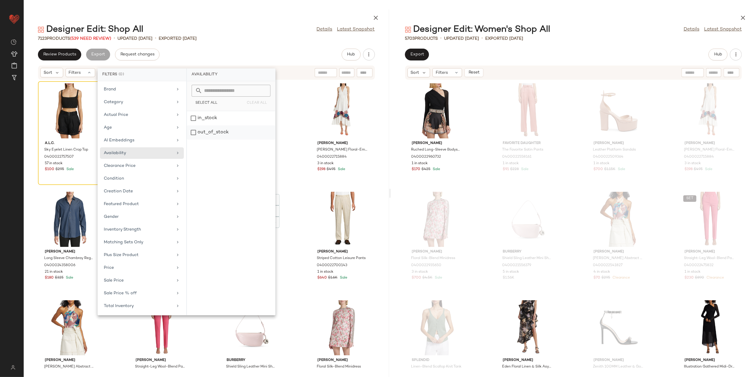
click at [222, 134] on div "out_of_stock" at bounding box center [231, 133] width 88 height 14
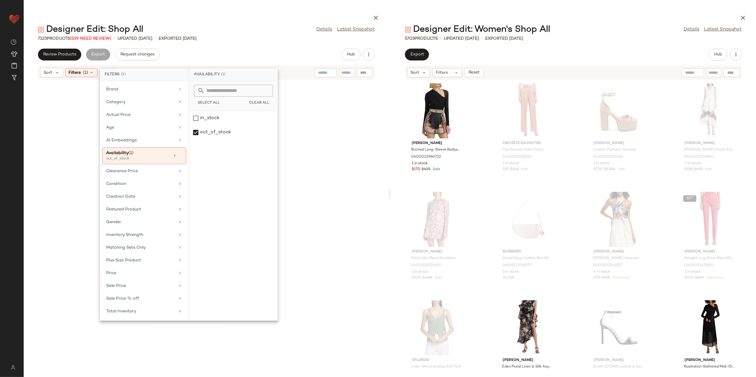
click at [253, 41] on div "7123 Products (539 Need Review) • updated [DATE] • Exported [DATE]" at bounding box center [207, 39] width 366 height 6
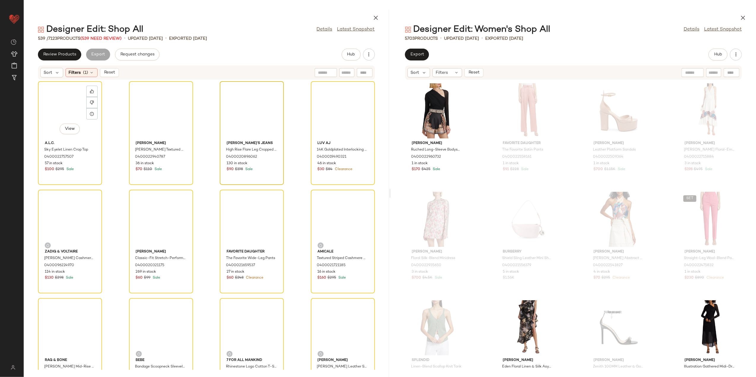
click at [71, 93] on div "View" at bounding box center [70, 110] width 60 height 55
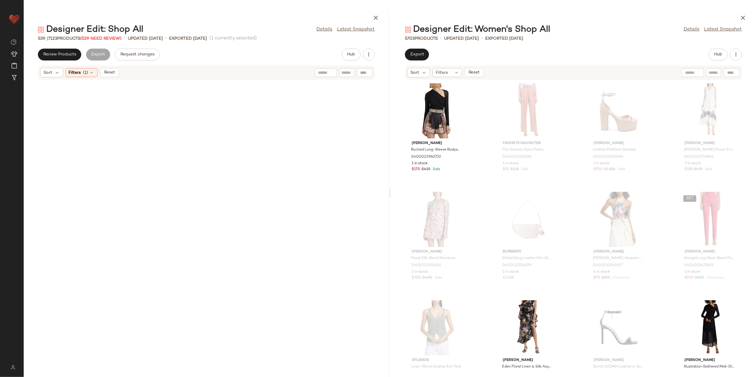
scroll to position [14372, 0]
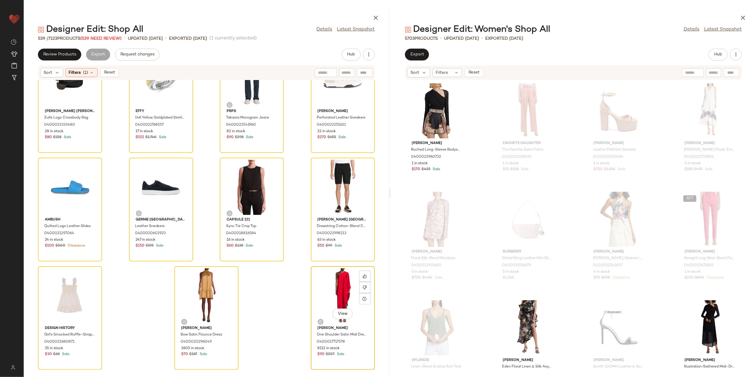
click at [340, 290] on div "View" at bounding box center [343, 296] width 60 height 55
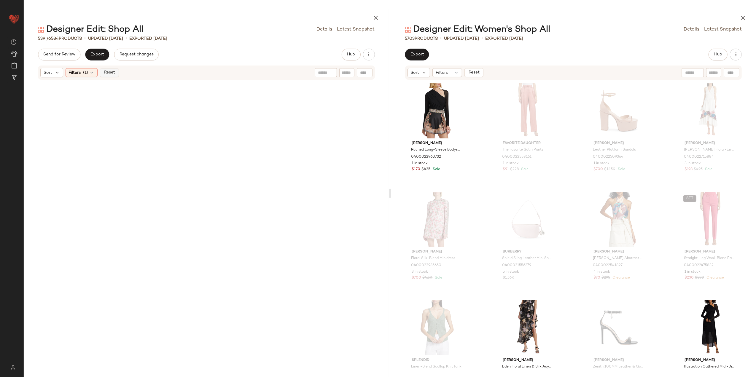
click at [109, 71] on span "Reset" at bounding box center [109, 72] width 11 height 5
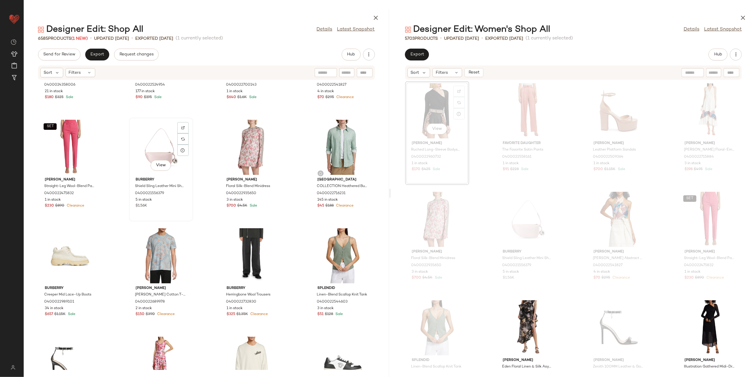
scroll to position [282, 0]
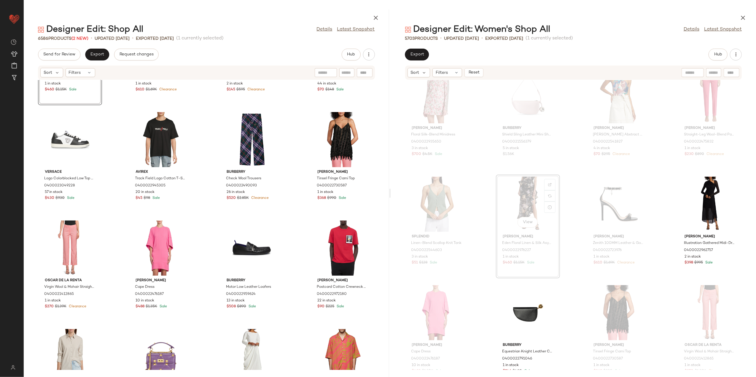
scroll to position [163, 0]
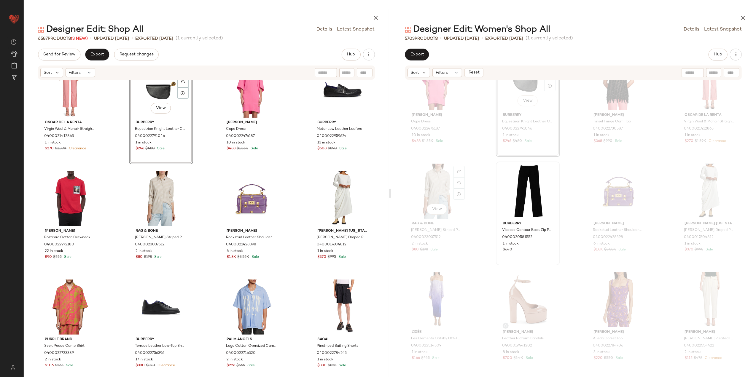
scroll to position [361, 0]
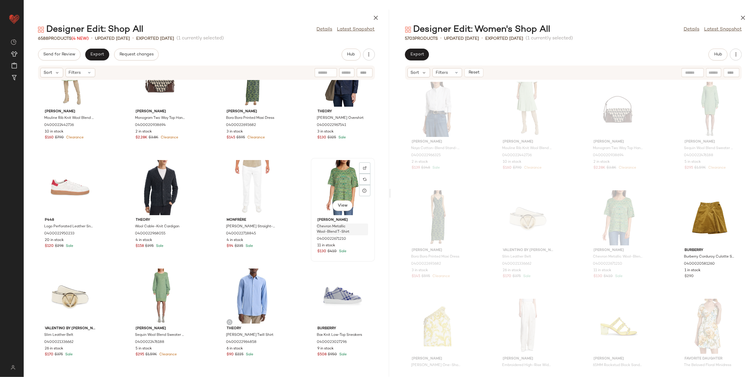
scroll to position [1666, 0]
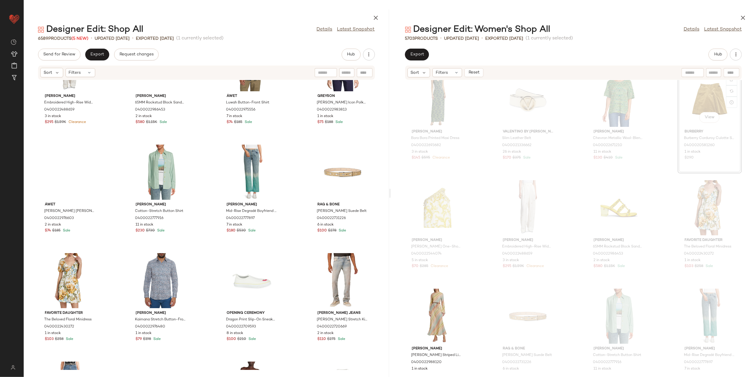
scroll to position [2101, 0]
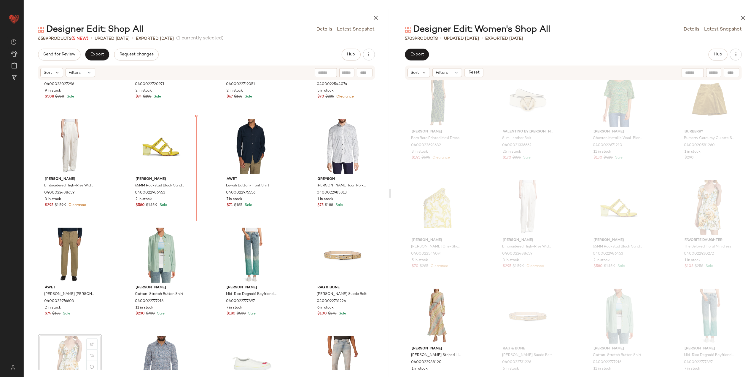
scroll to position [2027, 0]
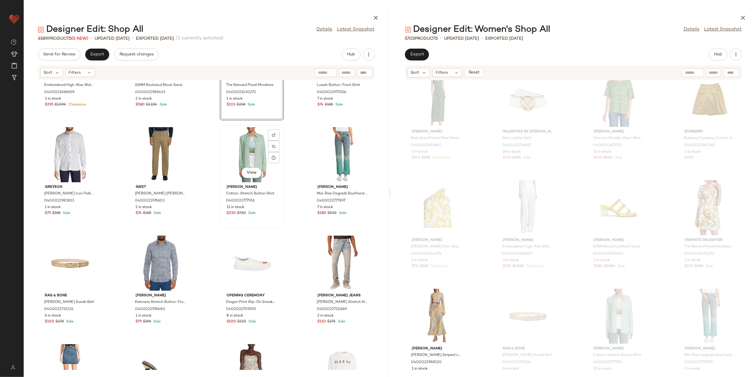
scroll to position [2146, 0]
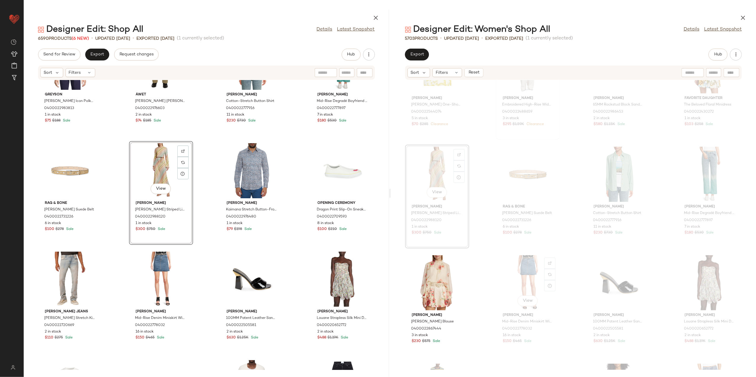
scroll to position [1152, 0]
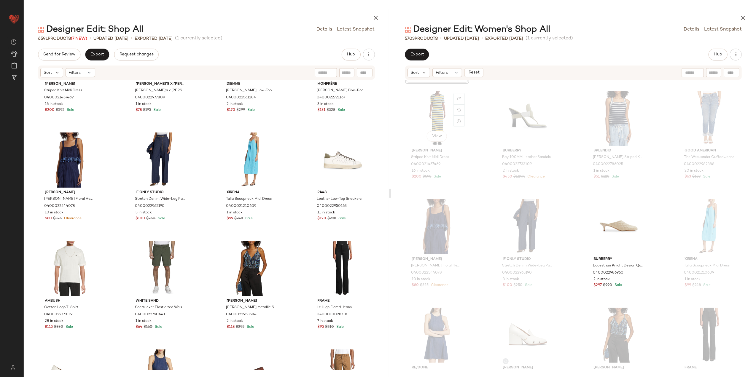
scroll to position [1429, 0]
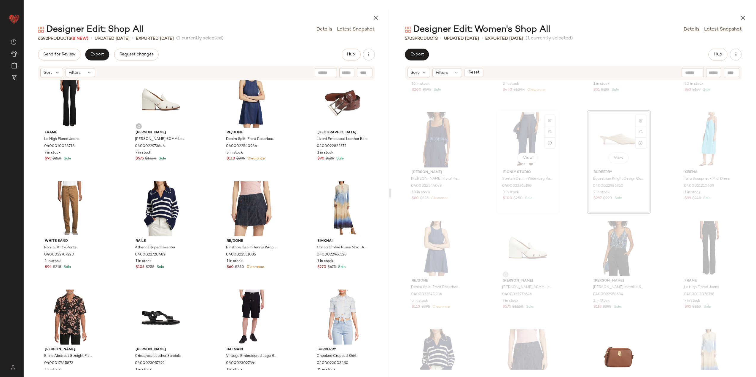
scroll to position [1627, 0]
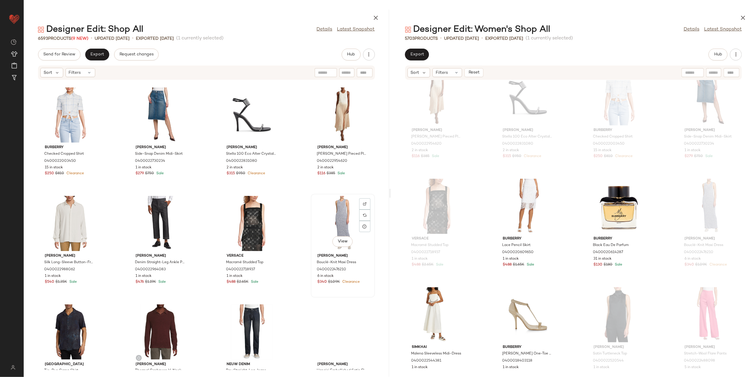
scroll to position [3412, 0]
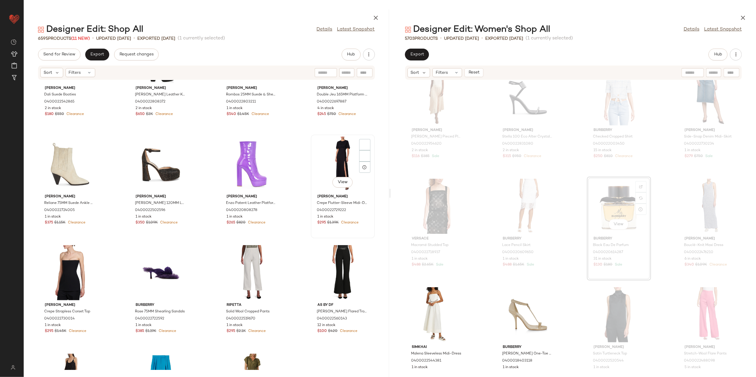
scroll to position [3926, 0]
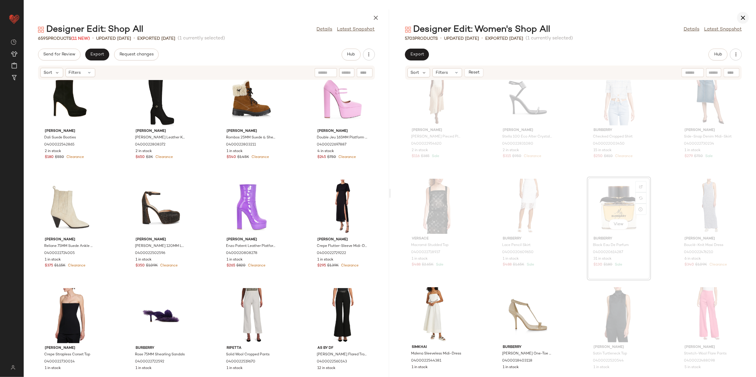
click at [743, 18] on icon "button" at bounding box center [743, 17] width 7 height 7
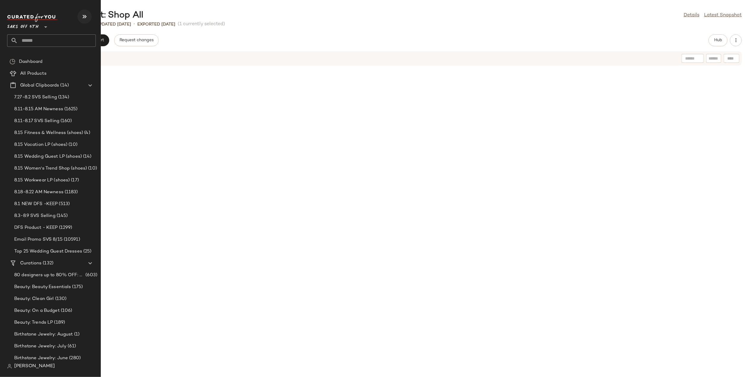
scroll to position [1412, 0]
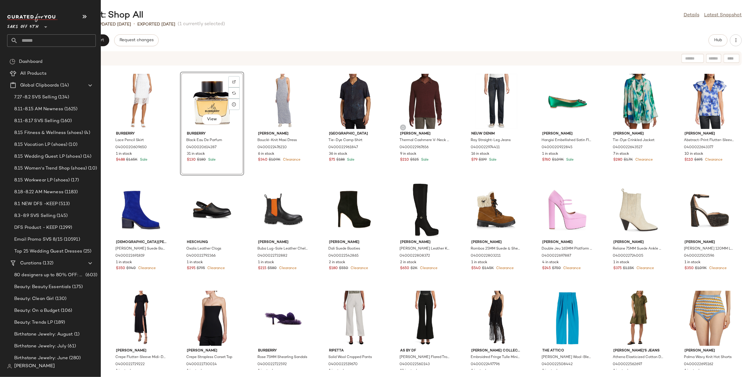
drag, startPoint x: 31, startPoint y: 40, endPoint x: 33, endPoint y: 35, distance: 5.3
click at [31, 37] on input "text" at bounding box center [57, 40] width 78 height 12
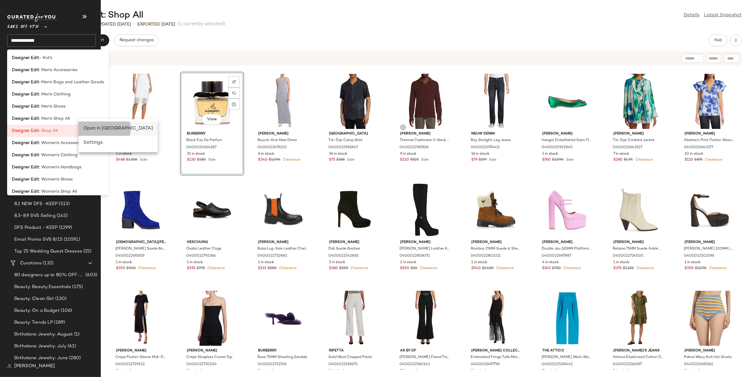
click at [88, 128] on div "Open in [GEOGRAPHIC_DATA]" at bounding box center [118, 128] width 70 height 7
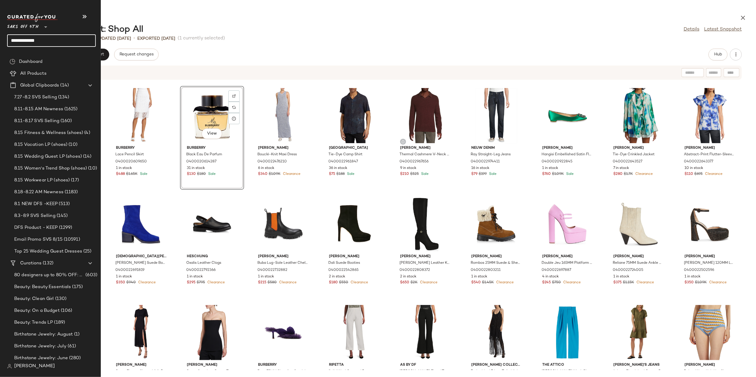
click at [43, 44] on input "**********" at bounding box center [51, 40] width 89 height 12
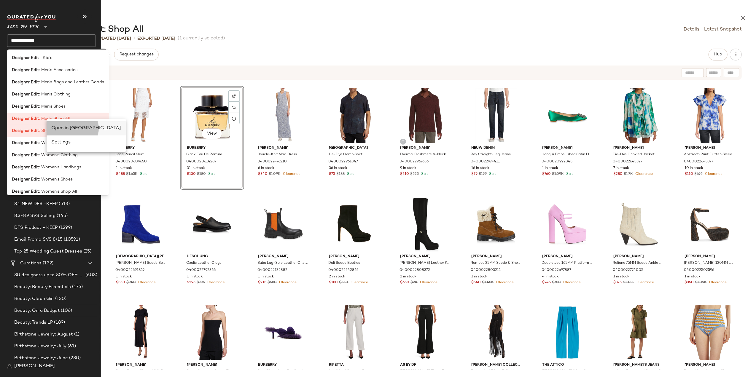
click at [58, 132] on div "Open in [GEOGRAPHIC_DATA]" at bounding box center [86, 128] width 70 height 7
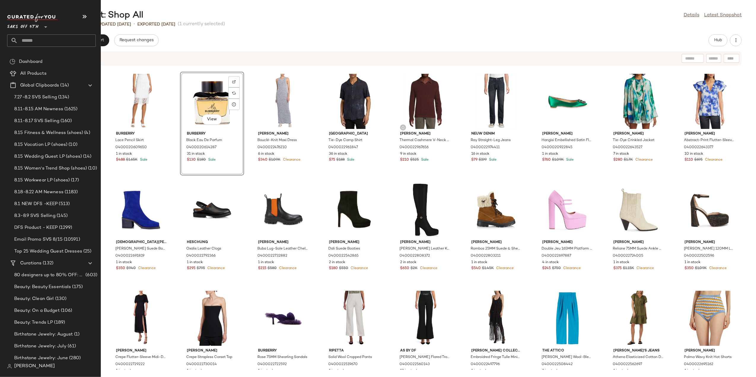
click at [26, 44] on input "text" at bounding box center [57, 40] width 78 height 12
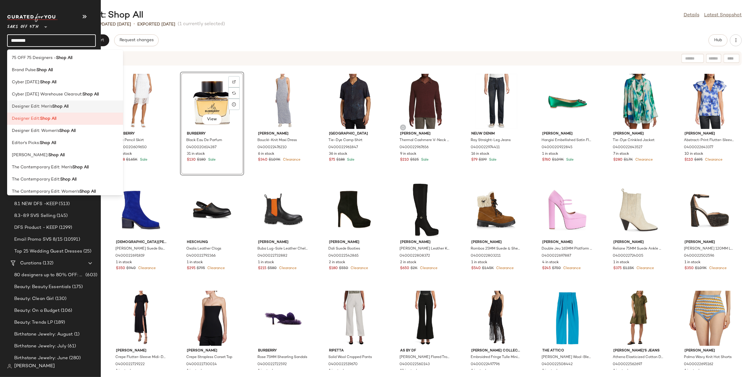
type input "********"
click at [83, 118] on div "Open in Split View" at bounding box center [112, 116] width 70 height 7
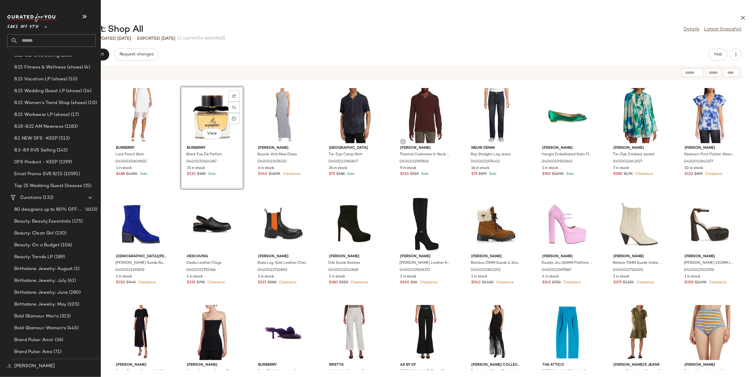
scroll to position [158, 0]
click at [44, 104] on span "(132)" at bounding box center [48, 105] width 12 height 7
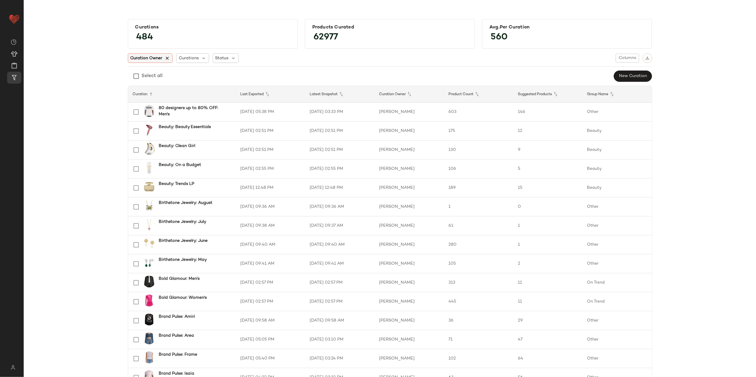
click at [165, 56] on icon at bounding box center [167, 57] width 5 height 5
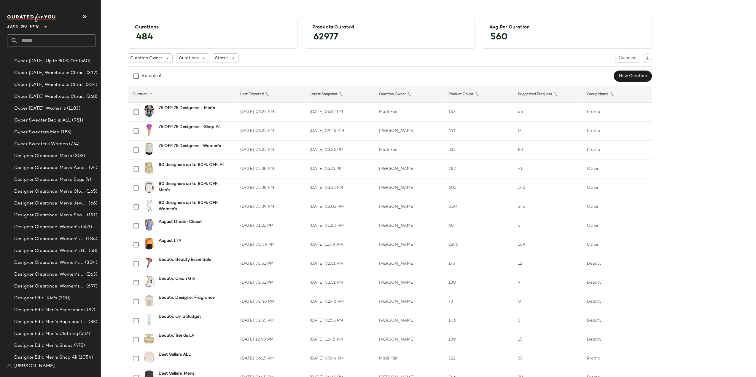
scroll to position [2216, 0]
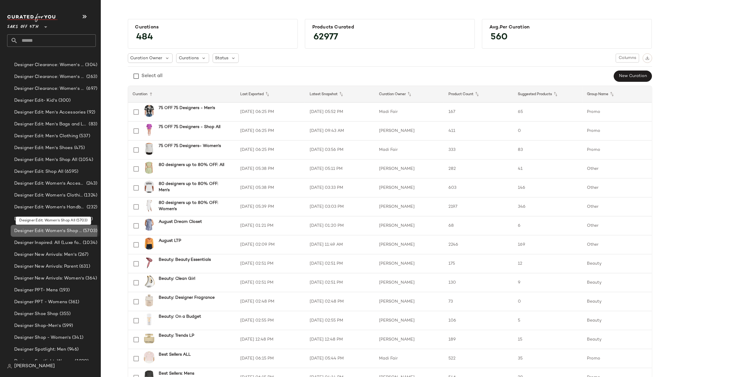
click at [53, 230] on span "Designer Edit: Women's Shop All" at bounding box center [48, 231] width 68 height 7
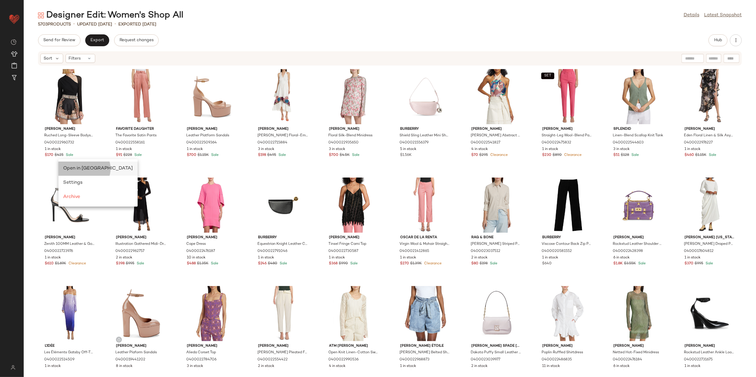
click at [69, 167] on span "Open in Split View" at bounding box center [98, 168] width 70 height 5
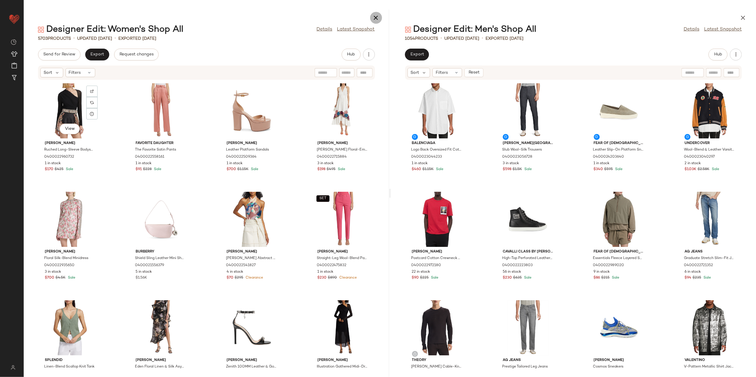
click at [377, 17] on icon "button" at bounding box center [376, 17] width 7 height 7
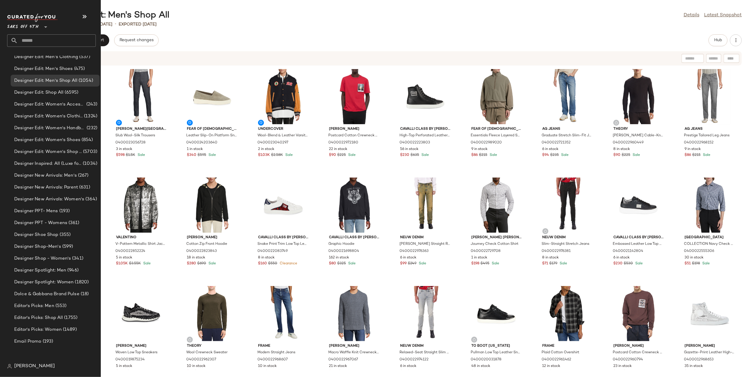
scroll to position [2295, 0]
click at [53, 95] on span "Designer Edit: Shop All" at bounding box center [38, 92] width 49 height 7
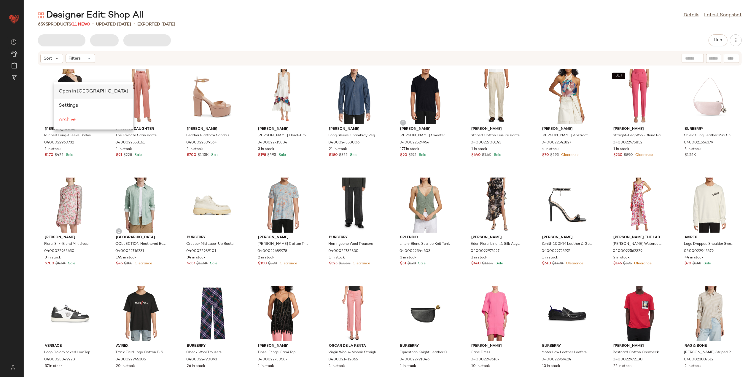
click at [64, 94] on span "Open in Split View" at bounding box center [94, 91] width 70 height 5
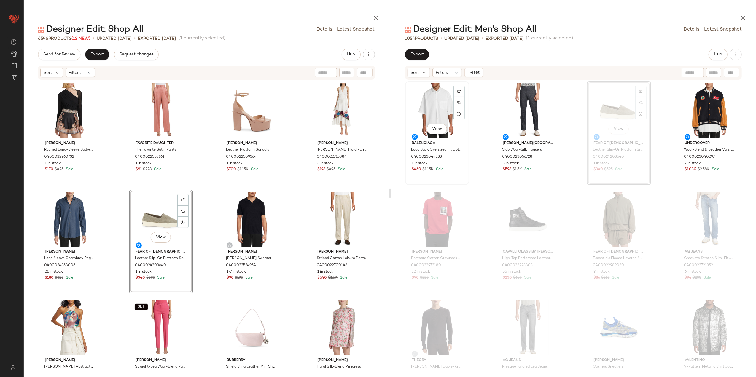
click at [435, 104] on div "View" at bounding box center [437, 110] width 60 height 55
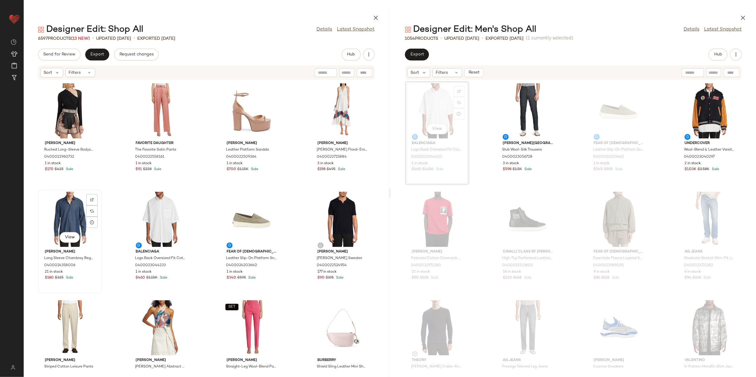
click at [68, 220] on div "View" at bounding box center [70, 219] width 60 height 55
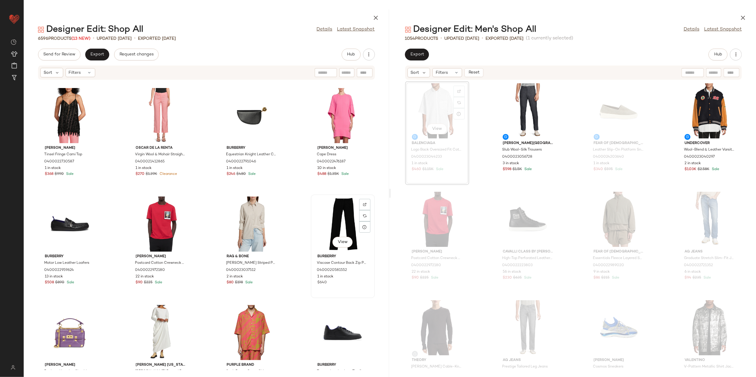
scroll to position [638, 0]
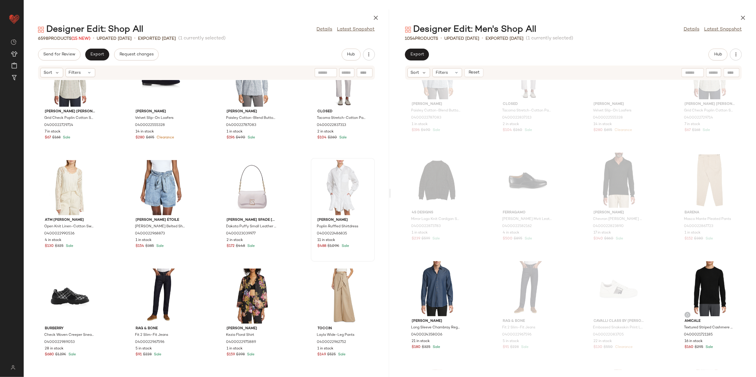
scroll to position [1785, 0]
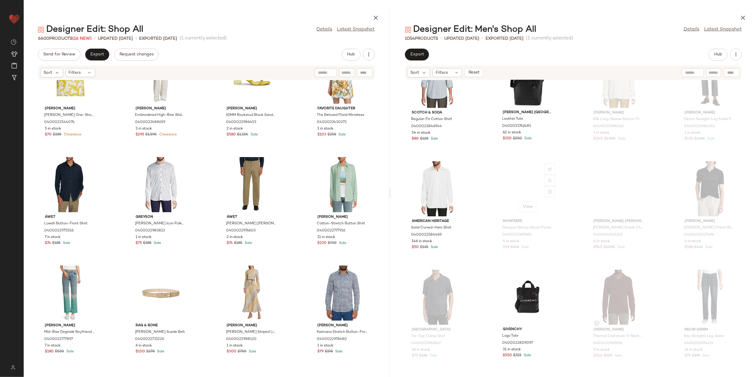
scroll to position [3447, 0]
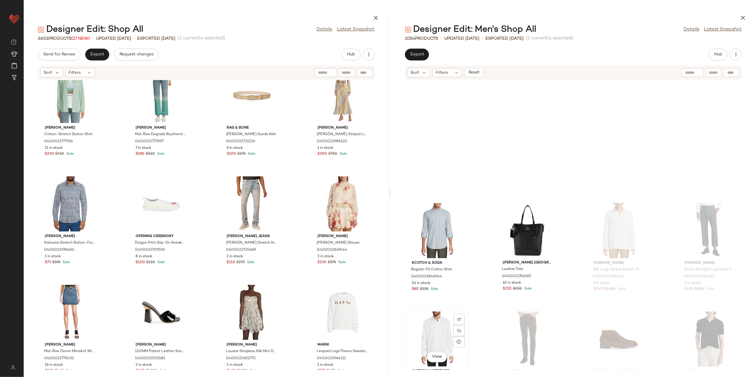
scroll to position [3249, 0]
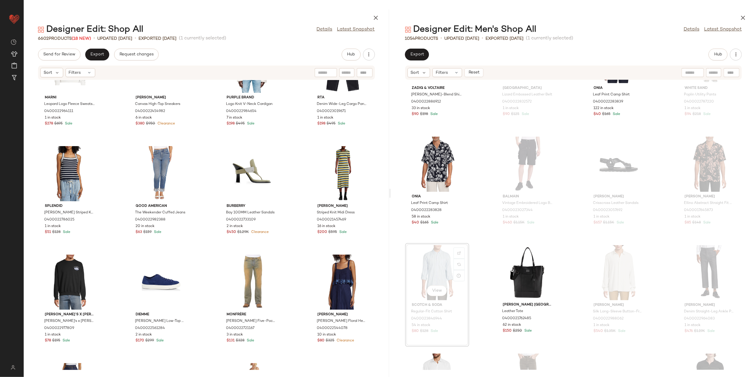
scroll to position [3091, 0]
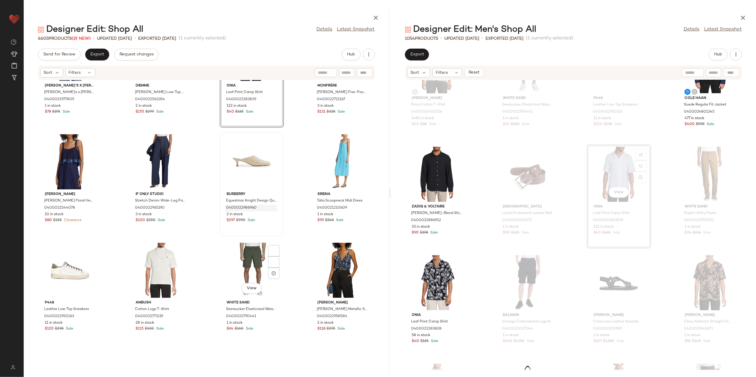
scroll to position [3003, 0]
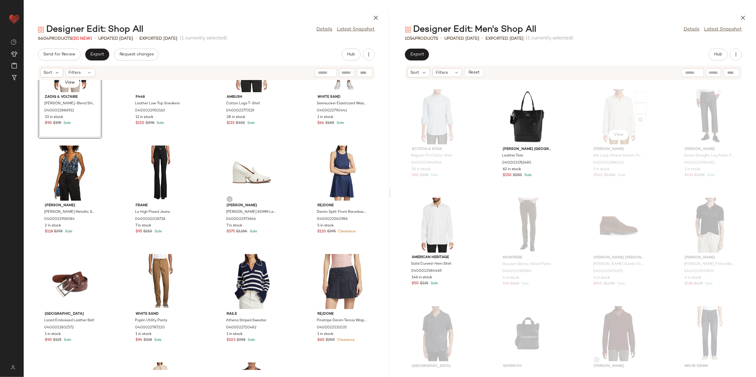
scroll to position [3367, 0]
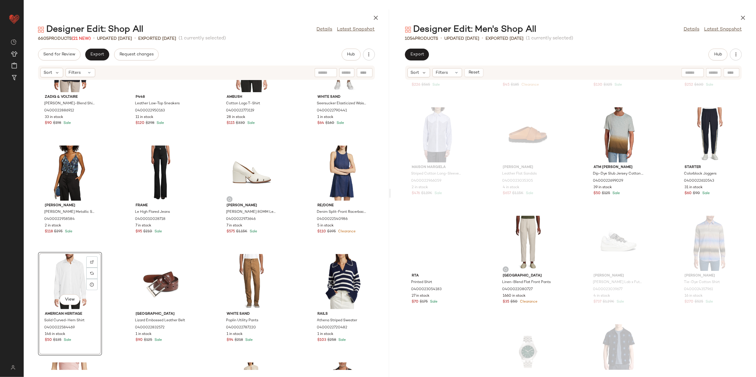
scroll to position [4792, 0]
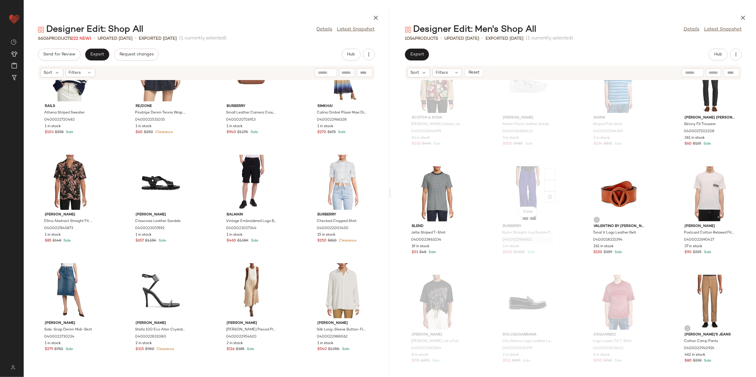
scroll to position [5346, 0]
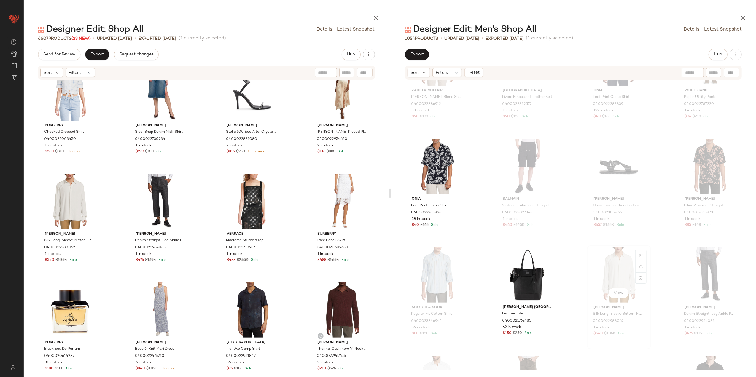
scroll to position [3209, 0]
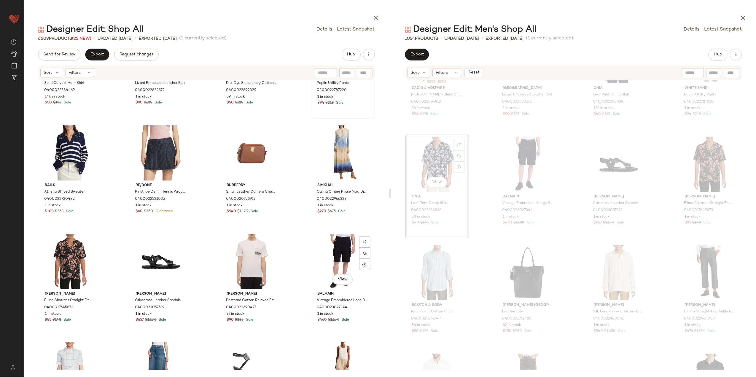
scroll to position [3200, 0]
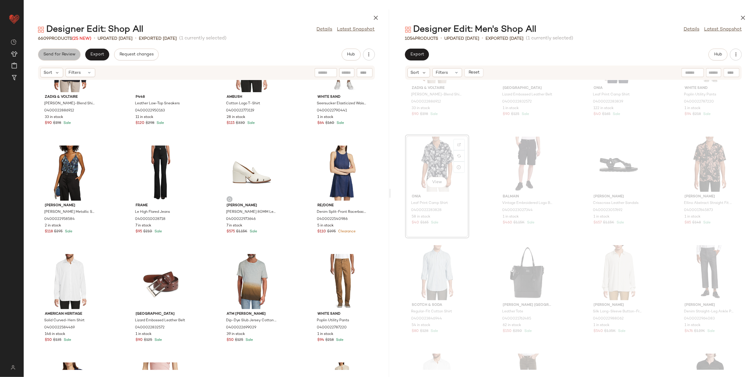
click at [63, 56] on span "Send for Review" at bounding box center [59, 54] width 32 height 5
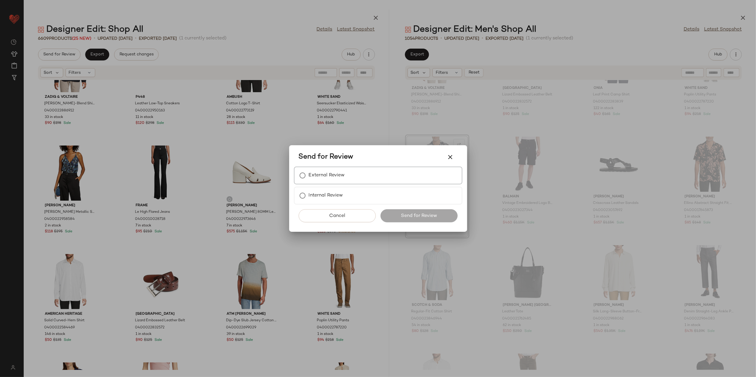
click at [337, 172] on label "External Review" at bounding box center [327, 176] width 36 height 12
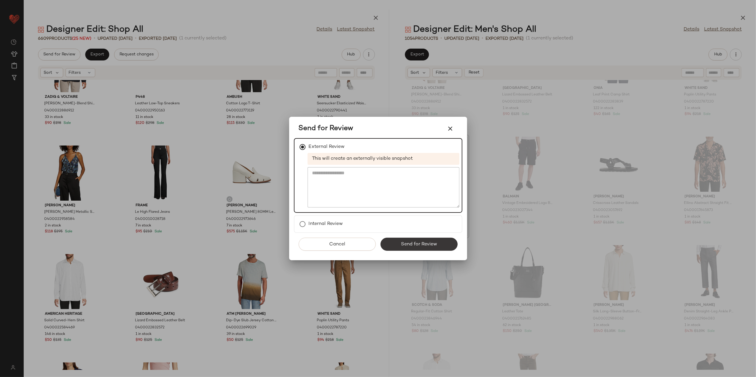
click at [440, 243] on button "Send for Review" at bounding box center [419, 244] width 77 height 13
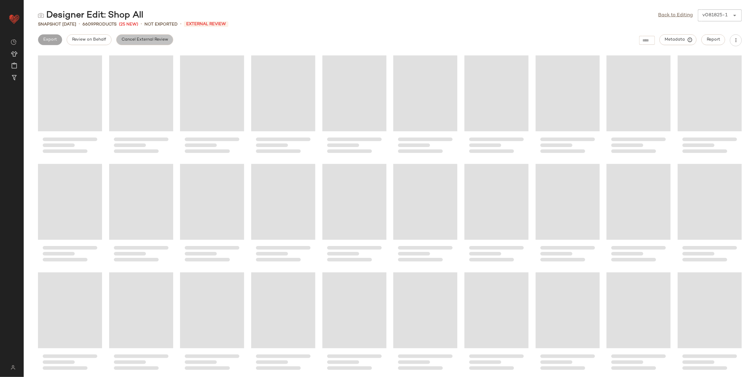
click at [150, 39] on span "Cancel External Review" at bounding box center [144, 39] width 47 height 5
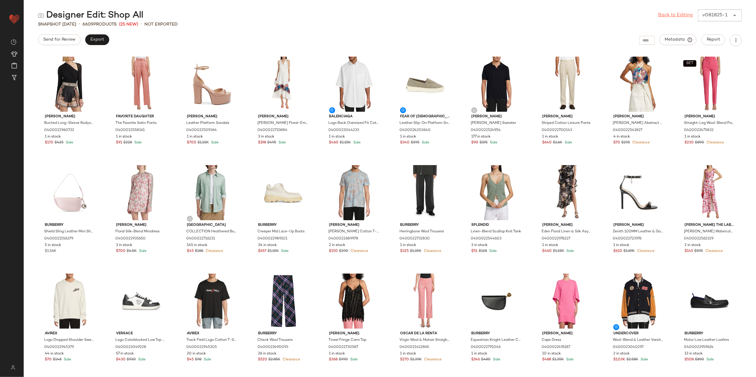
click at [682, 15] on link "Back to Editing" at bounding box center [676, 15] width 35 height 7
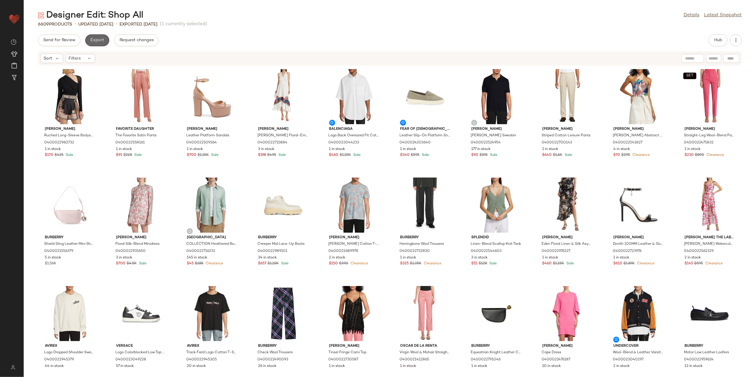
click at [100, 41] on span "Export" at bounding box center [97, 40] width 14 height 5
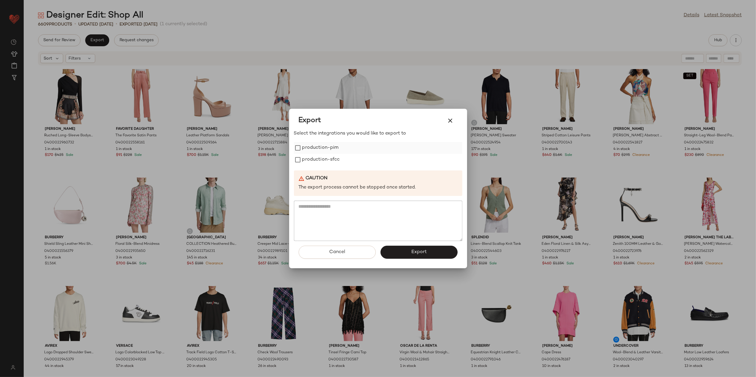
drag, startPoint x: 322, startPoint y: 146, endPoint x: 324, endPoint y: 151, distance: 5.3
click at [322, 148] on label "production-pim" at bounding box center [320, 148] width 36 height 12
click at [322, 158] on label "production-sfcc" at bounding box center [321, 160] width 38 height 12
drag, startPoint x: 401, startPoint y: 255, endPoint x: 396, endPoint y: 252, distance: 5.9
click at [400, 255] on button "Export" at bounding box center [419, 252] width 77 height 13
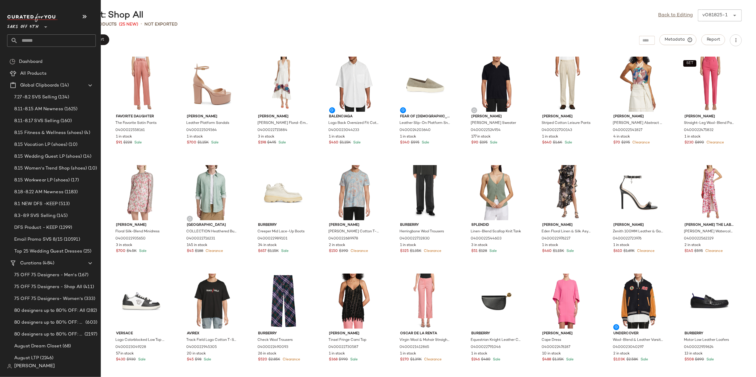
click at [61, 44] on input "text" at bounding box center [57, 40] width 78 height 12
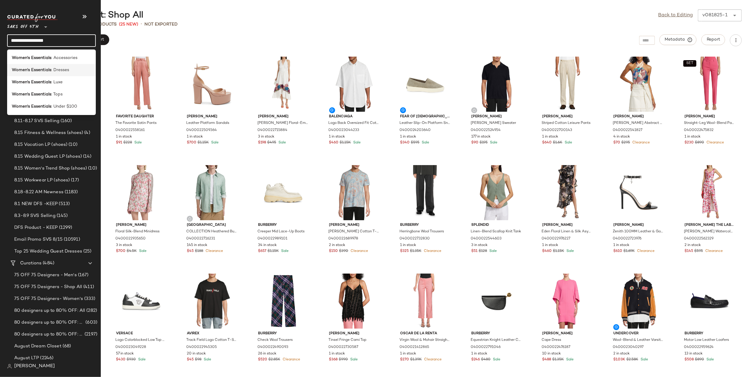
type input "**********"
click at [58, 88] on div "Women's Essentials : Dresses" at bounding box center [51, 94] width 89 height 12
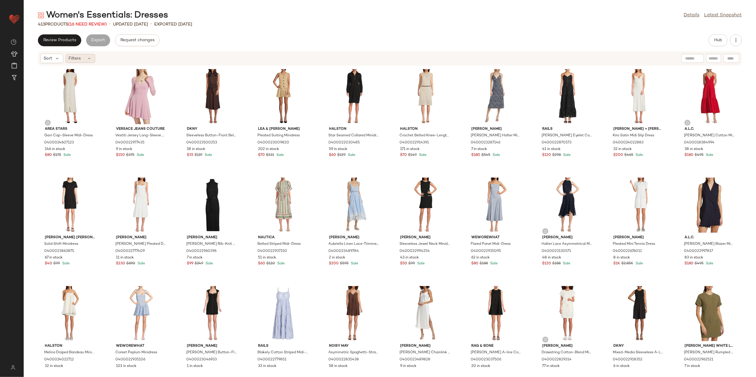
click at [80, 56] on span "Filters" at bounding box center [75, 58] width 12 height 6
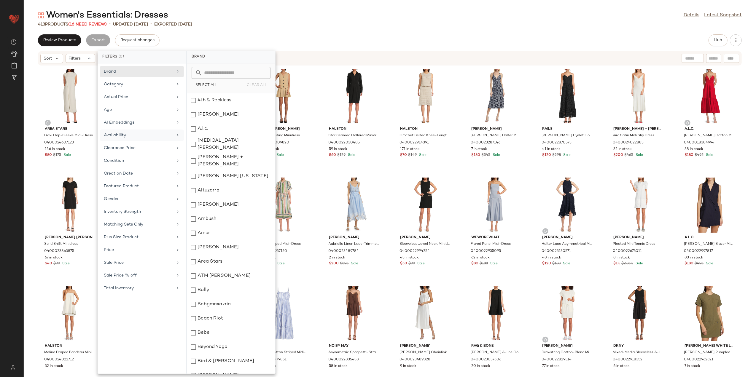
click at [141, 133] on div "Availability" at bounding box center [138, 135] width 69 height 6
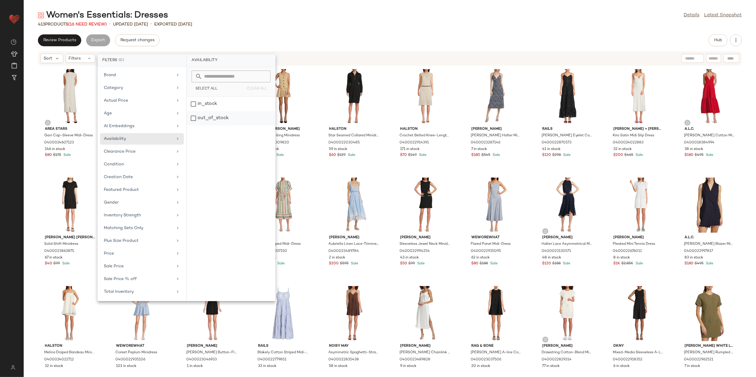
click at [209, 121] on div "out_of_stock" at bounding box center [231, 118] width 88 height 14
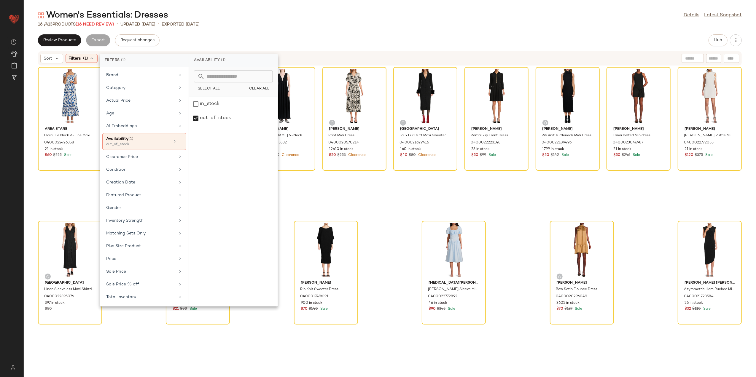
drag, startPoint x: 288, startPoint y: 22, endPoint x: 273, endPoint y: 33, distance: 18.3
click at [288, 22] on div "16 / 413 Products (16 Need Review) • updated [DATE] • Exported [DATE]" at bounding box center [390, 24] width 733 height 6
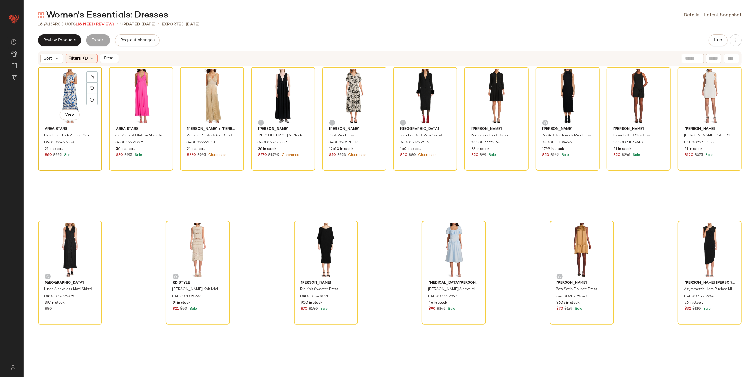
click at [68, 96] on div "View" at bounding box center [70, 96] width 60 height 55
click at [703, 256] on div "View" at bounding box center [710, 250] width 60 height 55
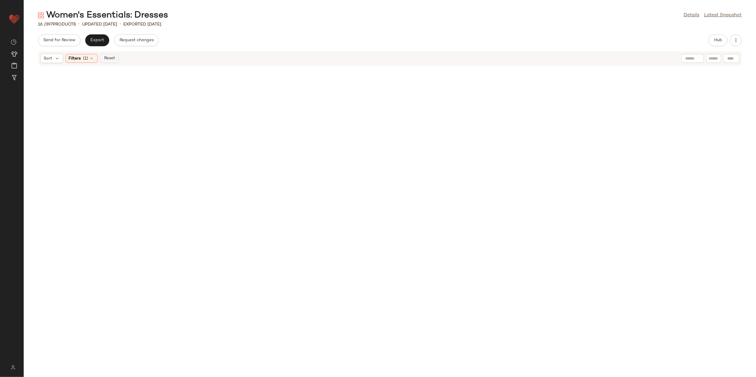
click at [110, 58] on span "Reset" at bounding box center [109, 58] width 11 height 5
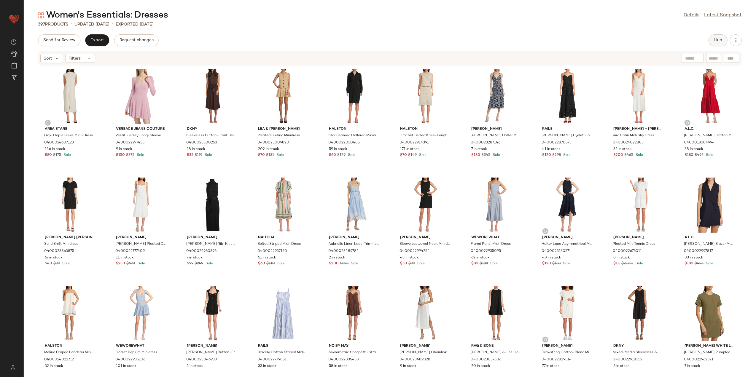
click at [724, 41] on button "Hub" at bounding box center [718, 40] width 19 height 12
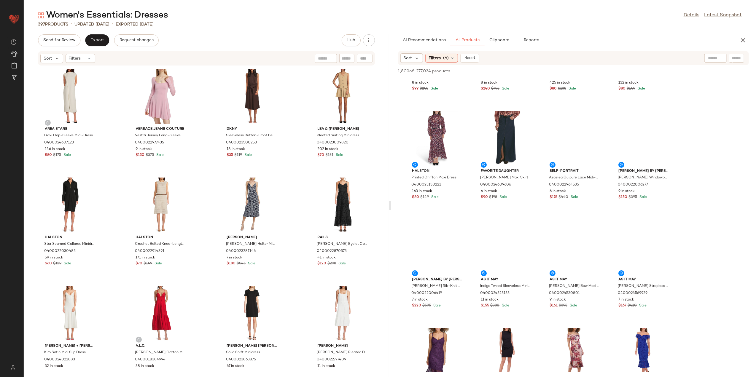
scroll to position [79, 0]
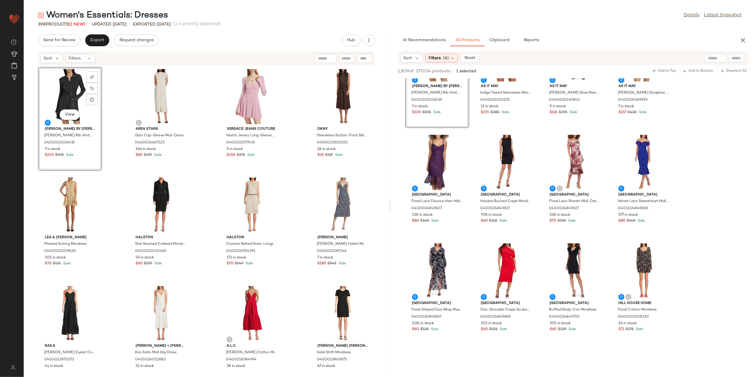
scroll to position [277, 0]
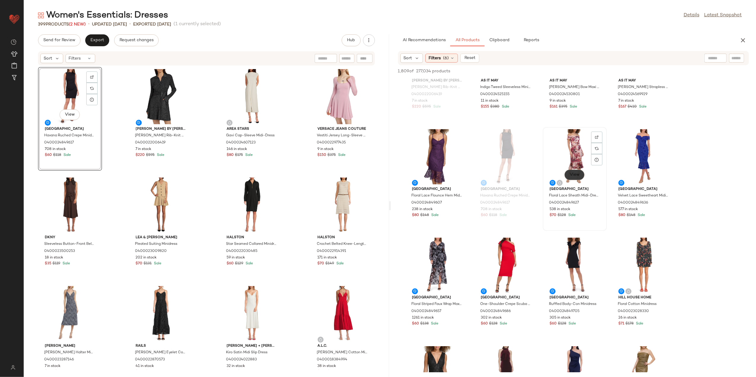
click at [574, 173] on span "View" at bounding box center [575, 175] width 10 height 5
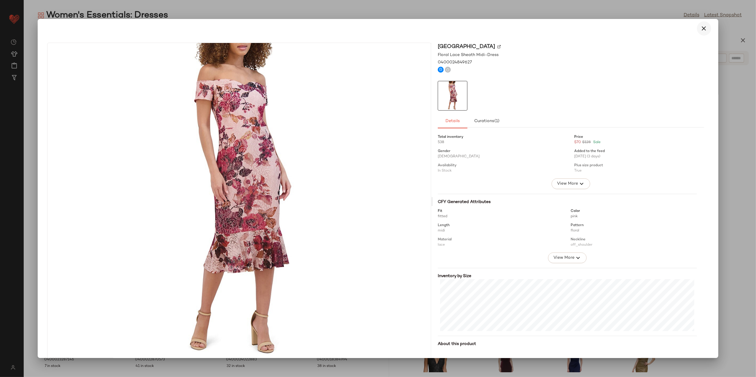
click at [703, 29] on icon "button" at bounding box center [704, 28] width 7 height 7
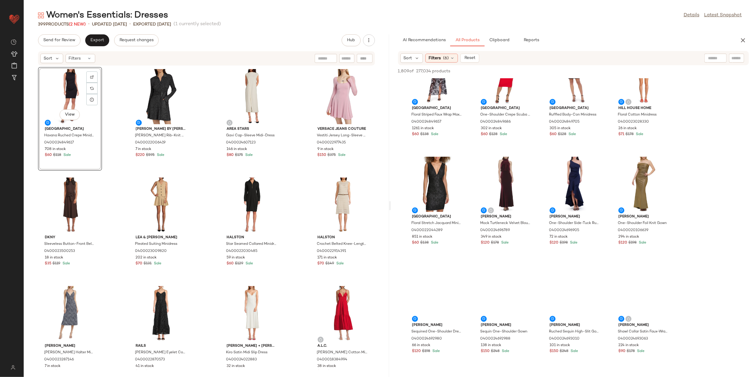
scroll to position [475, 0]
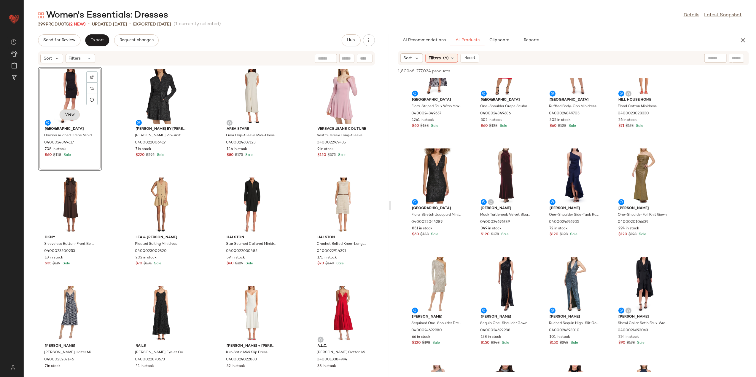
click at [72, 113] on span "View" at bounding box center [70, 114] width 10 height 5
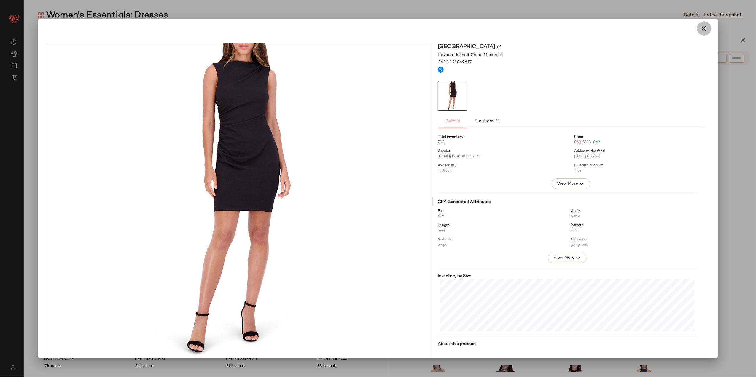
click at [702, 27] on icon "button" at bounding box center [704, 28] width 7 height 7
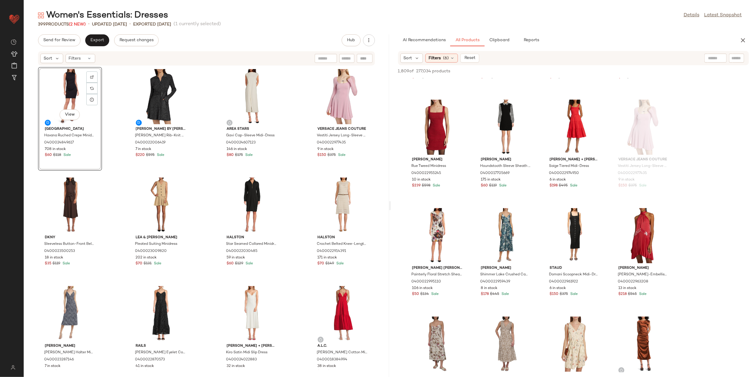
scroll to position [2097, 0]
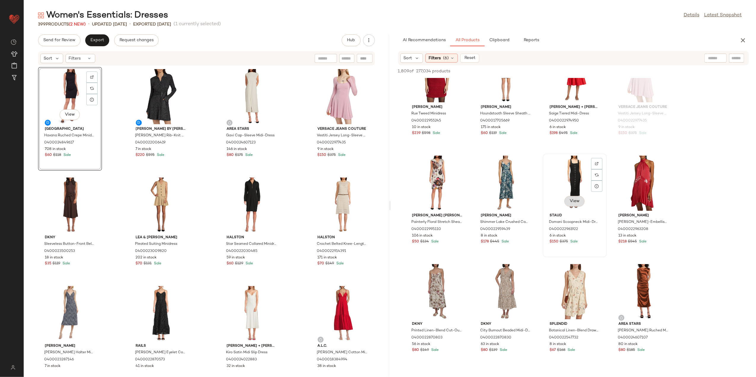
click at [577, 196] on button "View" at bounding box center [575, 201] width 20 height 11
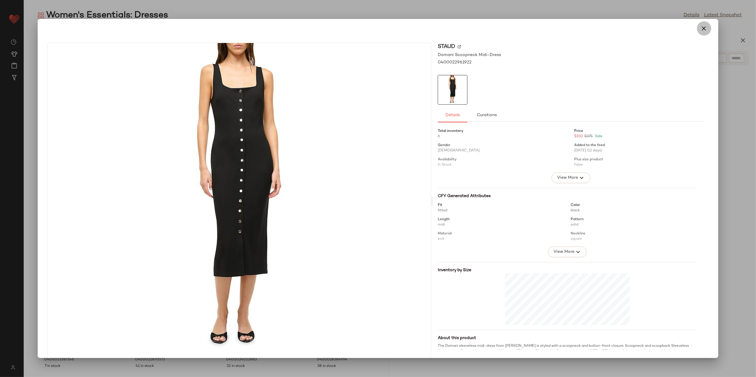
click at [706, 28] on button "button" at bounding box center [704, 28] width 14 height 14
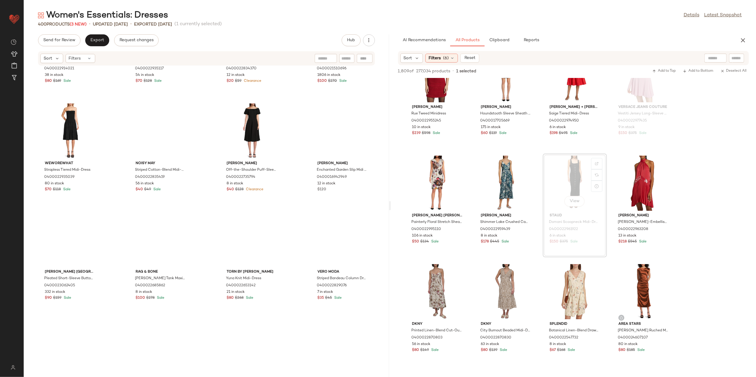
scroll to position [1587, 0]
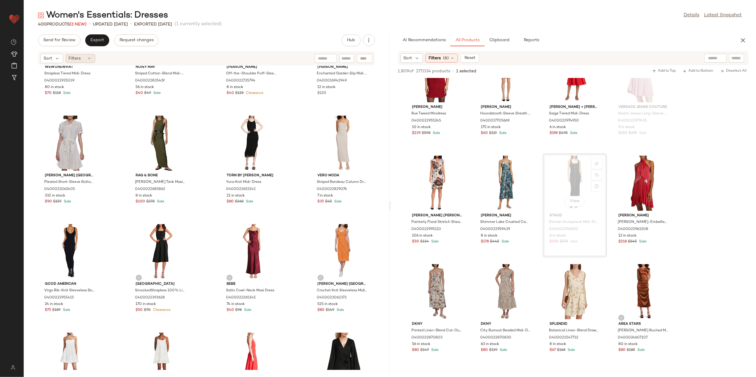
click at [82, 58] on div "Filters" at bounding box center [81, 58] width 30 height 9
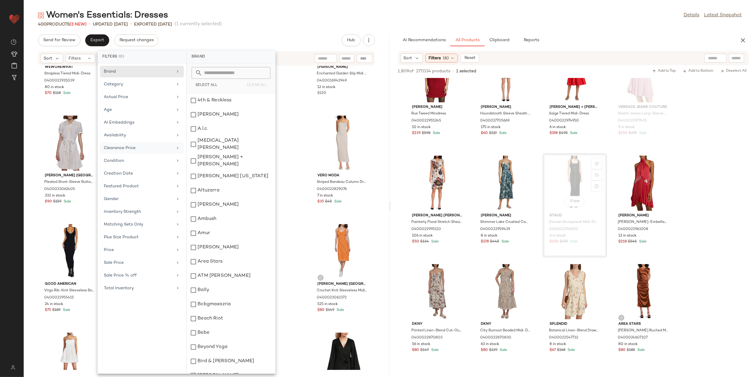
click at [139, 155] on div "Clearance Price" at bounding box center [142, 161] width 84 height 12
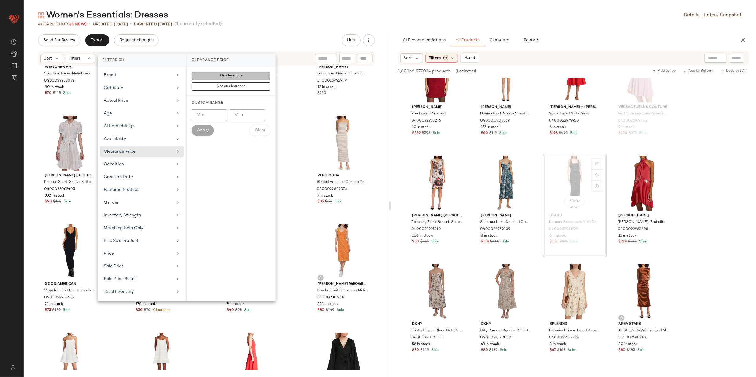
click at [220, 77] on span "On clearance" at bounding box center [231, 76] width 23 height 4
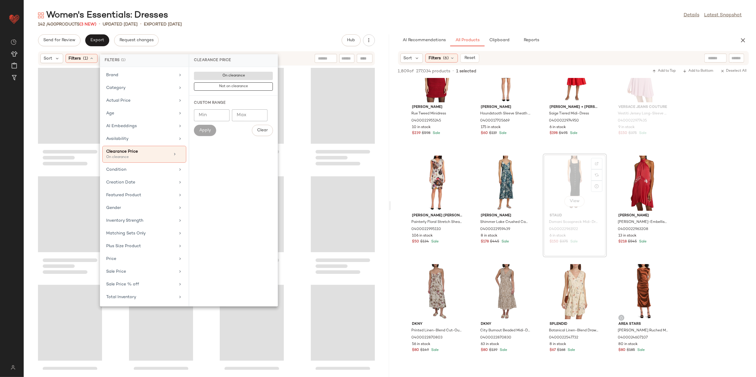
click at [265, 24] on div "142 / 400 Products (3 New) • updated [DATE] • Exported [DATE]" at bounding box center [390, 24] width 733 height 6
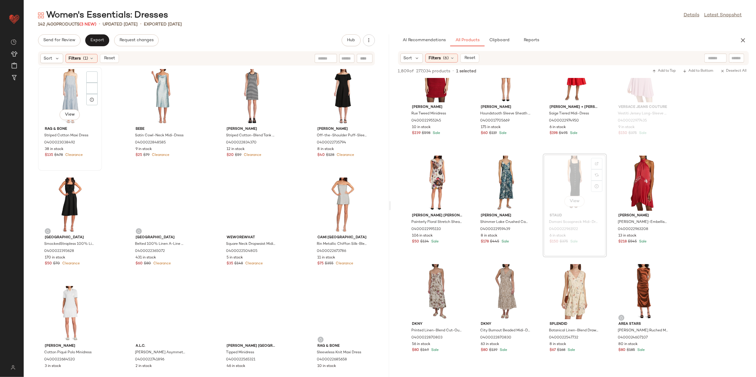
click at [57, 98] on div "View" at bounding box center [70, 96] width 60 height 55
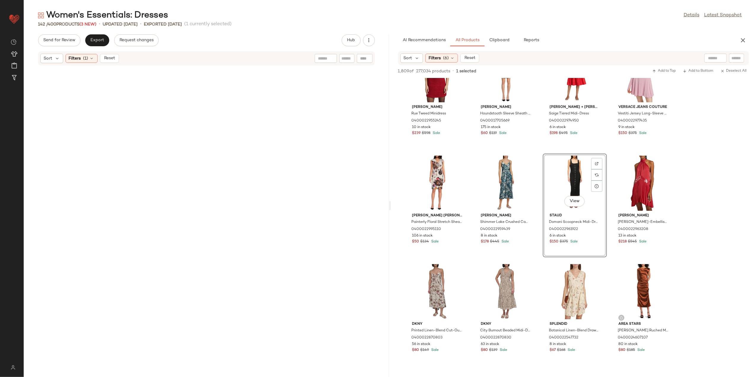
scroll to position [3606, 0]
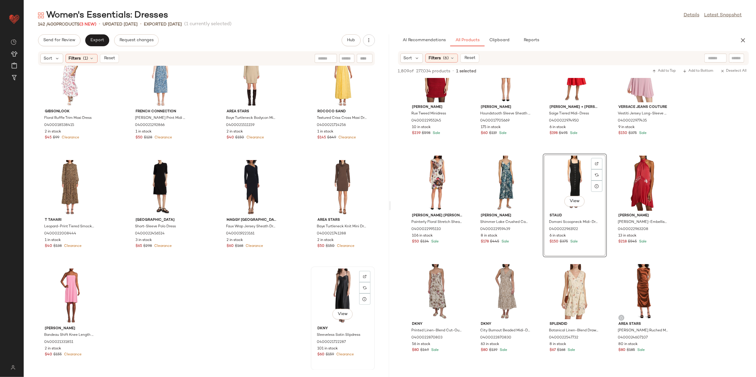
click at [331, 282] on div "View" at bounding box center [343, 296] width 60 height 55
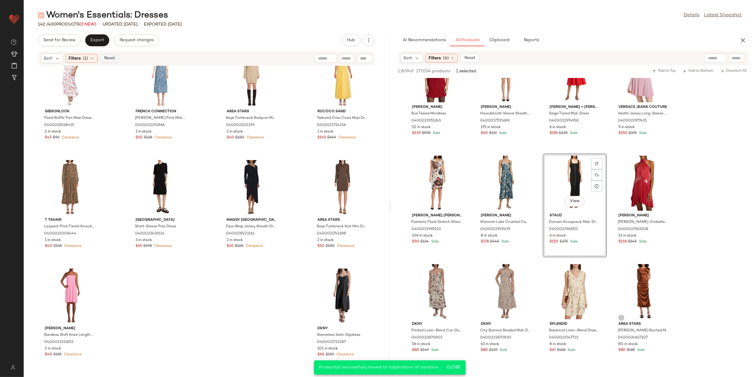
click at [115, 58] on span "Reset" at bounding box center [109, 58] width 11 height 5
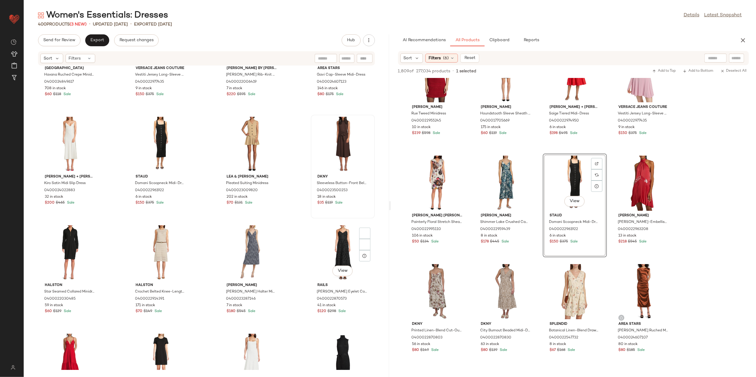
scroll to position [123, 0]
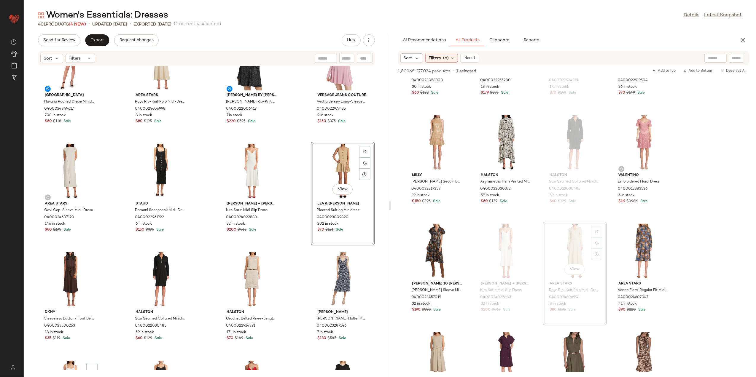
scroll to position [51, 0]
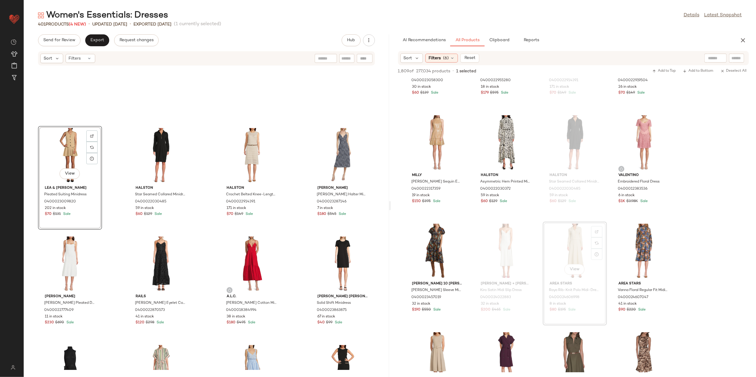
scroll to position [321, 0]
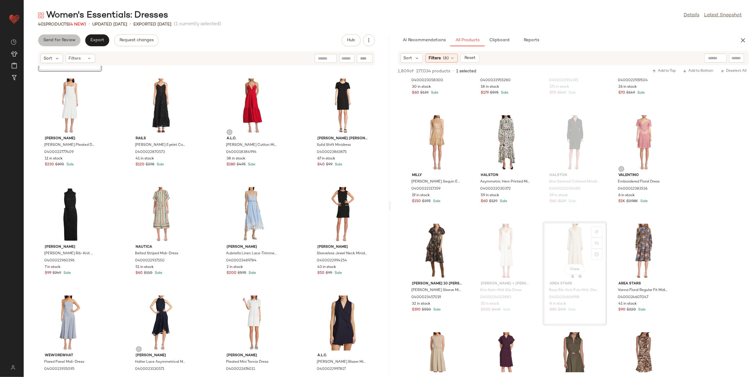
click at [79, 41] on button "Send for Review" at bounding box center [59, 40] width 42 height 12
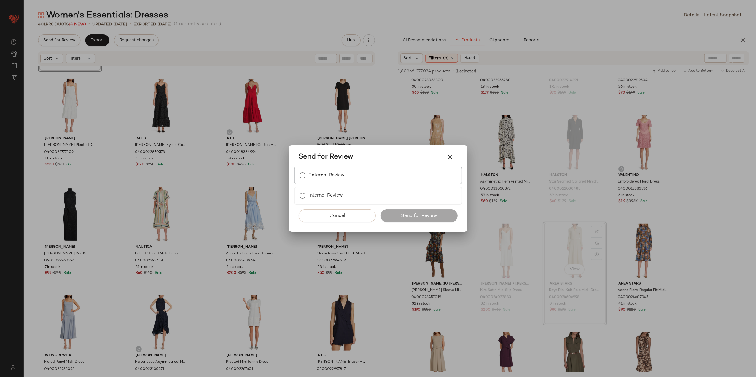
click at [316, 176] on label "External Review" at bounding box center [327, 176] width 36 height 12
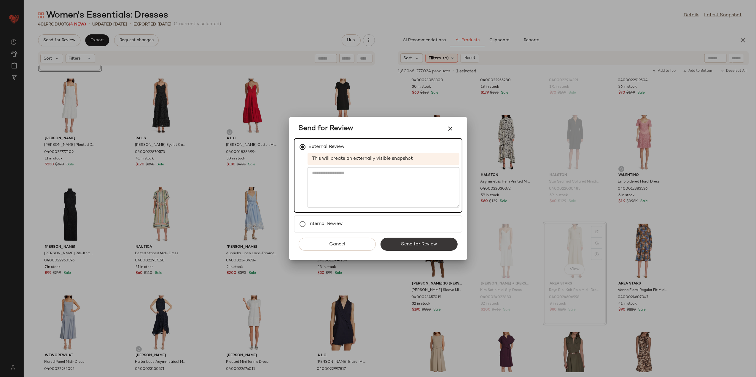
click at [433, 247] on button "Send for Review" at bounding box center [419, 244] width 77 height 13
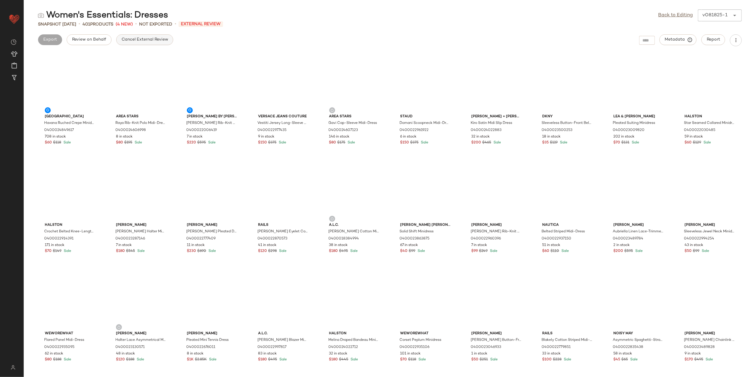
drag, startPoint x: 132, startPoint y: 38, endPoint x: 202, endPoint y: 44, distance: 70.9
click at [132, 38] on span "Cancel External Review" at bounding box center [144, 39] width 47 height 5
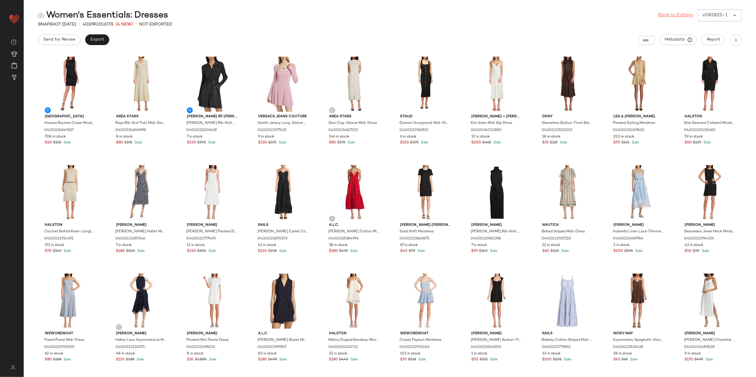
click at [677, 15] on link "Back to Editing" at bounding box center [676, 15] width 35 height 7
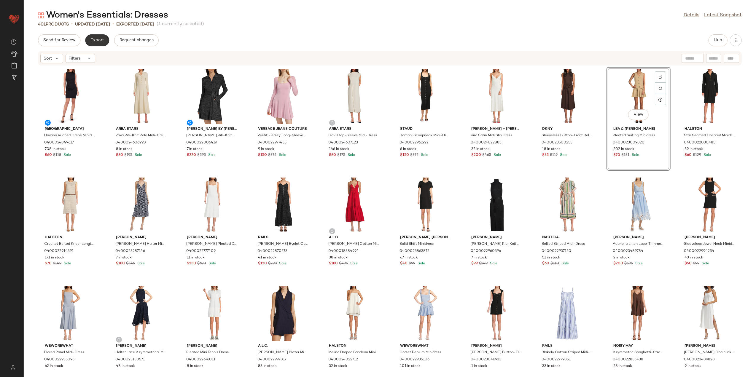
click at [101, 36] on button "Export" at bounding box center [97, 40] width 24 height 12
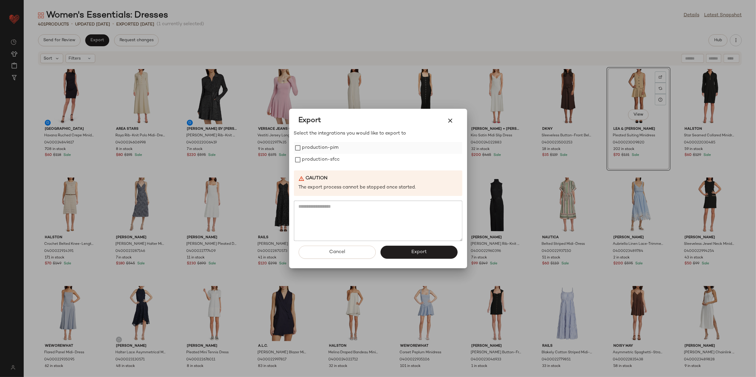
click at [336, 145] on label "production-pim" at bounding box center [320, 148] width 36 height 12
click at [333, 152] on label "production-pim" at bounding box center [320, 148] width 36 height 12
drag, startPoint x: 335, startPoint y: 162, endPoint x: 331, endPoint y: 153, distance: 9.0
click at [334, 161] on label "production-sfcc" at bounding box center [321, 160] width 38 height 12
drag, startPoint x: 329, startPoint y: 147, endPoint x: 347, endPoint y: 188, distance: 44.1
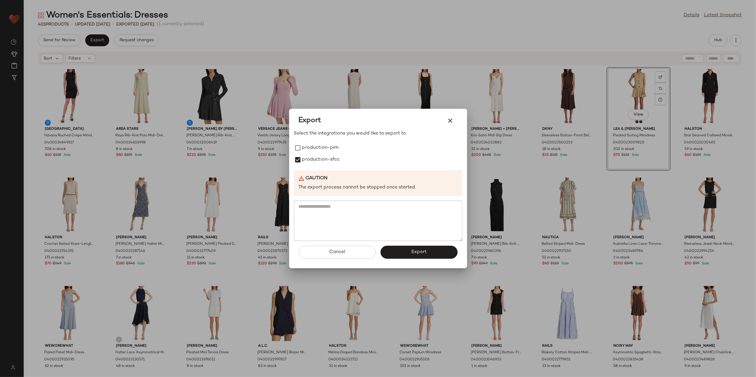
click at [331, 149] on label "production-pim" at bounding box center [320, 148] width 36 height 12
click at [400, 256] on button "Export" at bounding box center [419, 252] width 77 height 13
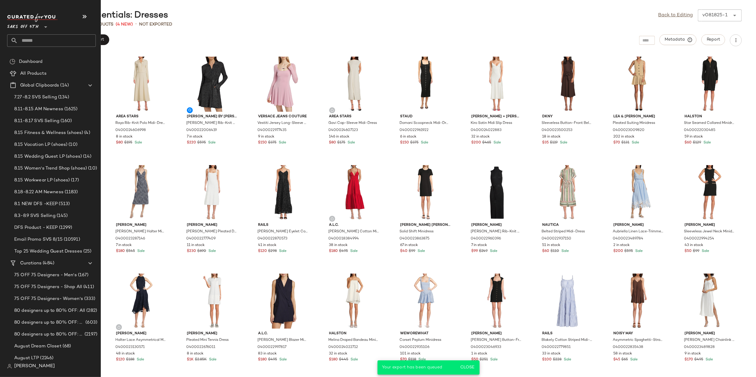
click at [34, 39] on input "text" at bounding box center [57, 40] width 78 height 12
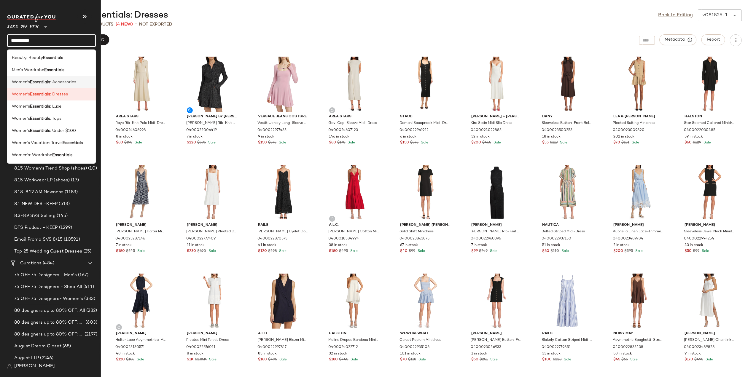
type input "**********"
click at [59, 84] on span ": Accessories" at bounding box center [63, 82] width 26 height 6
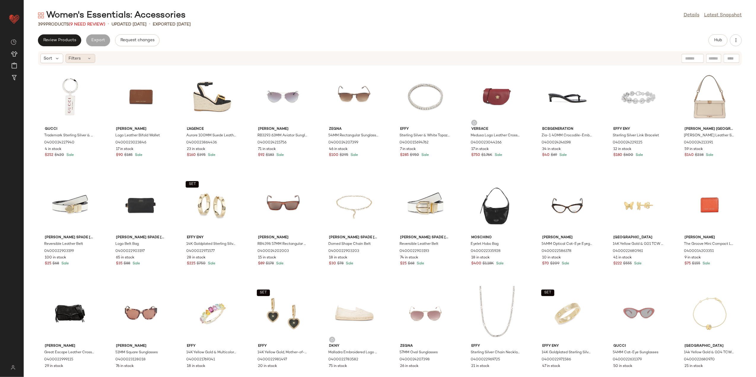
click at [77, 59] on span "Filters" at bounding box center [75, 58] width 12 height 6
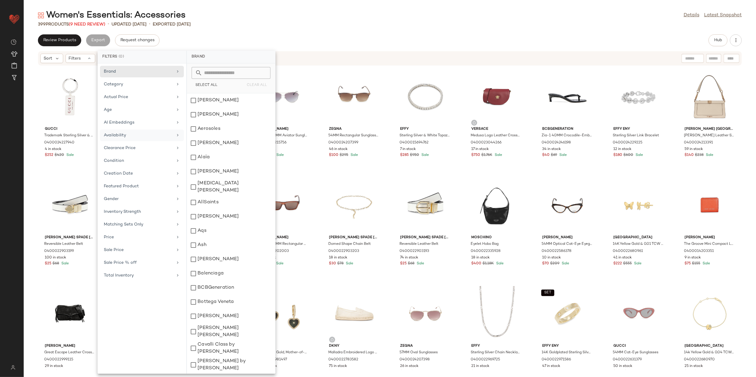
click at [147, 142] on div "Availability" at bounding box center [142, 148] width 84 height 12
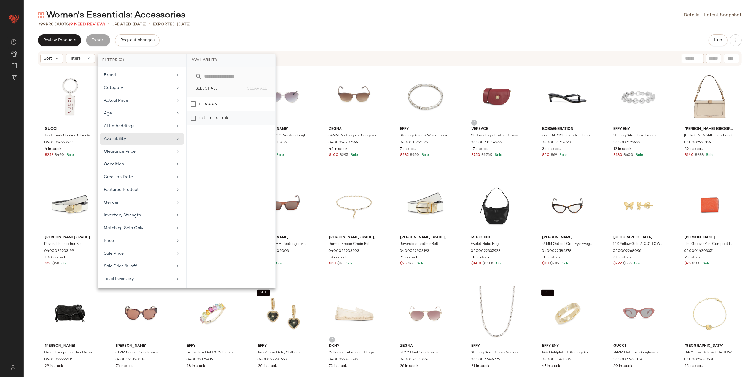
click at [212, 120] on div "out_of_stock" at bounding box center [231, 118] width 88 height 14
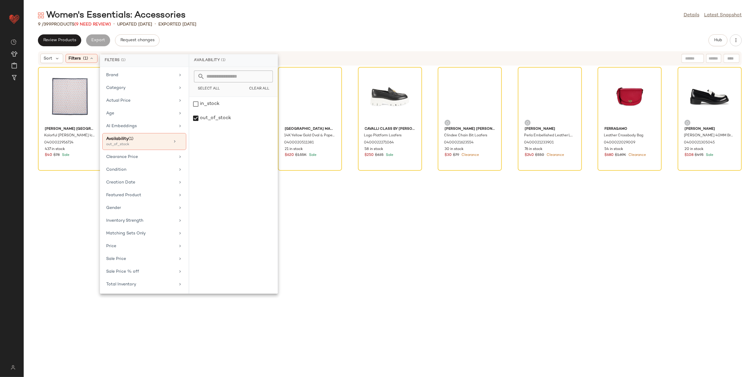
click at [240, 22] on div "9 / 399 Products (9 Need Review) • updated [DATE] • Exported [DATE]" at bounding box center [390, 24] width 733 height 6
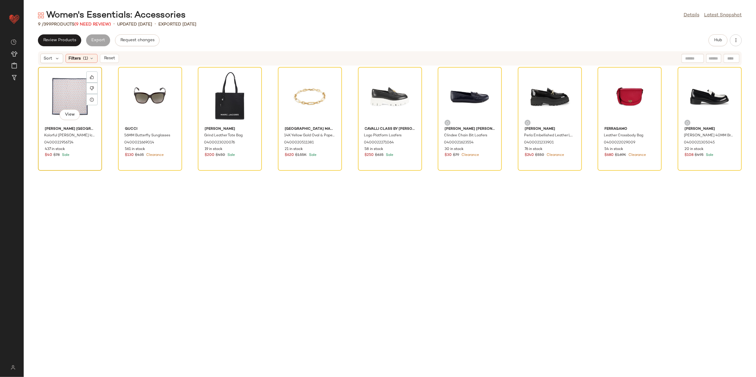
click at [70, 98] on div "View" at bounding box center [70, 96] width 60 height 55
click at [694, 93] on div "View" at bounding box center [710, 96] width 60 height 55
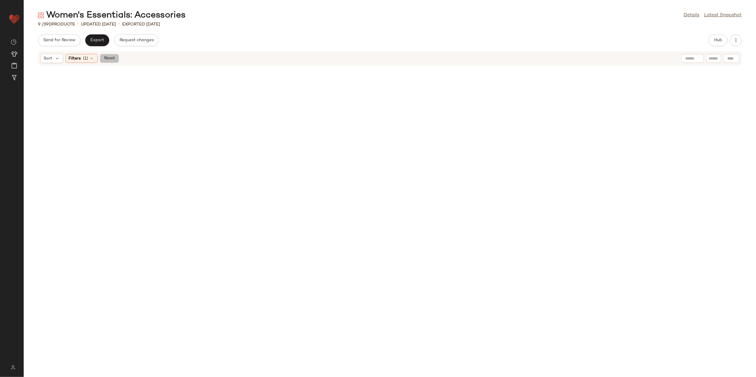
click at [113, 60] on span "Reset" at bounding box center [109, 58] width 11 height 5
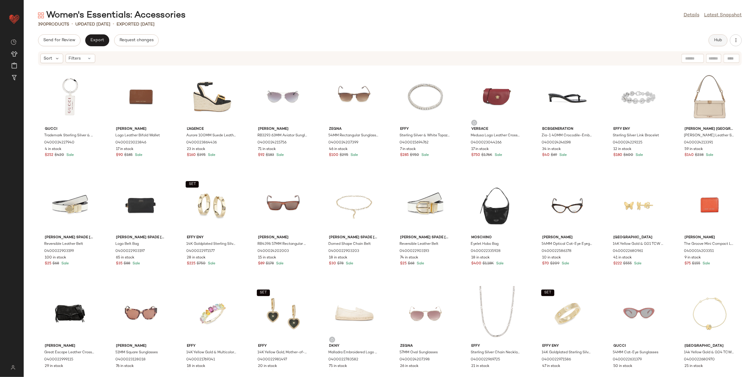
click at [711, 40] on button "Hub" at bounding box center [718, 40] width 19 height 12
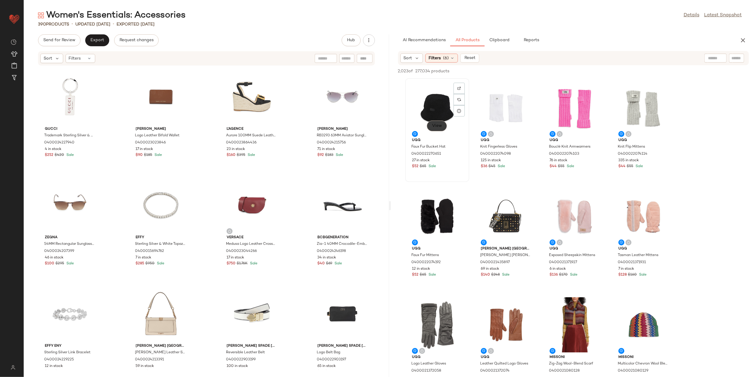
click at [435, 124] on span "View" at bounding box center [437, 126] width 10 height 5
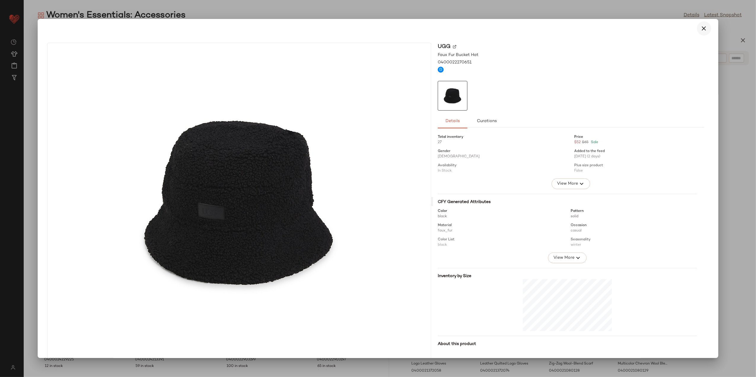
click at [703, 28] on icon "button" at bounding box center [704, 28] width 7 height 7
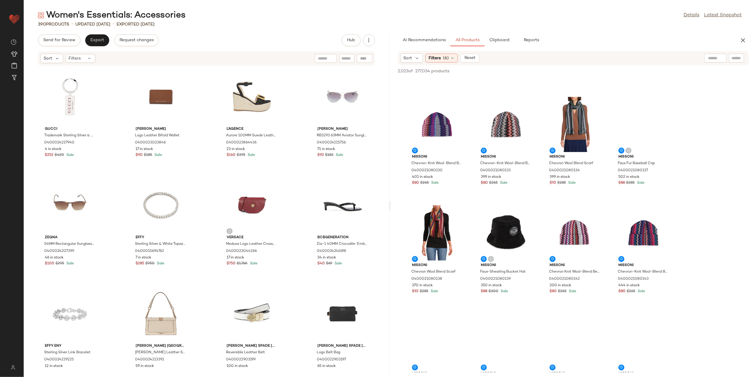
scroll to position [316, 0]
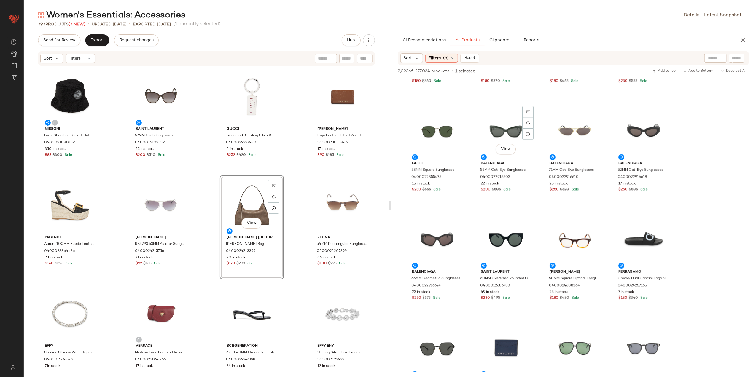
scroll to position [1424, 0]
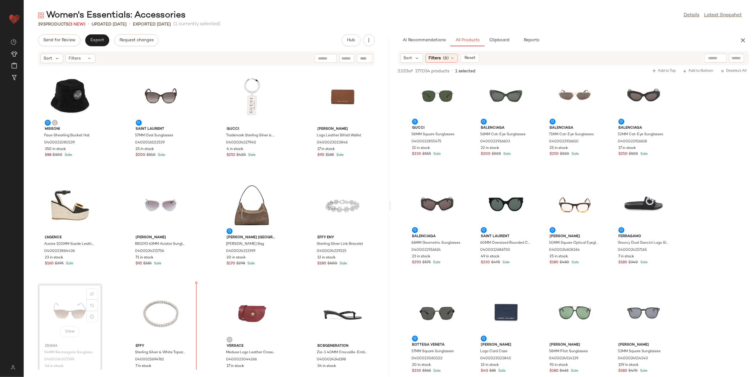
scroll to position [4, 0]
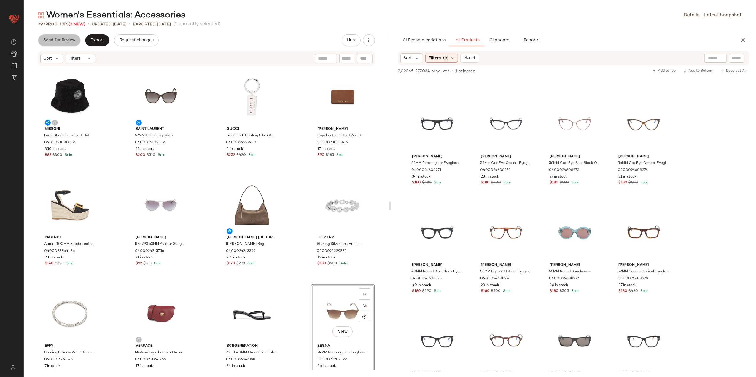
click at [49, 44] on button "Send for Review" at bounding box center [59, 40] width 42 height 12
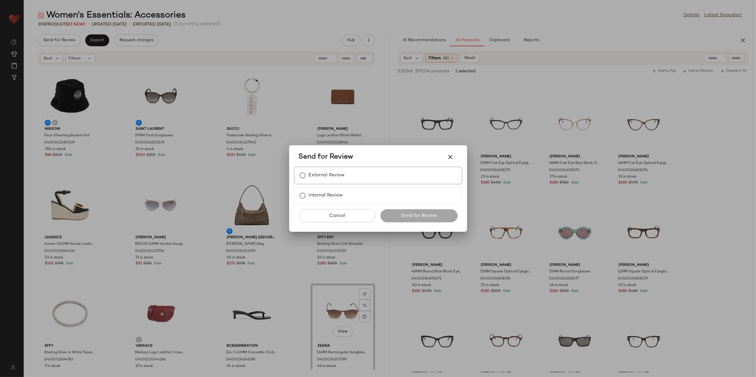
click at [336, 179] on label "External Review" at bounding box center [327, 176] width 36 height 12
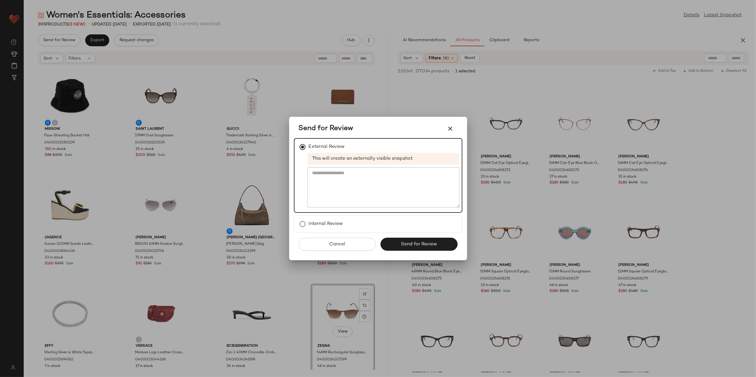
click at [398, 246] on button "Send for Review" at bounding box center [419, 244] width 77 height 13
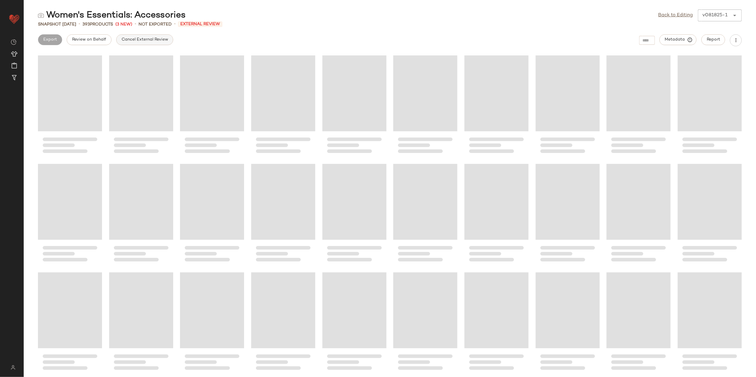
click at [125, 39] on span "Cancel External Review" at bounding box center [144, 39] width 47 height 5
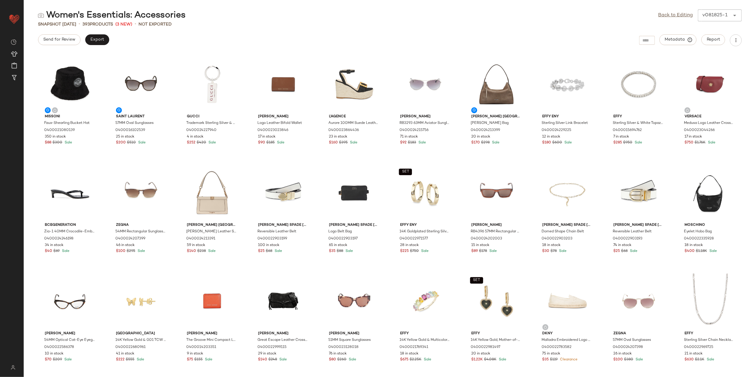
click at [669, 9] on main "Women's Essentials: Accessories Back to Editing v081825-1 ****** Snapshot [DATE…" at bounding box center [378, 188] width 756 height 377
click at [672, 15] on link "Back to Editing" at bounding box center [676, 15] width 35 height 7
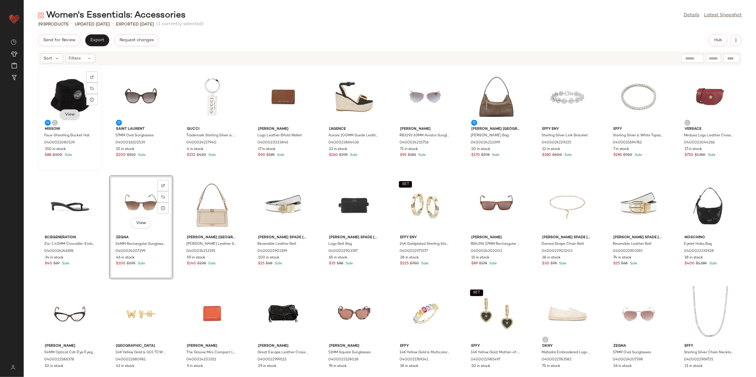
click at [73, 113] on span "View" at bounding box center [70, 114] width 10 height 5
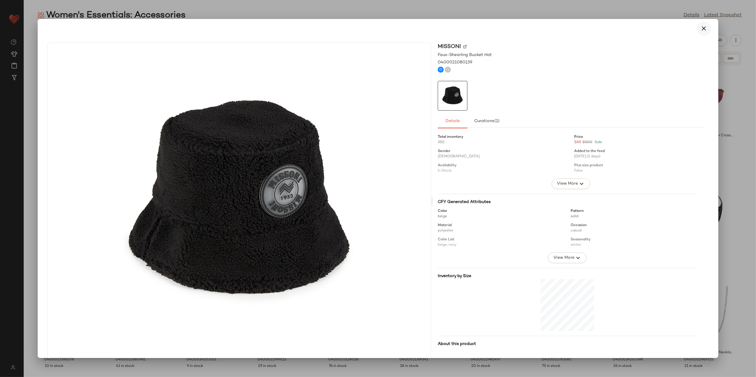
click at [701, 30] on icon "button" at bounding box center [704, 28] width 7 height 7
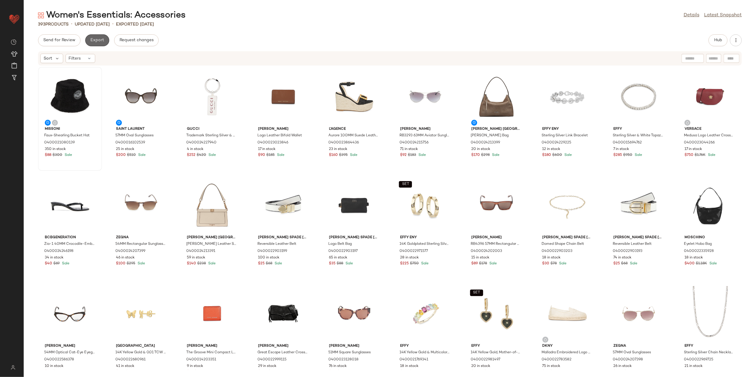
click at [103, 35] on button "Export" at bounding box center [97, 40] width 24 height 12
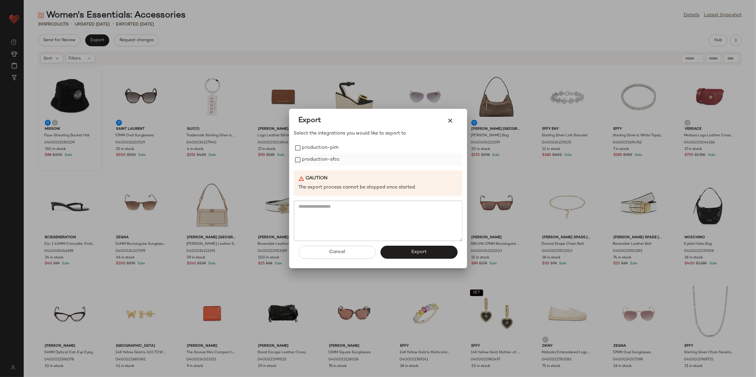
drag, startPoint x: 336, startPoint y: 150, endPoint x: 334, endPoint y: 162, distance: 12.1
click at [336, 153] on label "production-pim" at bounding box center [320, 148] width 36 height 12
drag, startPoint x: 334, startPoint y: 162, endPoint x: 377, endPoint y: 200, distance: 58.1
click at [334, 164] on label "production-sfcc" at bounding box center [321, 160] width 38 height 12
click at [404, 247] on button "Export" at bounding box center [419, 252] width 77 height 13
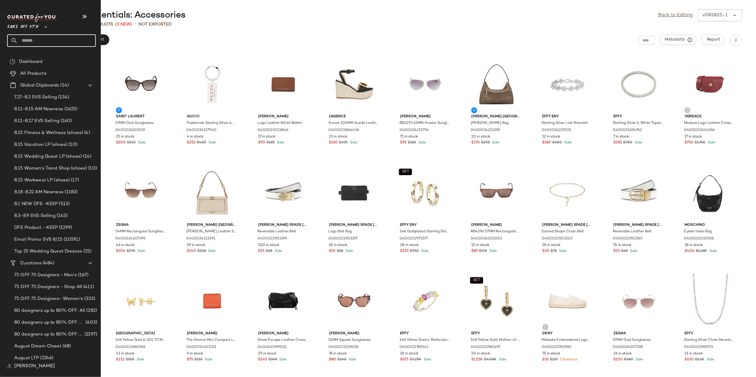
click at [27, 39] on input "text" at bounding box center [57, 40] width 78 height 12
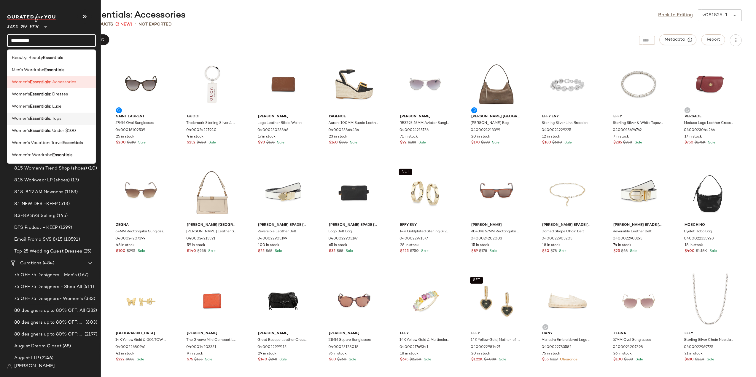
type input "**********"
click at [50, 117] on b "Essentials" at bounding box center [40, 119] width 20 height 6
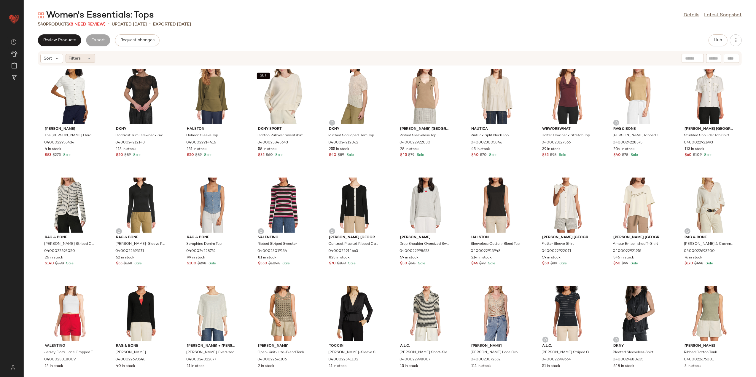
click at [83, 60] on div "Filters" at bounding box center [81, 58] width 30 height 9
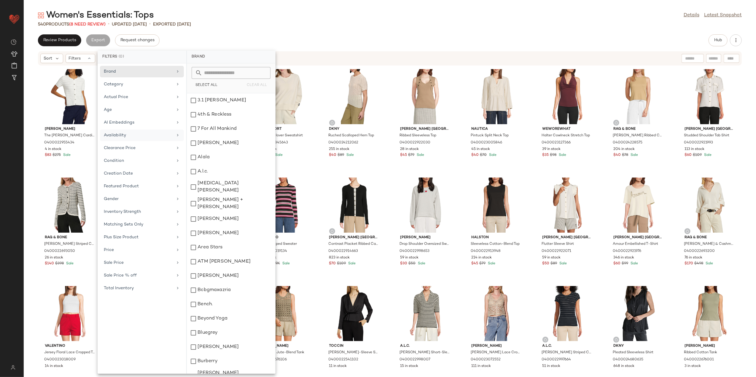
click at [144, 133] on div "Availability" at bounding box center [138, 135] width 69 height 6
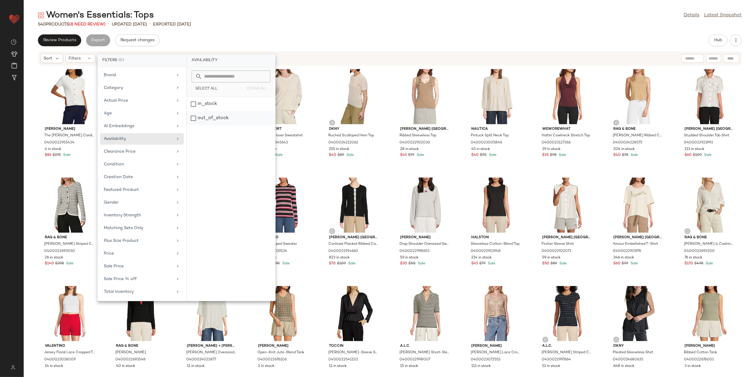
click at [212, 118] on div "out_of_stock" at bounding box center [231, 118] width 88 height 14
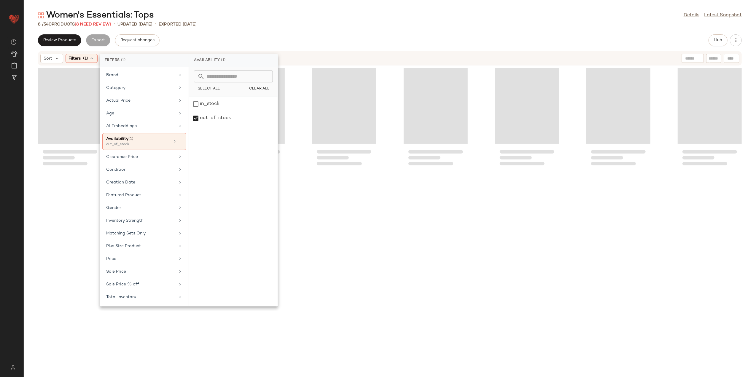
click at [238, 36] on div "Review Products Export Request changes Hub" at bounding box center [390, 40] width 704 height 12
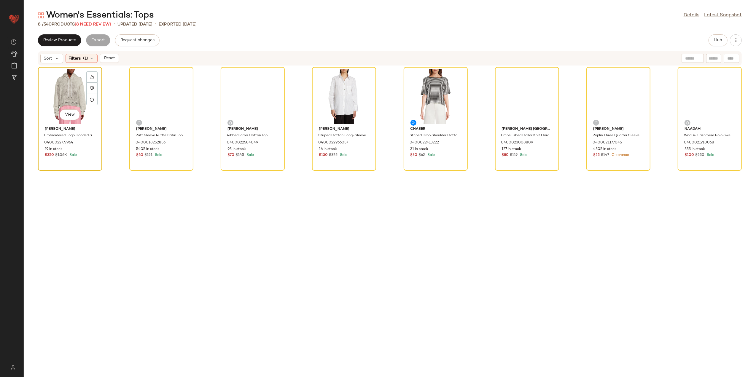
drag, startPoint x: 53, startPoint y: 101, endPoint x: 56, endPoint y: 104, distance: 4.0
click at [53, 102] on div "View" at bounding box center [70, 96] width 60 height 55
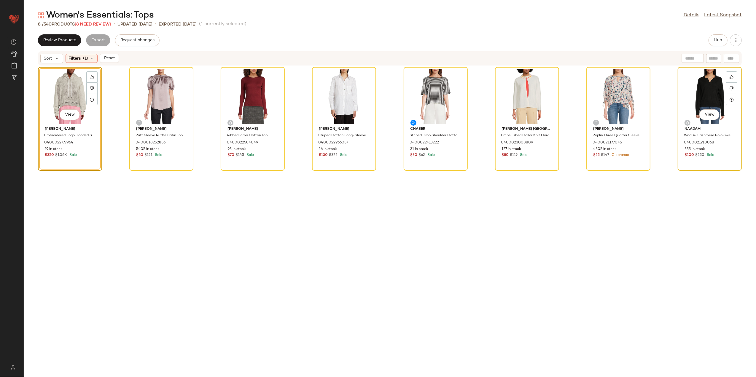
click at [717, 90] on div "View" at bounding box center [710, 96] width 60 height 55
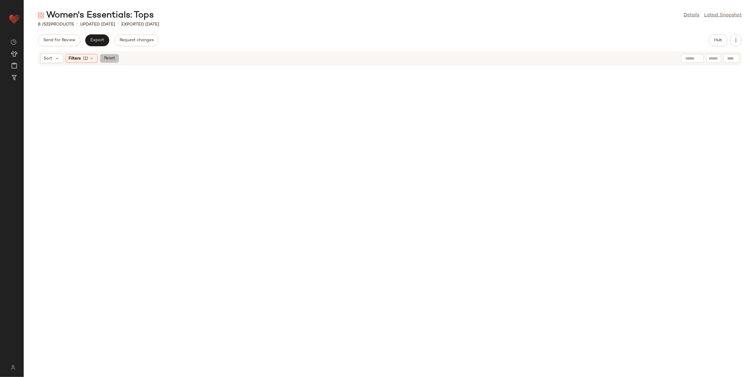
click at [117, 57] on button "Reset" at bounding box center [109, 58] width 19 height 9
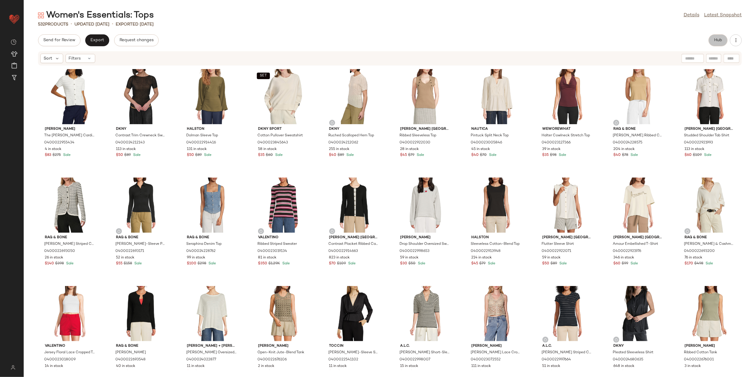
click at [716, 39] on span "Hub" at bounding box center [718, 40] width 8 height 5
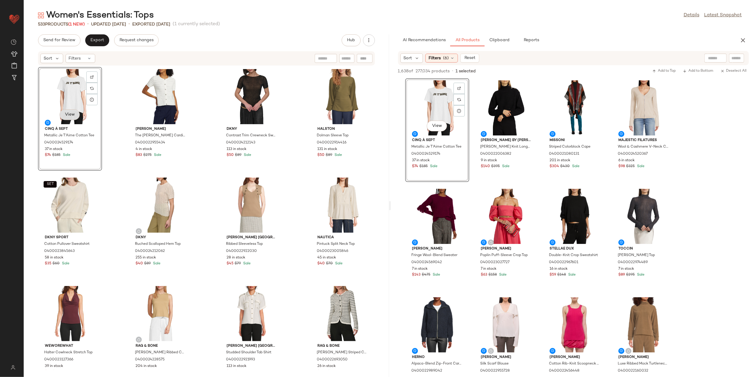
click at [73, 112] on button "View" at bounding box center [70, 114] width 20 height 11
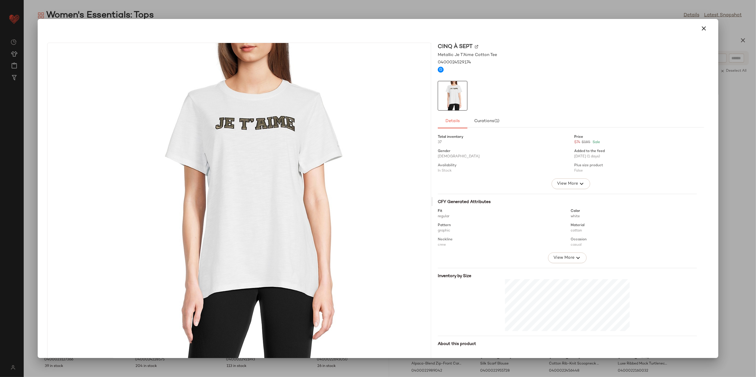
click at [699, 33] on button "button" at bounding box center [704, 28] width 14 height 14
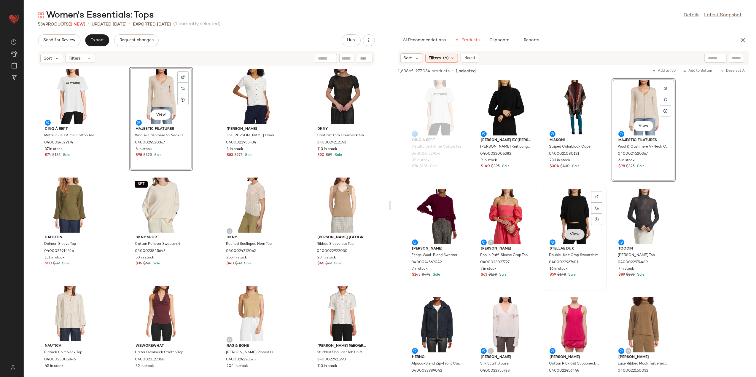
click at [570, 235] on span "View" at bounding box center [575, 234] width 10 height 5
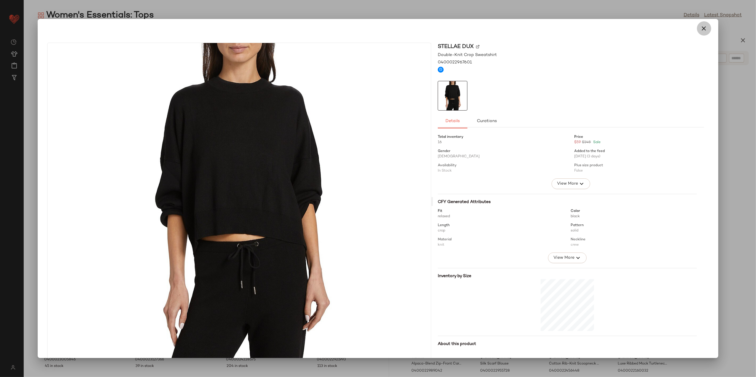
drag, startPoint x: 702, startPoint y: 25, endPoint x: 701, endPoint y: 31, distance: 5.9
click at [702, 26] on icon "button" at bounding box center [704, 28] width 7 height 7
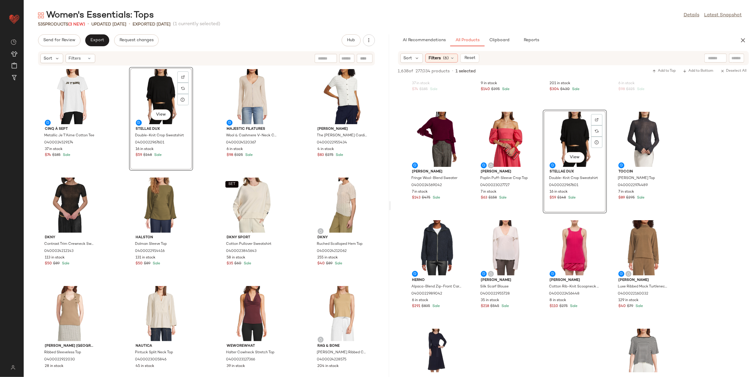
scroll to position [79, 0]
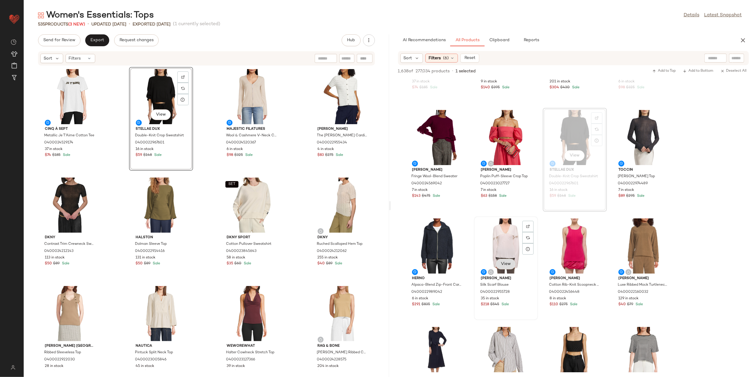
click at [503, 264] on span "View" at bounding box center [506, 264] width 10 height 5
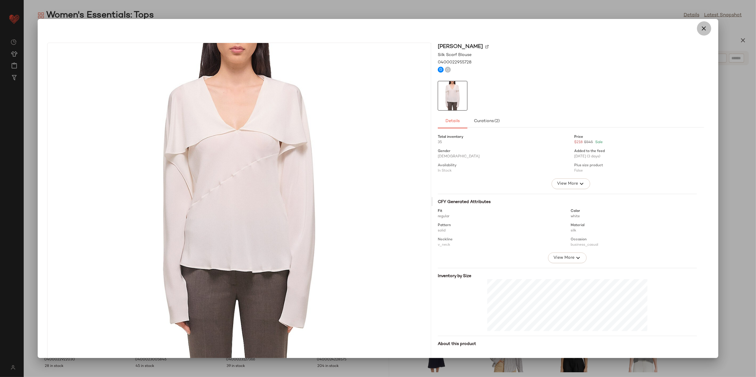
click at [704, 30] on icon "button" at bounding box center [704, 28] width 7 height 7
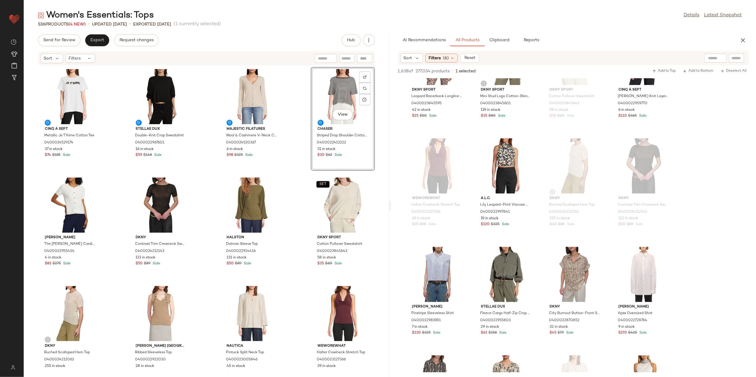
scroll to position [672, 0]
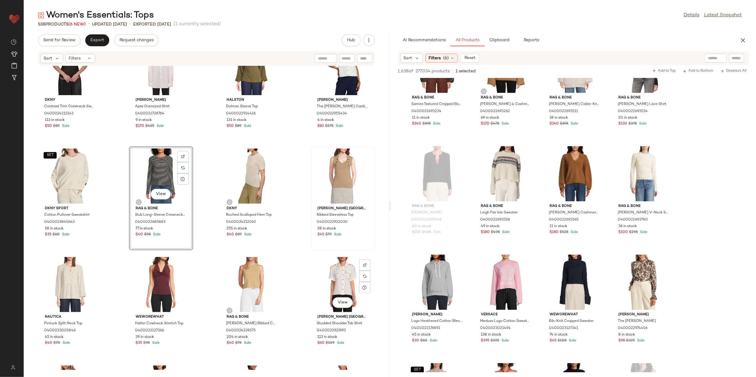
scroll to position [202, 0]
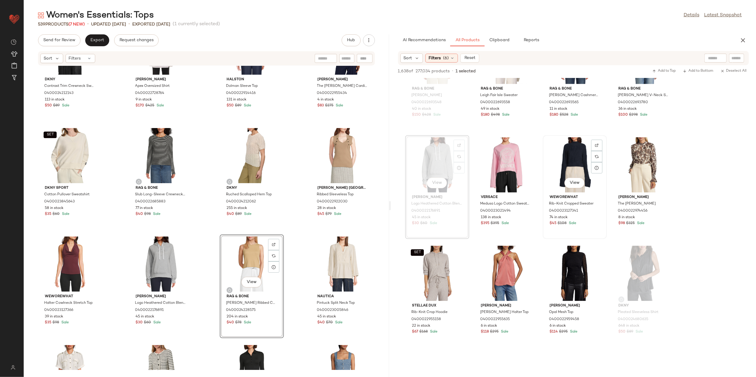
scroll to position [1938, 0]
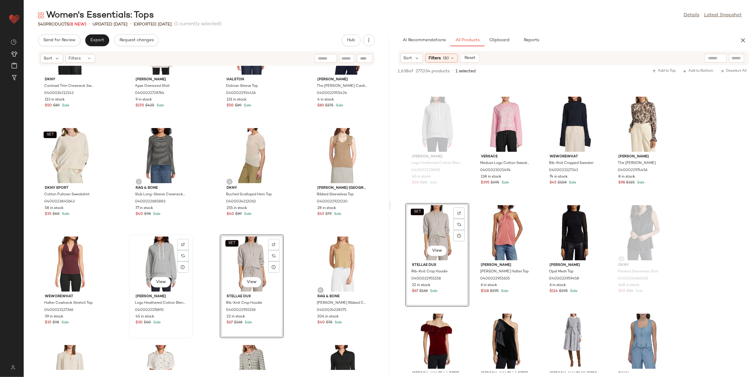
click at [158, 269] on div "View" at bounding box center [161, 264] width 60 height 55
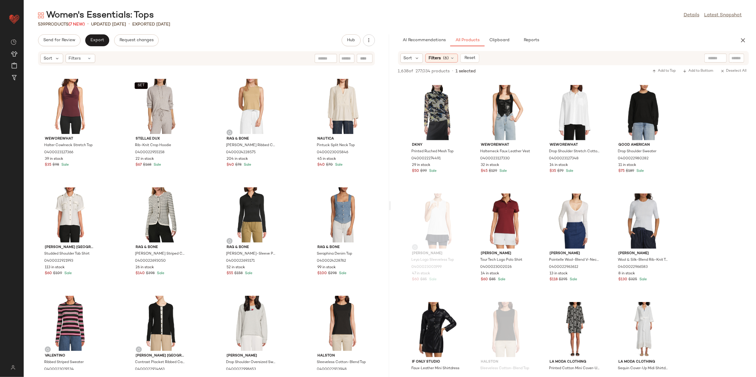
scroll to position [321, 0]
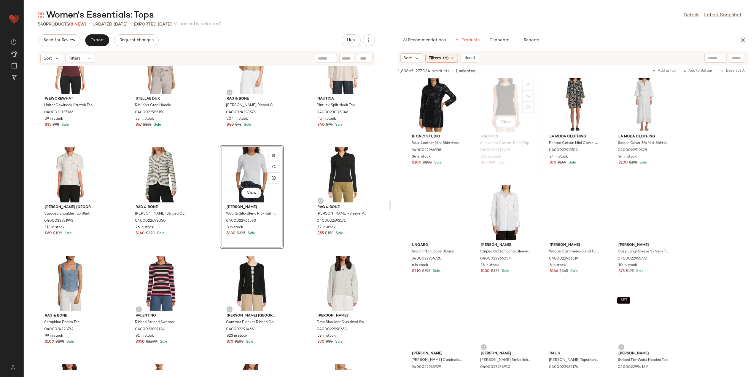
scroll to position [3165, 0]
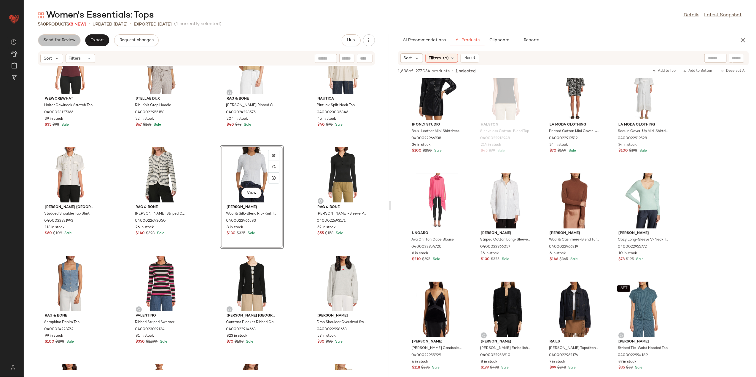
click at [61, 39] on span "Send for Review" at bounding box center [59, 40] width 32 height 5
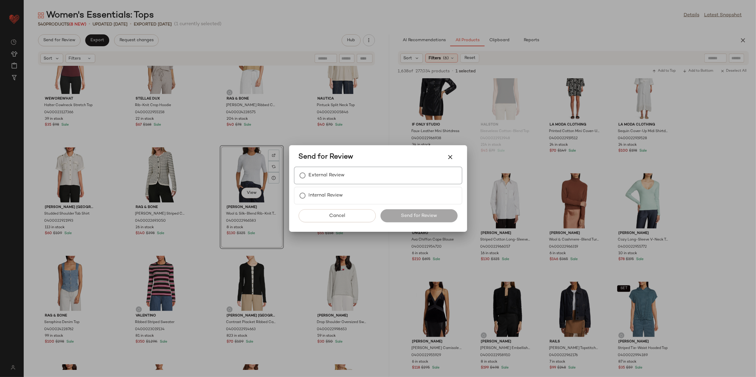
click at [317, 176] on label "External Review" at bounding box center [327, 176] width 36 height 12
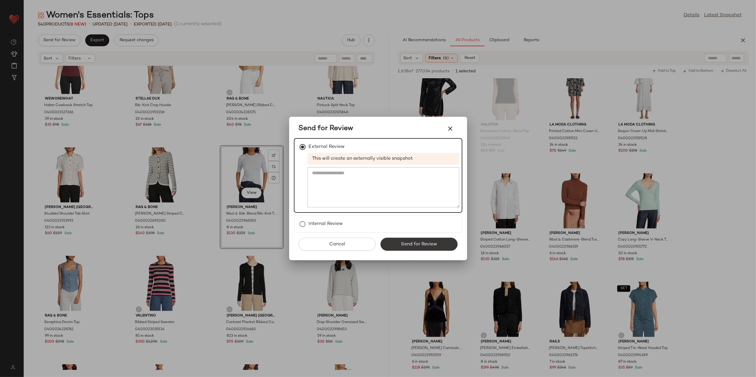
click at [399, 244] on button "Send for Review" at bounding box center [419, 244] width 77 height 13
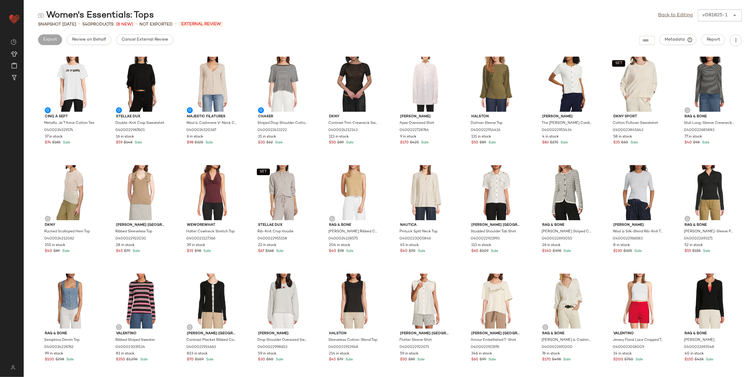
click at [137, 34] on div "Women's Essentials: Tops Back to Editing v081825-1 ****** Snapshot [DATE] • 540…" at bounding box center [390, 193] width 733 height 368
click at [150, 39] on span "Cancel External Review" at bounding box center [144, 39] width 47 height 5
click at [666, 16] on link "Back to Editing" at bounding box center [676, 15] width 35 height 7
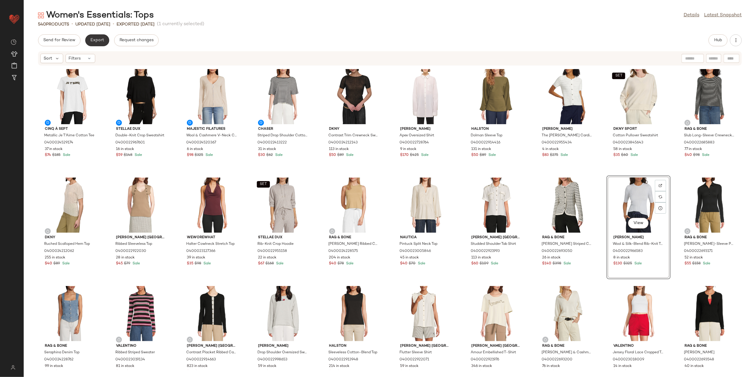
click at [107, 39] on button "Export" at bounding box center [97, 40] width 24 height 12
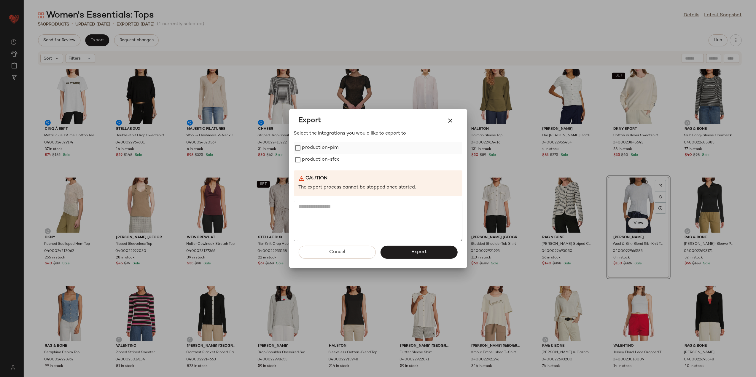
click at [304, 151] on label "production-pim" at bounding box center [320, 148] width 36 height 12
click at [307, 163] on label "production-sfcc" at bounding box center [321, 160] width 38 height 12
click at [422, 247] on button "Export" at bounding box center [419, 252] width 77 height 13
